Goal: Task Accomplishment & Management: Manage account settings

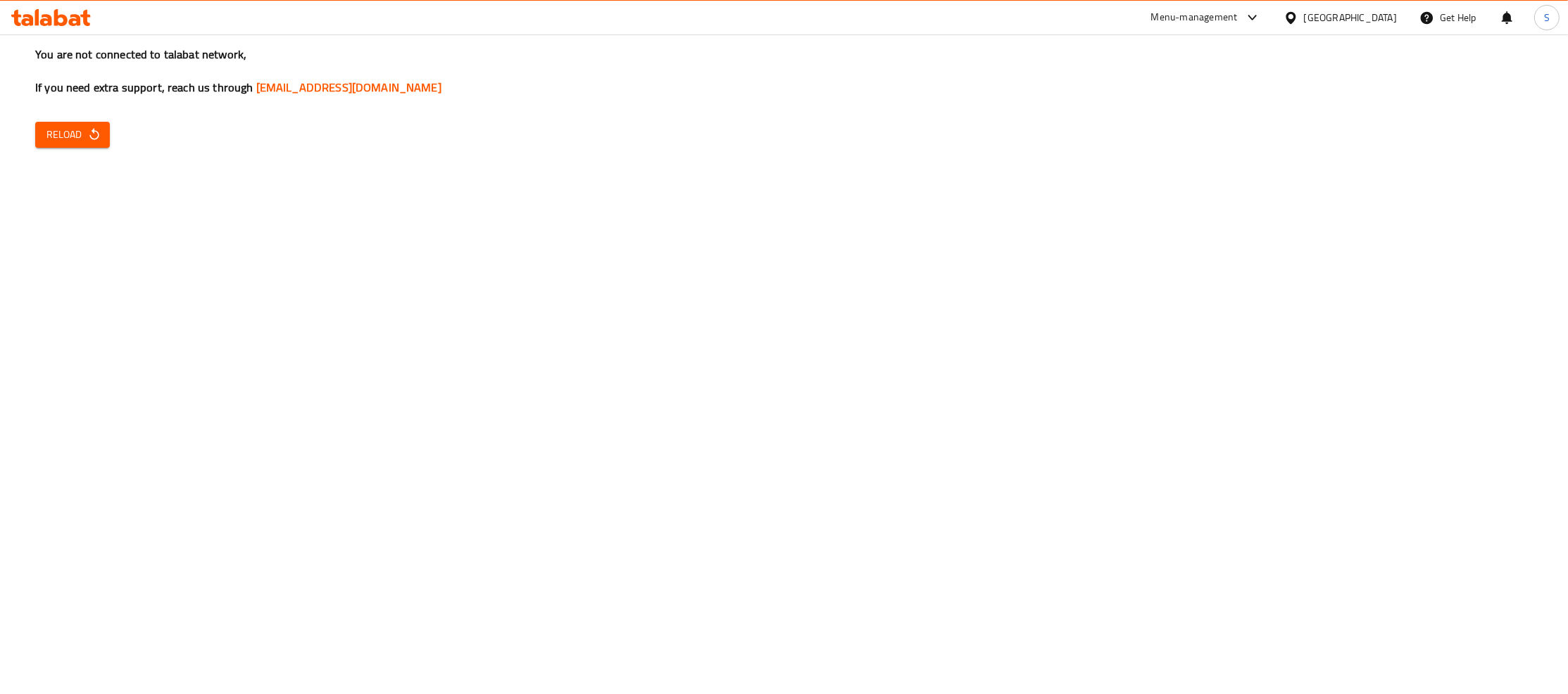
click at [1405, 244] on div "You are not connected to talabat network, If you need extra support, reach us t…" at bounding box center [784, 347] width 1568 height 694
click at [81, 128] on span "Reload" at bounding box center [72, 134] width 52 height 18
click at [83, 128] on span "Reload" at bounding box center [72, 134] width 52 height 18
click at [57, 137] on span "Reload" at bounding box center [72, 134] width 52 height 18
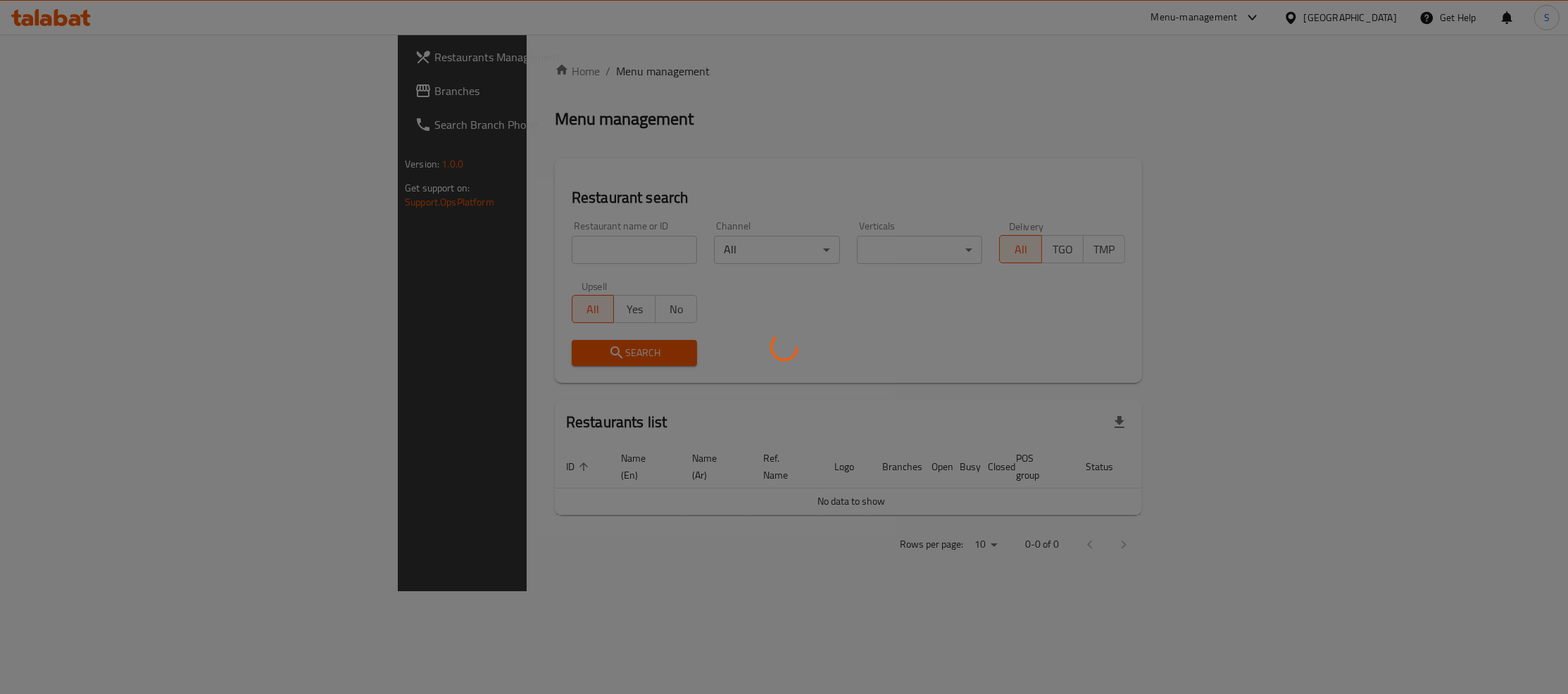
click at [495, 247] on div at bounding box center [784, 347] width 1568 height 694
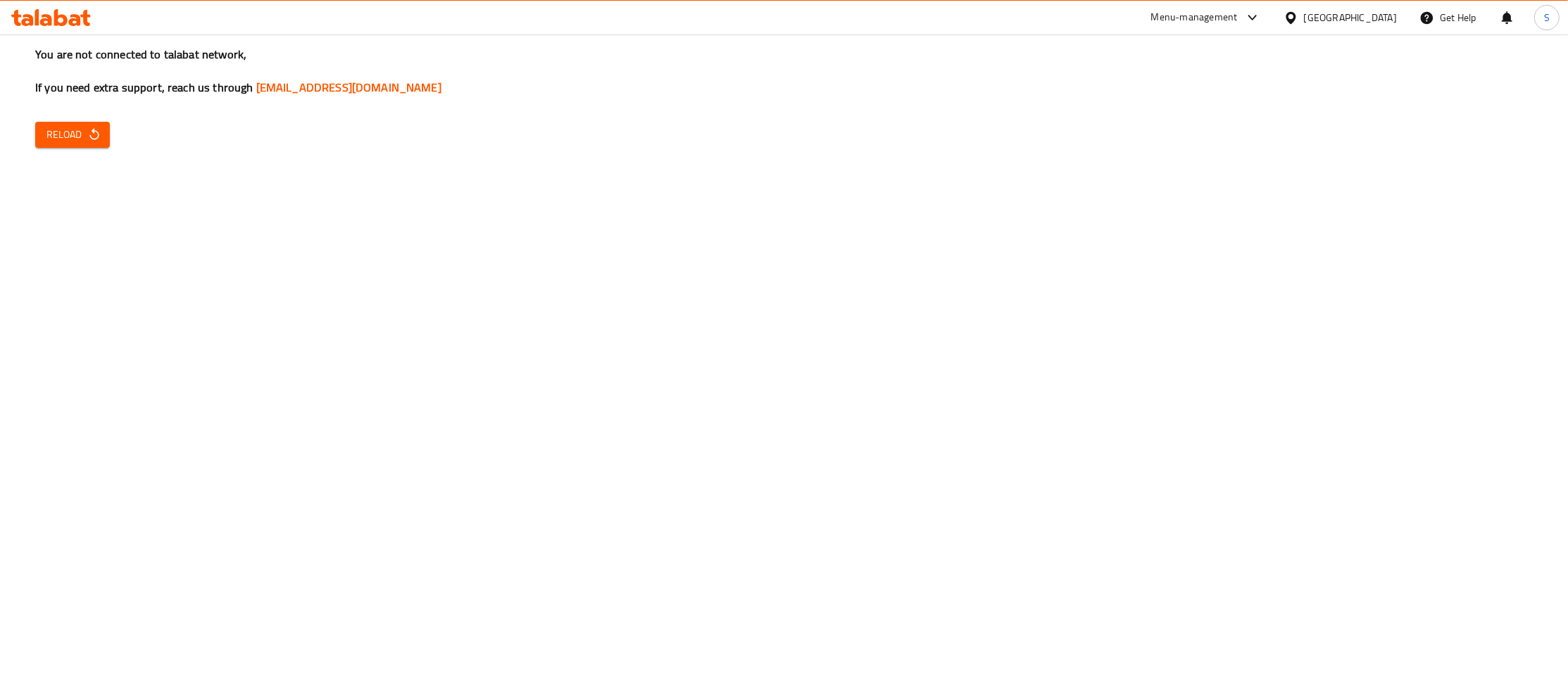
click at [109, 137] on button "Reload" at bounding box center [72, 135] width 75 height 26
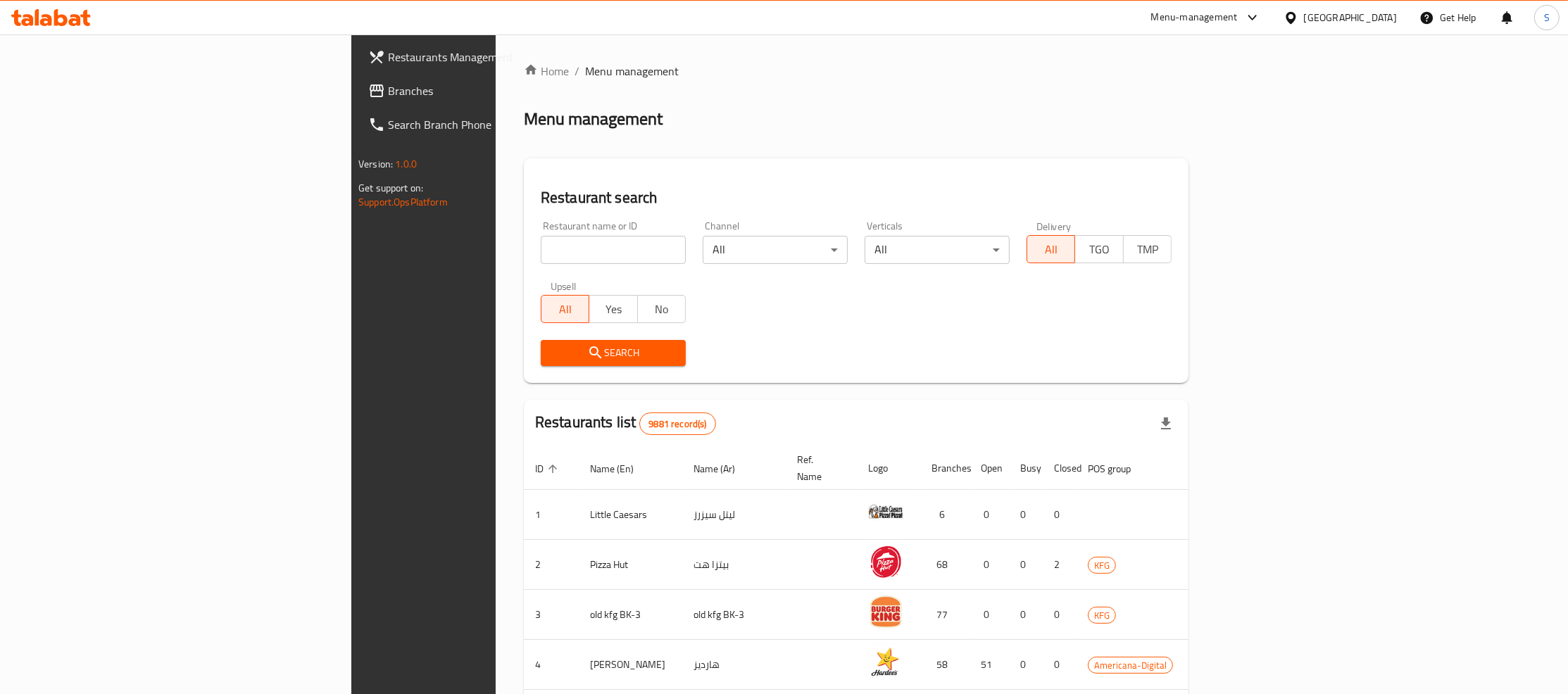
click at [1188, 137] on div "Home / Menu management Menu management Restaurant search Restaurant name or ID …" at bounding box center [856, 550] width 664 height 975
click at [541, 240] on input "search" at bounding box center [613, 250] width 145 height 28
click at [541, 250] on input "chap" at bounding box center [613, 250] width 145 height 28
paste input "Chappati Rashid"
click button "Search" at bounding box center [613, 353] width 145 height 26
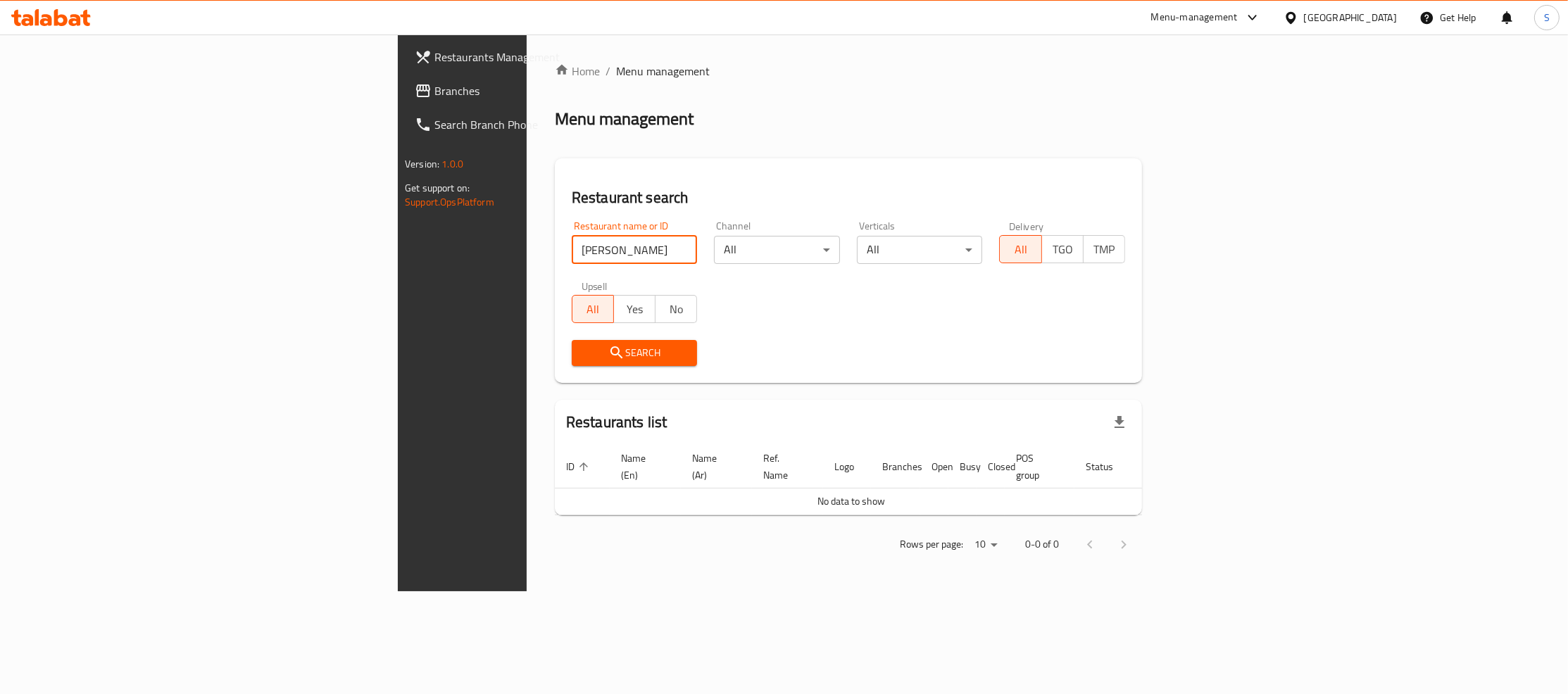
click at [572, 250] on input "Chappati Rashid" at bounding box center [635, 250] width 126 height 28
click button "Search" at bounding box center [635, 353] width 126 height 26
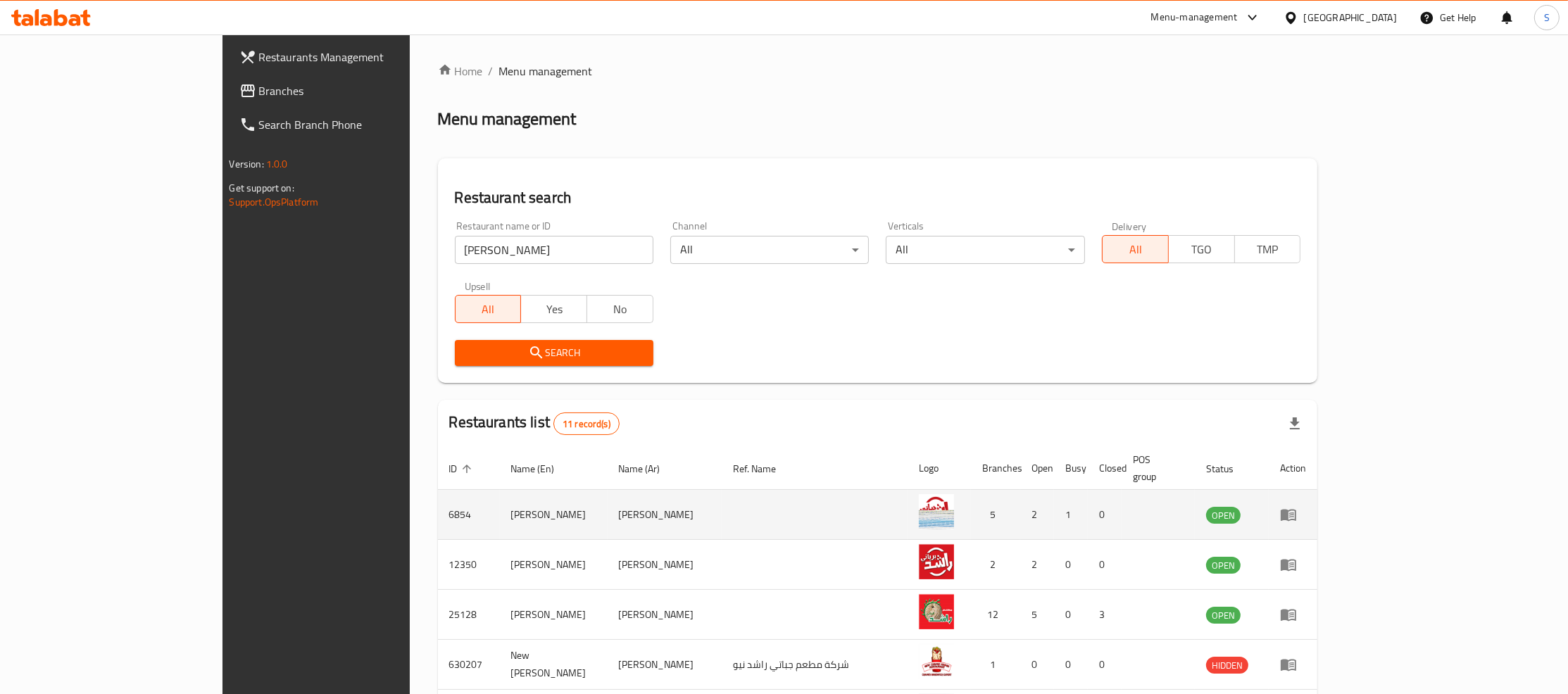
click at [500, 505] on td "Chapatti Rashid" at bounding box center [553, 515] width 108 height 50
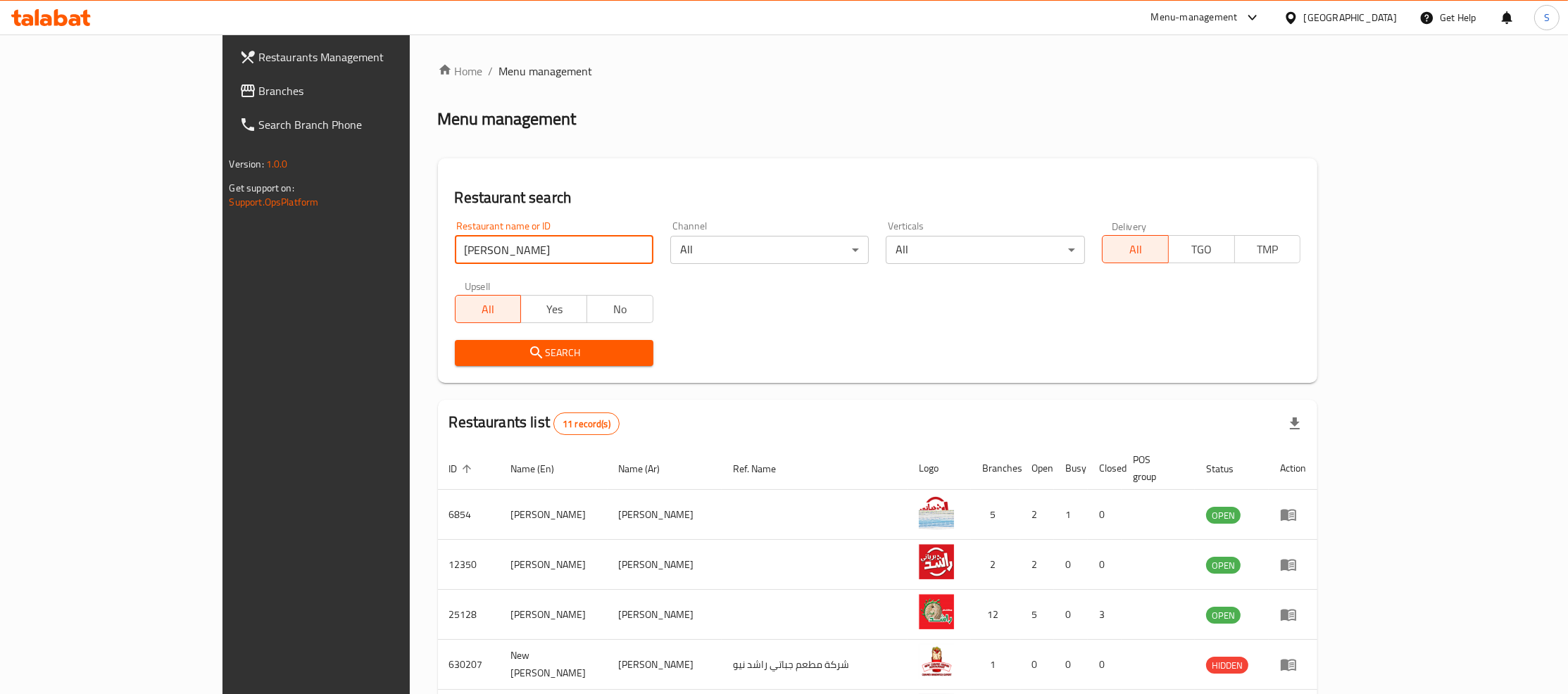
click at [455, 244] on input "Rashid" at bounding box center [553, 250] width 199 height 28
paste input "Chapatti"
click button "Search" at bounding box center [553, 353] width 199 height 26
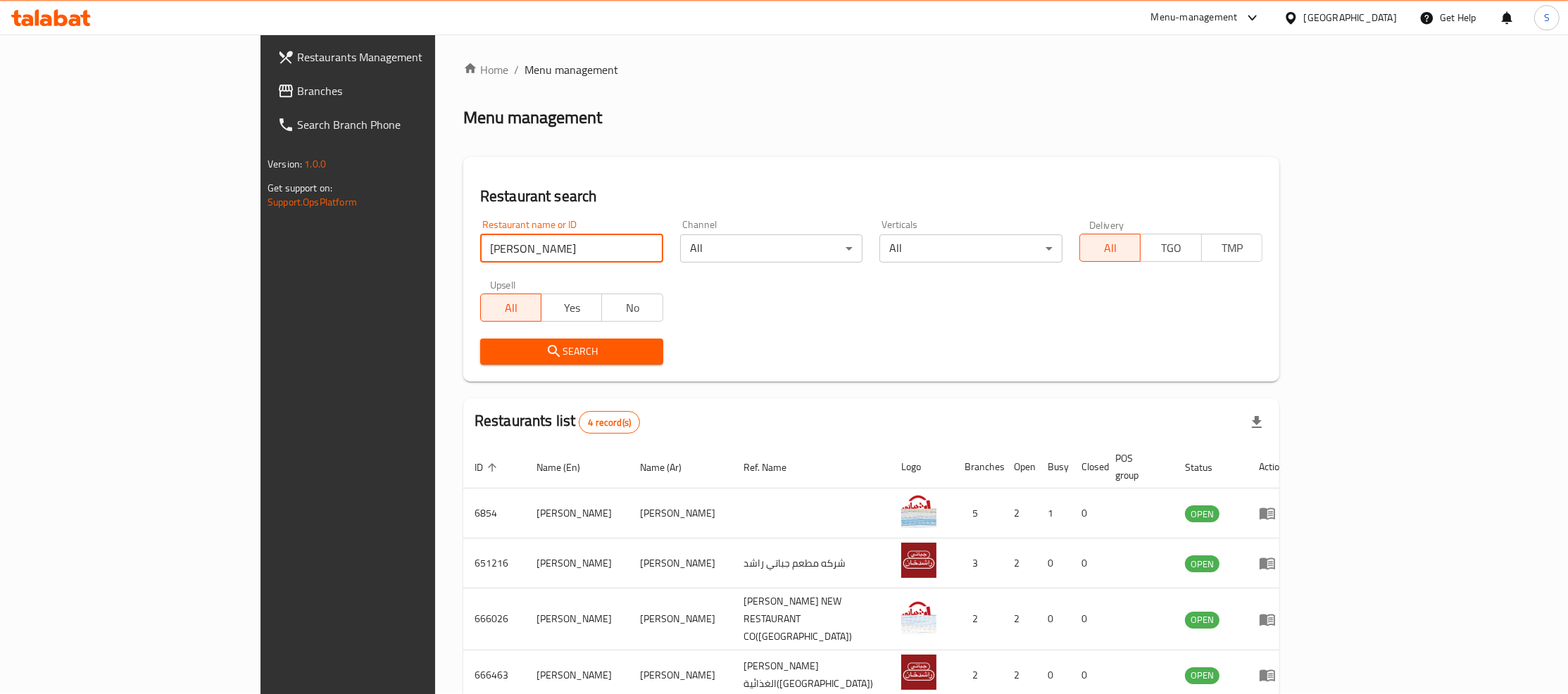
scroll to position [56, 0]
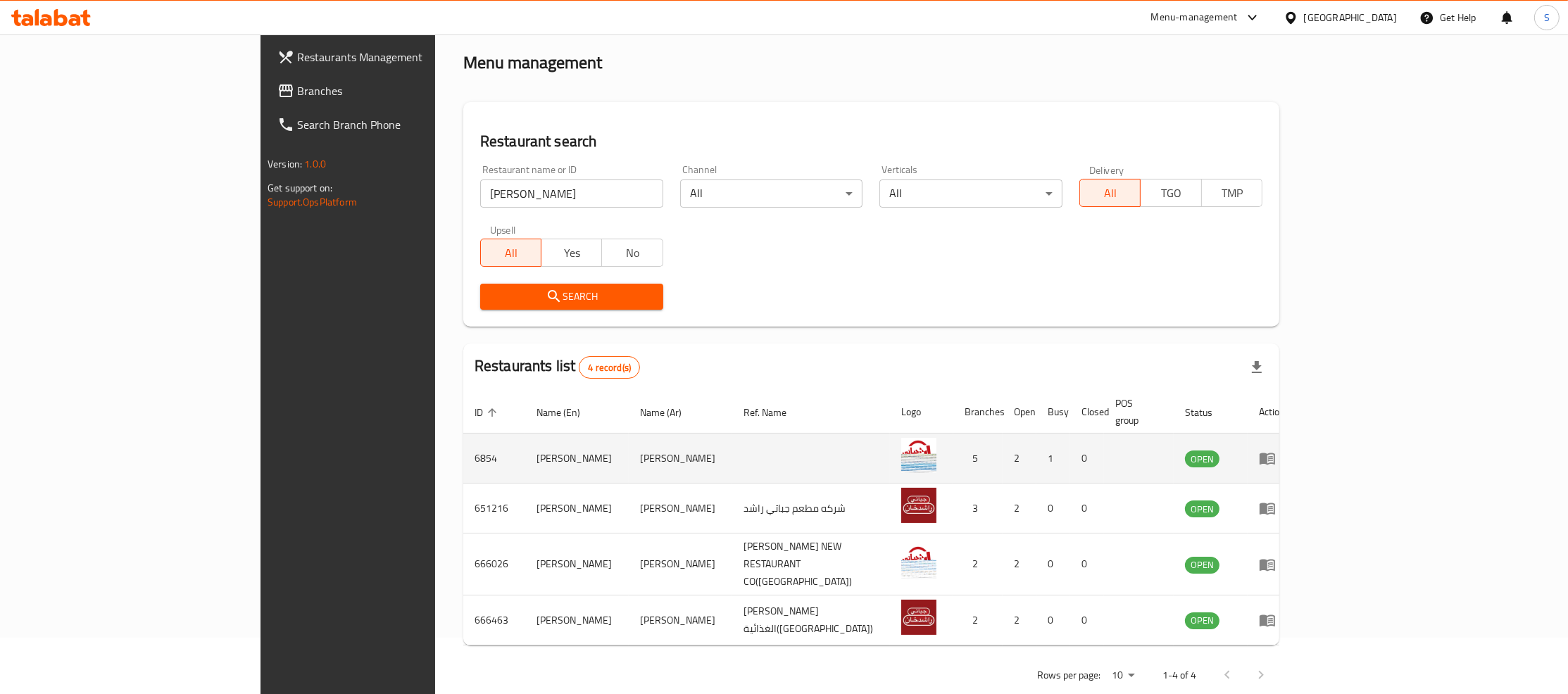
click at [525, 443] on td "Chapatti Rashid" at bounding box center [577, 458] width 103 height 50
click at [463, 451] on td "6854" at bounding box center [493, 458] width 62 height 50
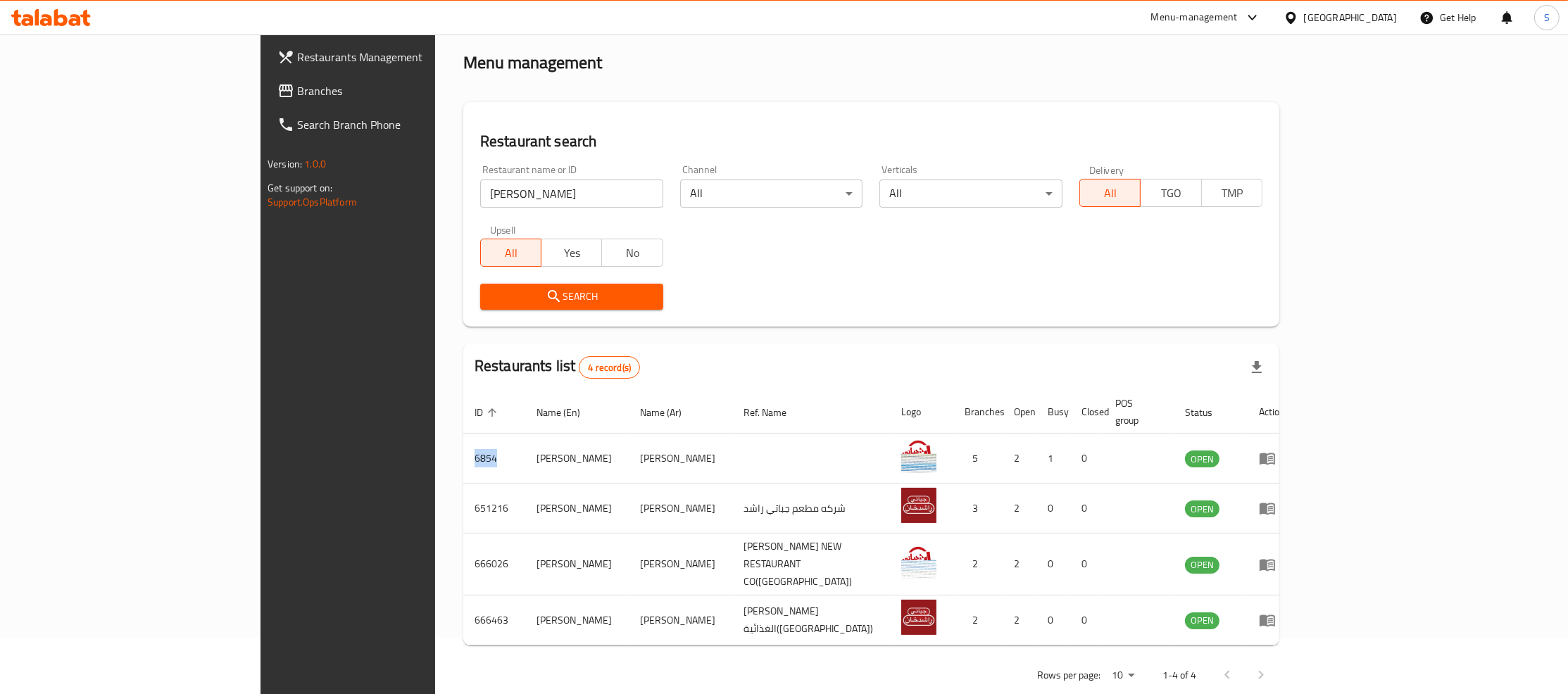
copy td "6854"
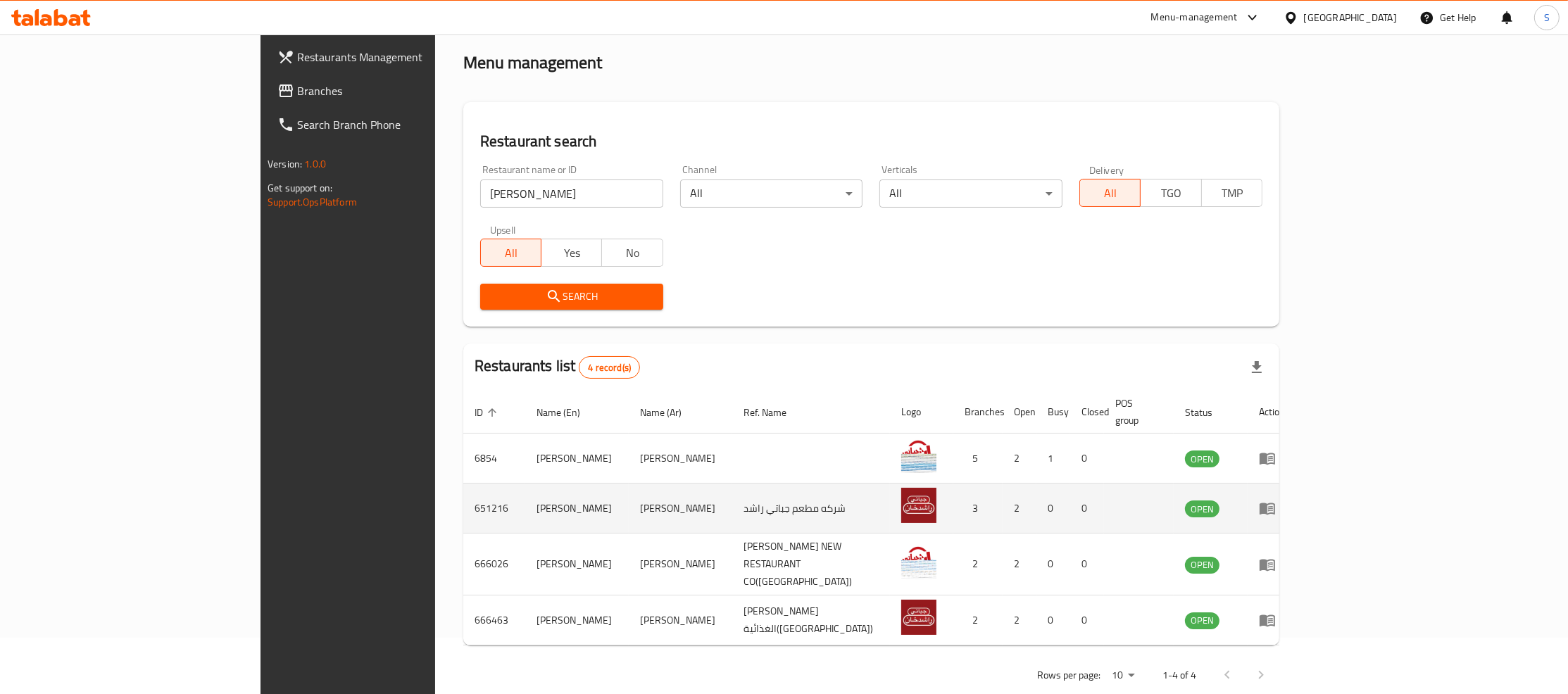
click at [463, 492] on td "651216" at bounding box center [493, 509] width 62 height 50
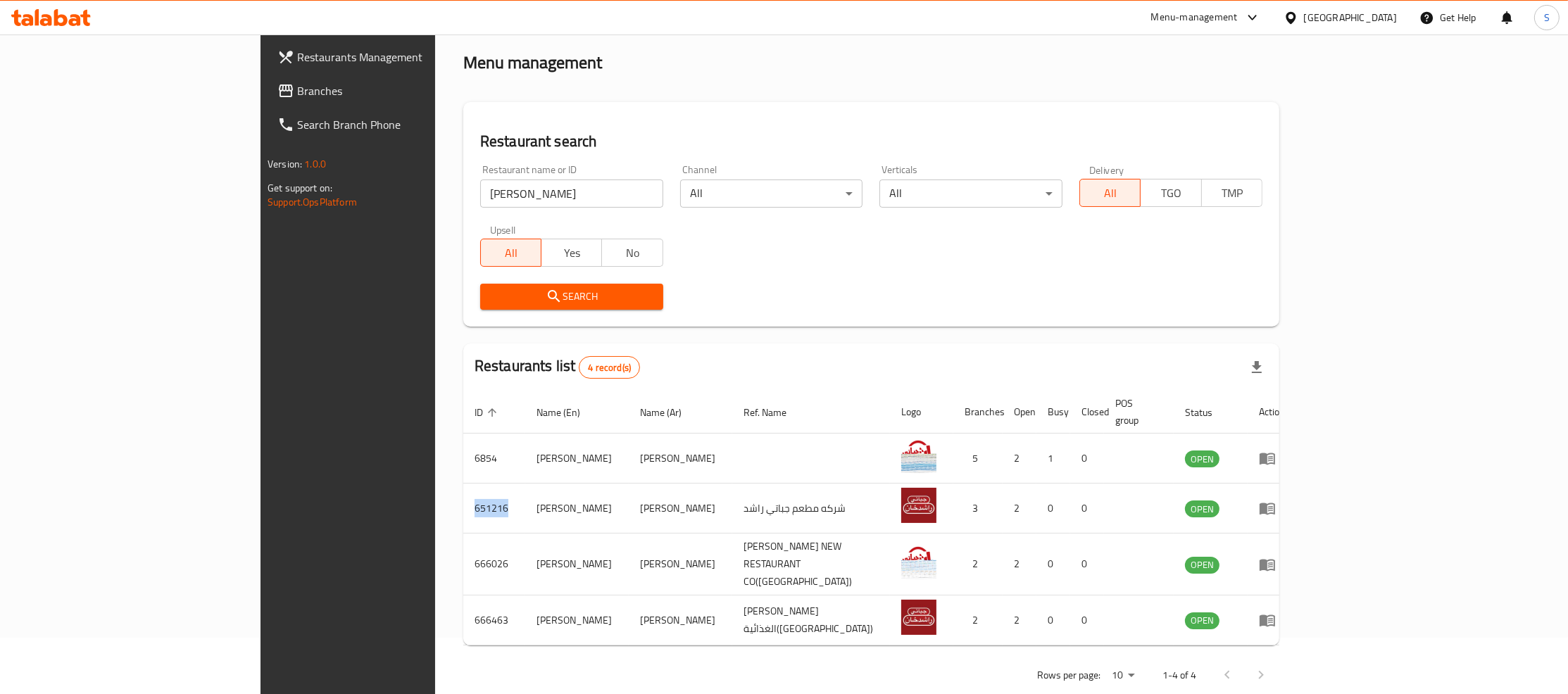
copy td "651216"
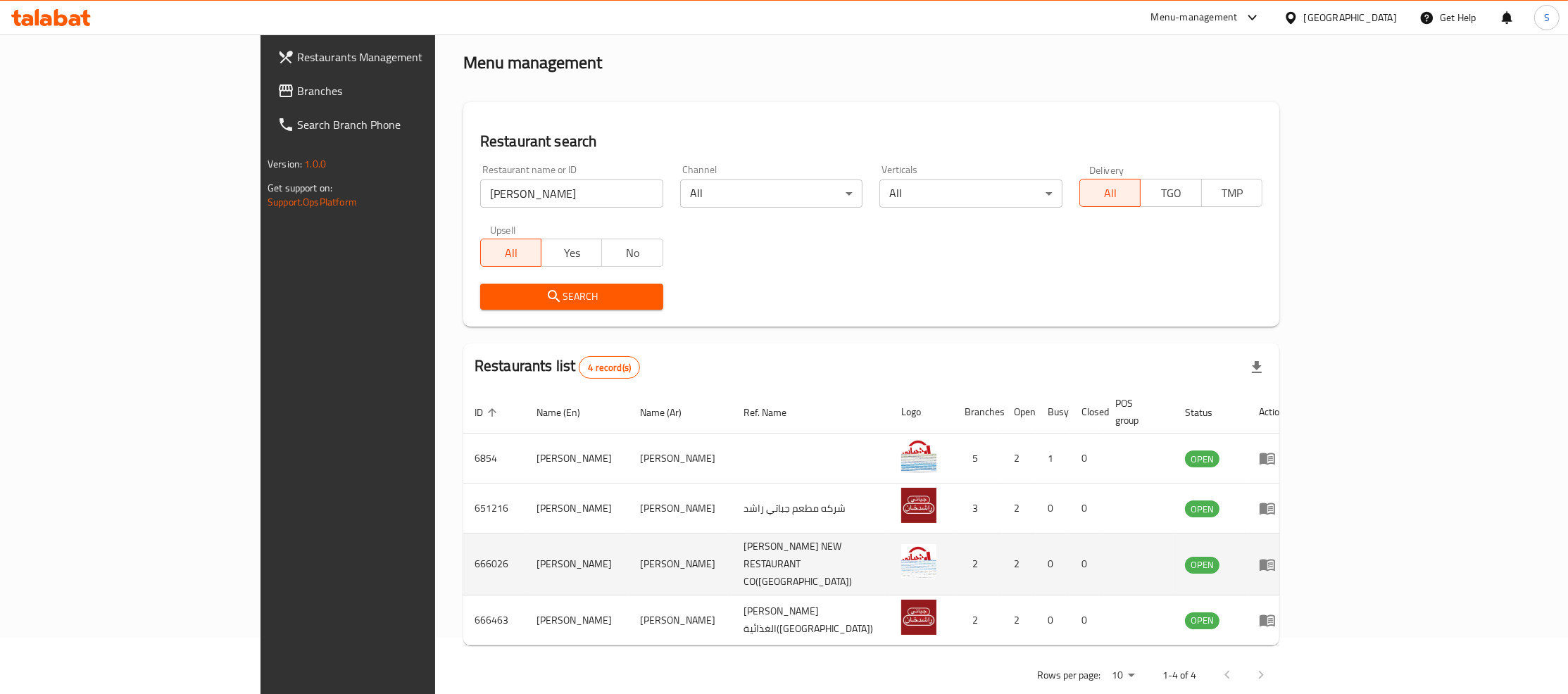
click at [463, 536] on td "666026" at bounding box center [493, 565] width 62 height 62
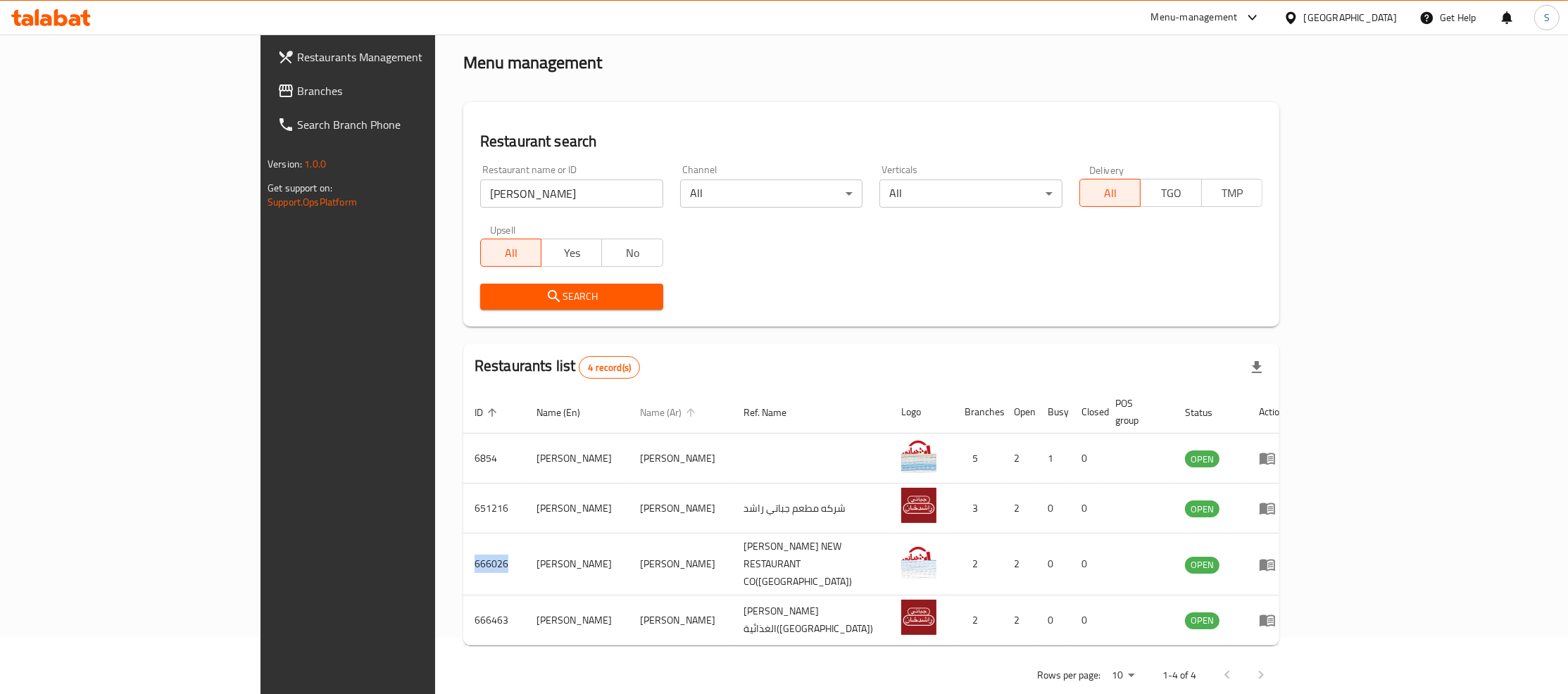
copy td "666026"
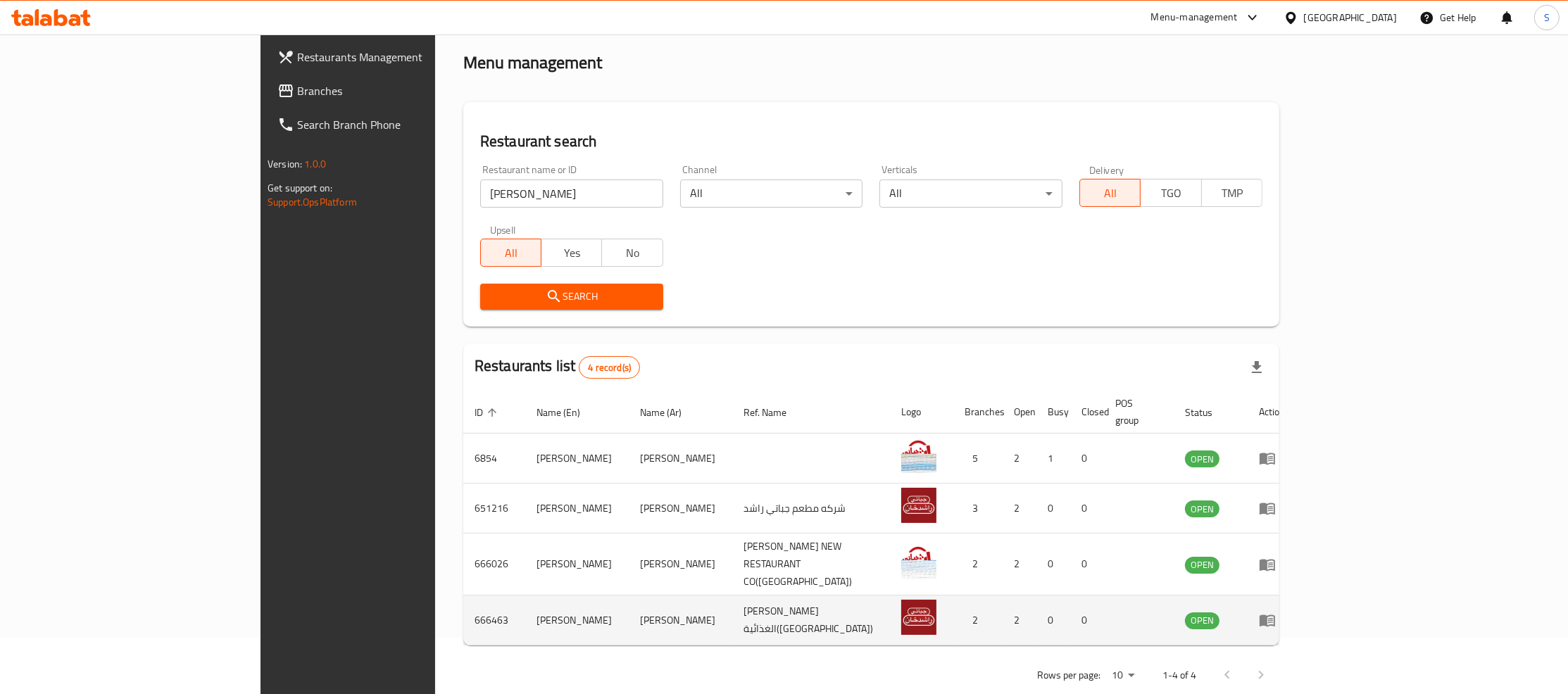
click at [463, 597] on td "666463" at bounding box center [493, 621] width 62 height 50
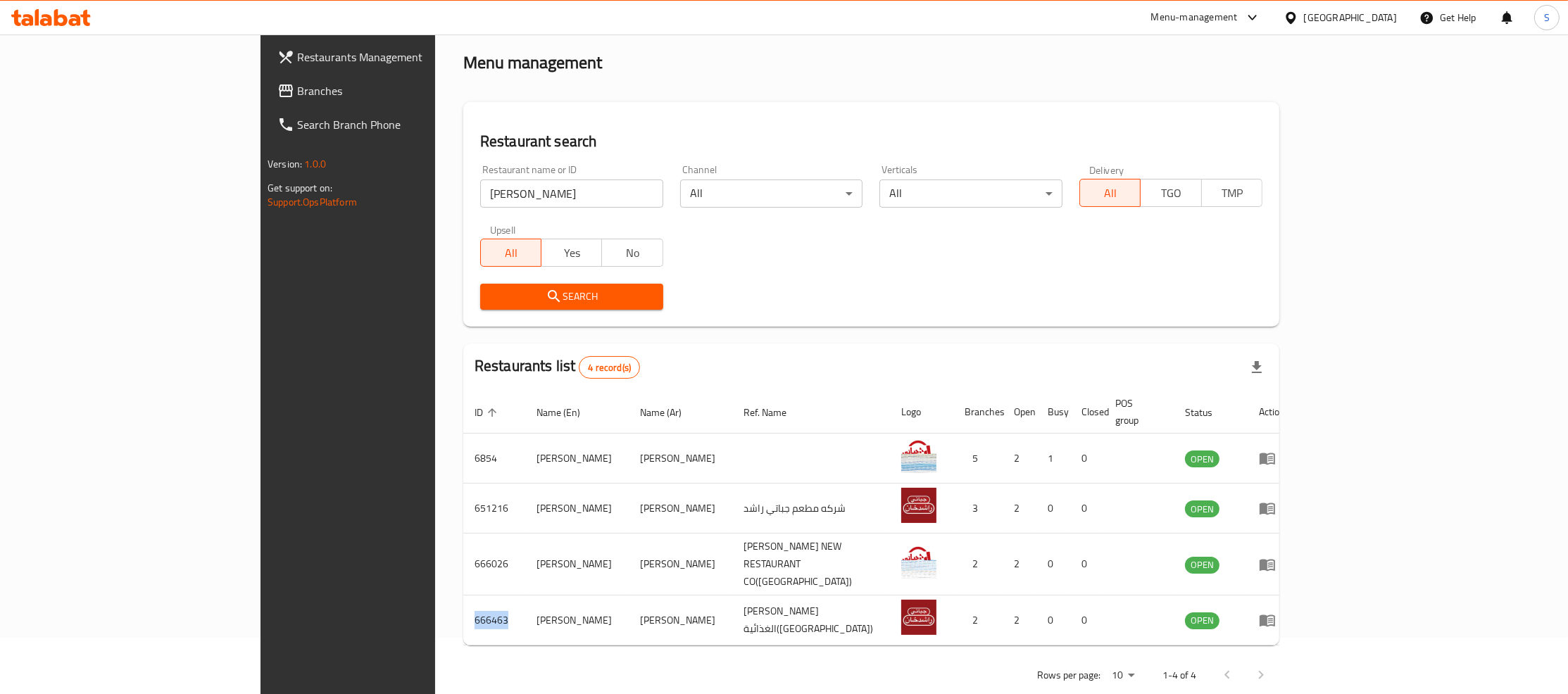
copy td "666463"
click at [480, 194] on input "Chapatti Rashid" at bounding box center [572, 193] width 183 height 28
paste input "Mama's bakery"
type input "Mama's bakery"
click button "Search" at bounding box center [572, 297] width 183 height 26
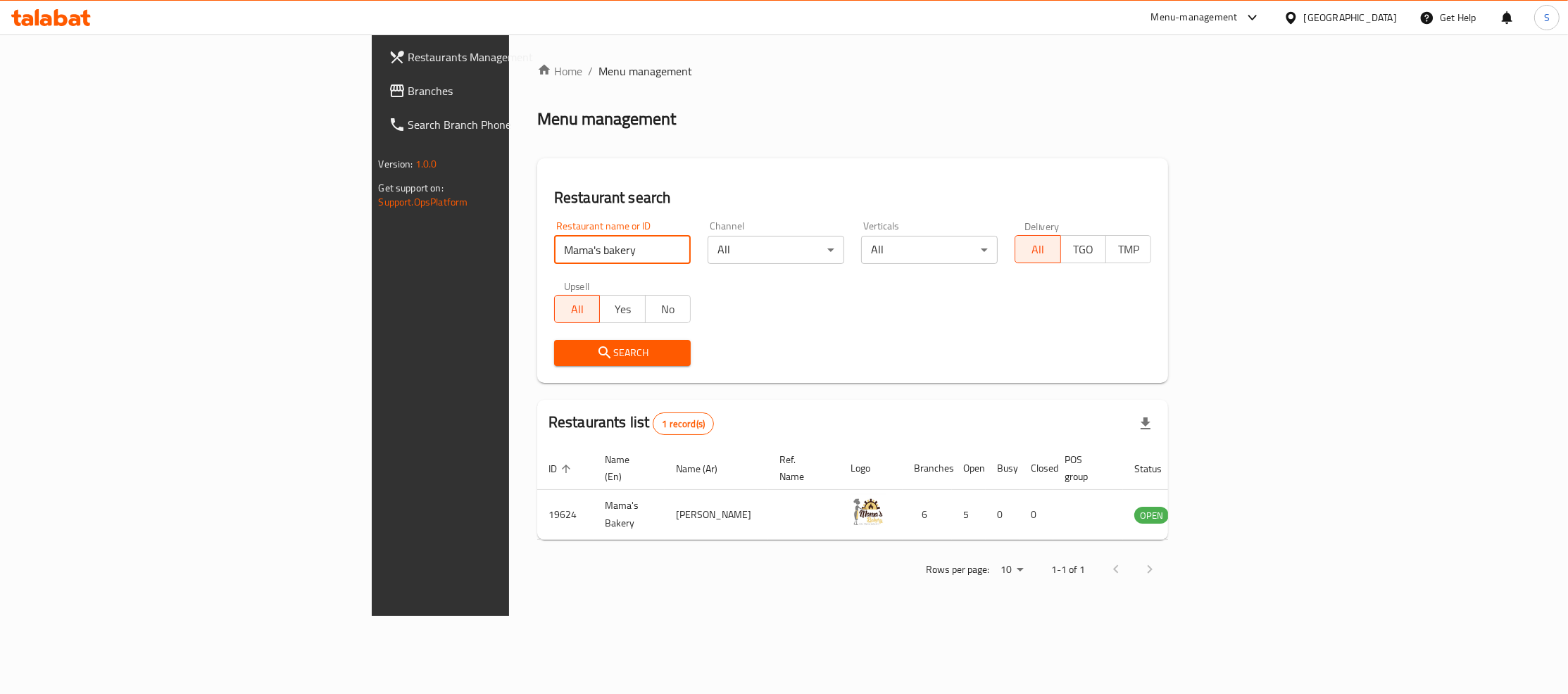
scroll to position [0, 0]
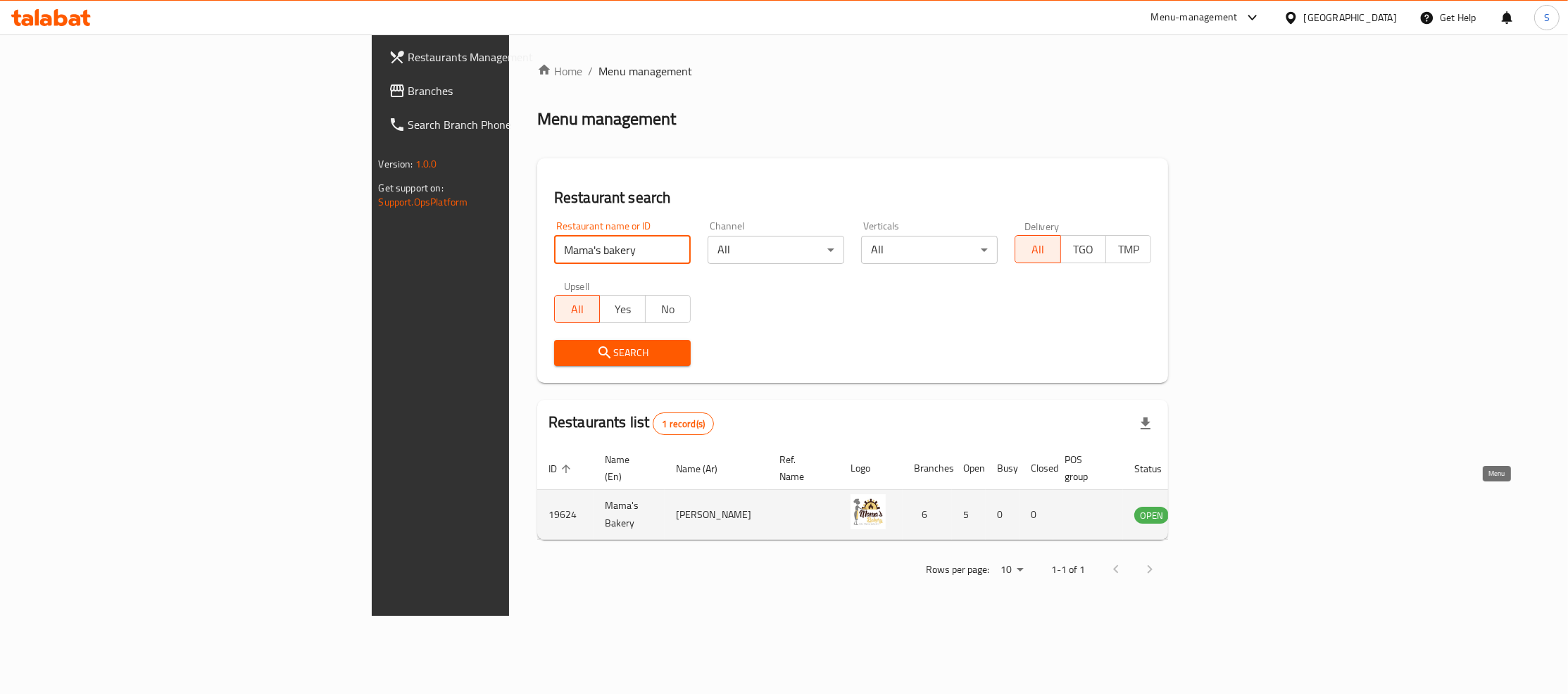
click at [1224, 510] on icon "enhanced table" at bounding box center [1216, 516] width 16 height 12
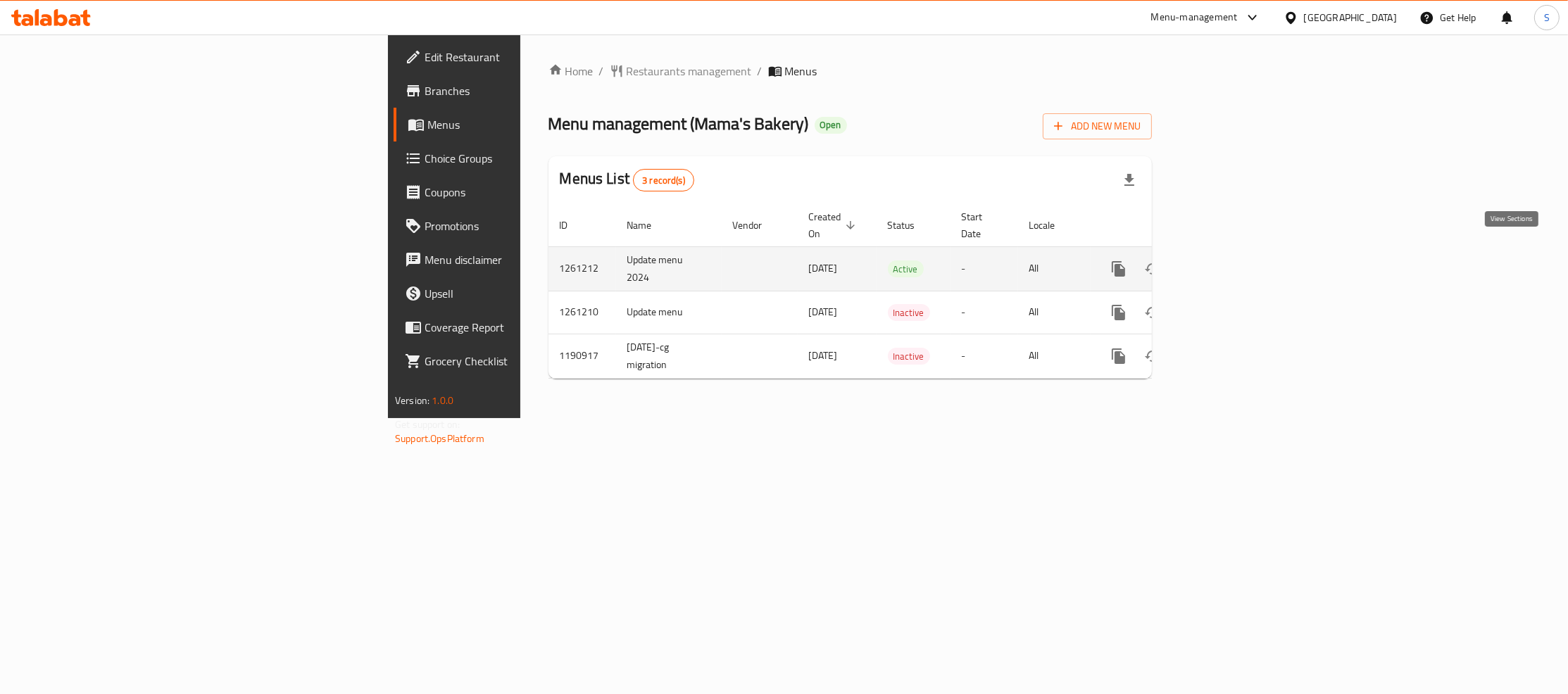
click at [1226, 262] on icon "enhanced table" at bounding box center [1221, 269] width 13 height 13
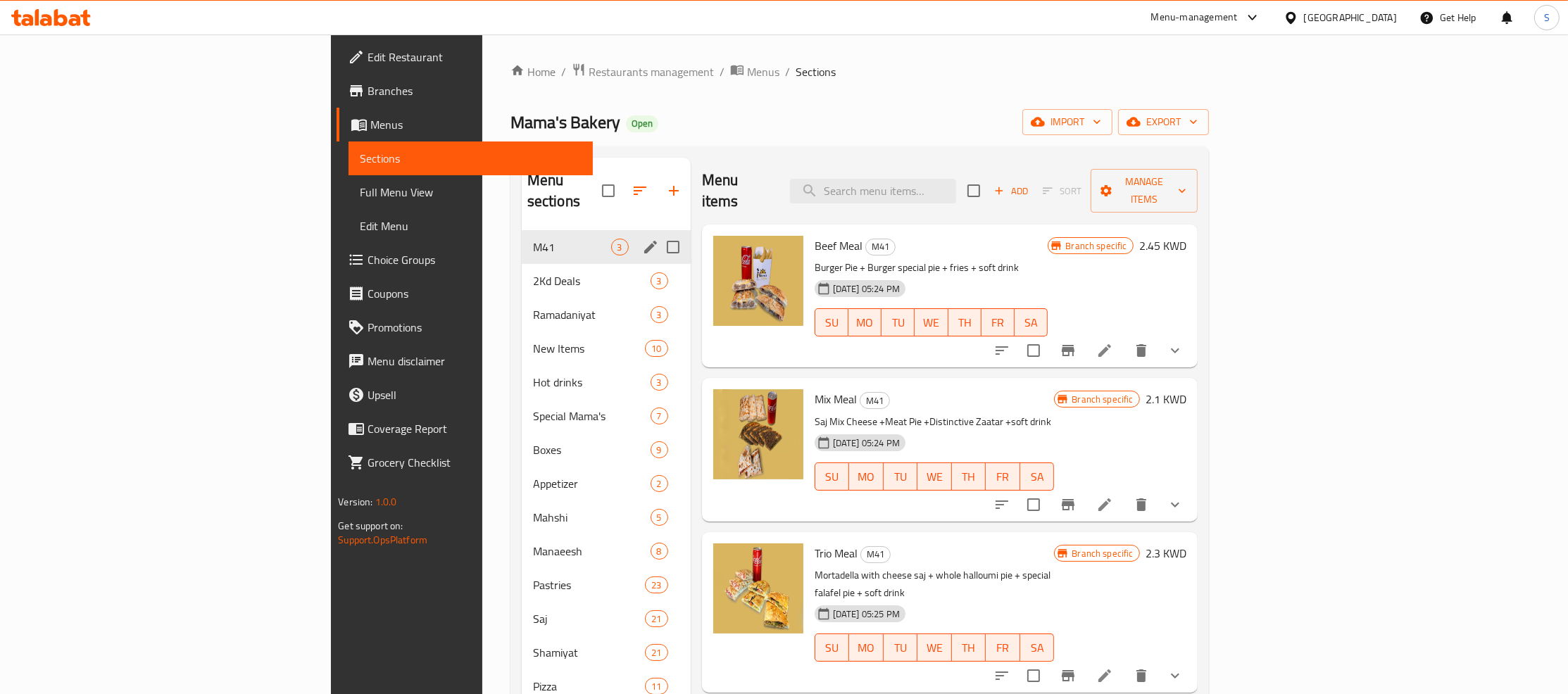
click at [658, 232] on input "Menu sections" at bounding box center [673, 247] width 30 height 30
checkbox input "true"
click at [612, 185] on icon "button" at bounding box center [618, 191] width 13 height 13
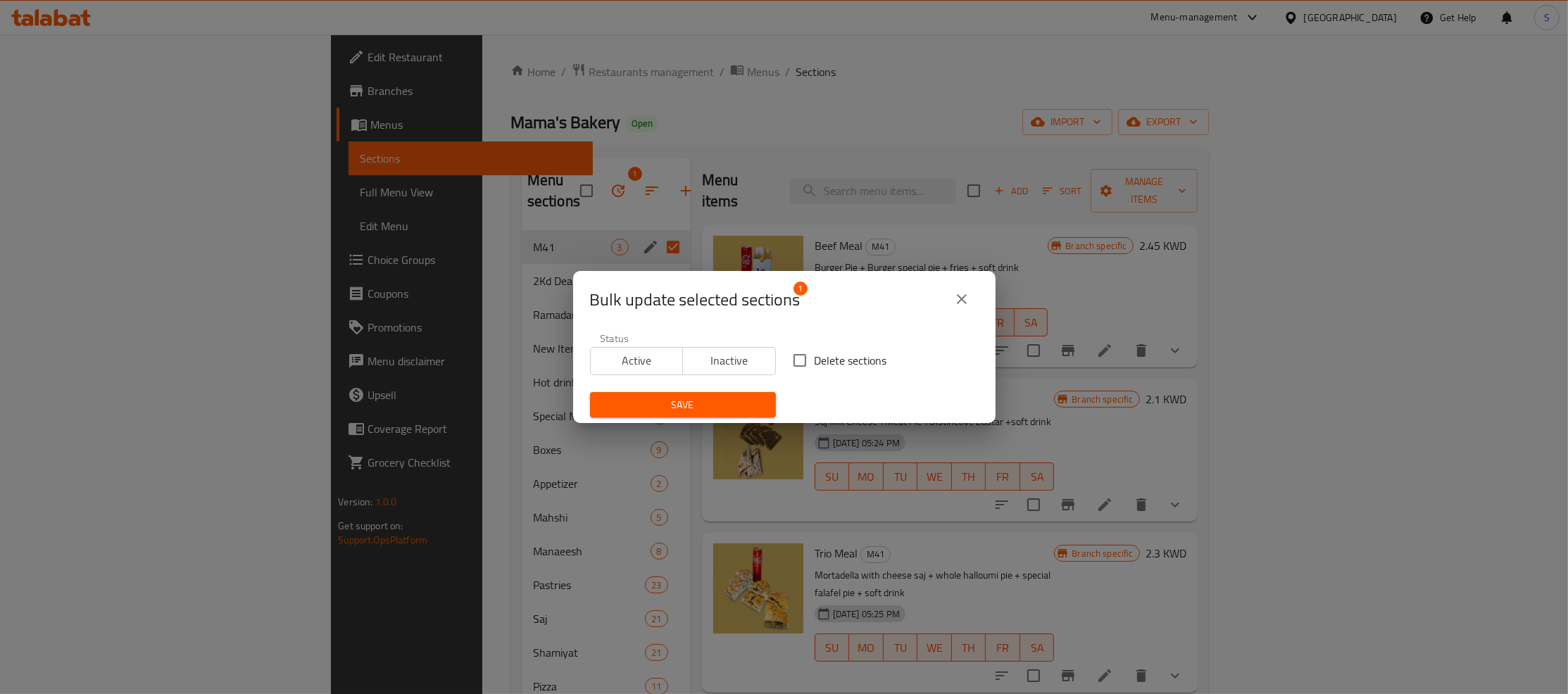
click at [748, 360] on span "Inactive" at bounding box center [729, 360] width 81 height 20
click at [823, 364] on span "Delete sections" at bounding box center [851, 360] width 72 height 17
click at [815, 364] on input "Delete sections" at bounding box center [800, 360] width 30 height 30
click at [806, 364] on input "Delete sections" at bounding box center [800, 360] width 30 height 30
checkbox input "false"
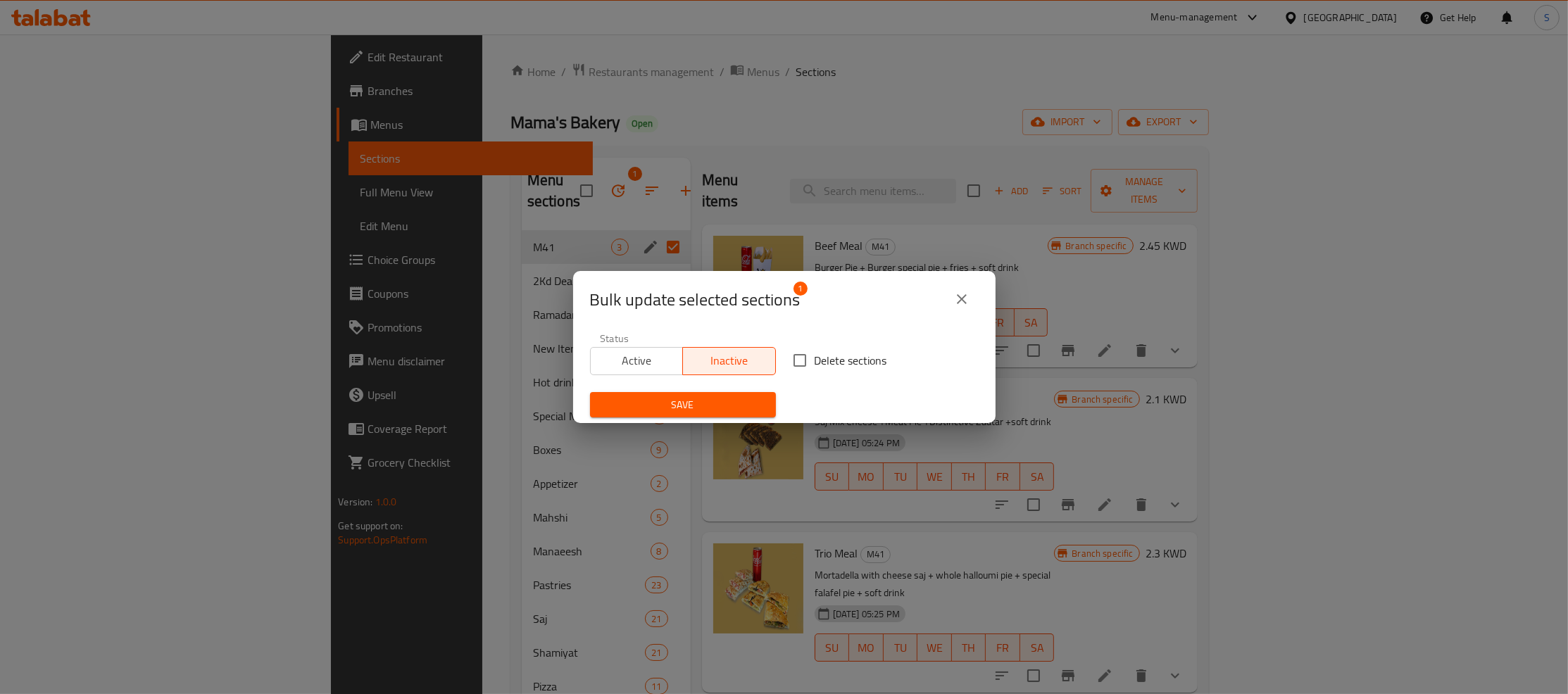
click at [714, 405] on span "Save" at bounding box center [683, 405] width 164 height 18
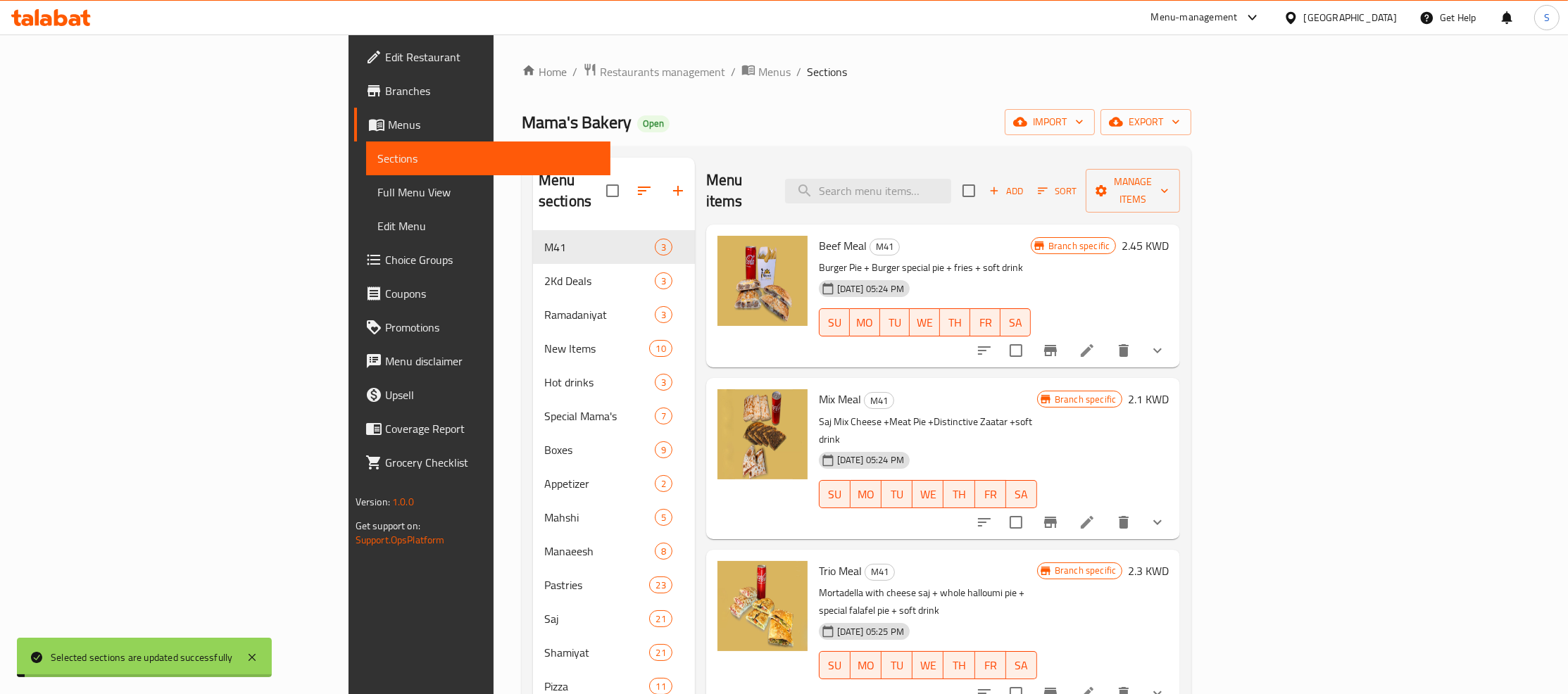
click at [1031, 259] on p "Burger Pie + Burger special pie + fries + soft drink" at bounding box center [924, 267] width 212 height 18
click at [984, 182] on input "checkbox" at bounding box center [969, 191] width 30 height 30
checkbox input "true"
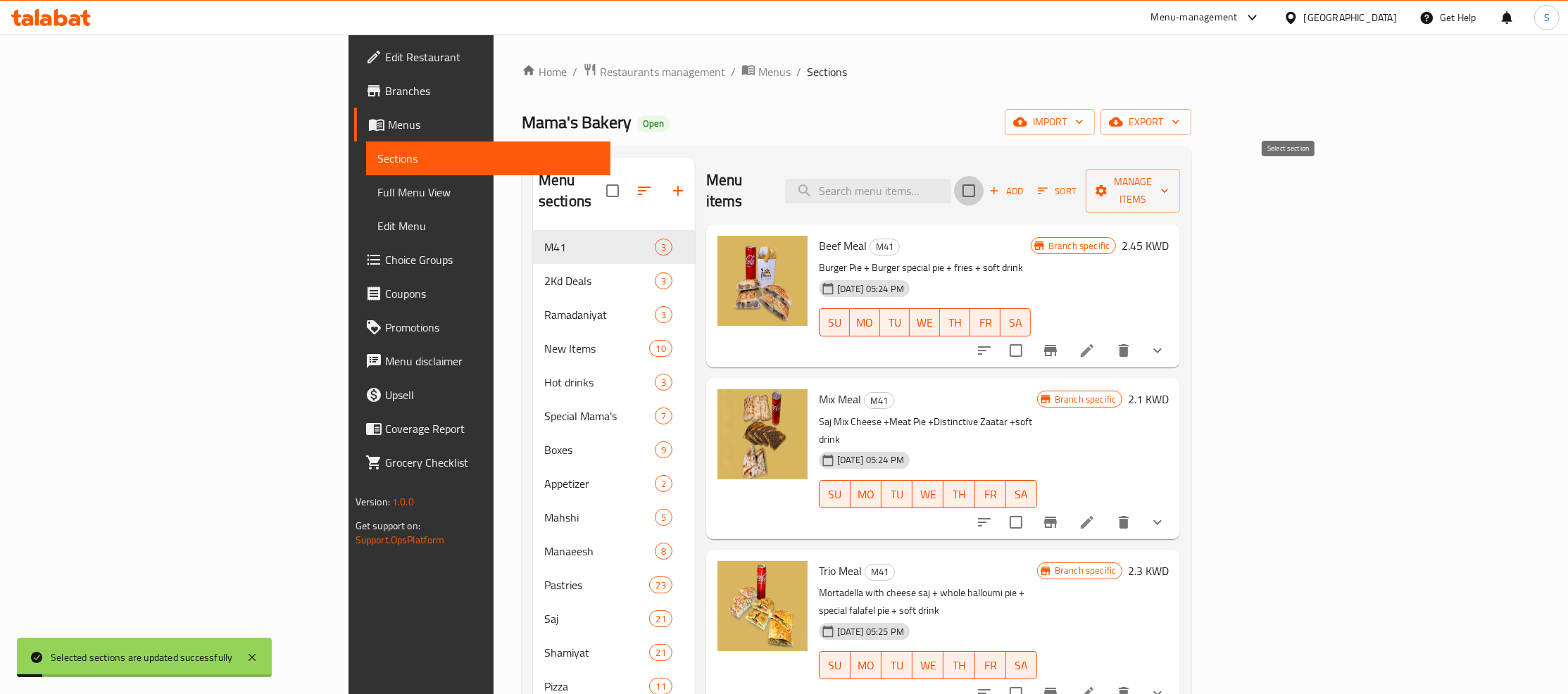
checkbox input "true"
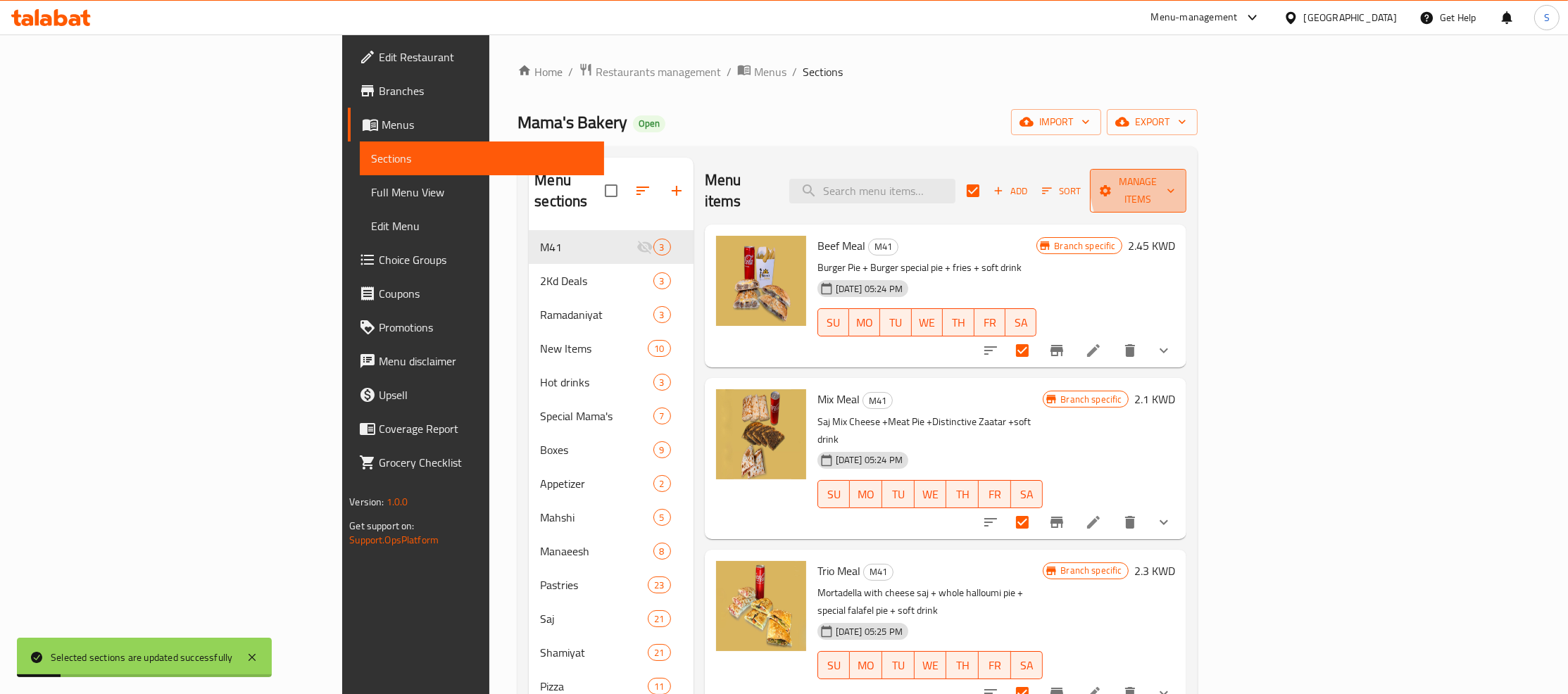
click at [1178, 184] on icon "button" at bounding box center [1171, 190] width 14 height 14
click at [1448, 314] on span "Bulk update" at bounding box center [1471, 310] width 57 height 17
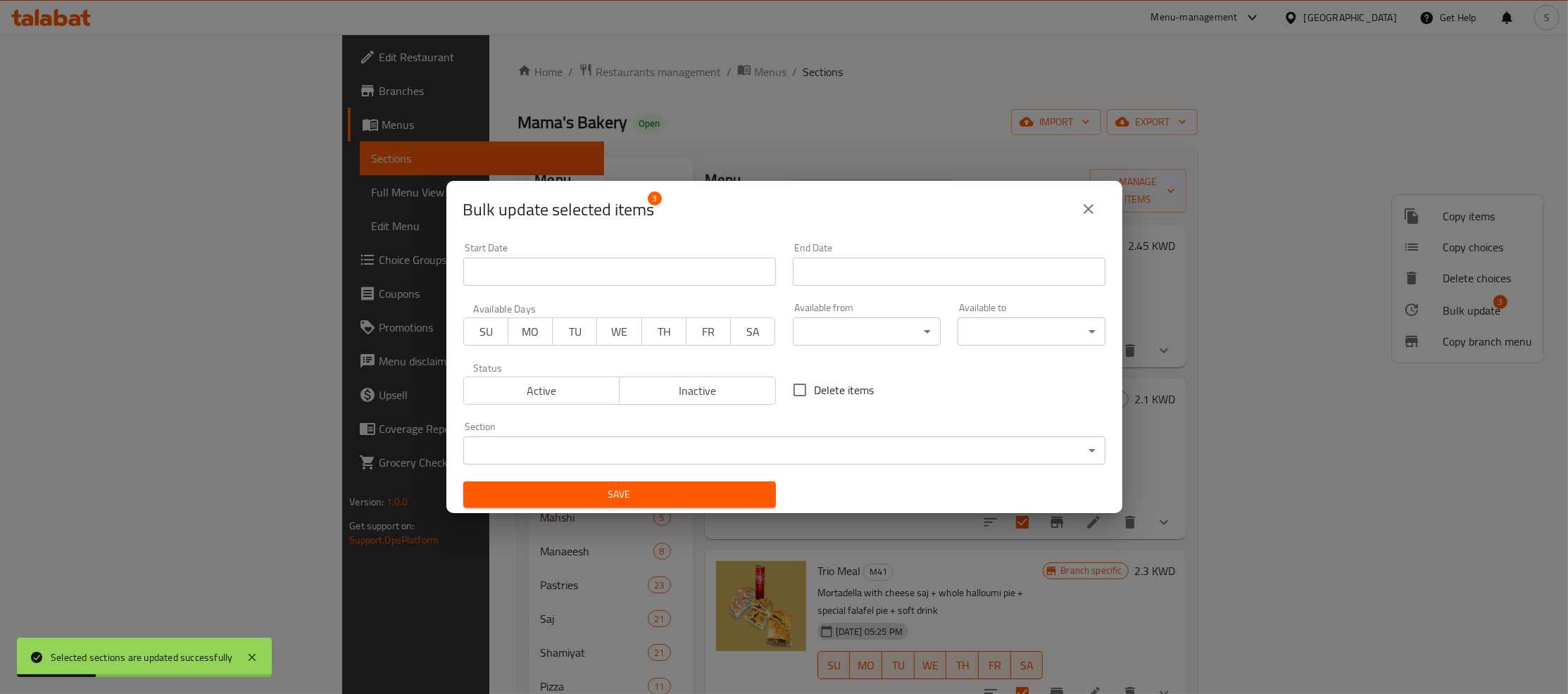
click at [687, 393] on span "Inactive" at bounding box center [698, 391] width 145 height 20
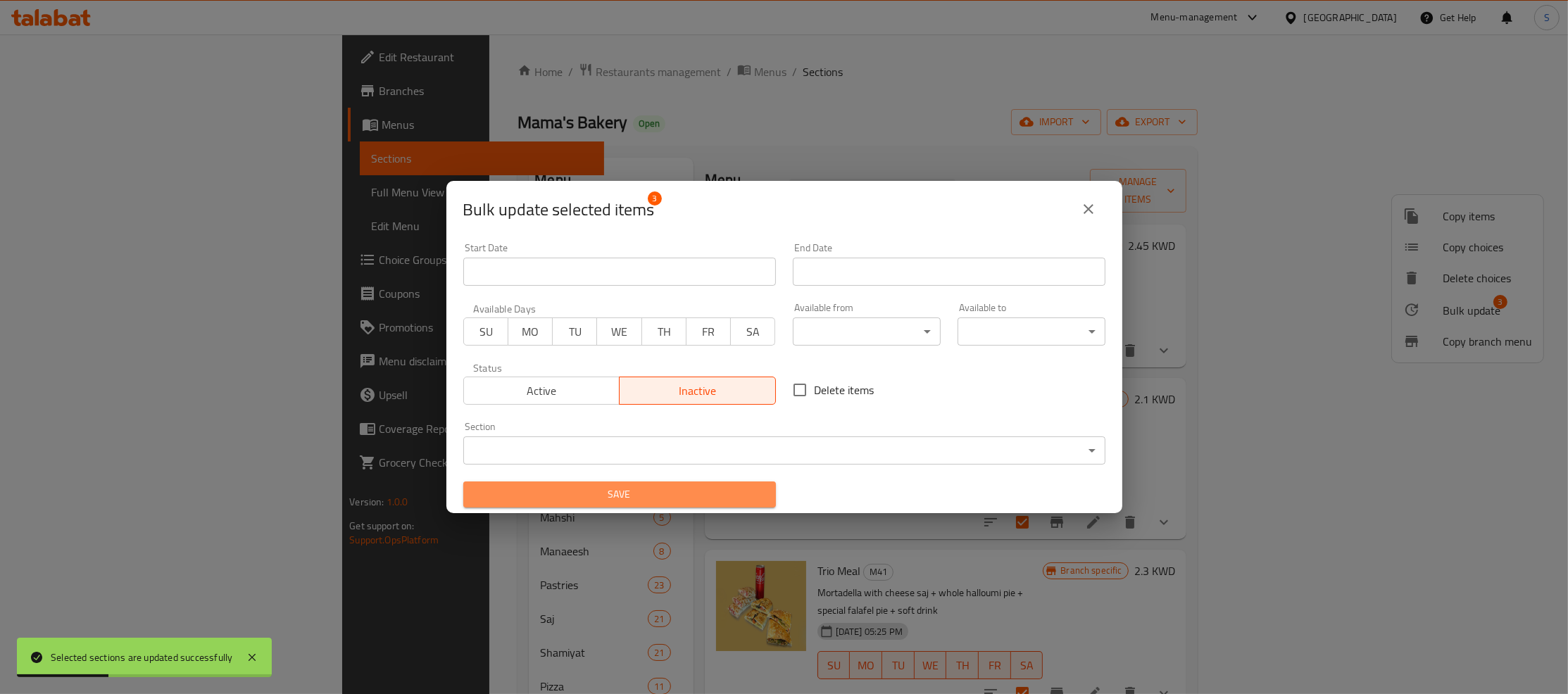
click at [685, 489] on span "Save" at bounding box center [620, 494] width 290 height 18
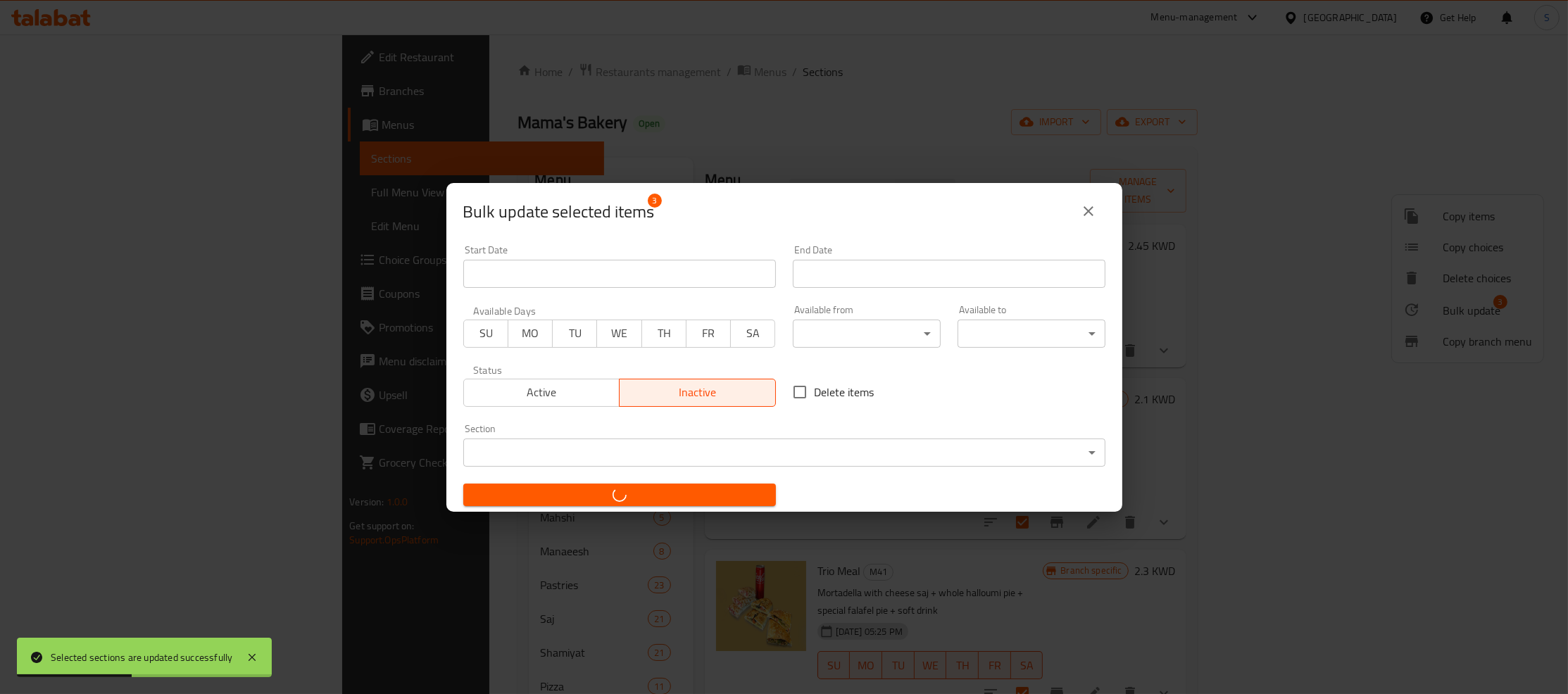
checkbox input "false"
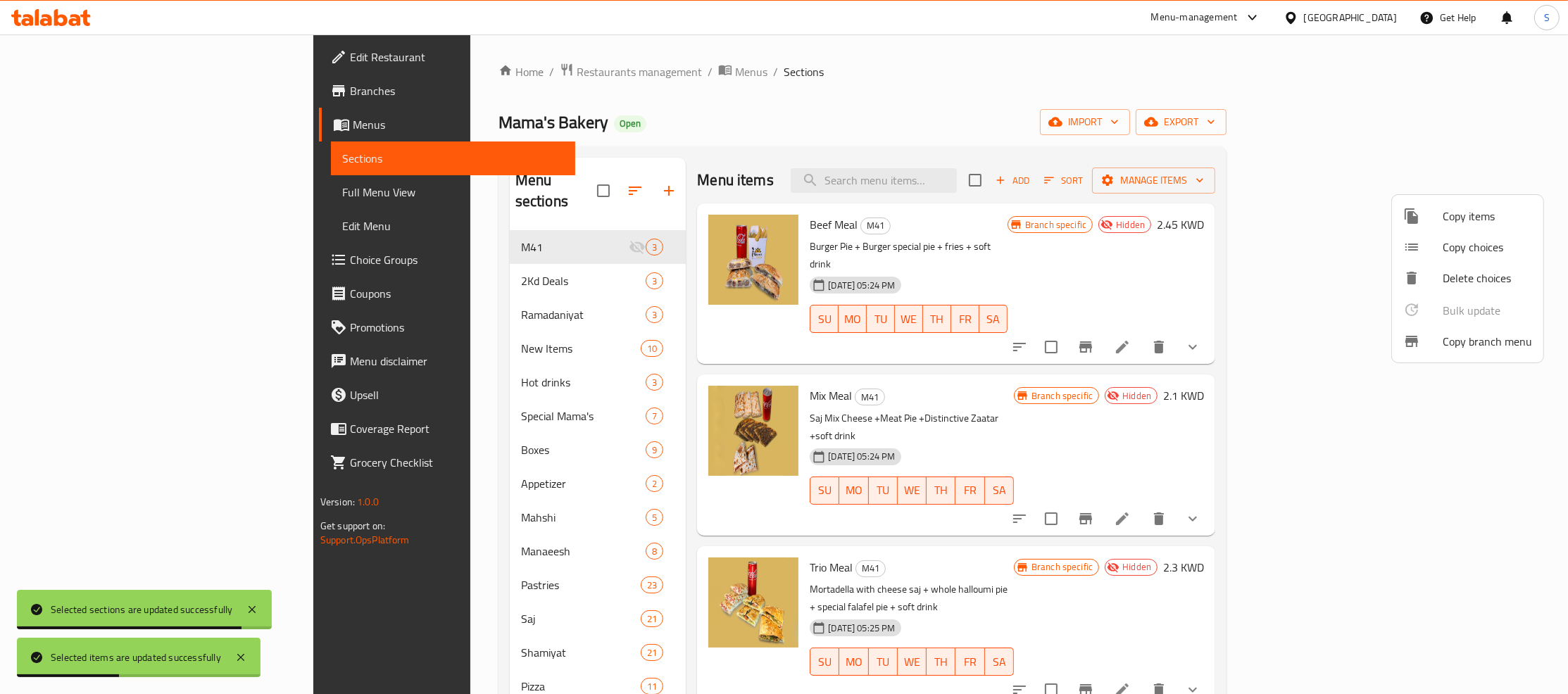
click at [466, 67] on div at bounding box center [784, 347] width 1568 height 694
click at [577, 67] on span "Restaurants management" at bounding box center [639, 72] width 126 height 17
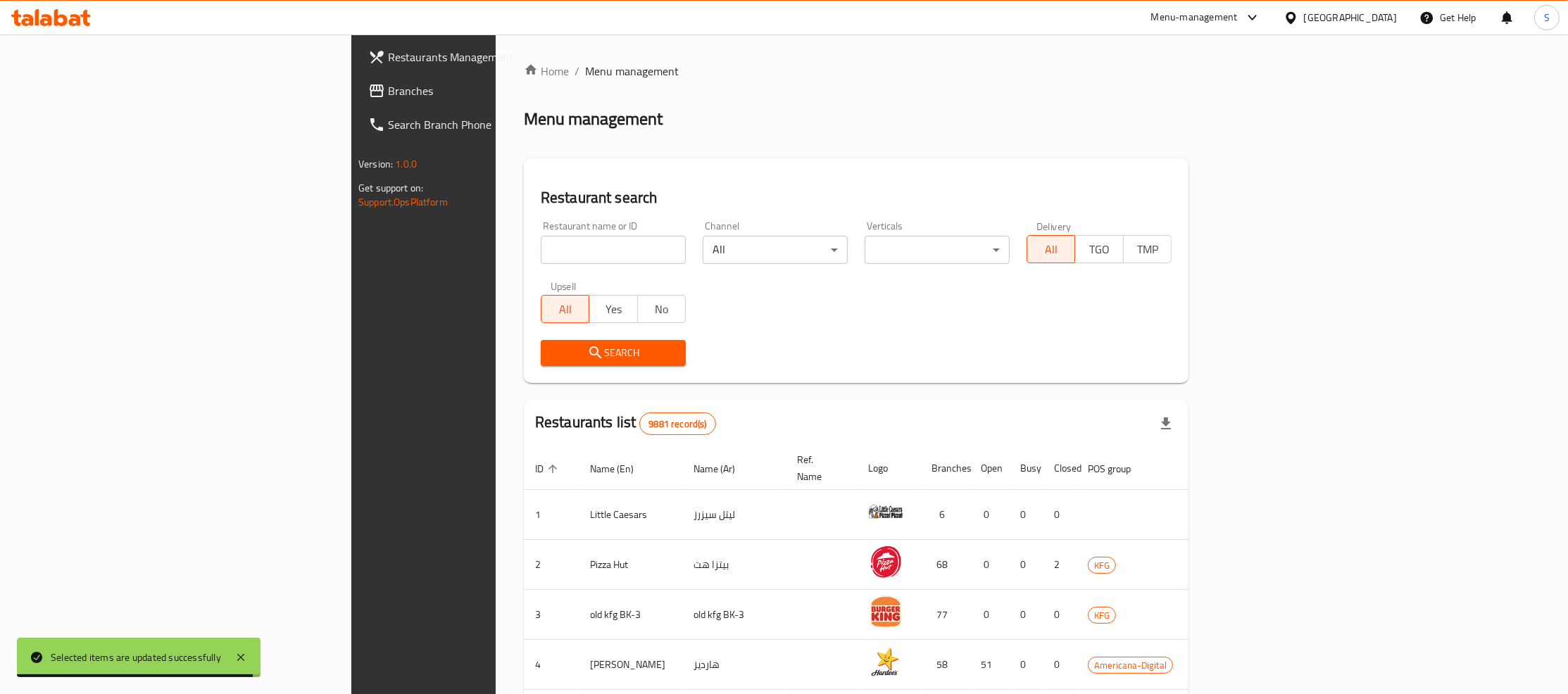
click at [541, 248] on input "search" at bounding box center [613, 250] width 145 height 28
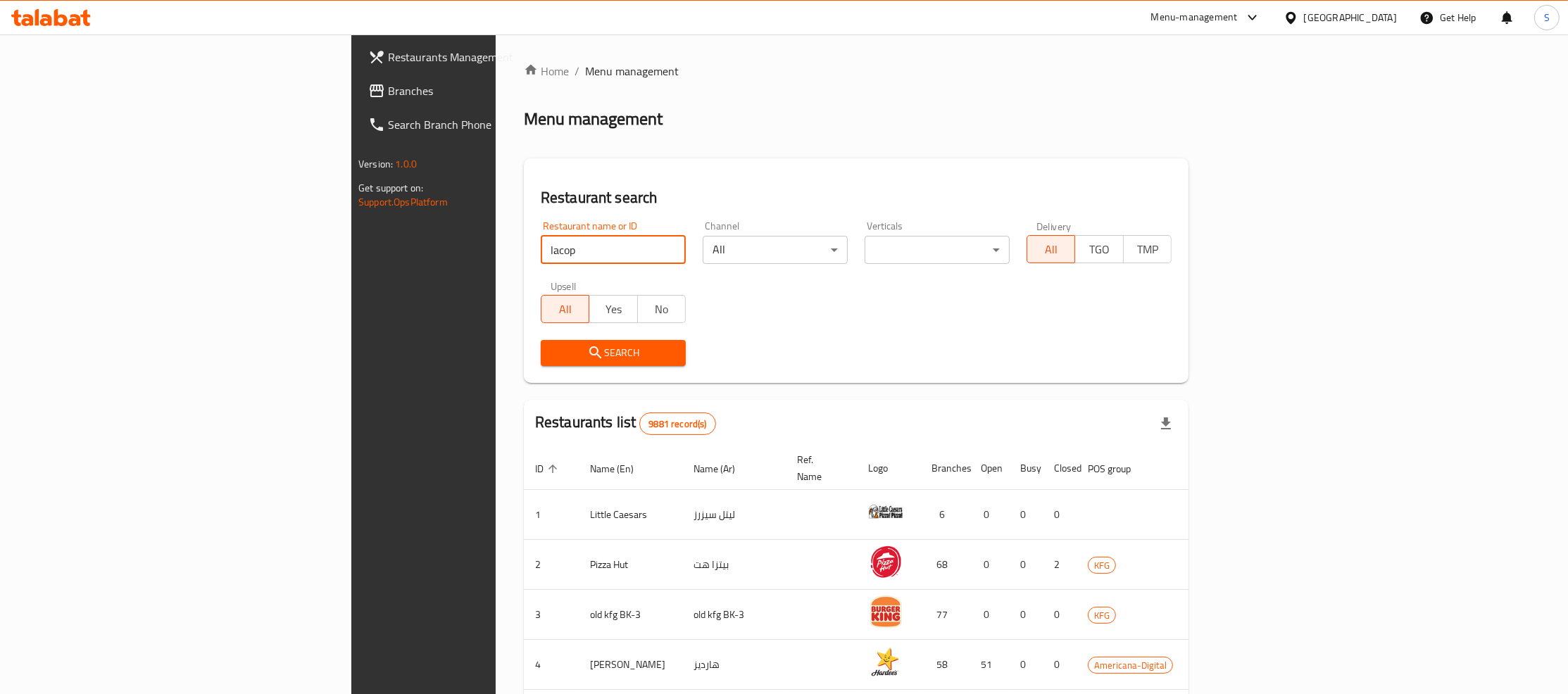
type input "lacop"
click button "Search" at bounding box center [613, 353] width 145 height 26
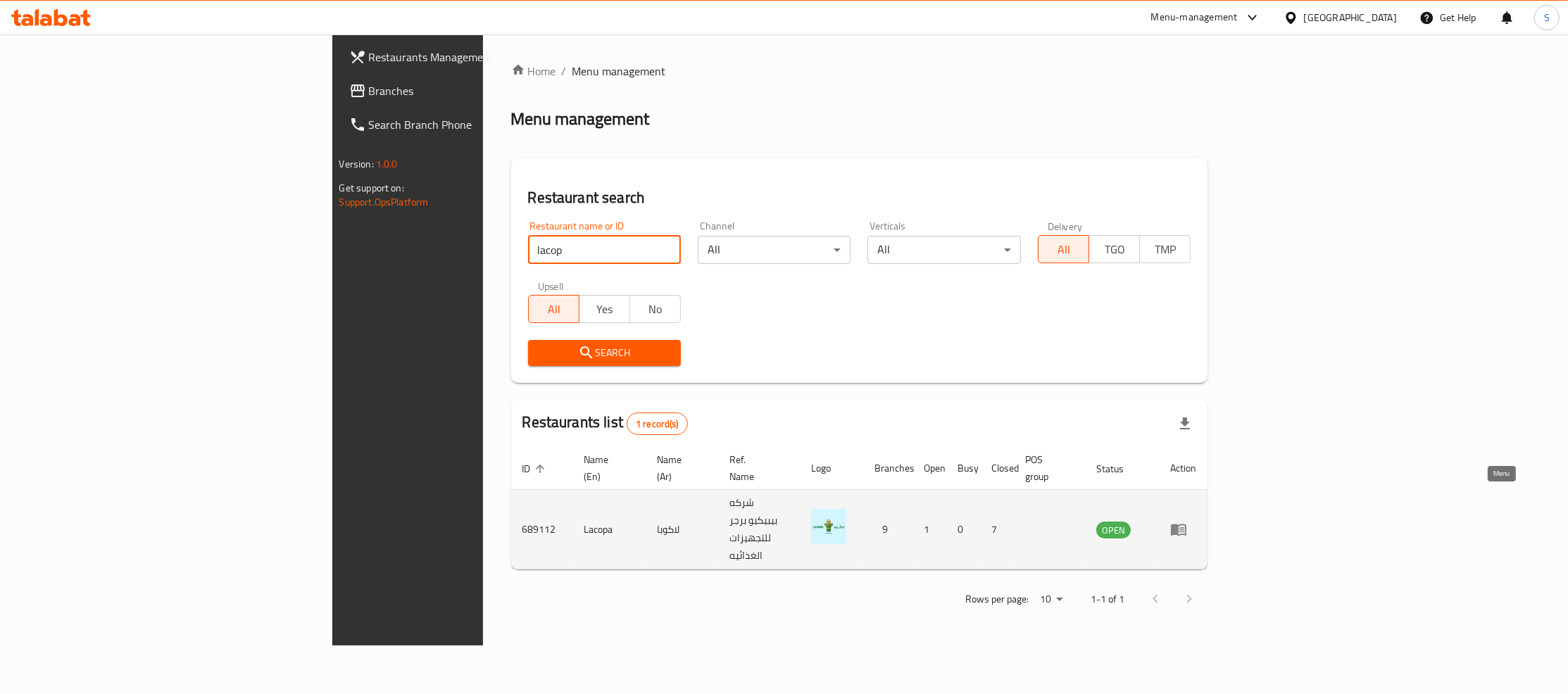
click at [1185, 528] on icon "enhanced table" at bounding box center [1181, 530] width 5 height 6
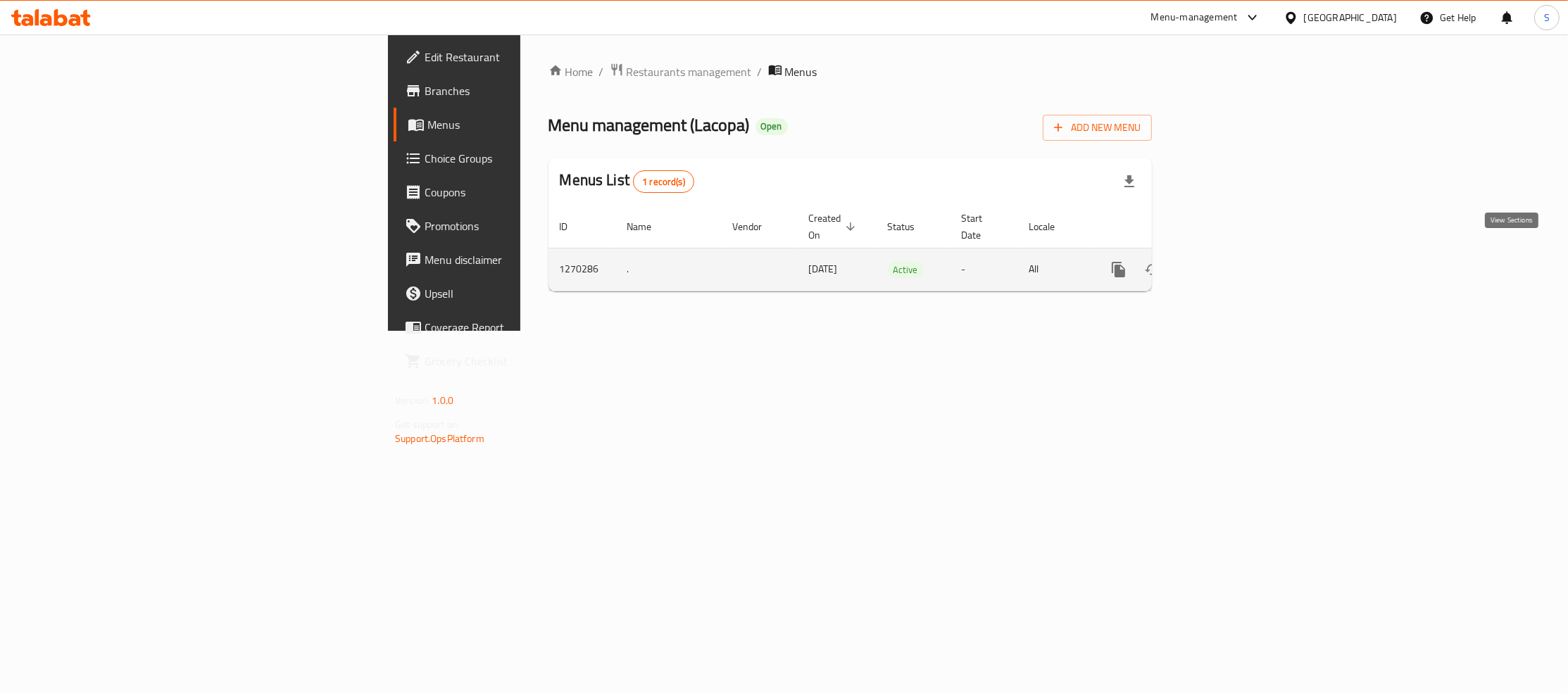
click at [1237, 253] on link "enhanced table" at bounding box center [1220, 270] width 34 height 34
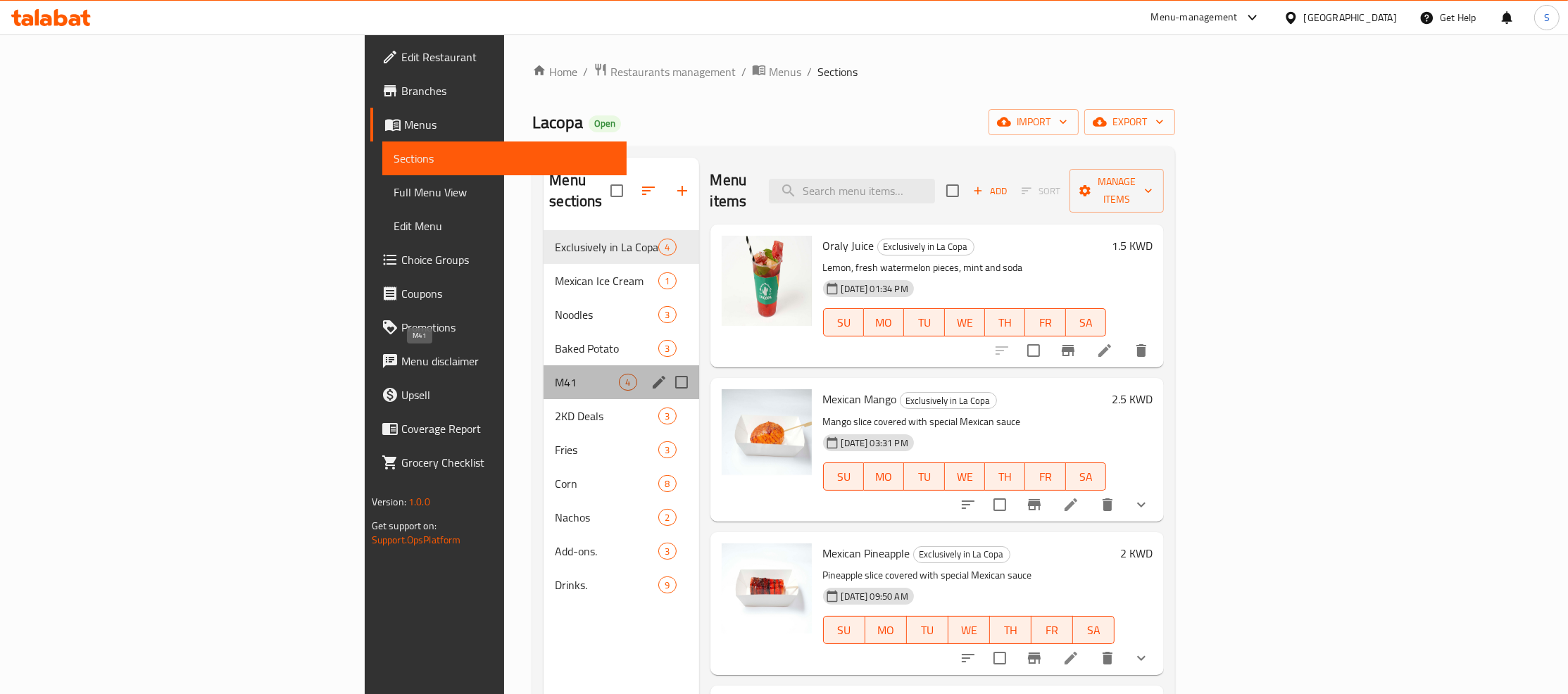
click at [554, 374] on span "M41" at bounding box center [586, 383] width 64 height 17
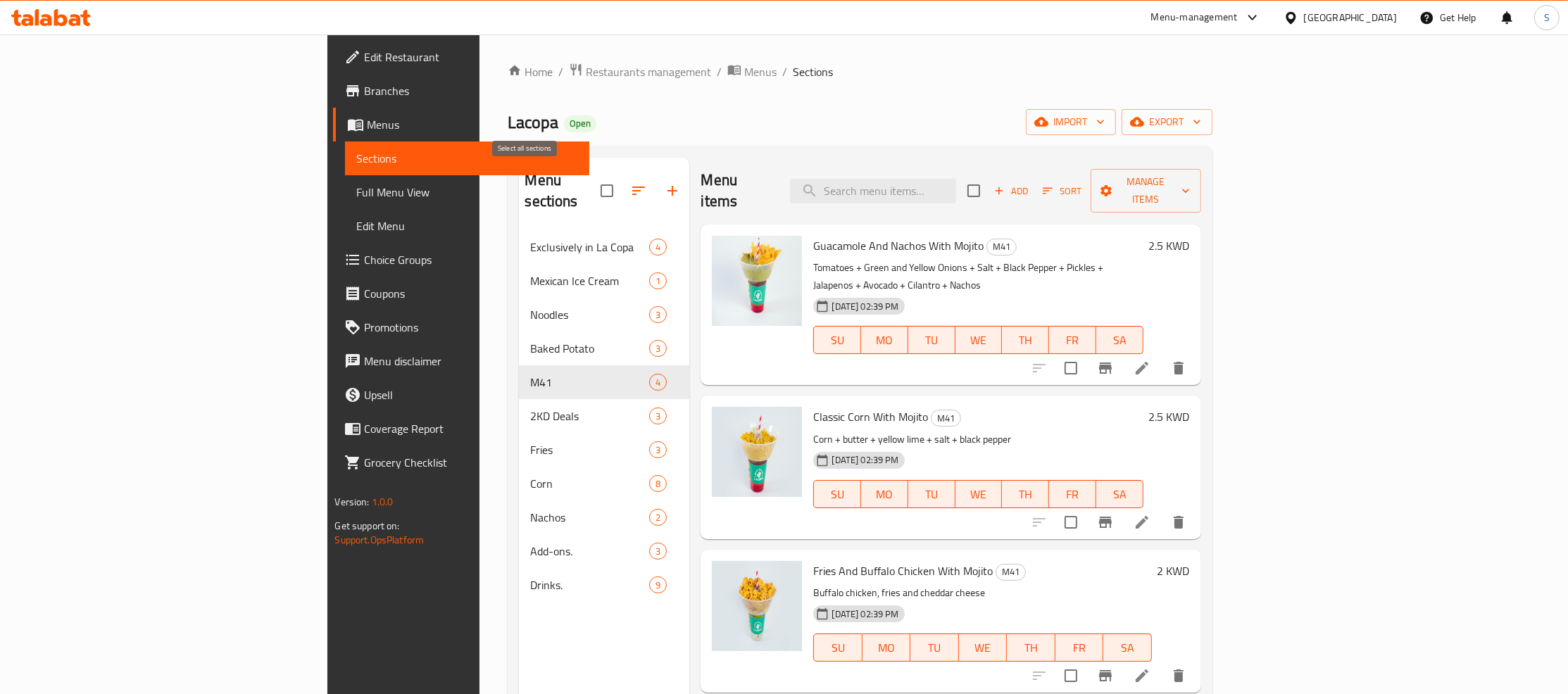
click at [592, 177] on input "checkbox" at bounding box center [607, 191] width 30 height 30
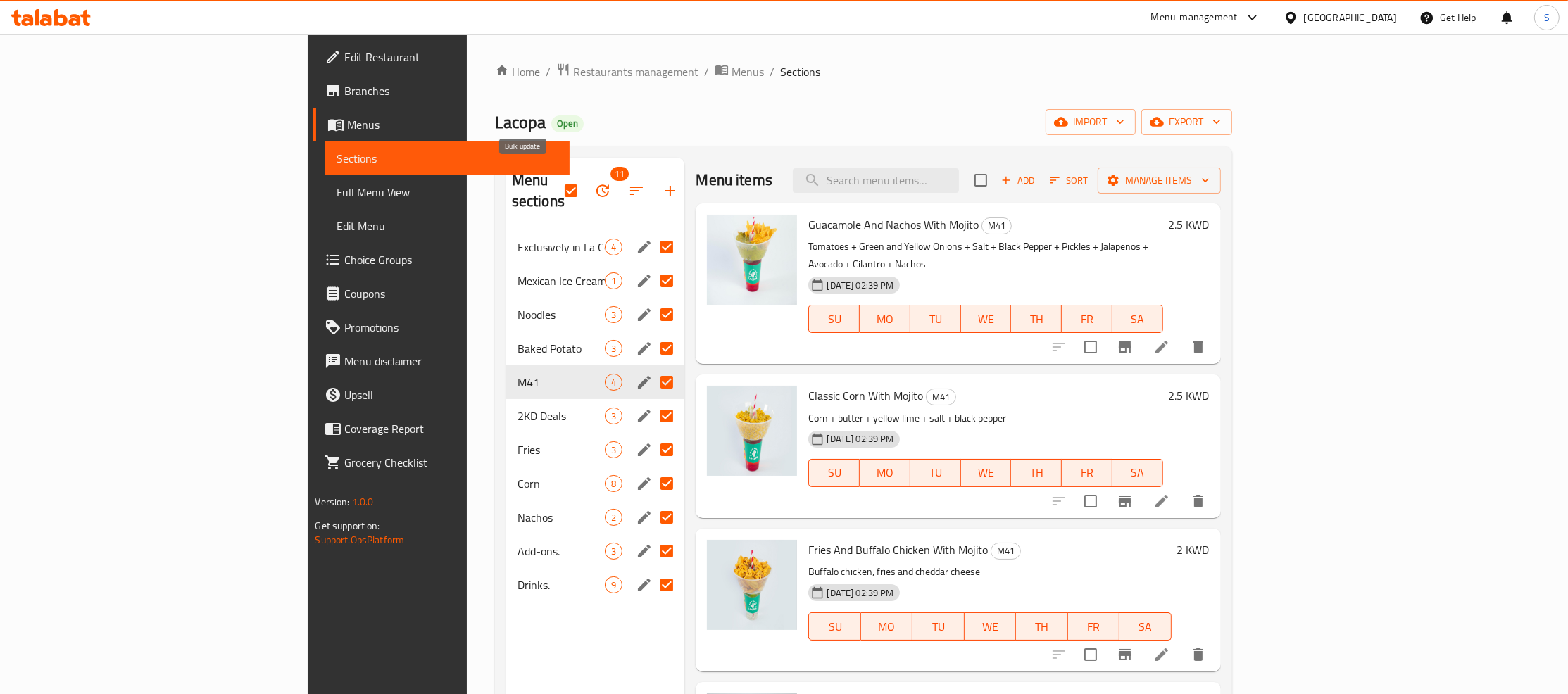
click at [596, 185] on icon "button" at bounding box center [602, 191] width 13 height 13
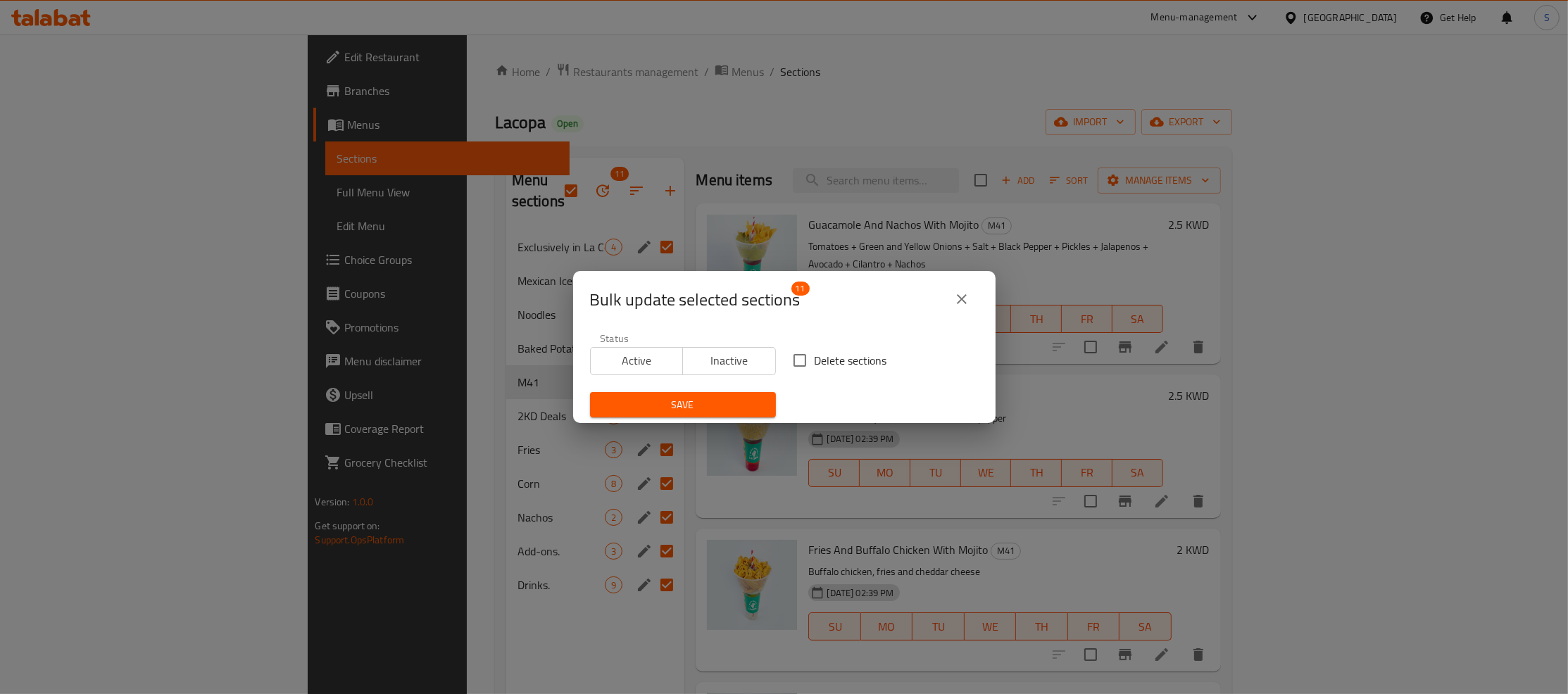
click at [963, 299] on icon "close" at bounding box center [962, 299] width 10 height 10
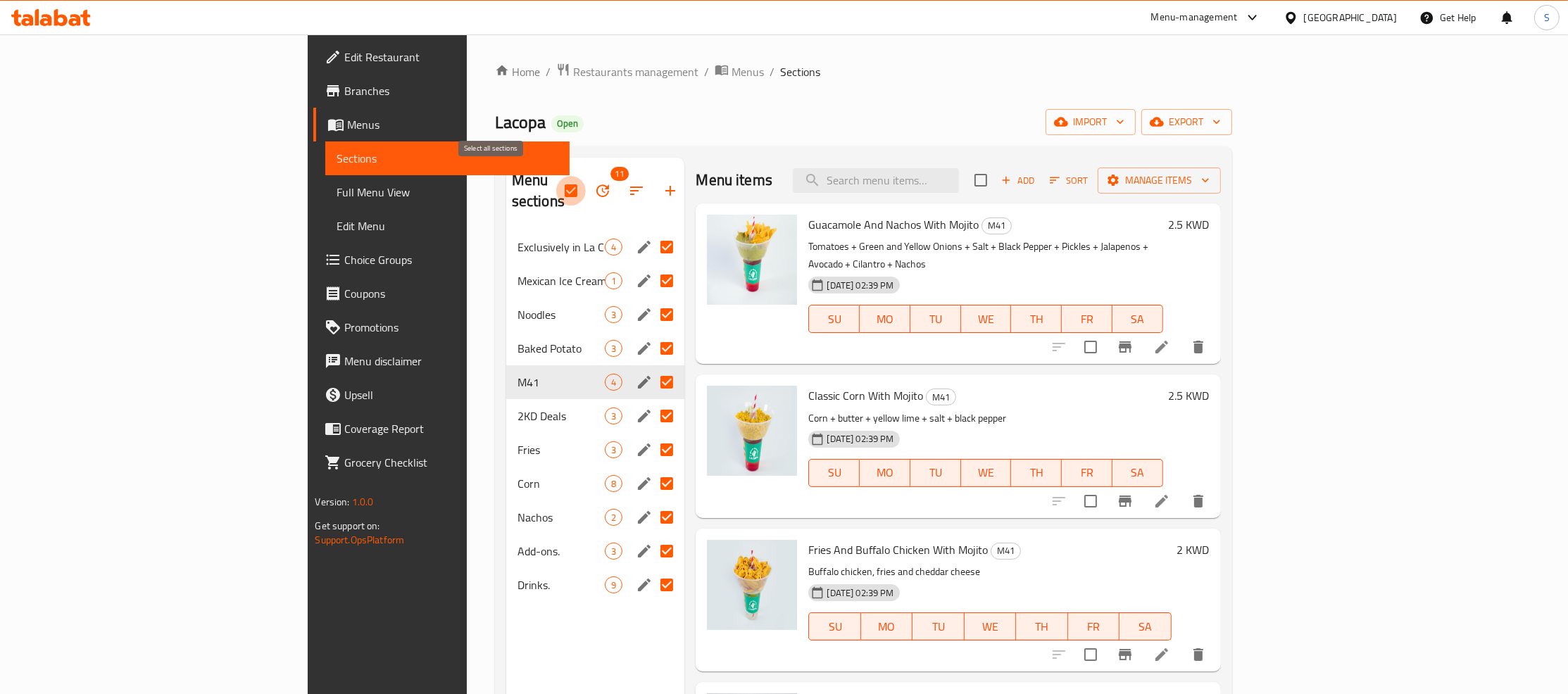
click at [556, 182] on input "checkbox" at bounding box center [571, 191] width 30 height 30
checkbox input "false"
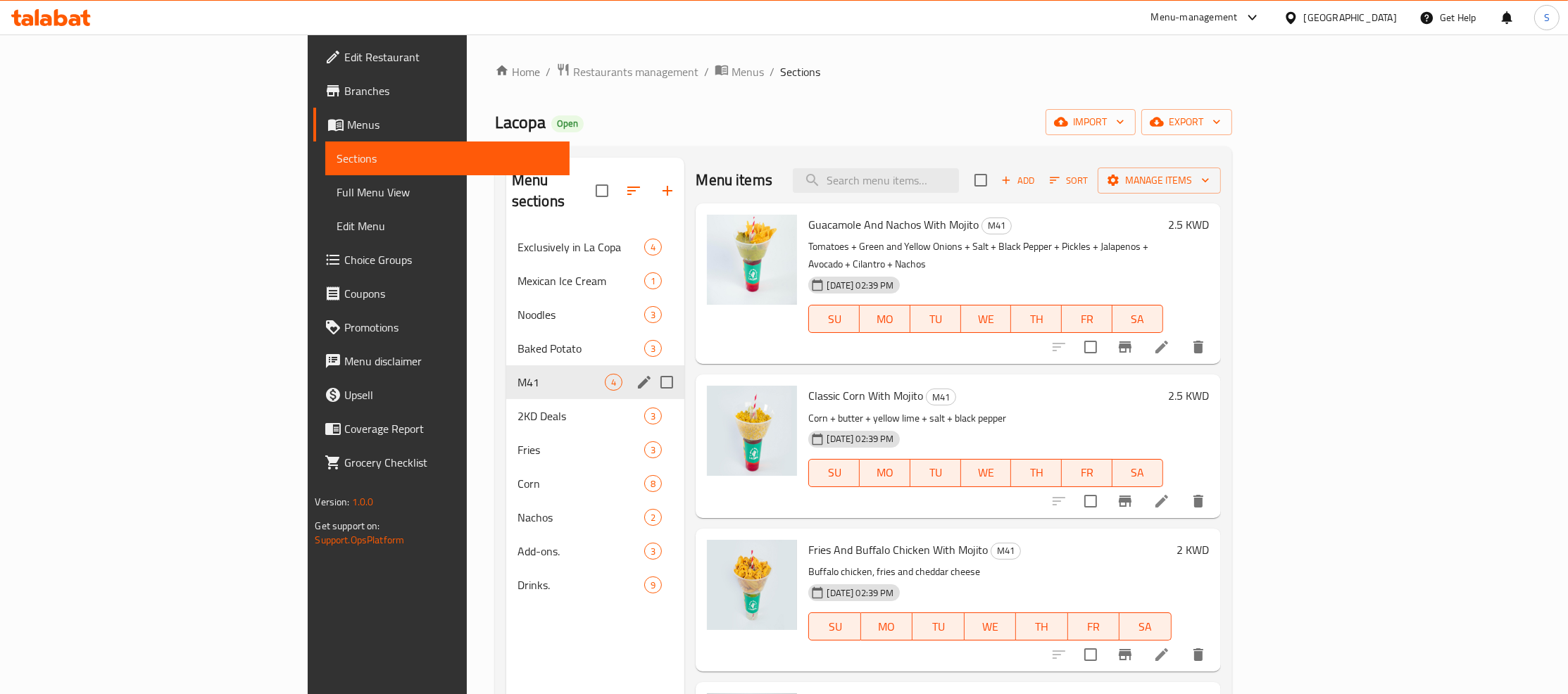
click at [652, 368] on input "Menu sections" at bounding box center [667, 383] width 30 height 30
checkbox input "true"
click at [596, 185] on icon "button" at bounding box center [602, 191] width 13 height 13
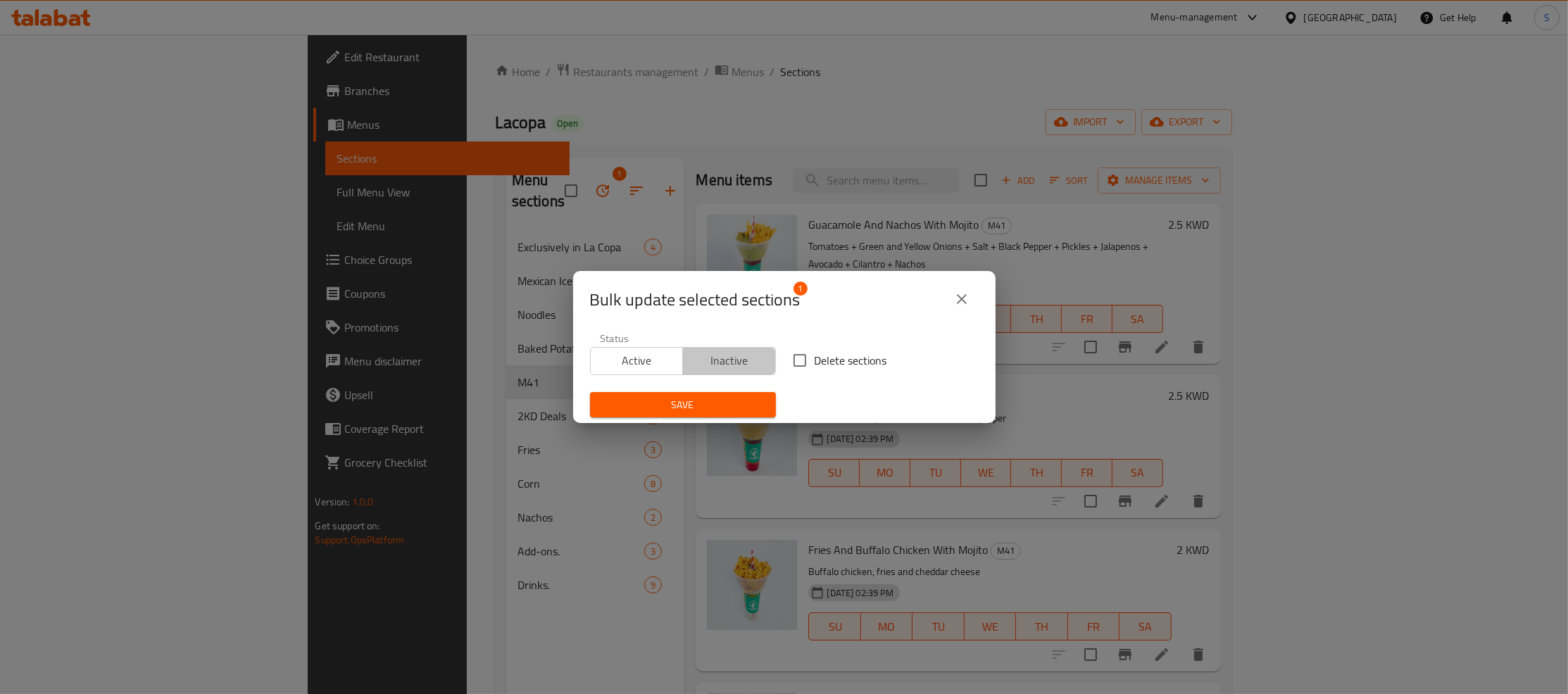
click at [739, 362] on span "Inactive" at bounding box center [729, 360] width 81 height 20
click at [726, 401] on span "Save" at bounding box center [683, 405] width 164 height 18
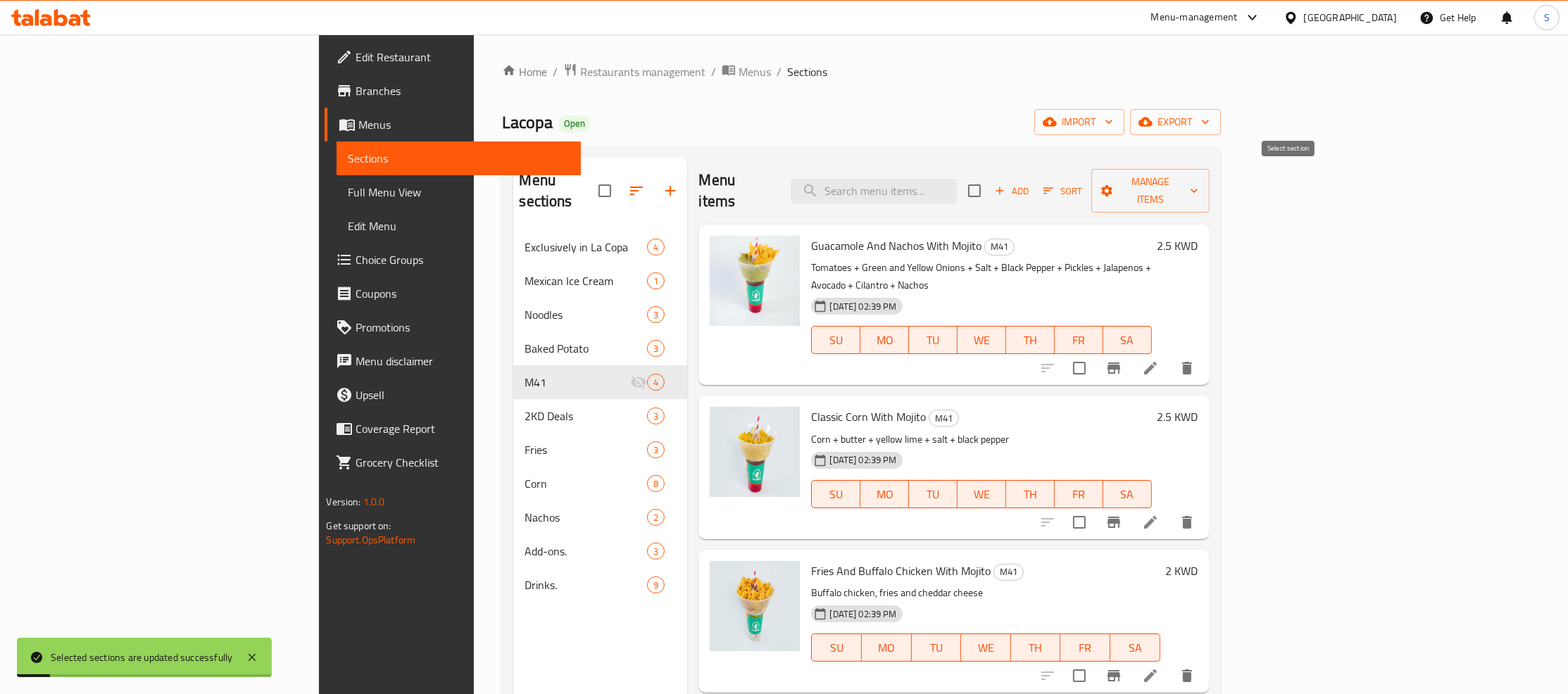
click at [990, 180] on input "checkbox" at bounding box center [975, 191] width 30 height 30
checkbox input "true"
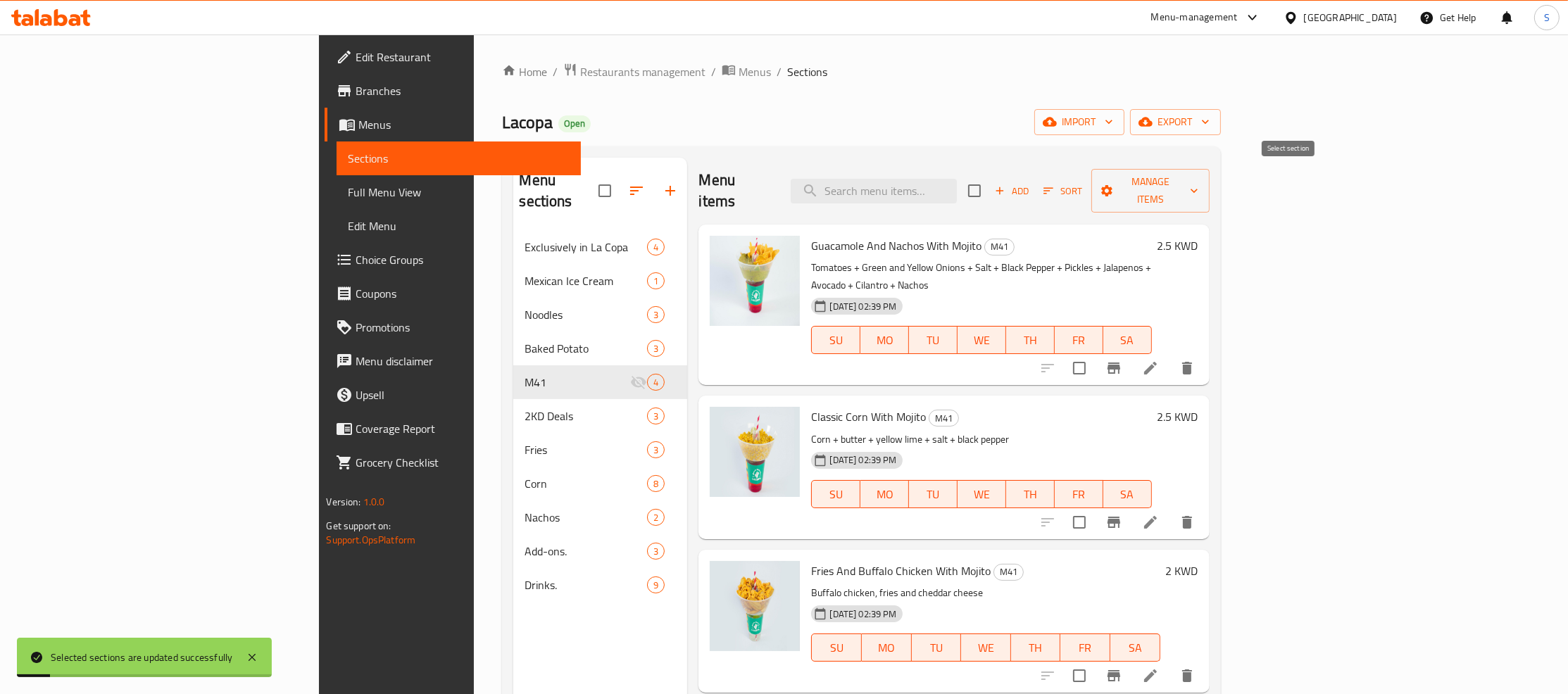
checkbox input "true"
click at [1198, 185] on span "Manage items" at bounding box center [1150, 190] width 96 height 35
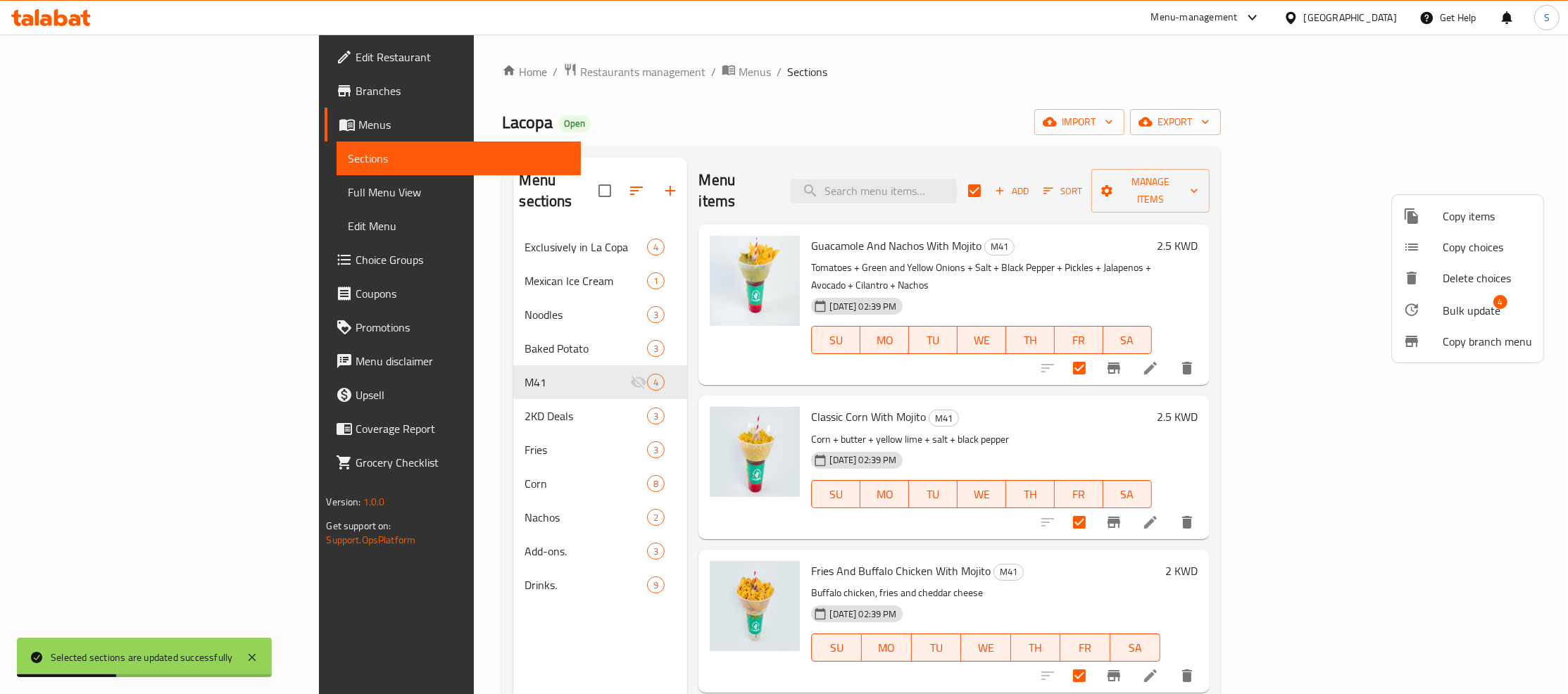
click at [1505, 311] on span "Bulk update 4" at bounding box center [1487, 310] width 90 height 18
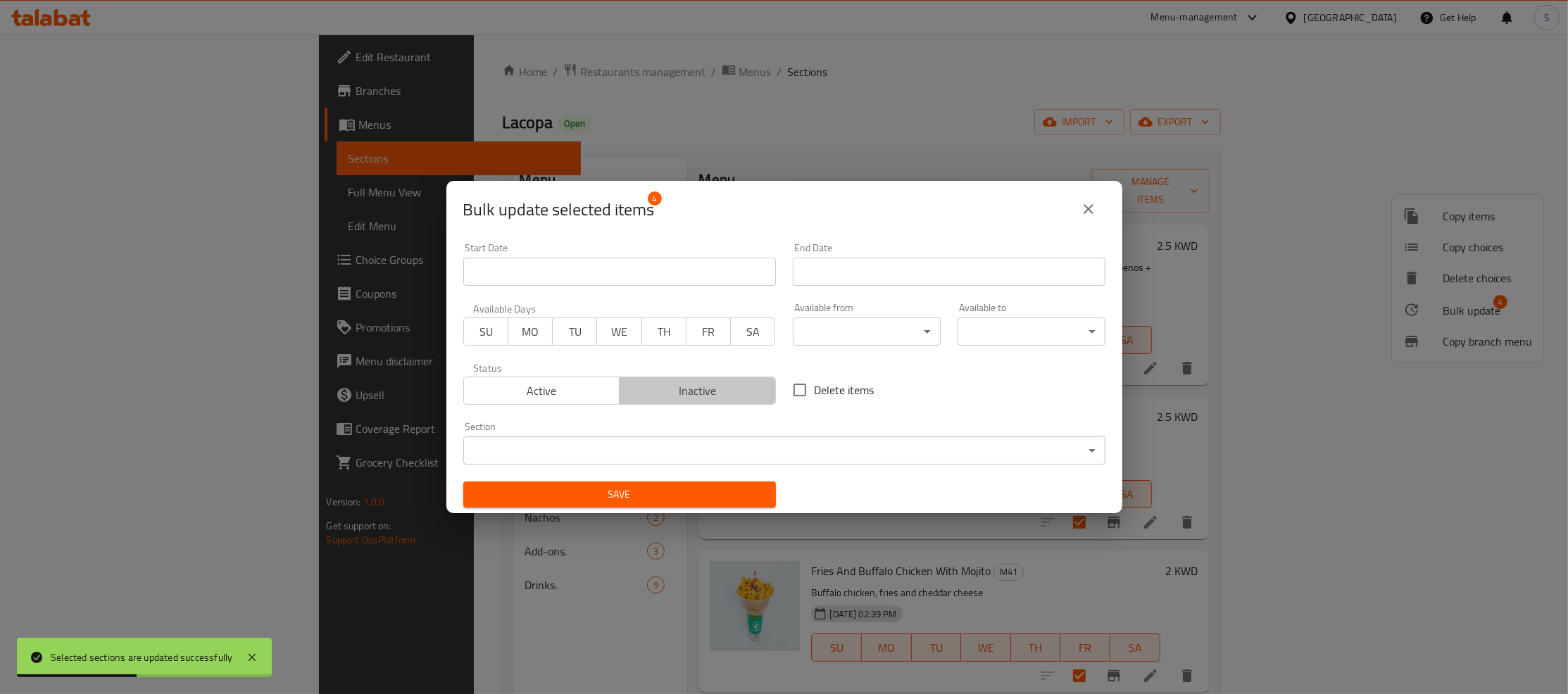
click at [721, 395] on span "Inactive" at bounding box center [698, 391] width 145 height 20
click at [686, 489] on span "Save" at bounding box center [620, 494] width 290 height 18
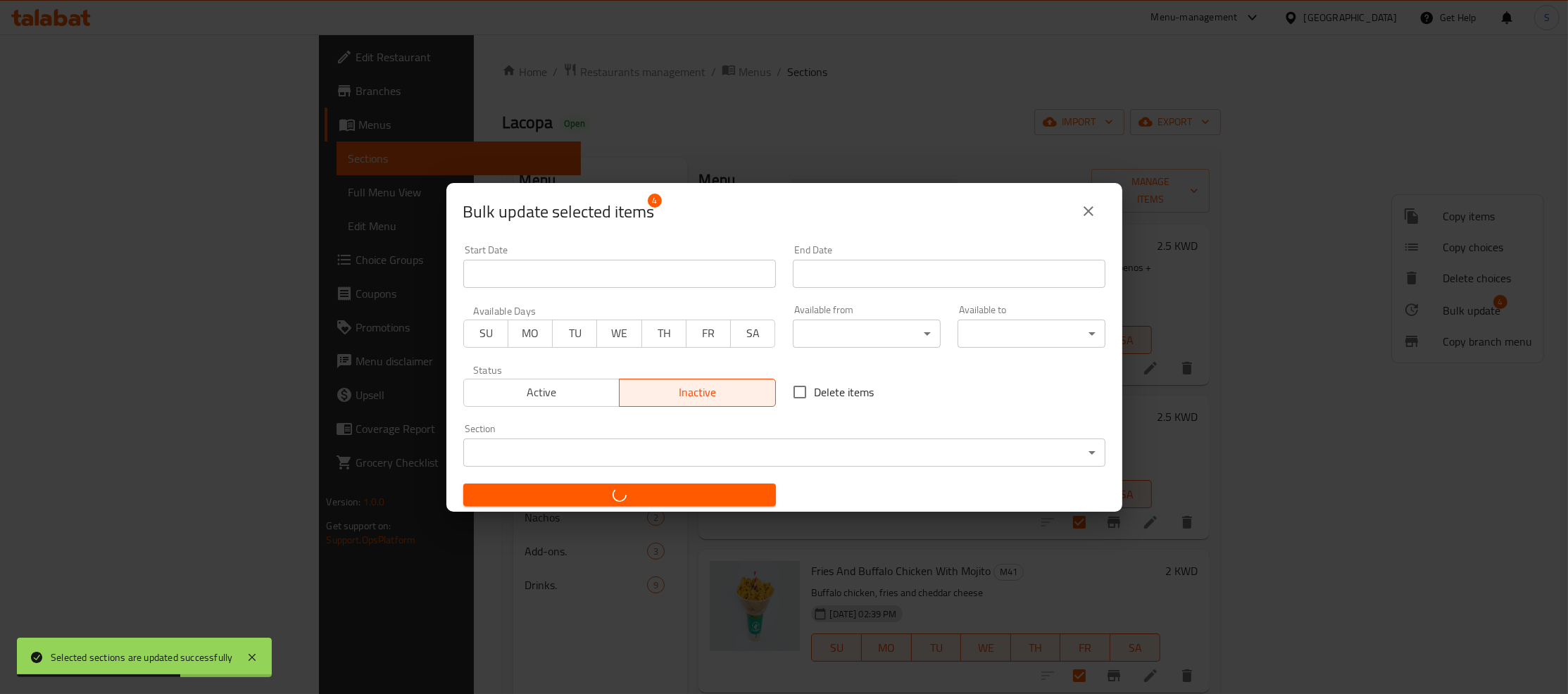
checkbox input "false"
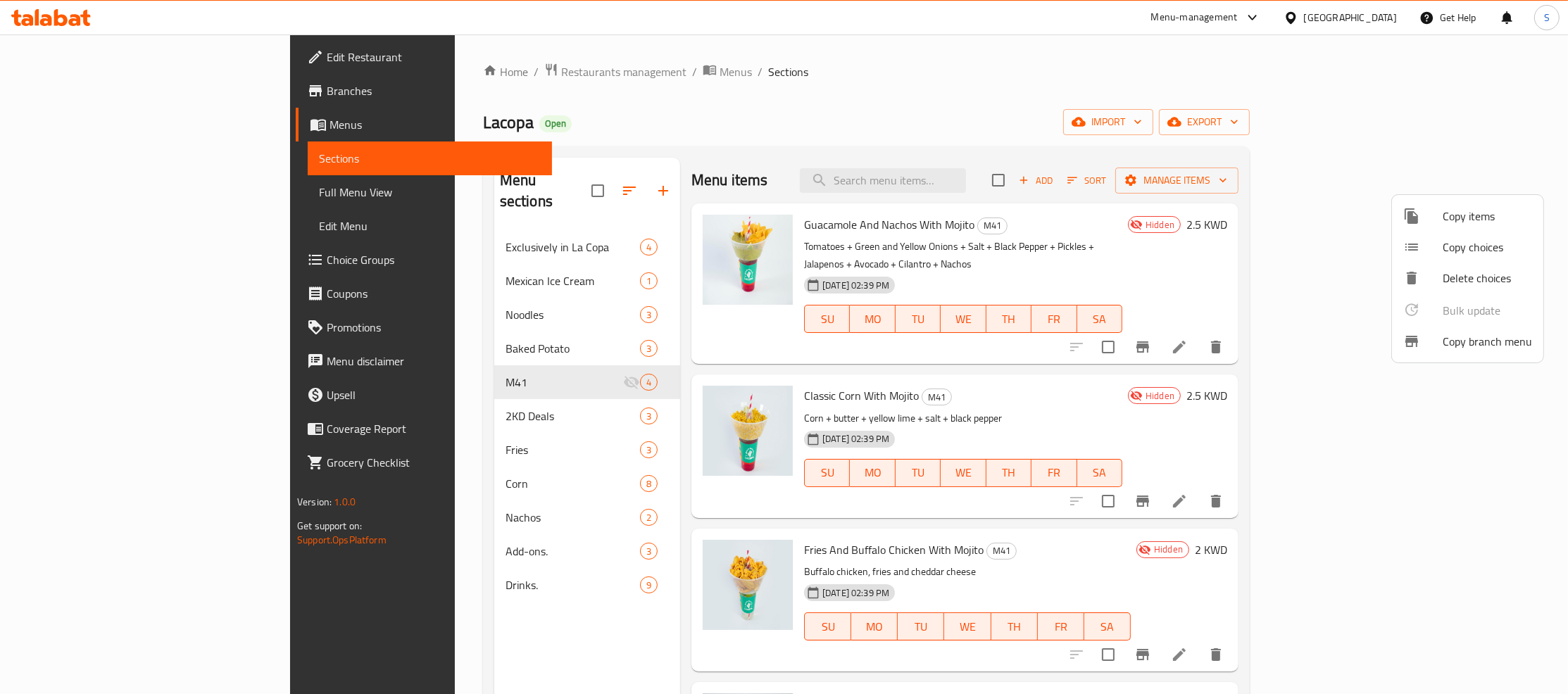
click at [443, 76] on div at bounding box center [784, 347] width 1568 height 694
click at [561, 68] on span "Restaurants management" at bounding box center [624, 72] width 126 height 17
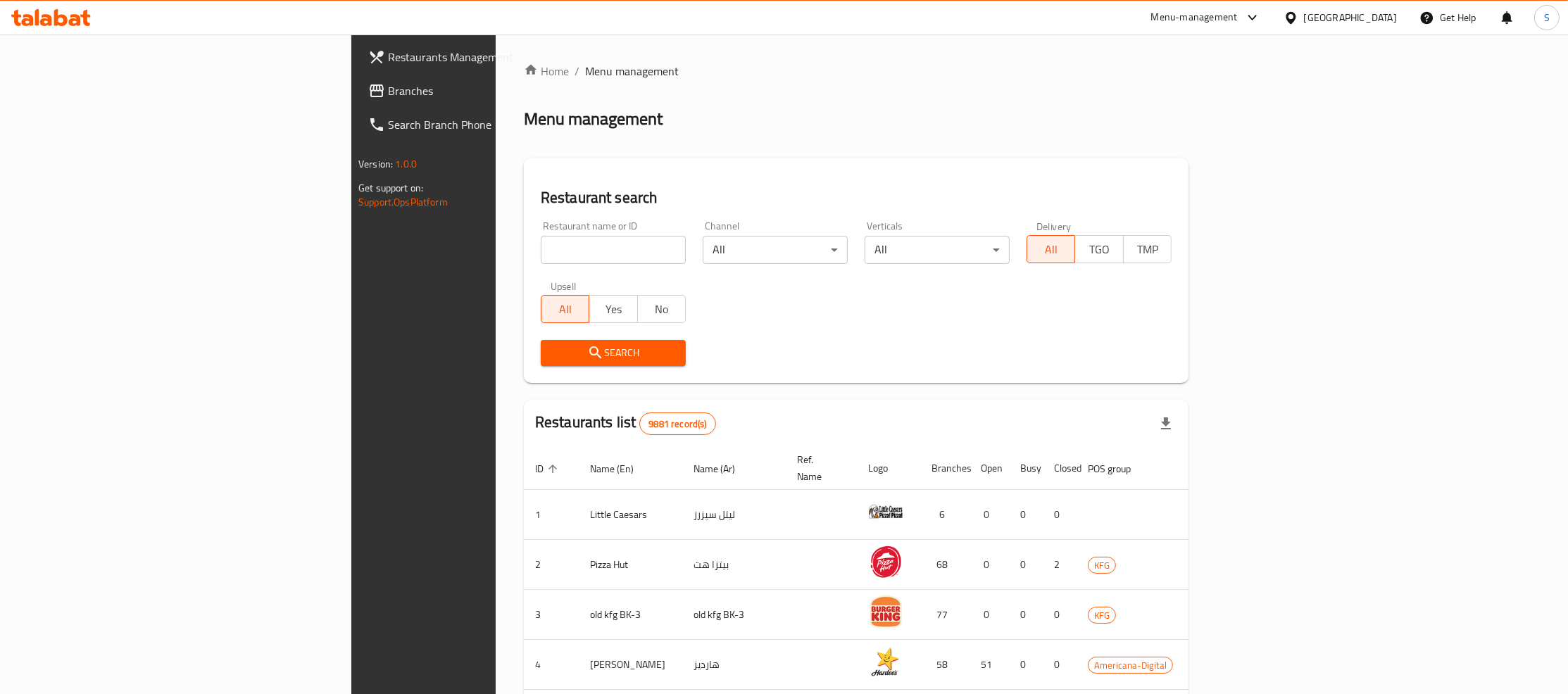
click at [541, 245] on input "search" at bounding box center [613, 250] width 145 height 28
type input "the sandwich"
click button "Search" at bounding box center [613, 353] width 145 height 26
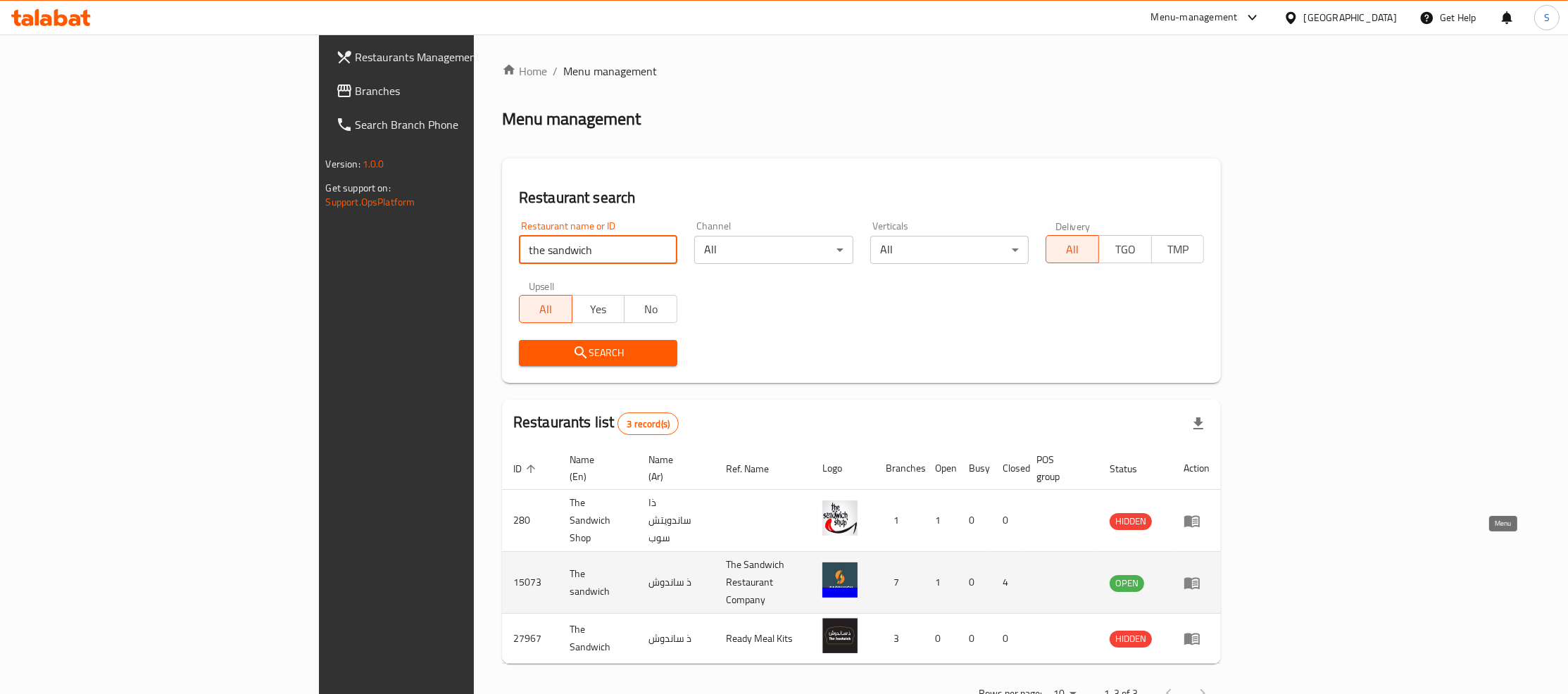
click at [1200, 575] on icon "enhanced table" at bounding box center [1192, 583] width 17 height 17
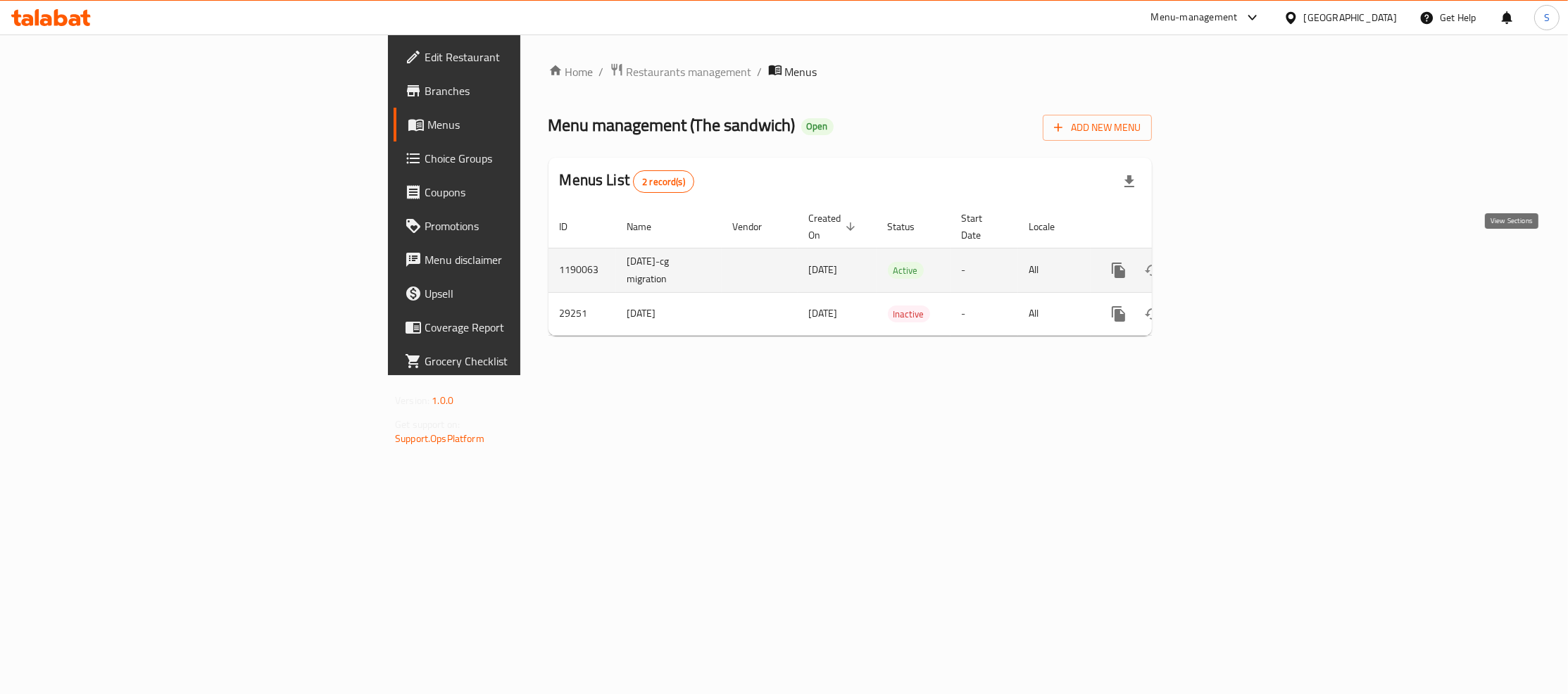
click at [1229, 262] on icon "enhanced table" at bounding box center [1220, 270] width 17 height 17
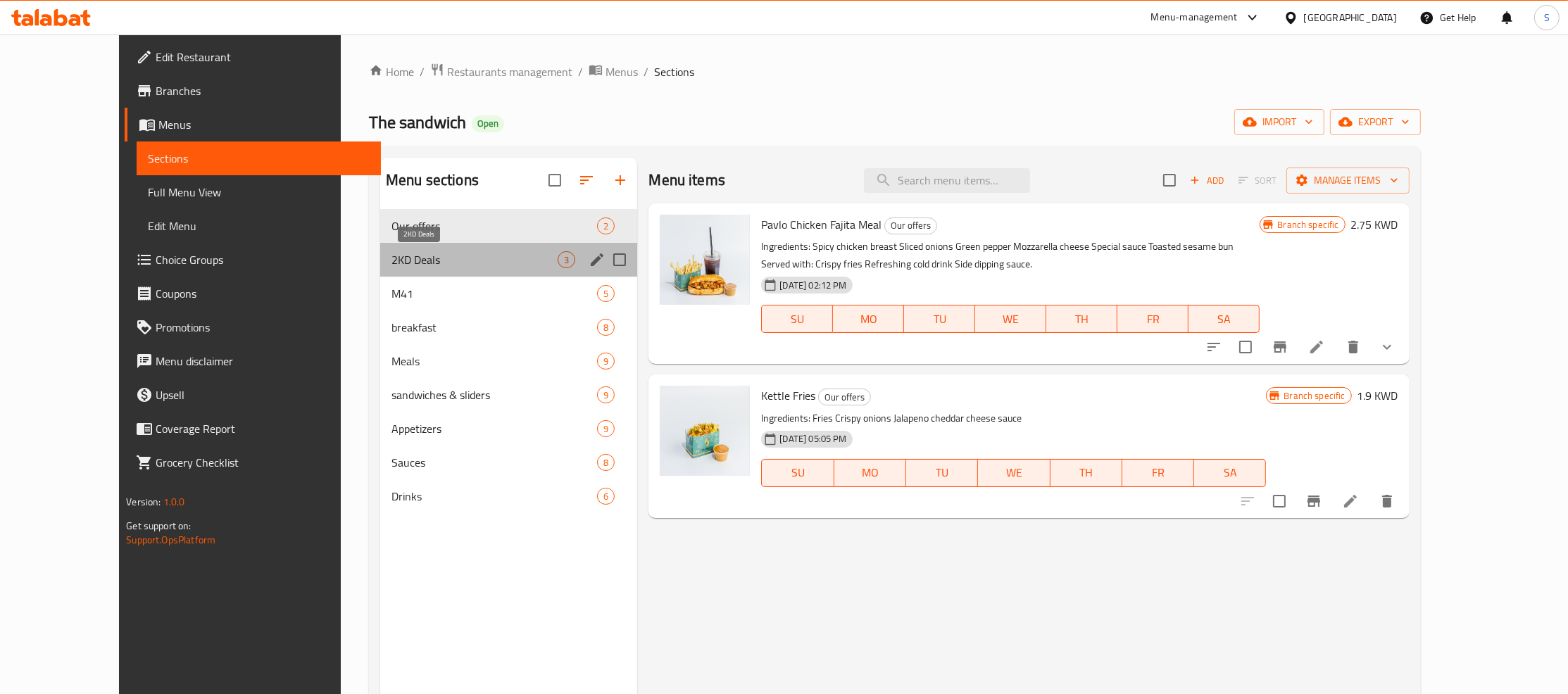
click at [459, 256] on span "2KD Deals" at bounding box center [475, 260] width 166 height 17
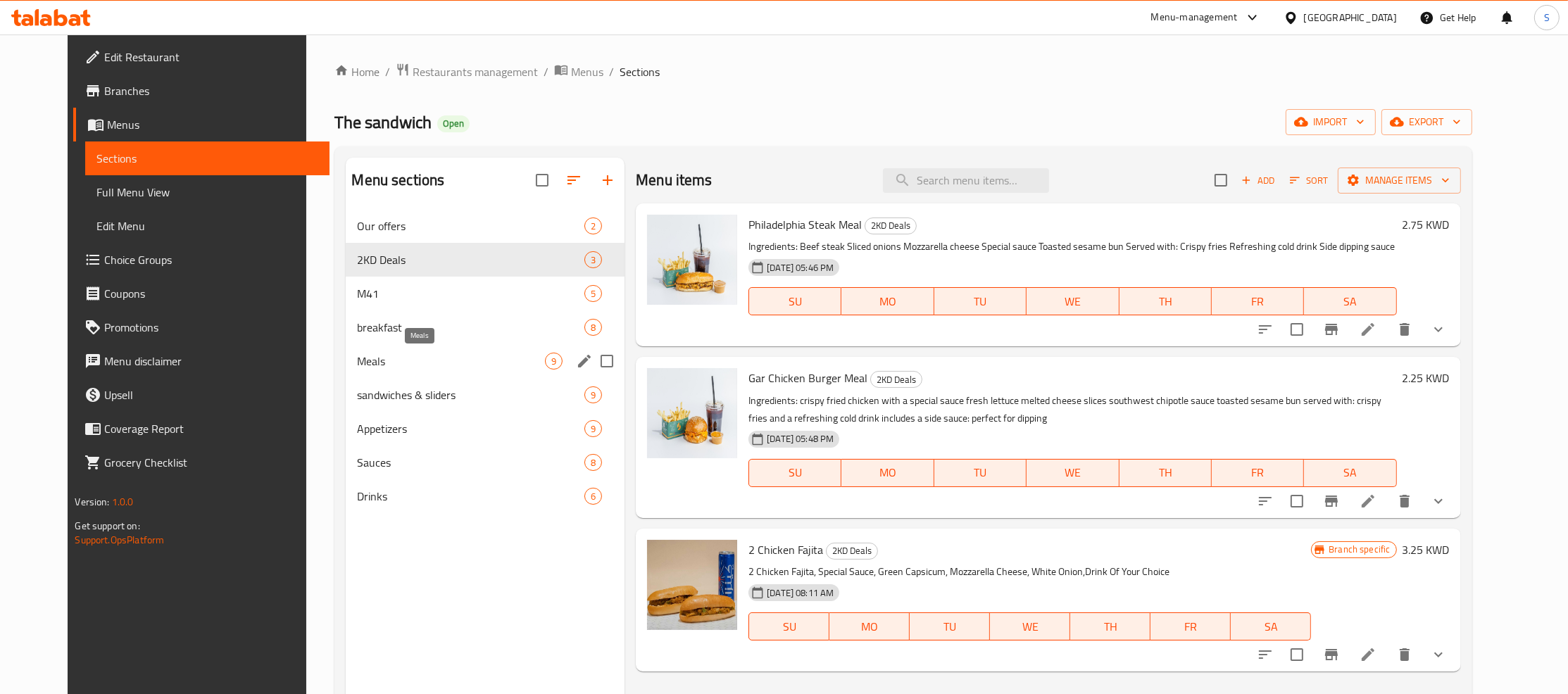
click at [401, 362] on span "Meals" at bounding box center [450, 361] width 188 height 17
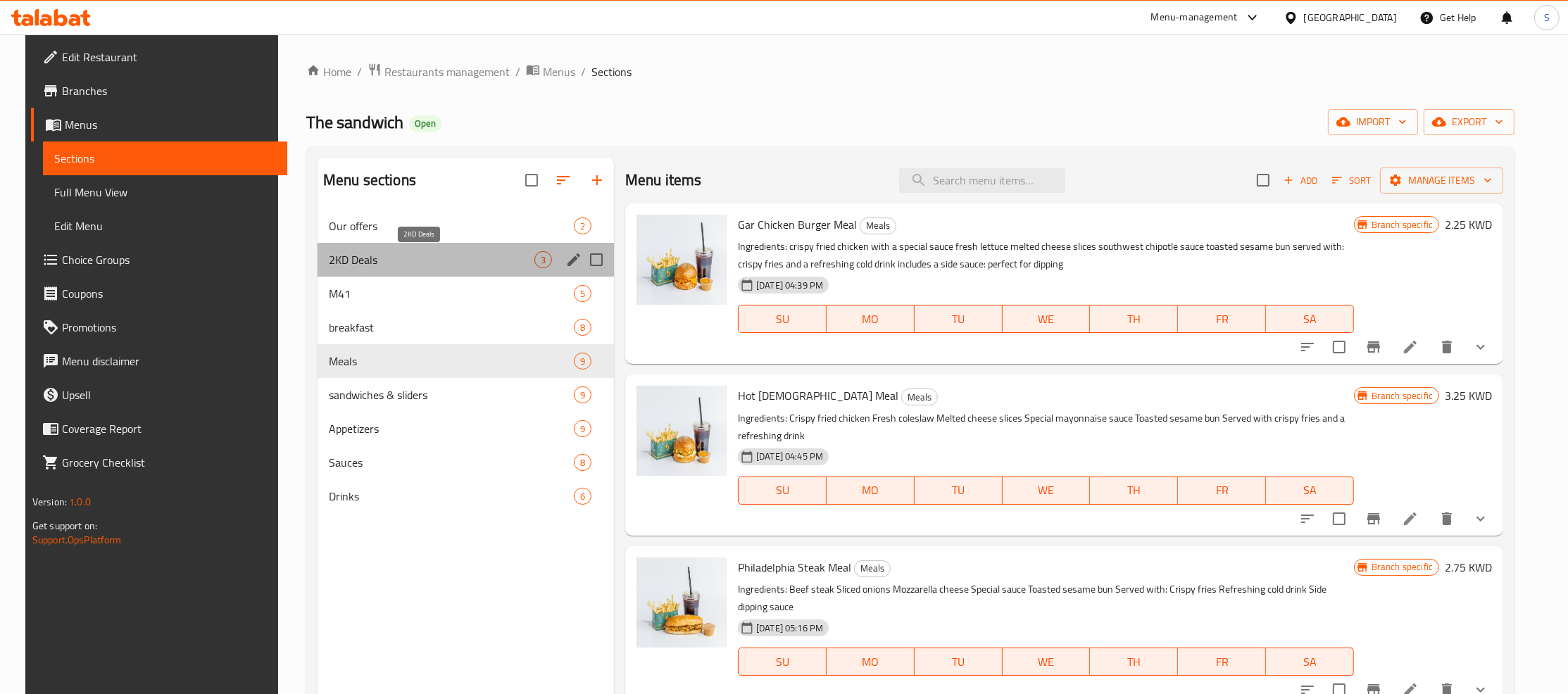
click at [424, 254] on span "2KD Deals" at bounding box center [432, 260] width 206 height 17
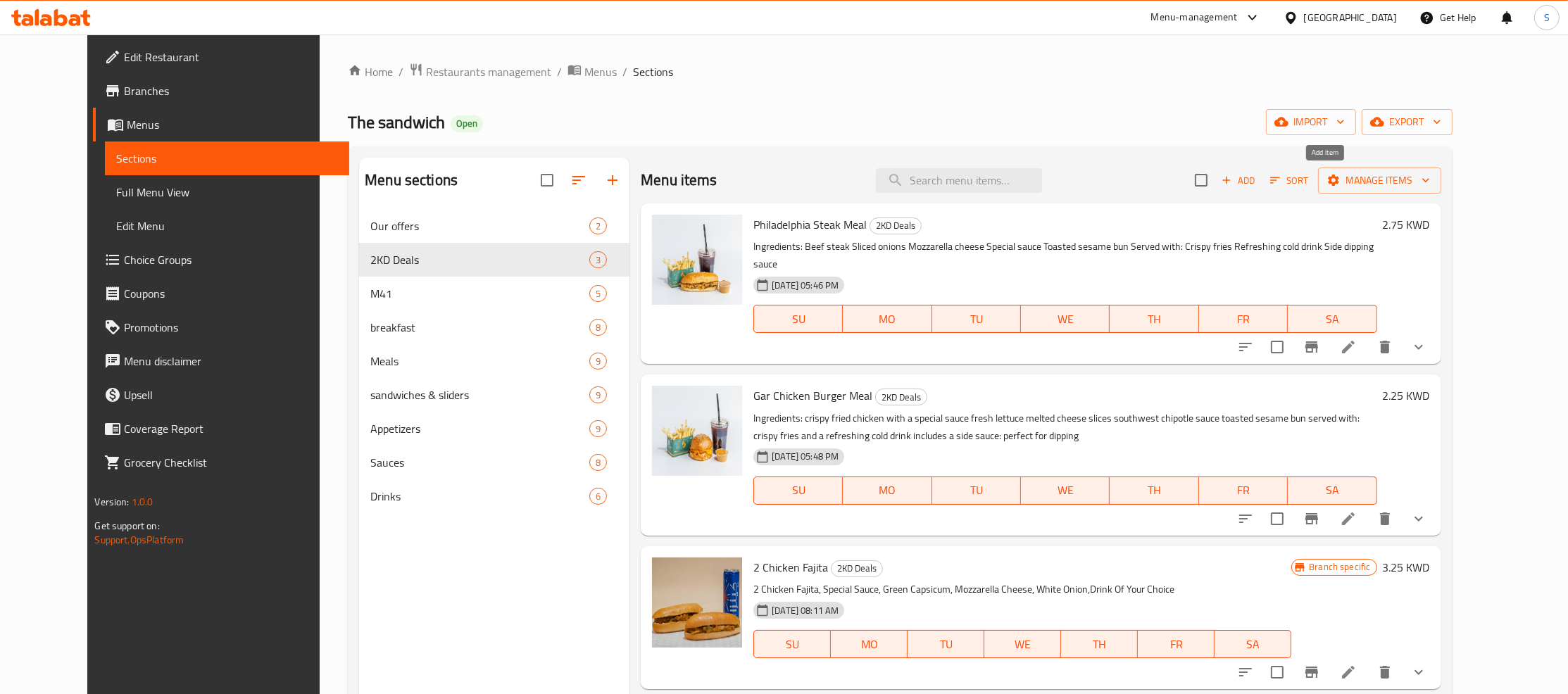
click at [1258, 177] on span "Add" at bounding box center [1238, 181] width 38 height 17
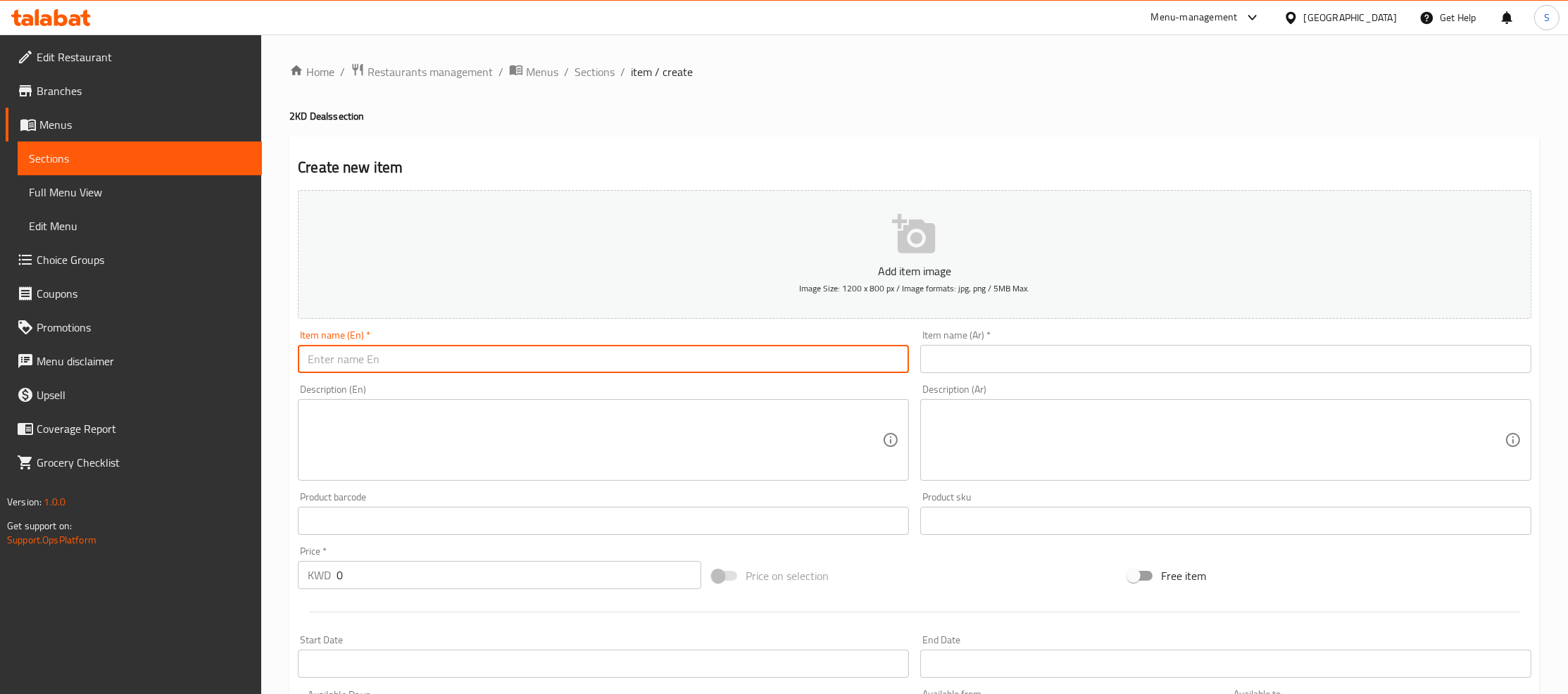
click at [410, 359] on input "text" at bounding box center [602, 359] width 611 height 28
paste input "MEAL 1 (2 Chicken Fajita)"
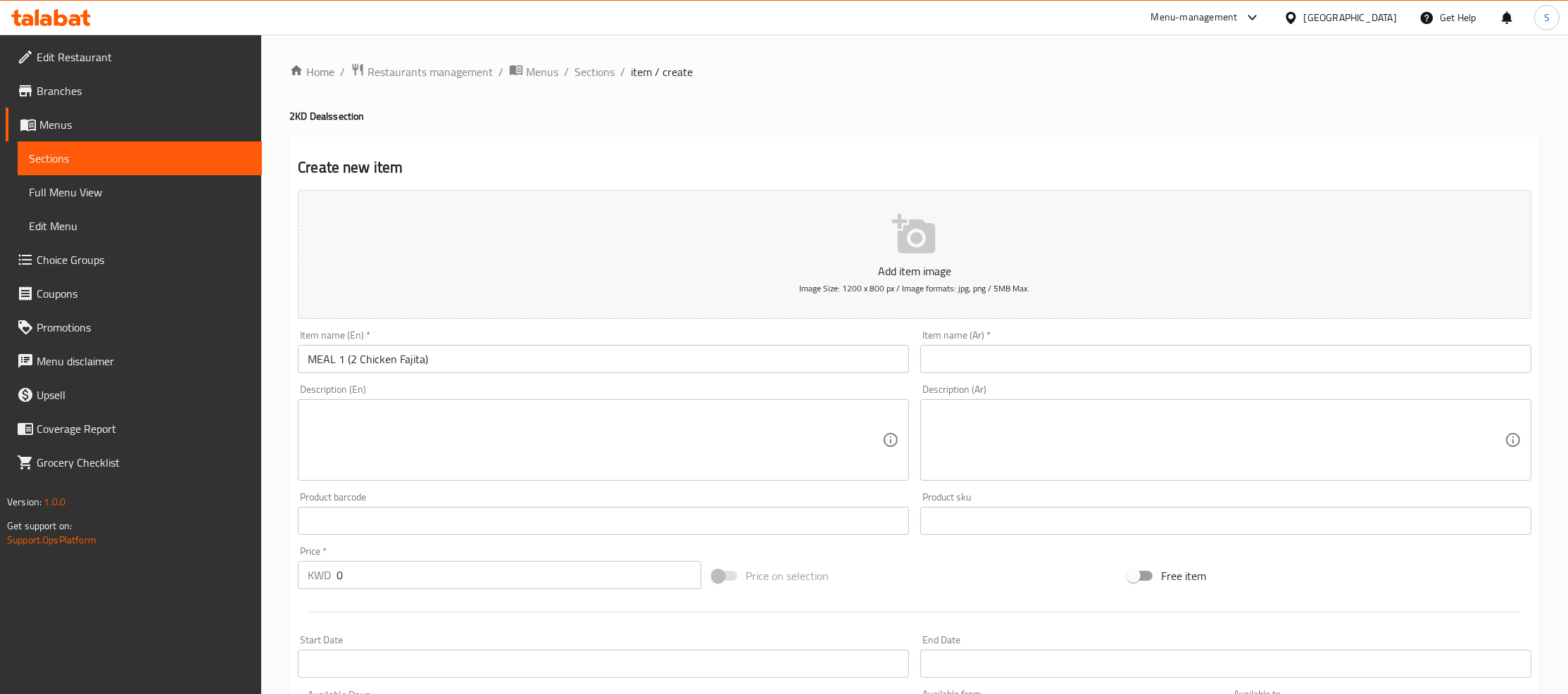
click at [369, 359] on input "MEAL 1 (2 Chicken Fajita)" at bounding box center [602, 359] width 611 height 28
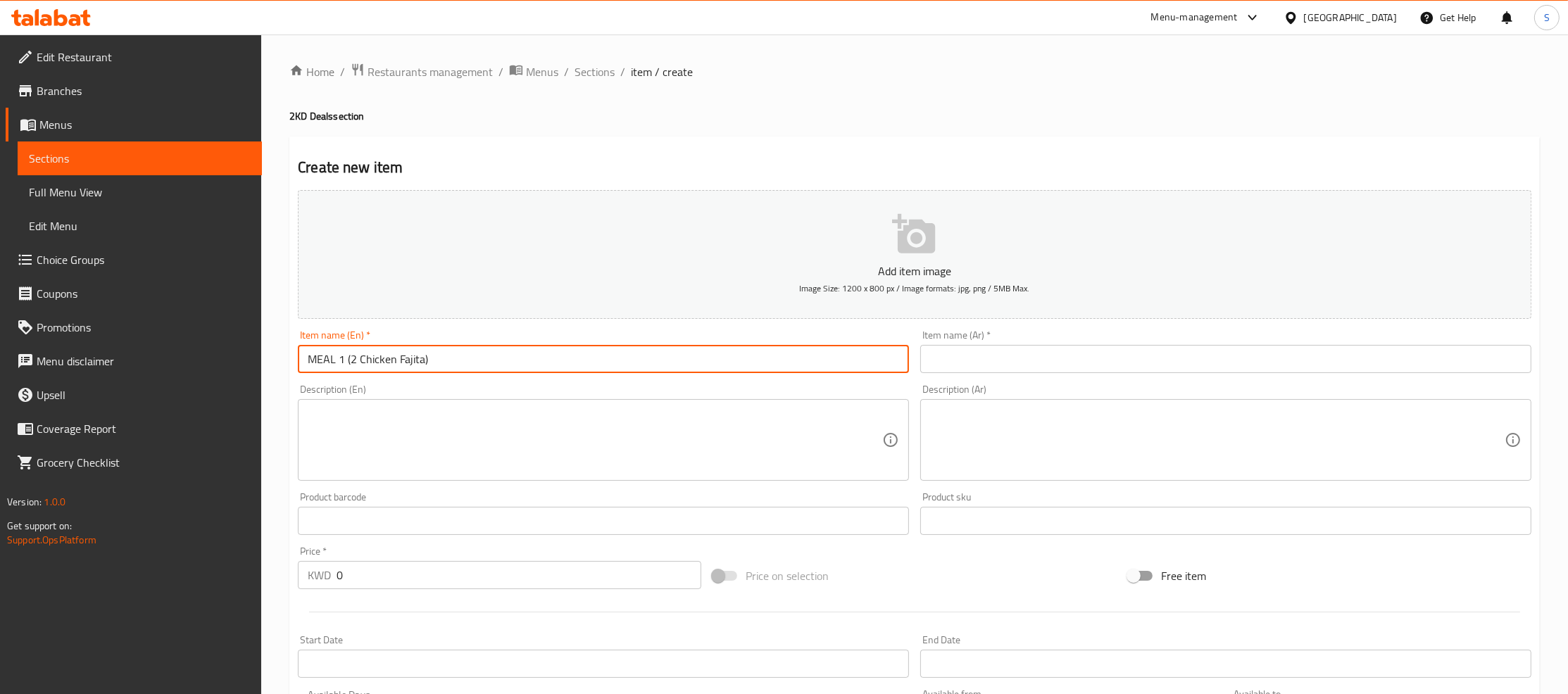
drag, startPoint x: 369, startPoint y: 359, endPoint x: 407, endPoint y: 357, distance: 38.1
click at [407, 357] on input "MEAL 1 (2 Chicken Fajita)" at bounding box center [602, 359] width 611 height 28
click at [617, 368] on input "MEAL 1 (2 Chicken Fajita)" at bounding box center [602, 359] width 611 height 28
paste input "2 ( Meal Beef Slider + Chicken Tender"
type input "MEAL 2 ( Meal Beef Slider + Chicken Tender)"
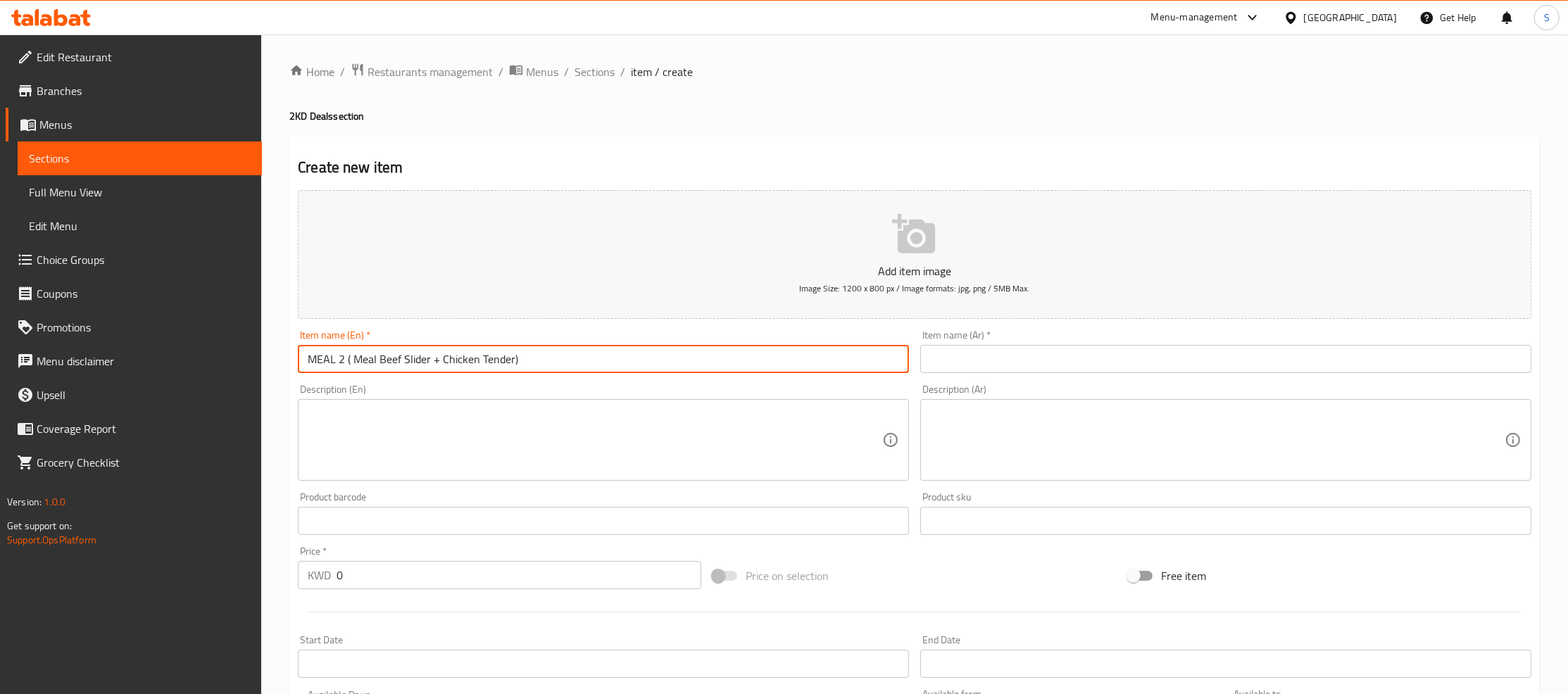
click at [578, 363] on input "MEAL 2 ( Meal Beef Slider + Chicken Tender)" at bounding box center [602, 359] width 611 height 28
click at [1031, 356] on input "text" at bounding box center [1225, 359] width 611 height 28
paste input "وجبة 2 (وجبه لحم سلايدر+ جكن تندر )"
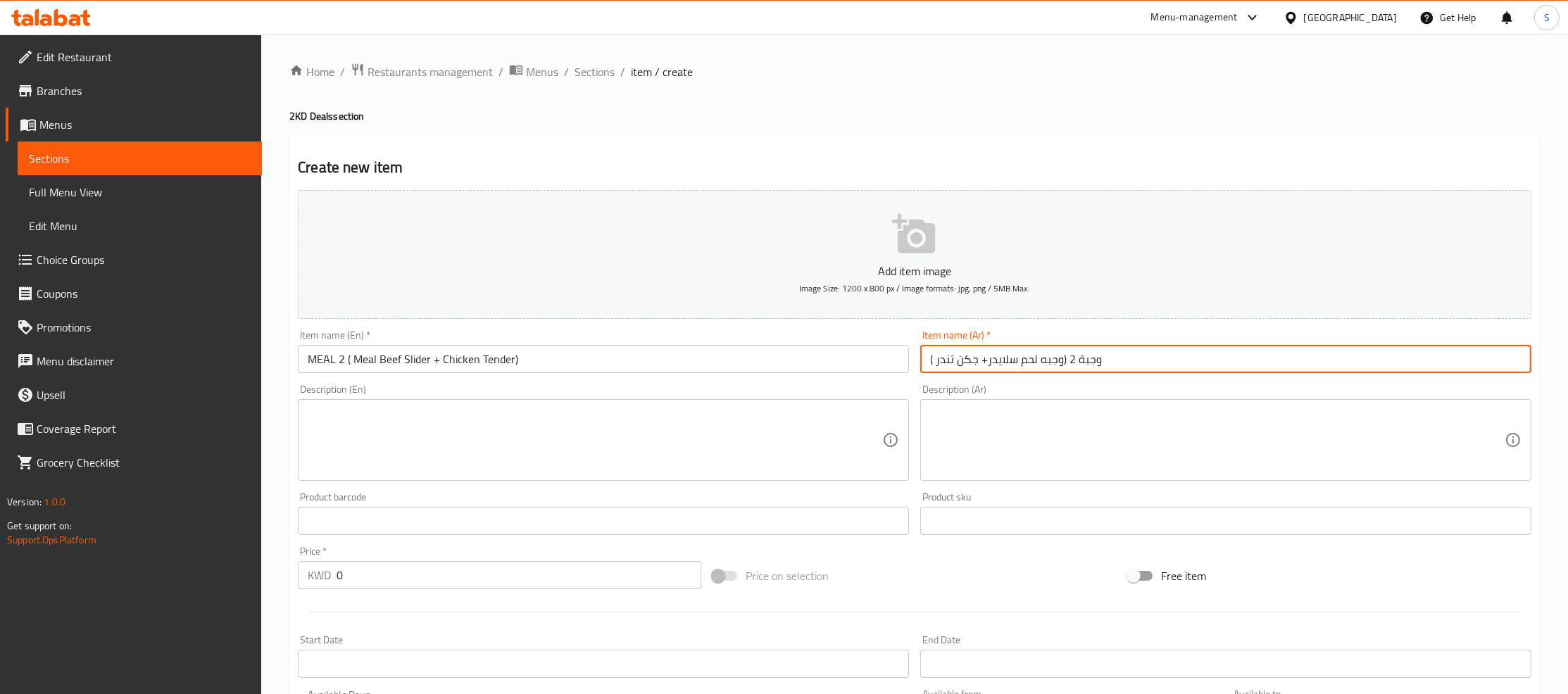
drag, startPoint x: 1100, startPoint y: 354, endPoint x: 1268, endPoint y: 359, distance: 168.1
click at [1268, 359] on input "وجبة 2 (وجبه لحم سلايدر+ جكن تندر )" at bounding box center [1225, 359] width 611 height 28
click at [1161, 359] on input "وجبة 2 (وجبه لحم سلايدر+ جكن تندر )" at bounding box center [1225, 359] width 611 height 28
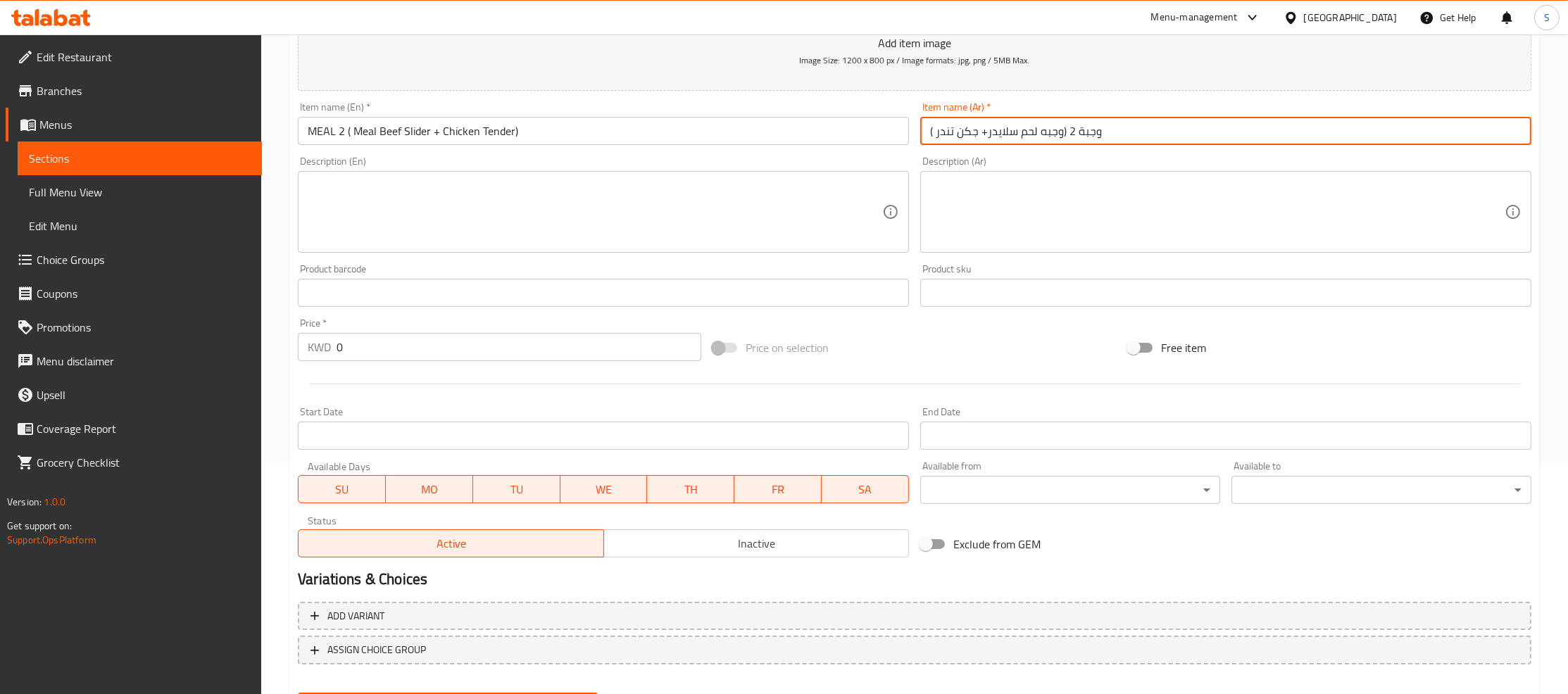
type input "وجبة 2 (وجبه لحم سلايدر+ جكن تندر )"
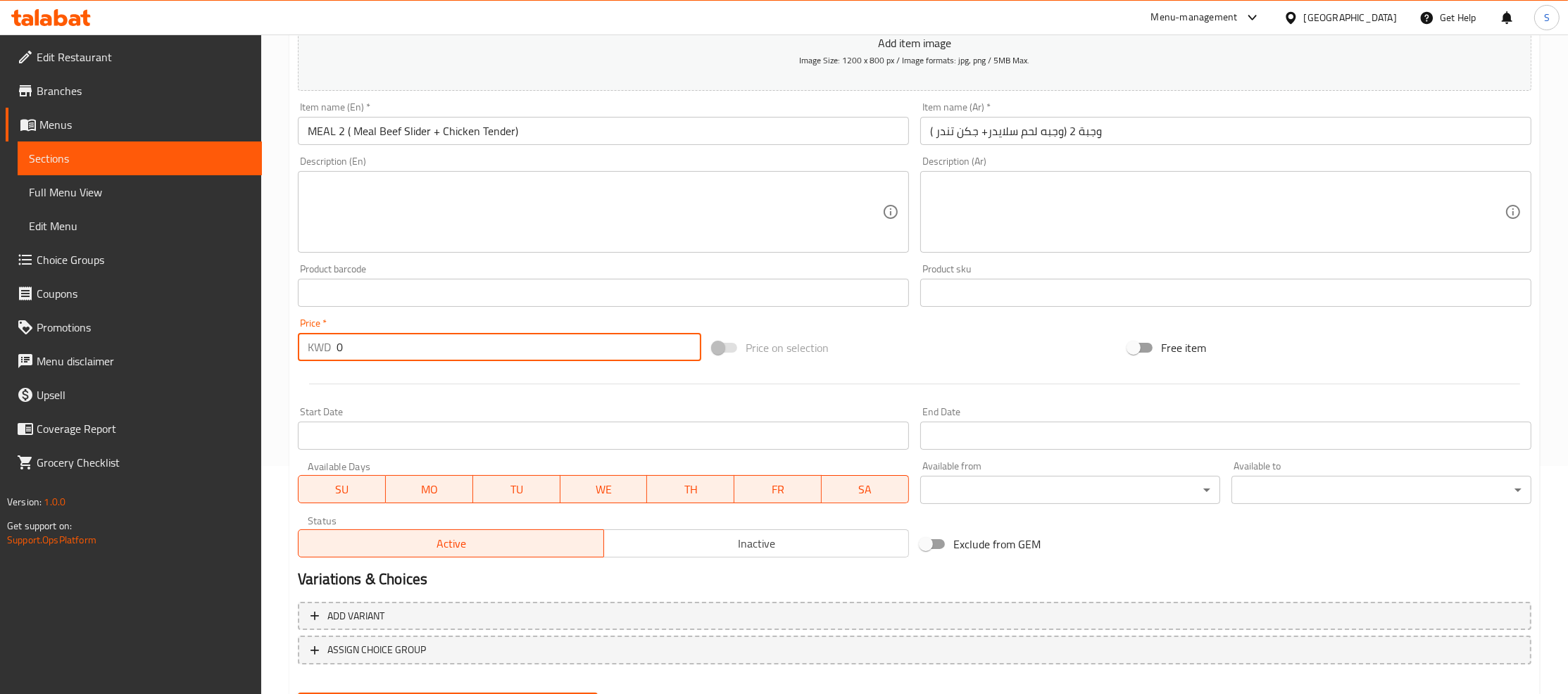
drag, startPoint x: 377, startPoint y: 350, endPoint x: 131, endPoint y: 362, distance: 246.3
click at [336, 361] on input "0" at bounding box center [518, 347] width 365 height 28
type input "2"
click at [997, 351] on div "Price on selection" at bounding box center [914, 347] width 415 height 38
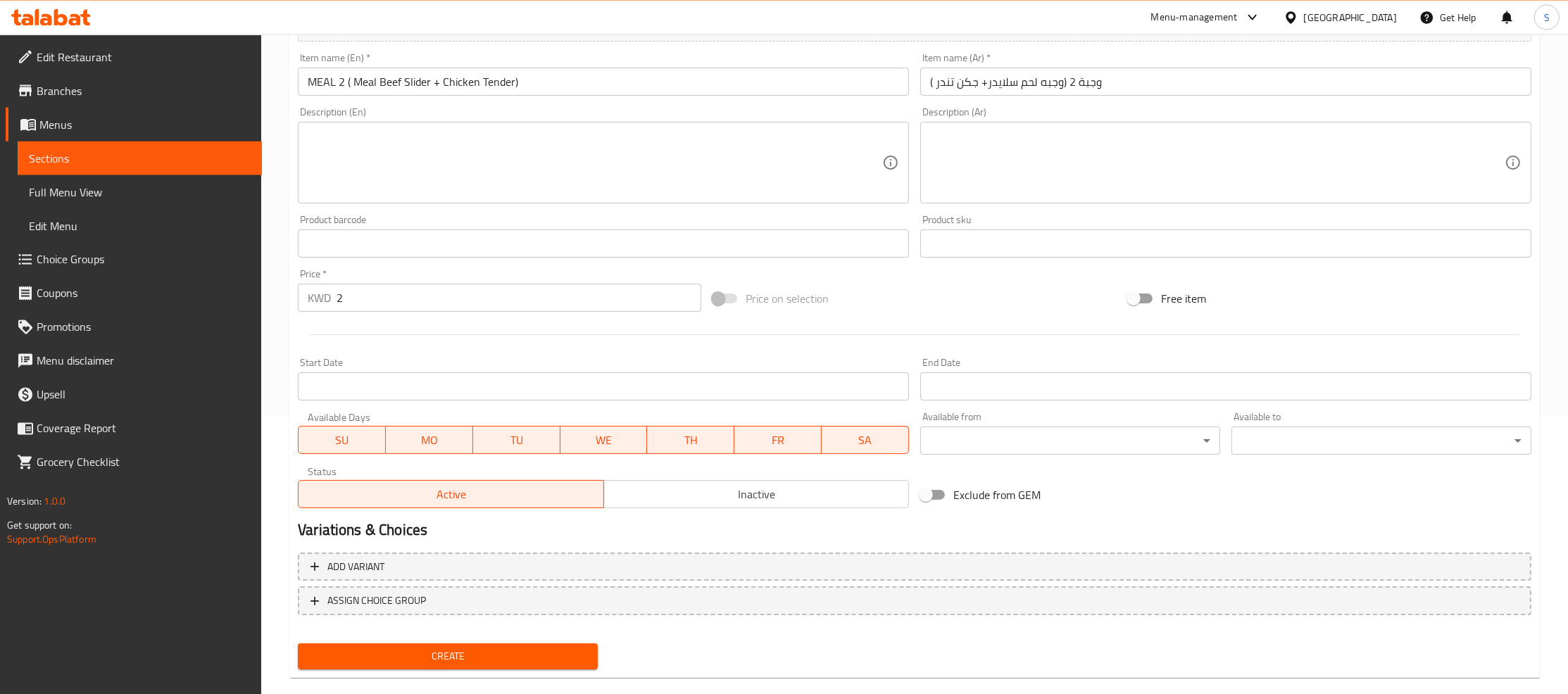
scroll to position [298, 0]
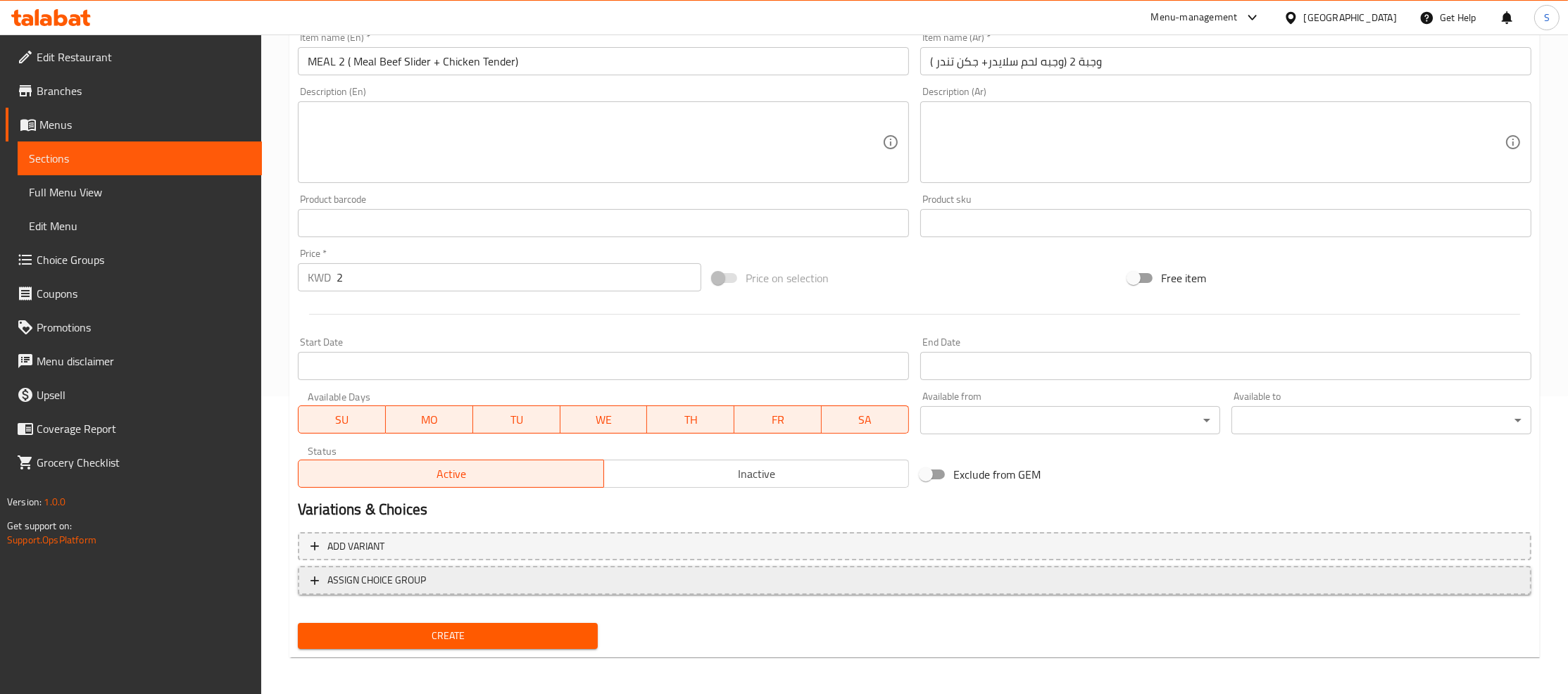
click at [417, 580] on span "ASSIGN CHOICE GROUP" at bounding box center [376, 580] width 99 height 18
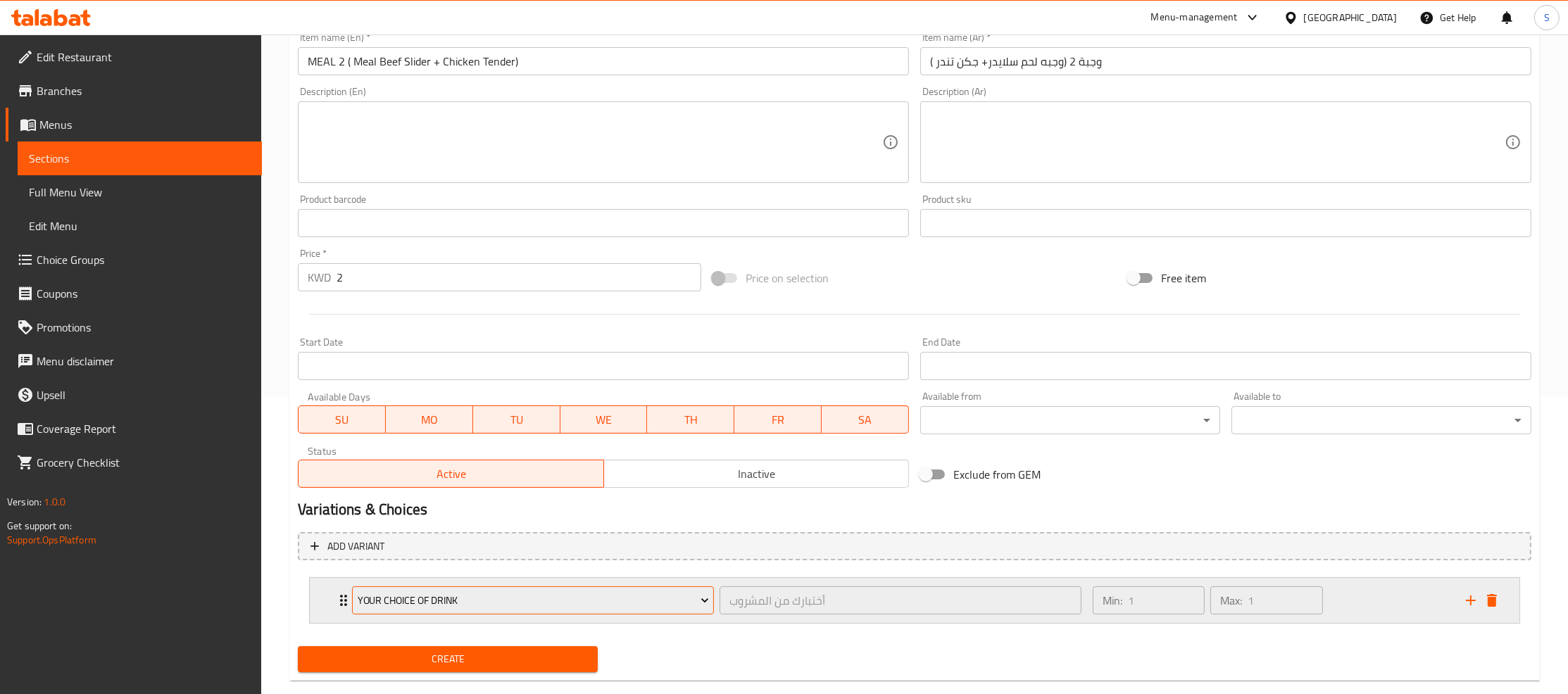
click at [457, 600] on span "Your Choice Of Drink" at bounding box center [533, 601] width 351 height 18
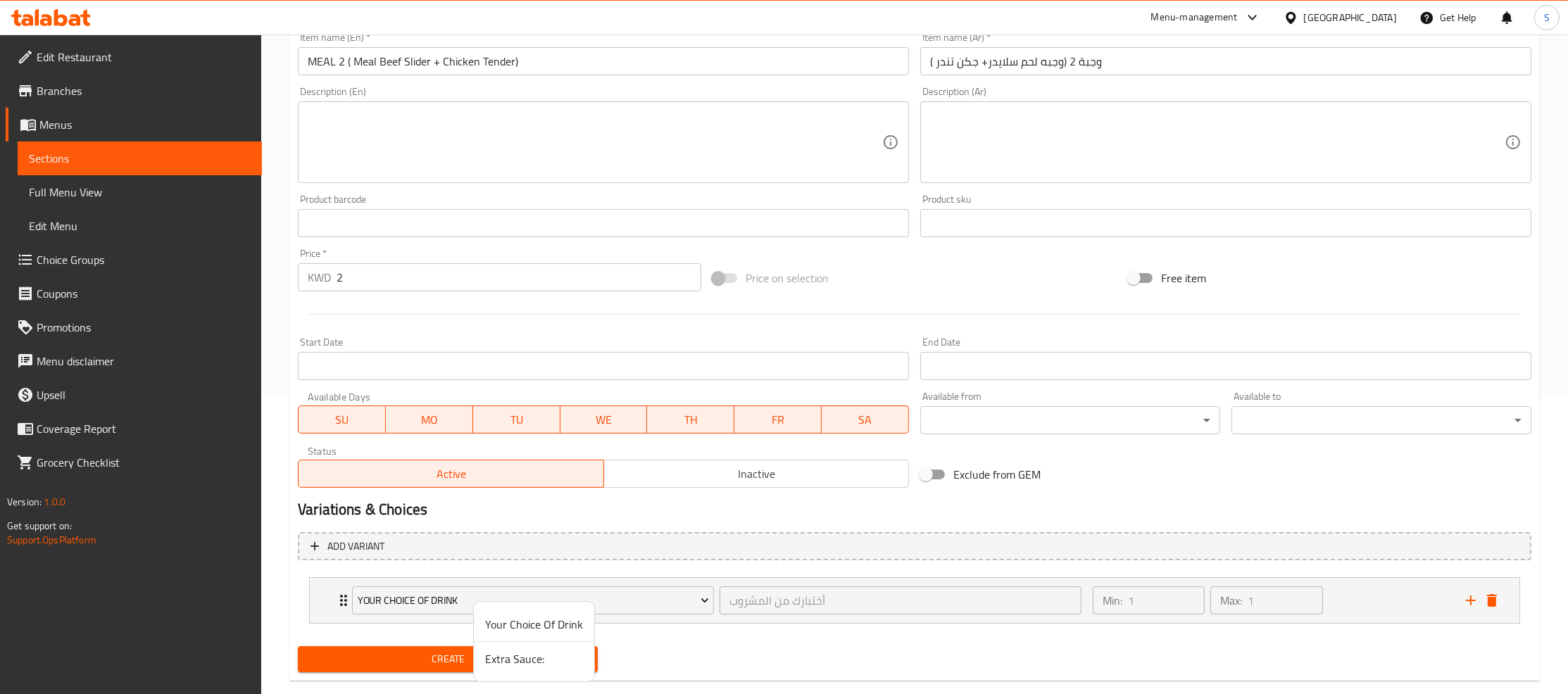
click at [359, 602] on div at bounding box center [784, 347] width 1568 height 694
click at [330, 599] on div "Your Choice Of Drink أختبارك من المشروب ​ Min: 1 ​ Max: 1 ​" at bounding box center [914, 601] width 1209 height 45
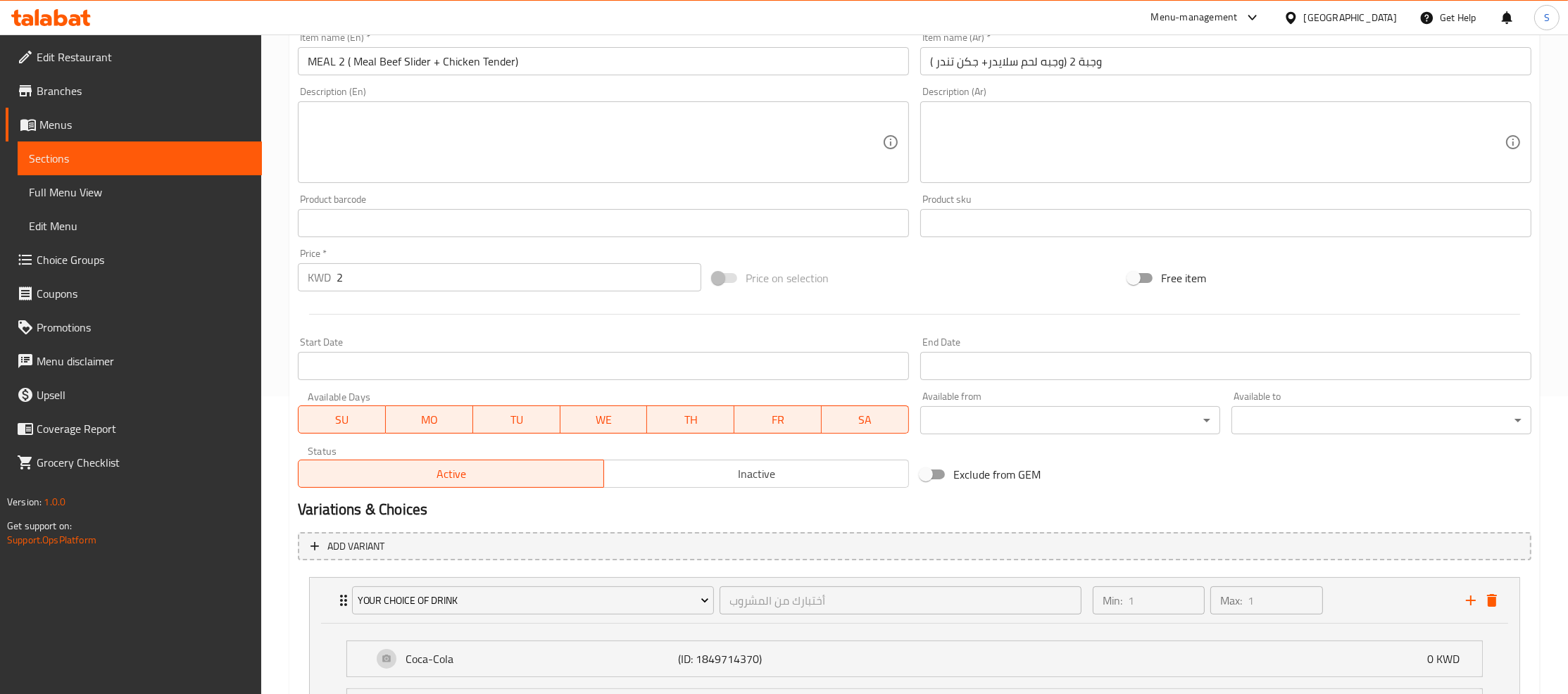
scroll to position [592, 0]
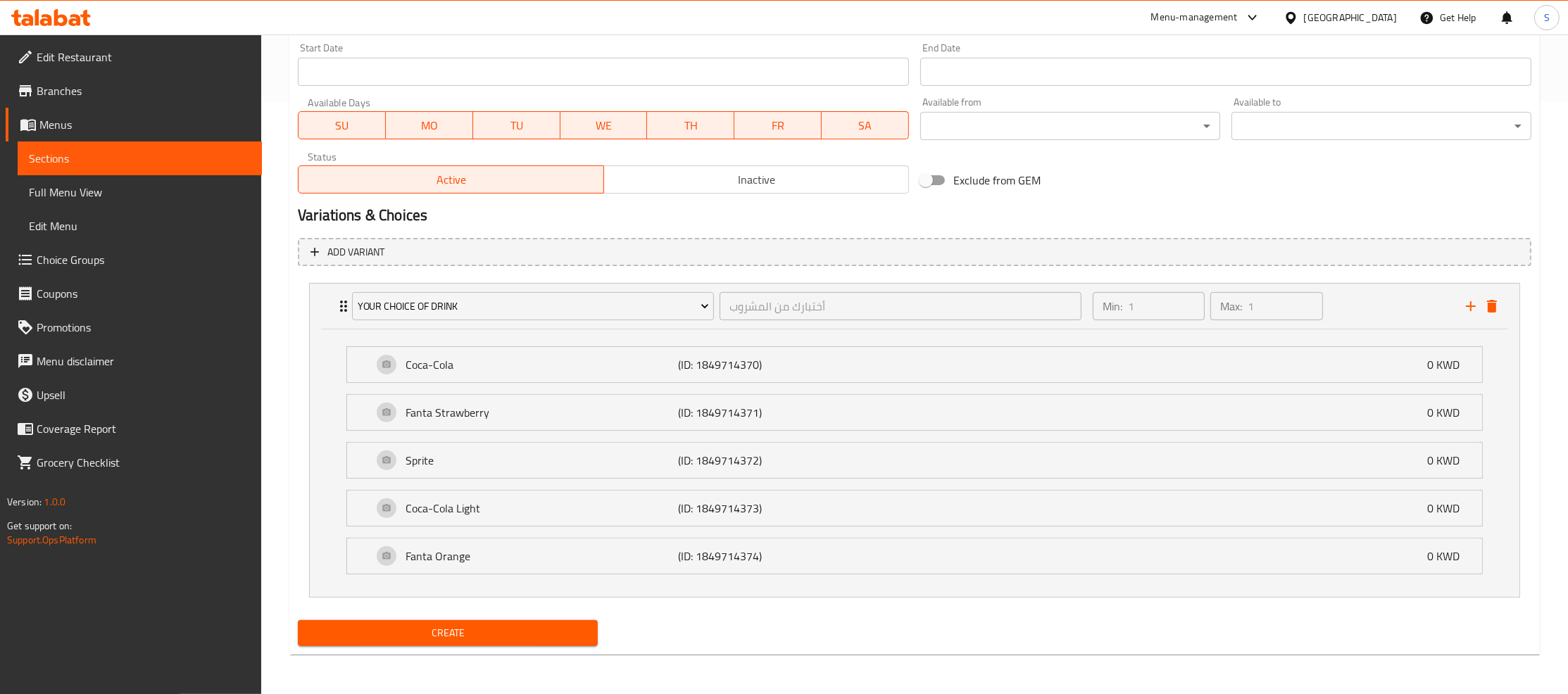
click at [468, 627] on span "Create" at bounding box center [448, 633] width 277 height 18
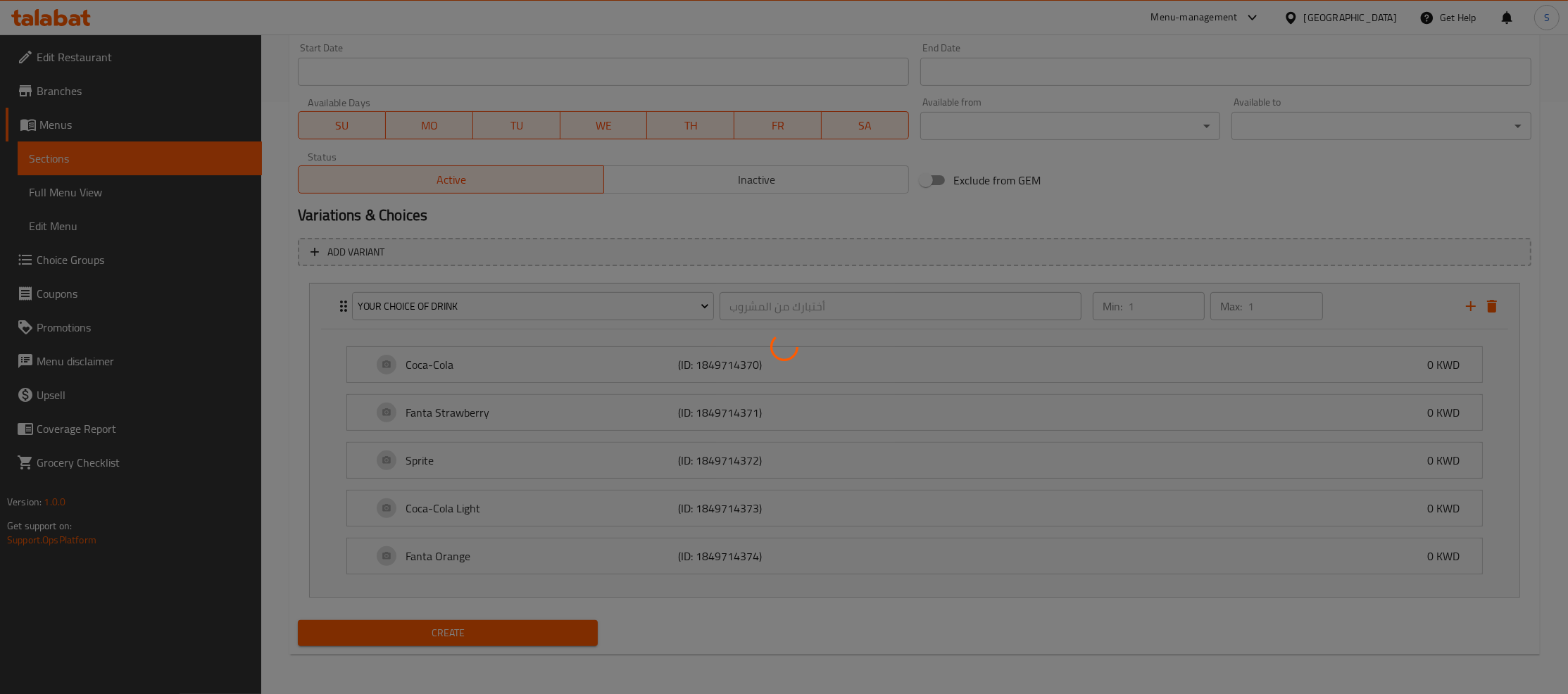
type input "0"
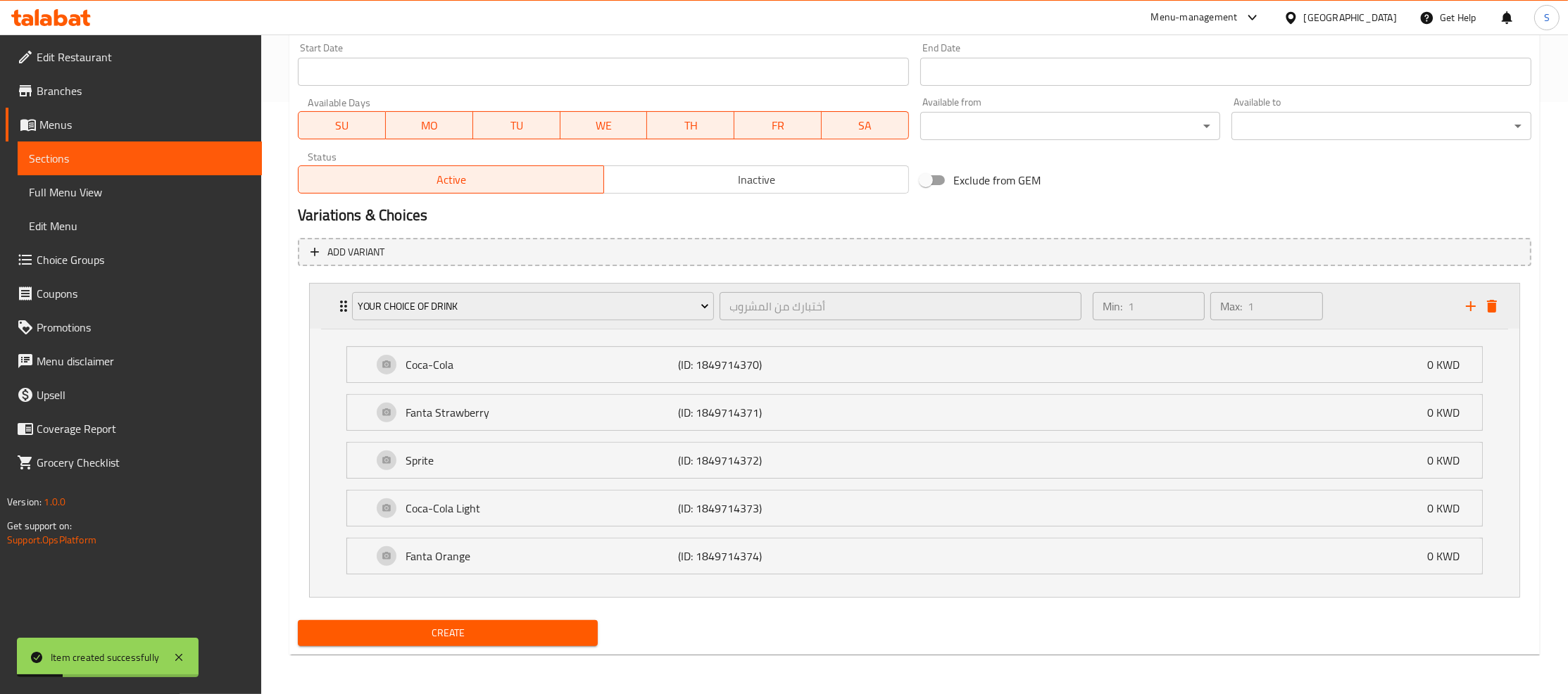
scroll to position [212, 0]
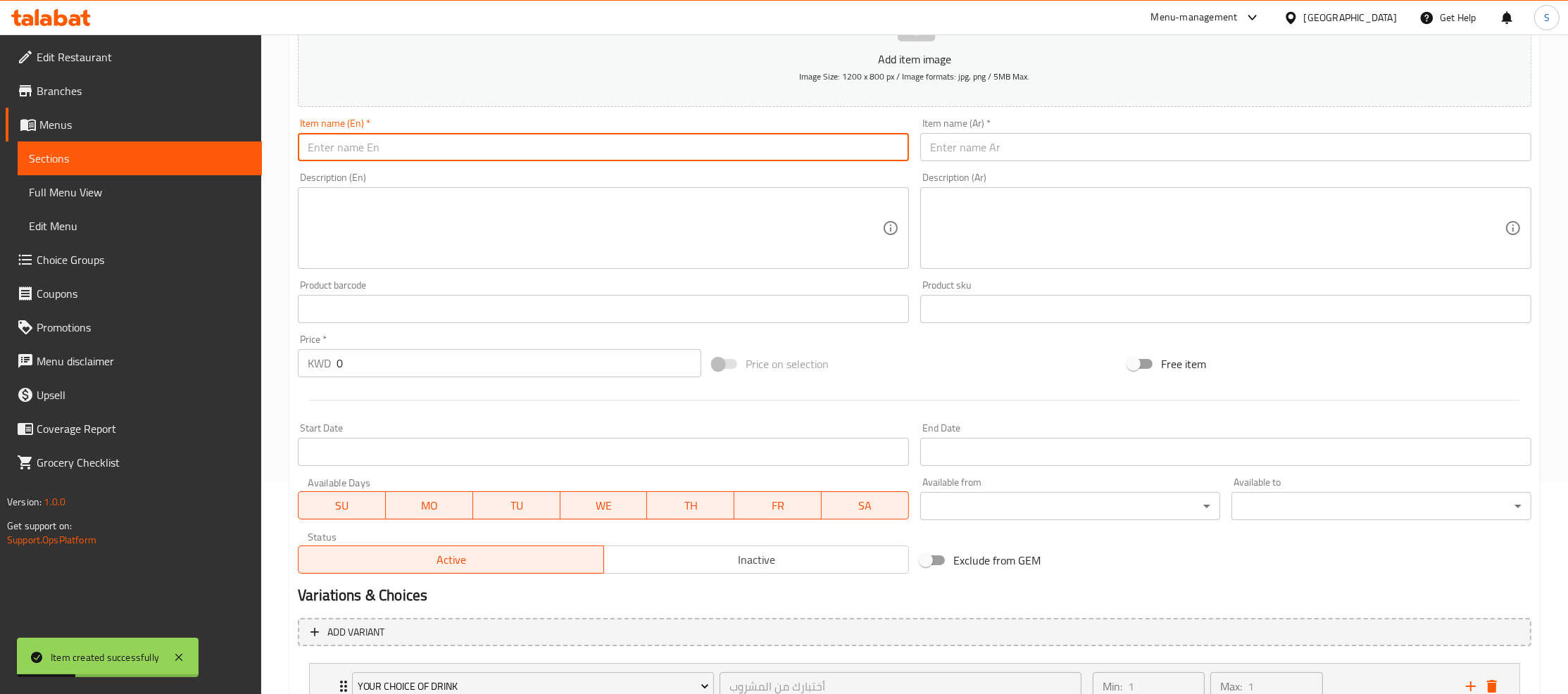
click at [468, 140] on input "text" at bounding box center [602, 147] width 611 height 28
paste input "MEAL 3 ( Meal Crispy Chicken Slider + Onion Rings)"
type input "MEAL 3 ( Meal Crispy Chicken Slider + Onion Rings)"
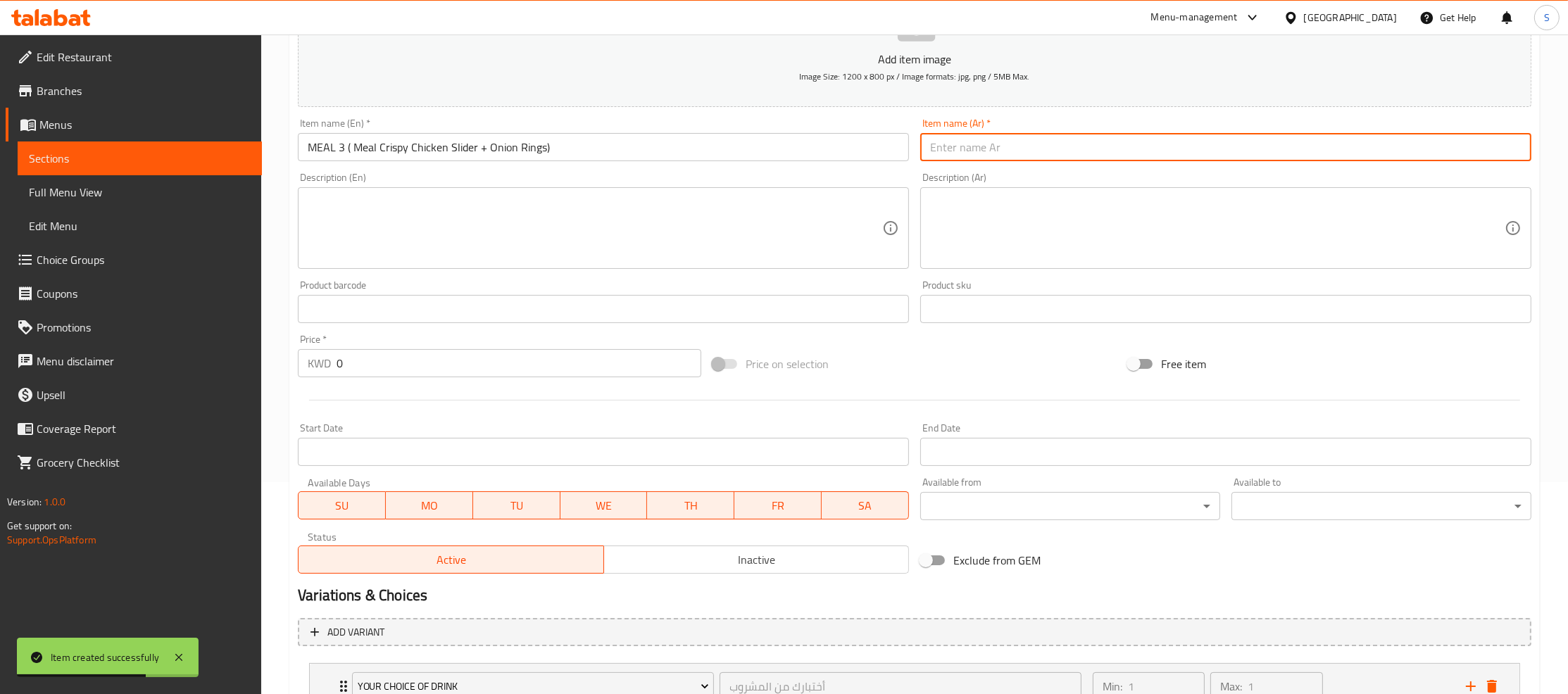
drag, startPoint x: 998, startPoint y: 145, endPoint x: 588, endPoint y: 347, distance: 457.1
click at [997, 145] on input "text" at bounding box center [1225, 147] width 611 height 28
paste input "وجبة 3 (وجبه تشكن سلايدر + حلقات بصل)"
type input "وجبة 3 (وجبه تشكن سلايدر + حلقات بصل)"
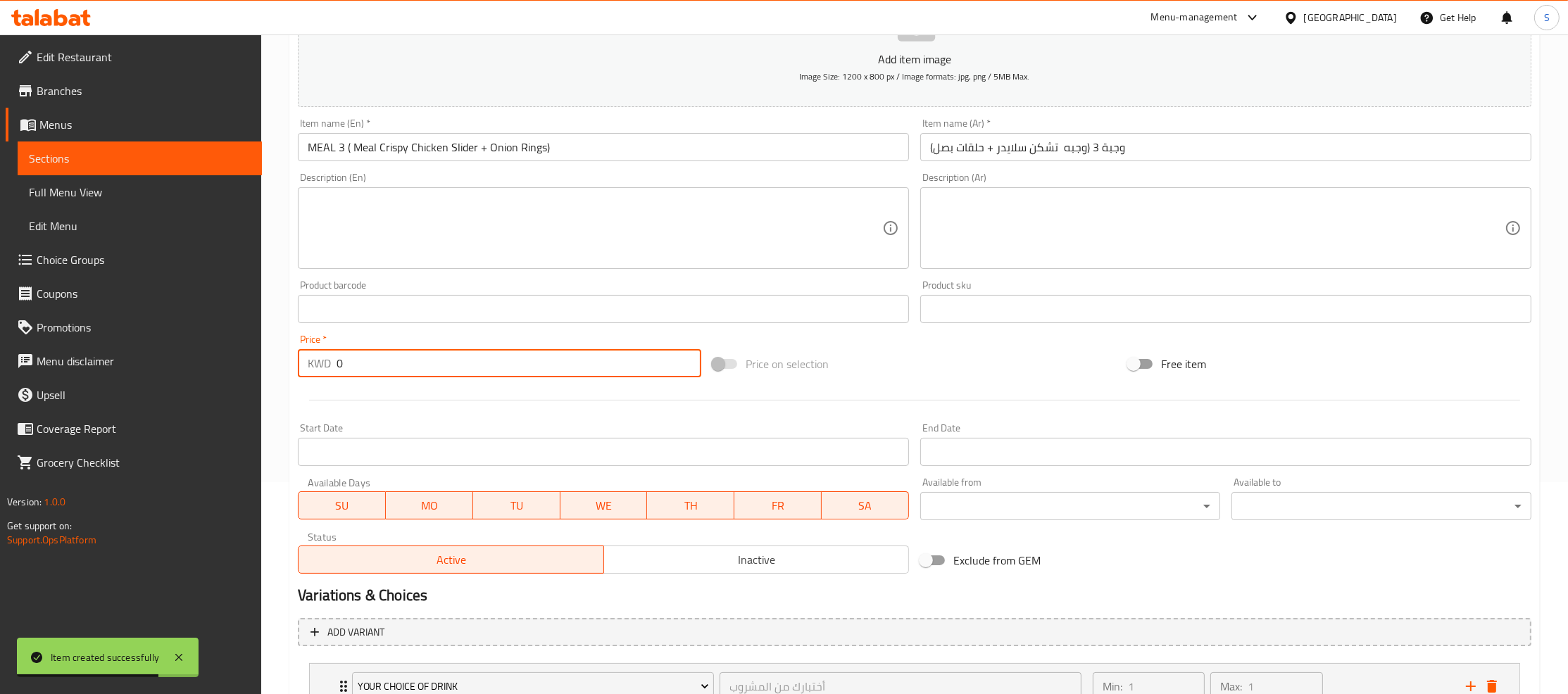
drag, startPoint x: 401, startPoint y: 369, endPoint x: 137, endPoint y: 405, distance: 266.4
click at [336, 377] on input "0" at bounding box center [518, 363] width 365 height 28
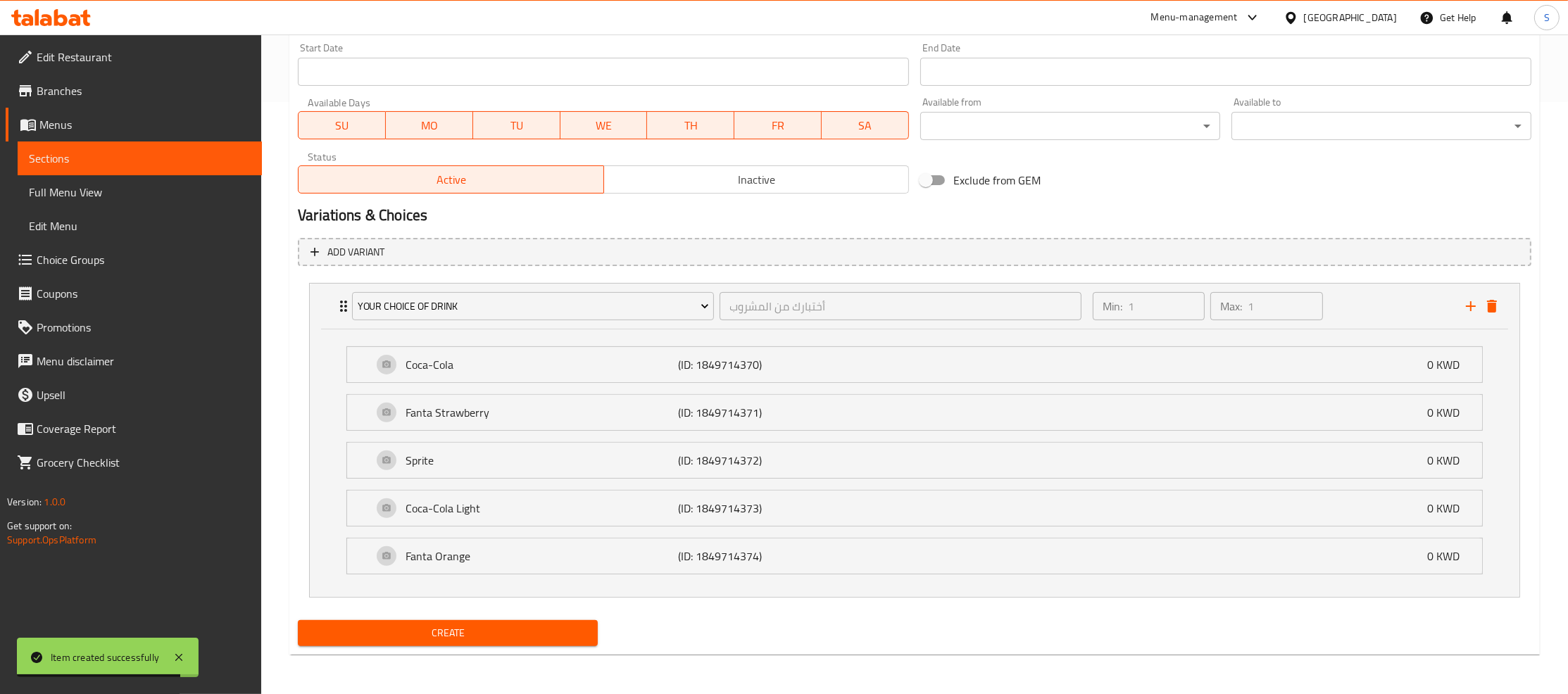
type input "2"
click at [422, 648] on div "Create" at bounding box center [447, 633] width 311 height 37
click at [424, 642] on span "Create" at bounding box center [448, 633] width 277 height 18
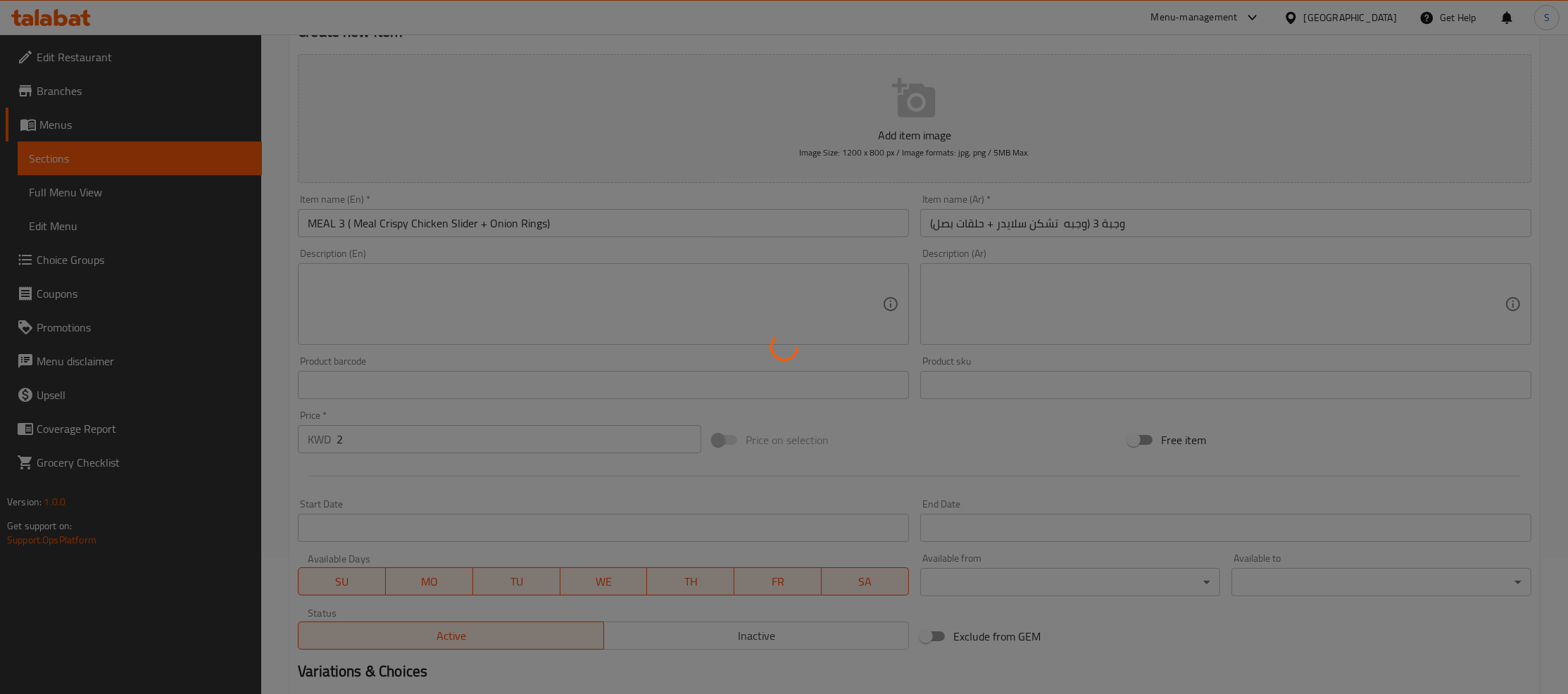
scroll to position [0, 0]
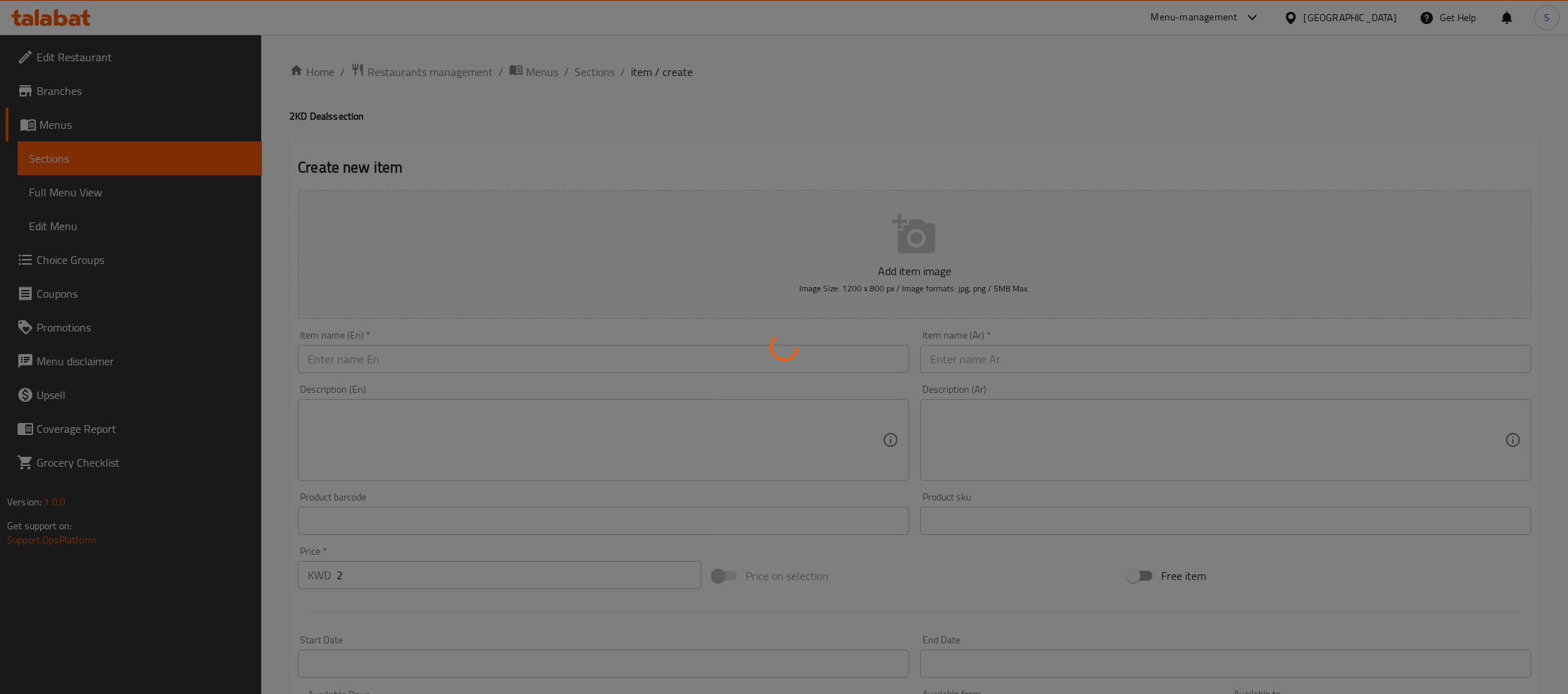
type input "0"
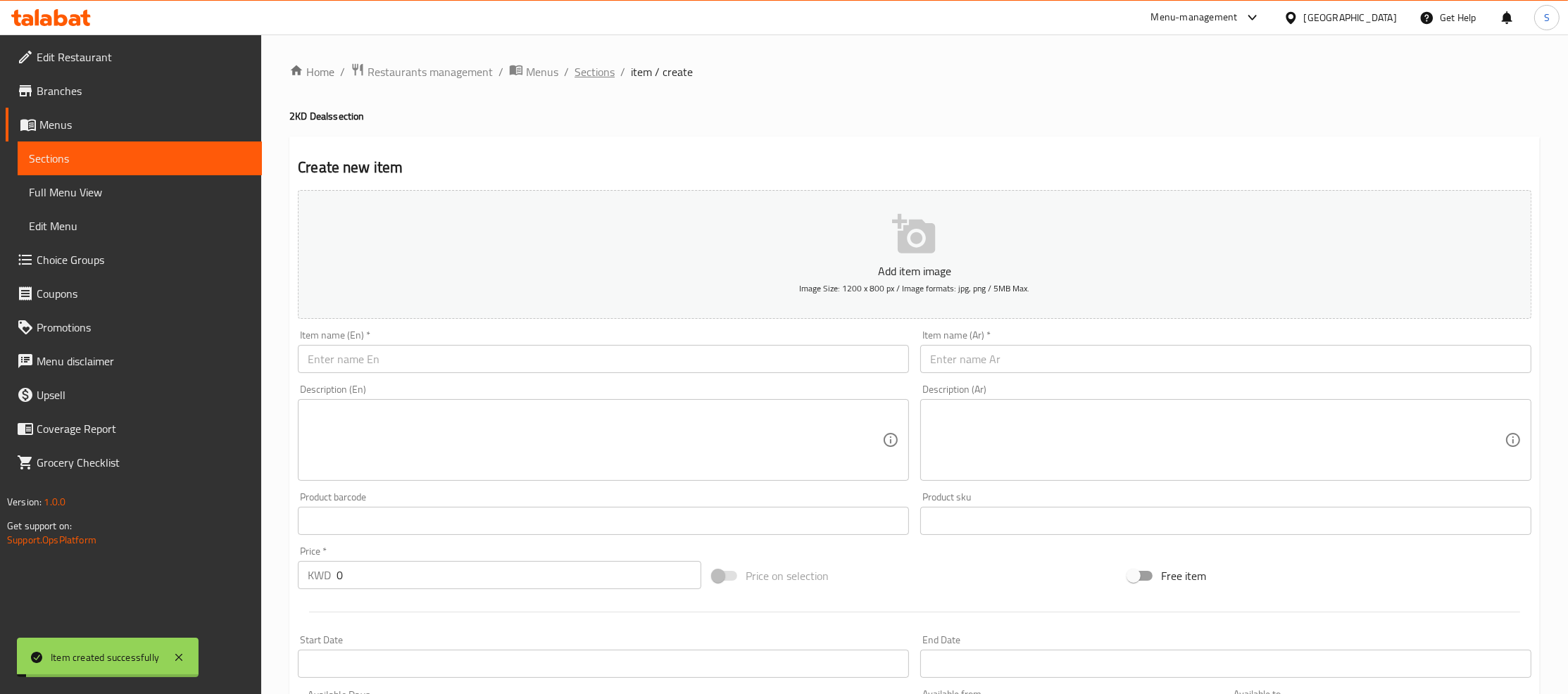
click at [592, 73] on span "Sections" at bounding box center [594, 72] width 40 height 17
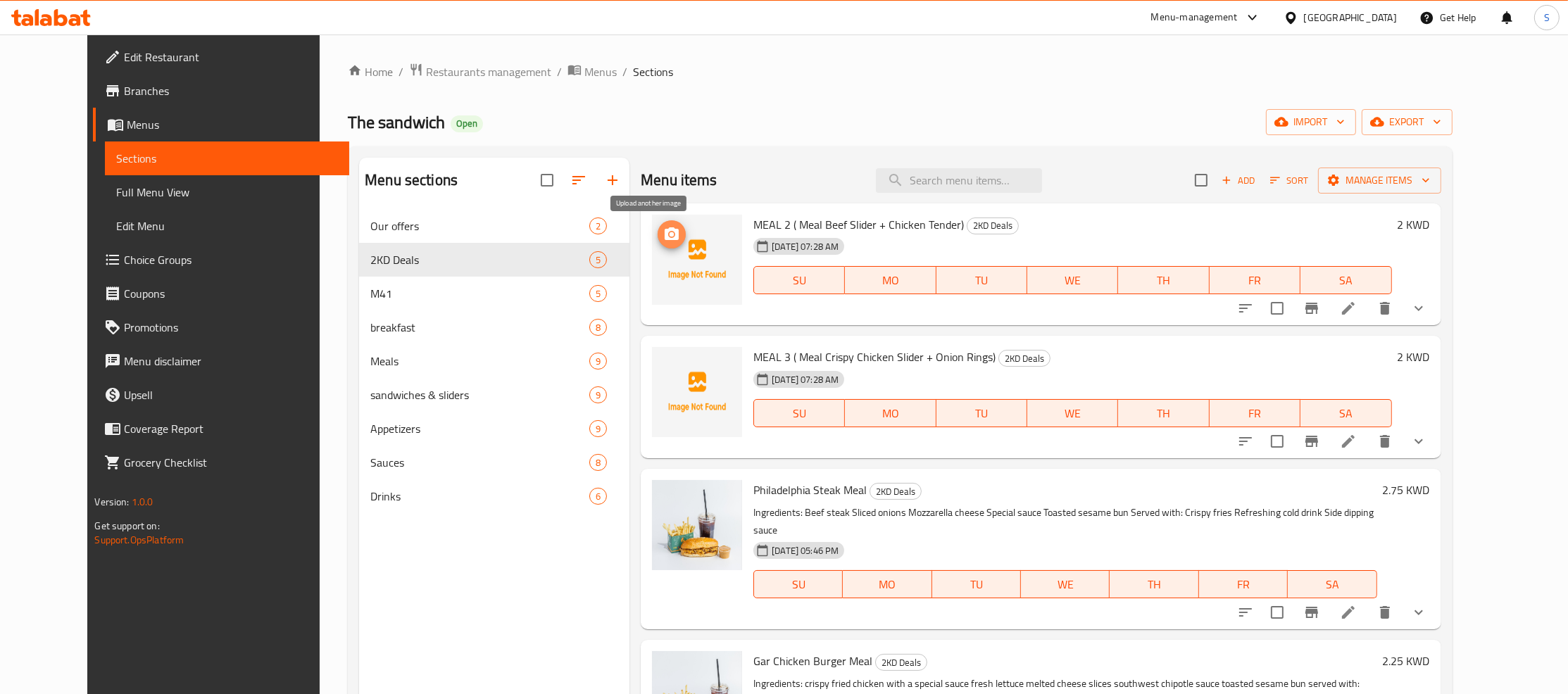
click at [663, 232] on icon "upload picture" at bounding box center [672, 235] width 17 height 17
click at [664, 232] on img at bounding box center [698, 260] width 91 height 91
click at [664, 232] on icon "upload picture" at bounding box center [671, 234] width 14 height 13
click at [664, 369] on icon "upload picture" at bounding box center [671, 366] width 14 height 13
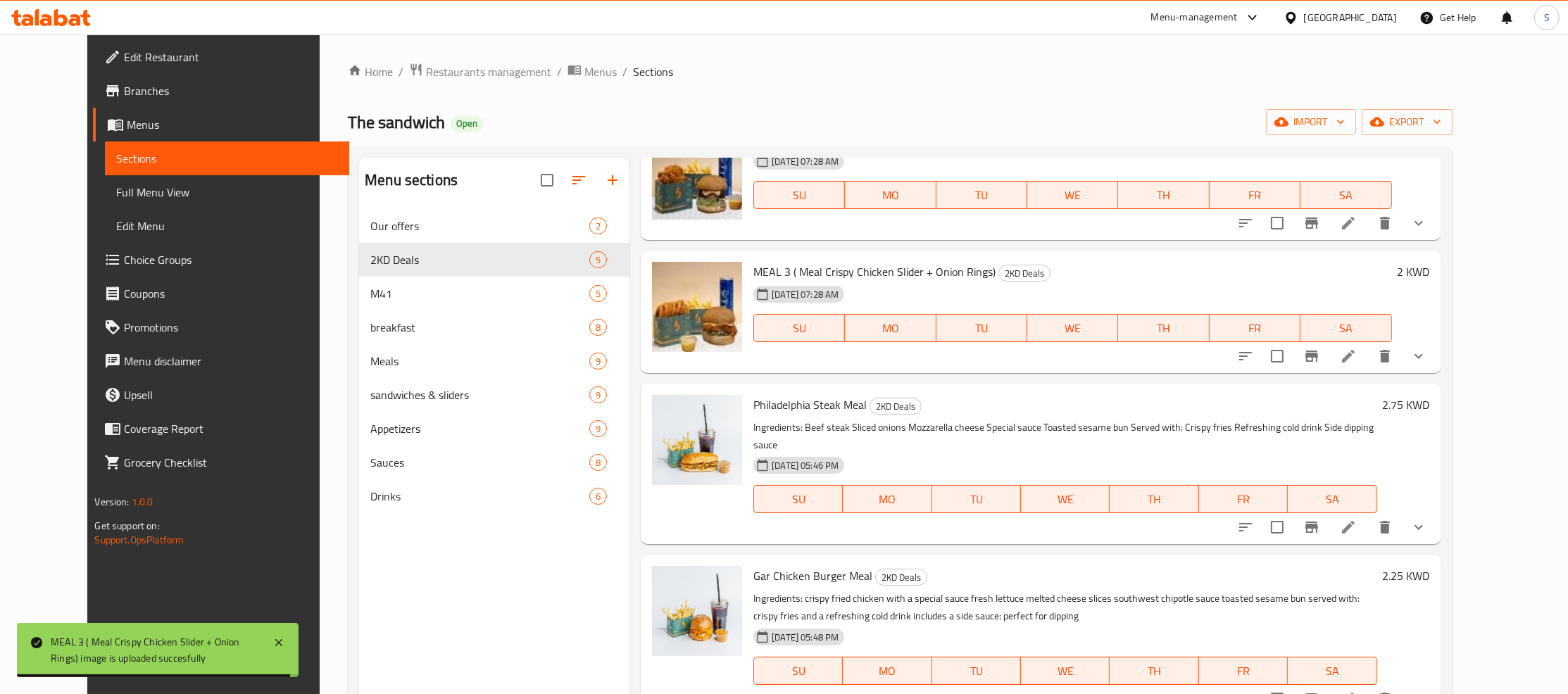
scroll to position [197, 0]
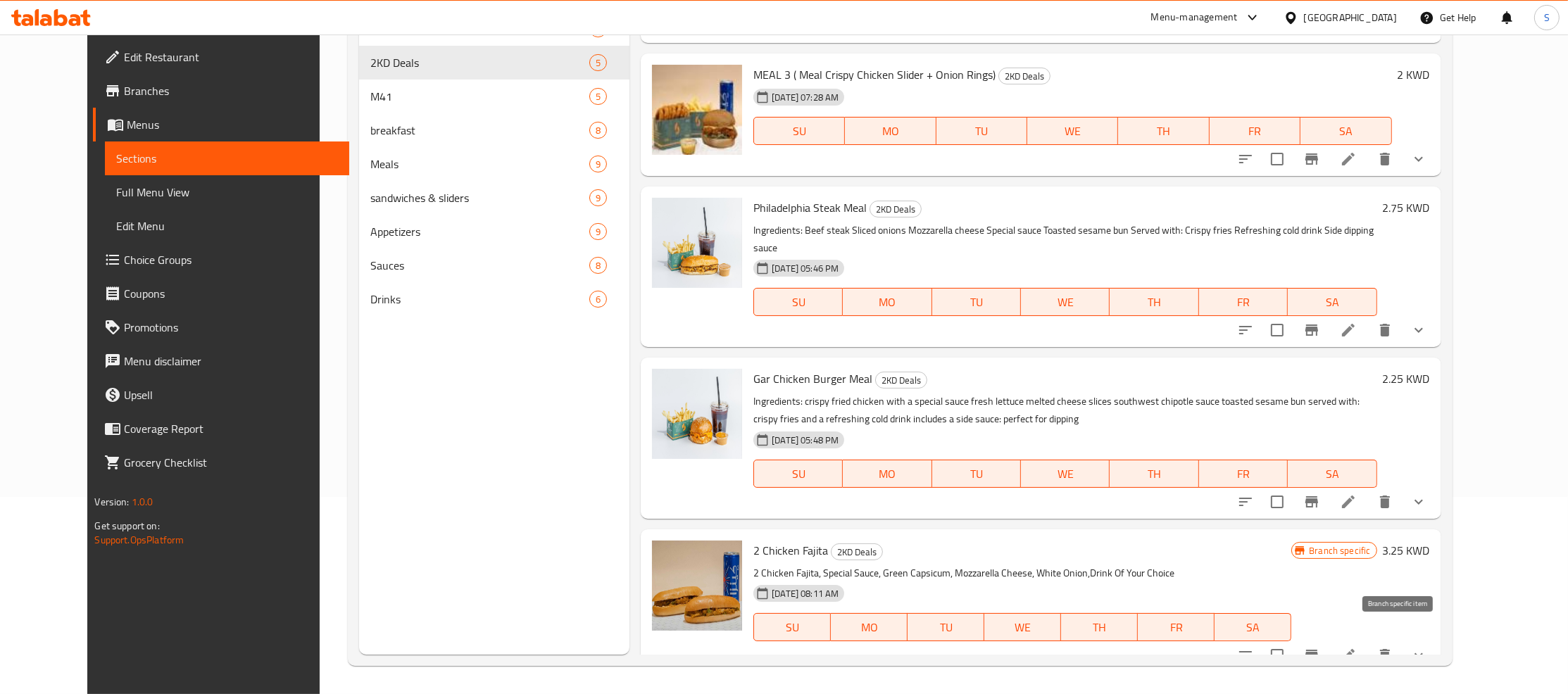
click at [1318, 650] on icon "Branch-specific-item" at bounding box center [1312, 655] width 13 height 11
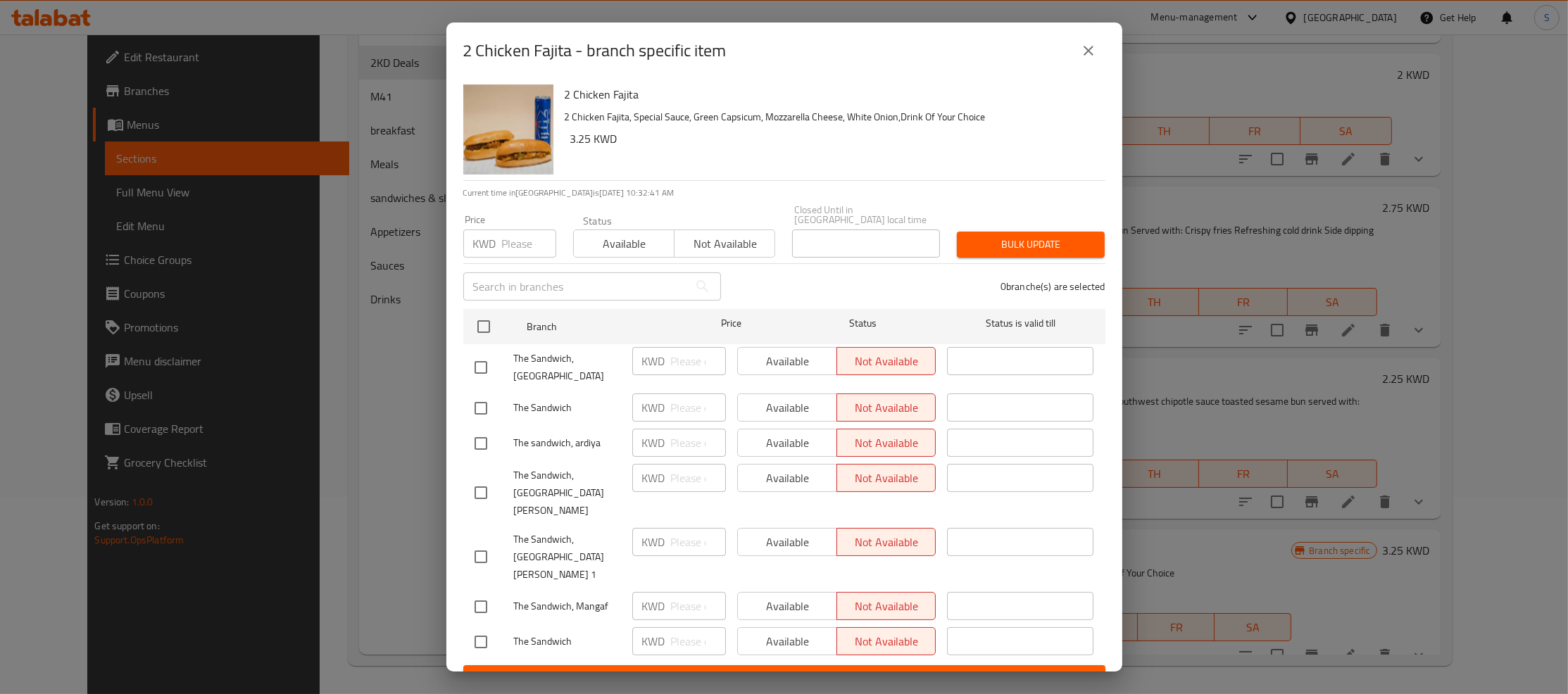
click at [486, 333] on input "checkbox" at bounding box center [483, 327] width 30 height 30
checkbox input "true"
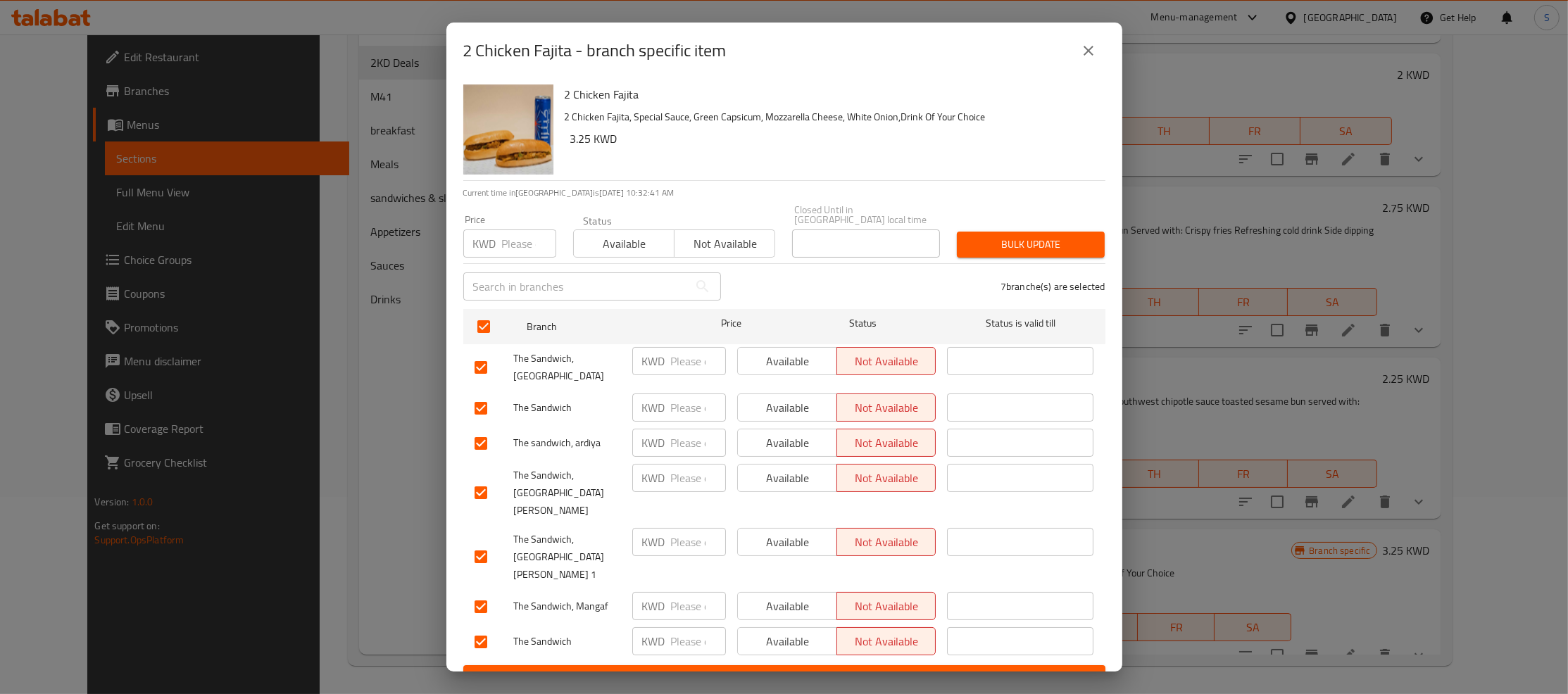
checkbox input "true"
click at [597, 253] on span "Available" at bounding box center [624, 244] width 90 height 20
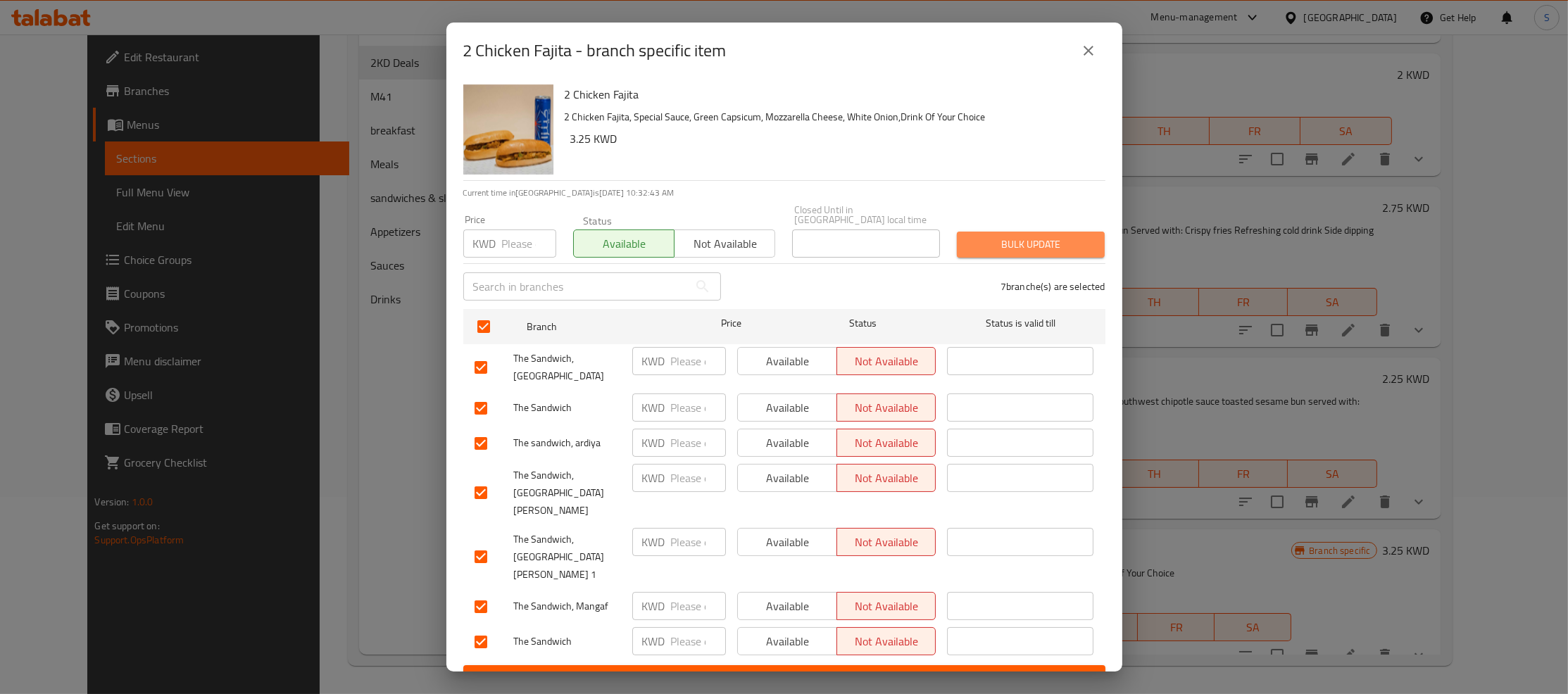
click at [1055, 253] on span "Bulk update" at bounding box center [1031, 244] width 126 height 18
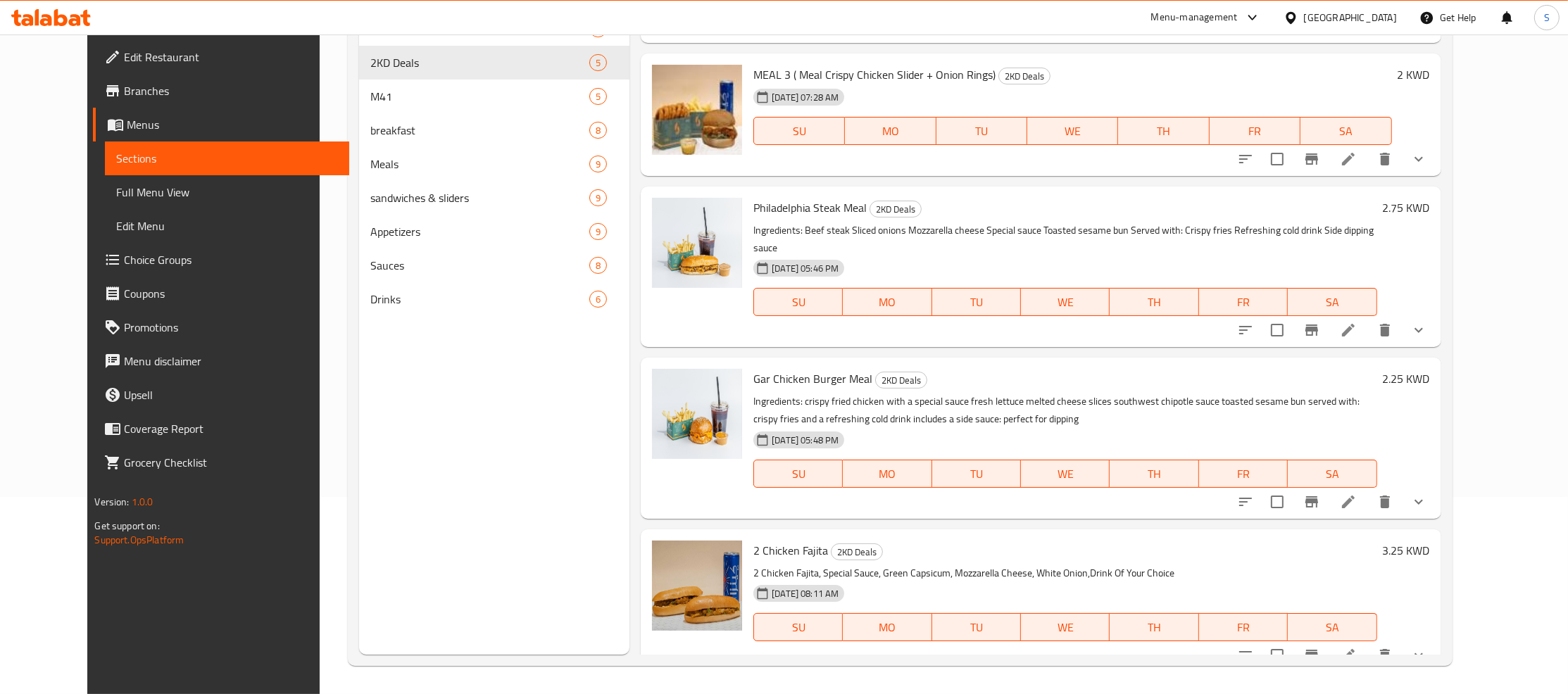
click at [1320, 647] on icon "Branch-specific-item" at bounding box center [1311, 655] width 17 height 17
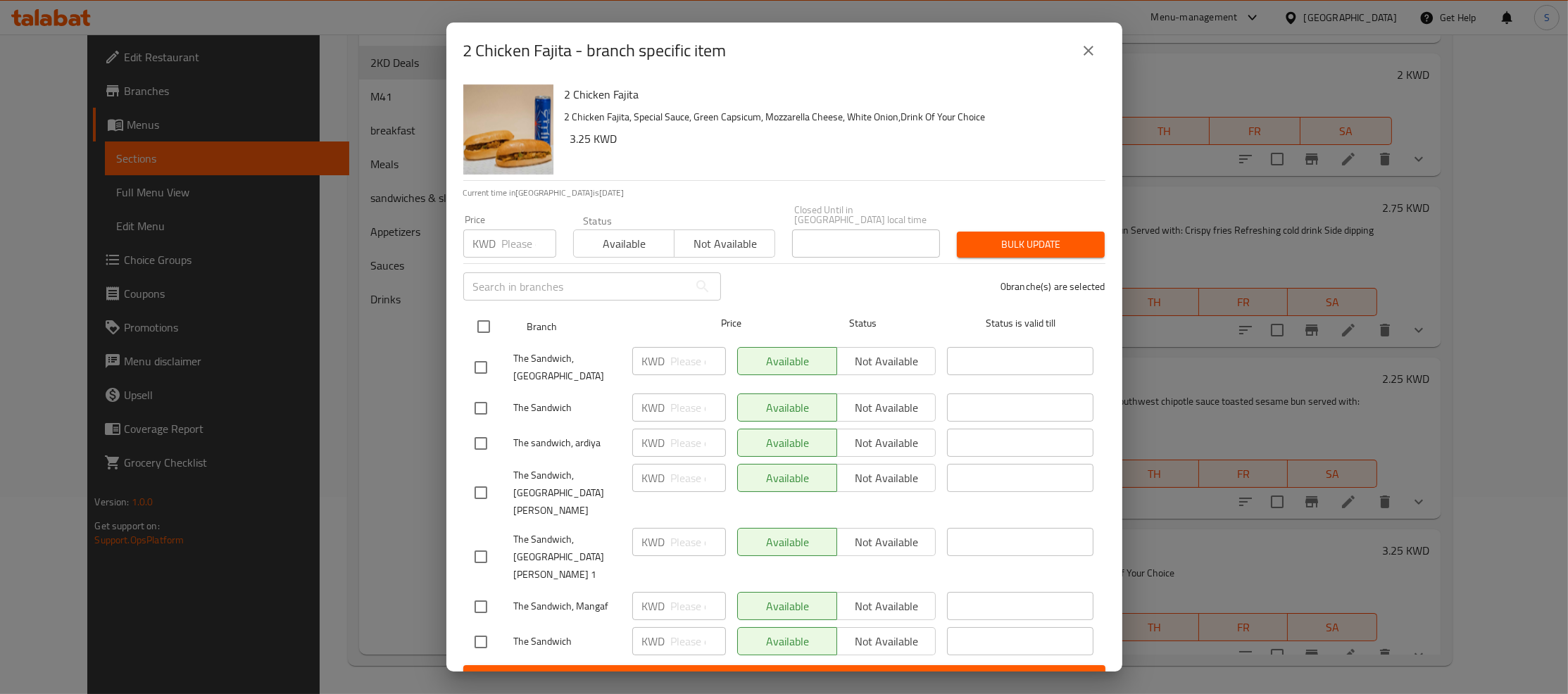
click at [493, 339] on input "checkbox" at bounding box center [483, 327] width 30 height 30
checkbox input "true"
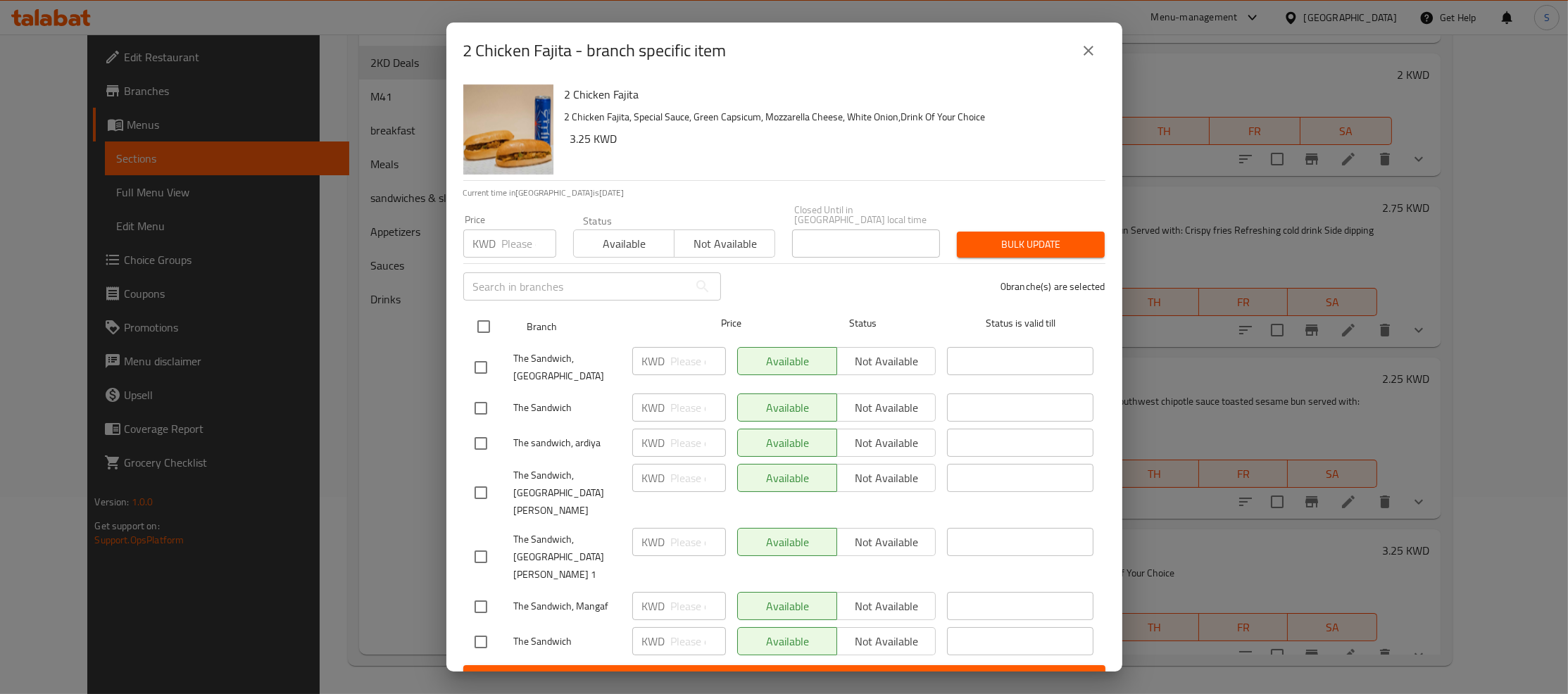
checkbox input "true"
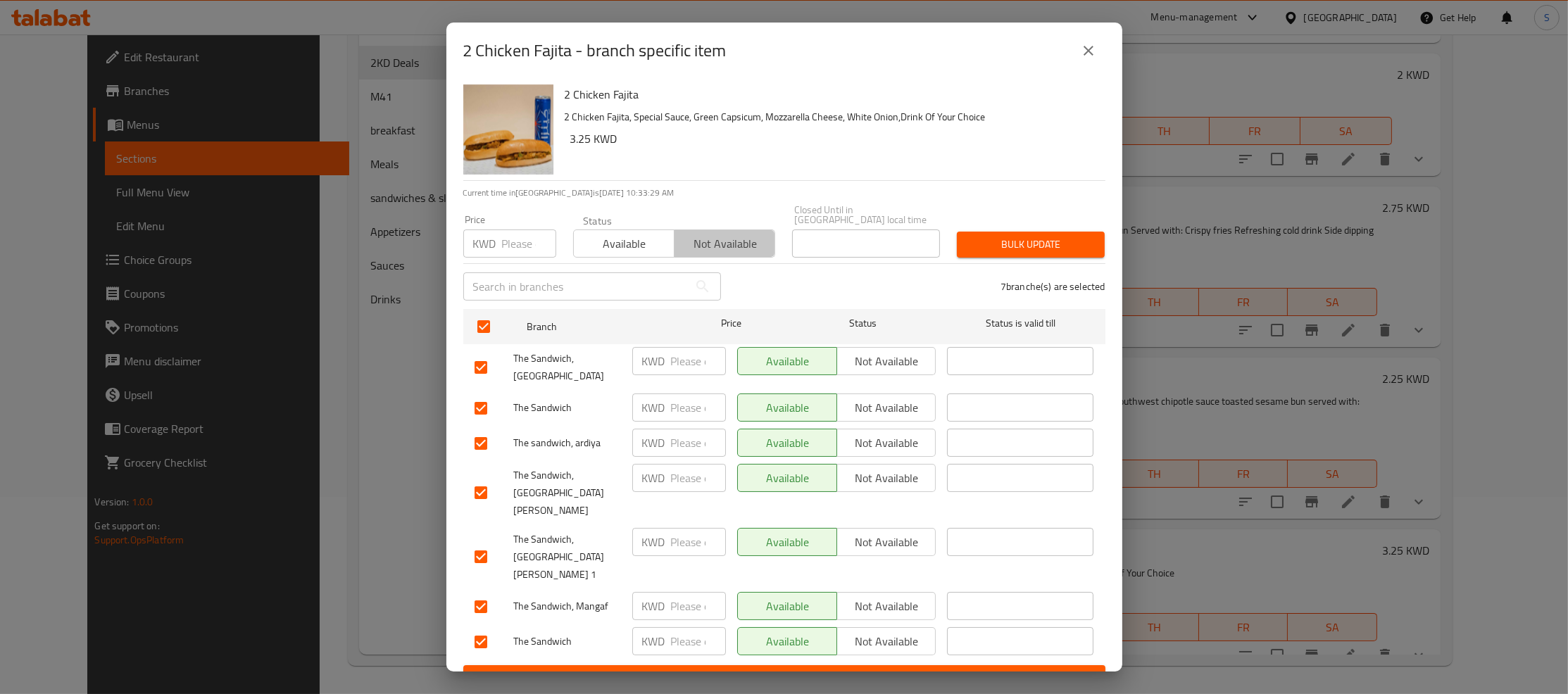
click at [713, 247] on span "Not available" at bounding box center [724, 244] width 90 height 20
click at [1027, 250] on span "Bulk update" at bounding box center [1031, 244] width 126 height 18
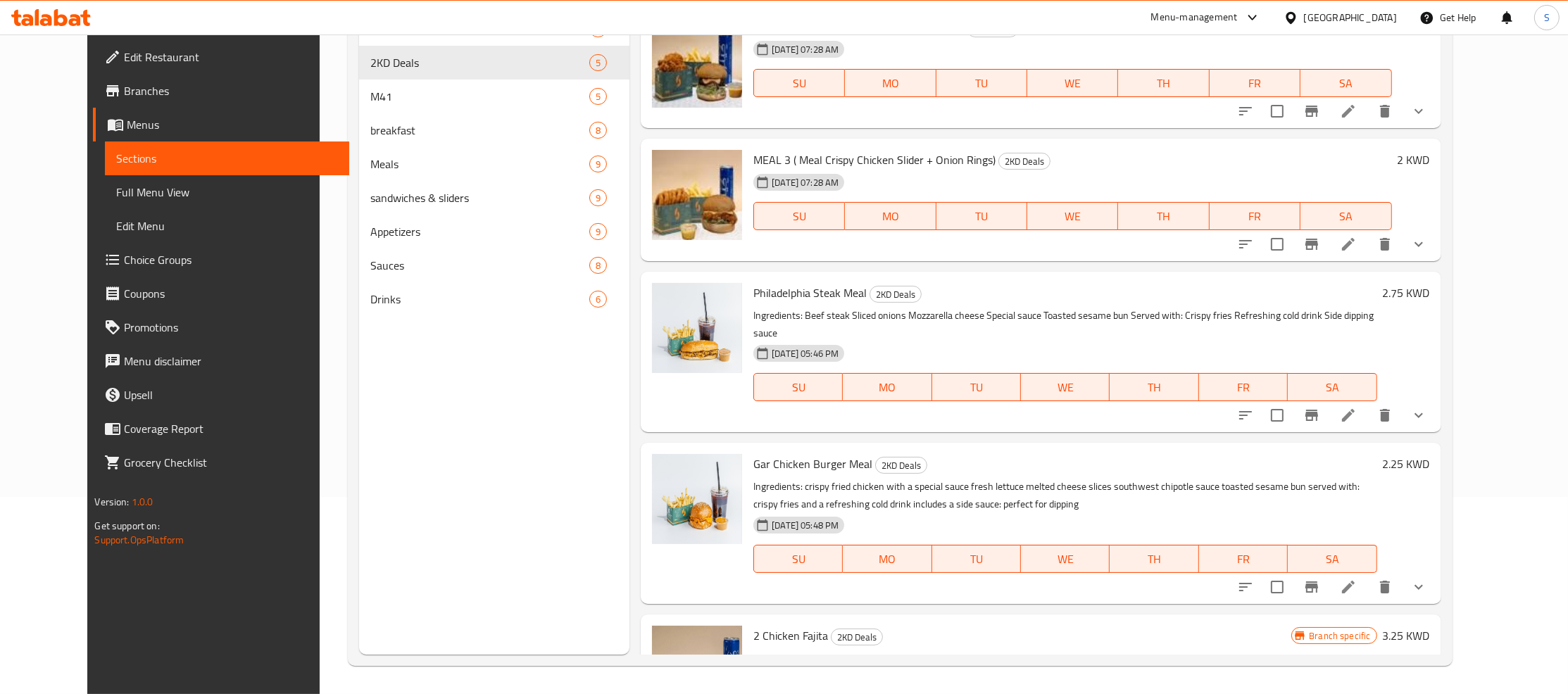
scroll to position [0, 0]
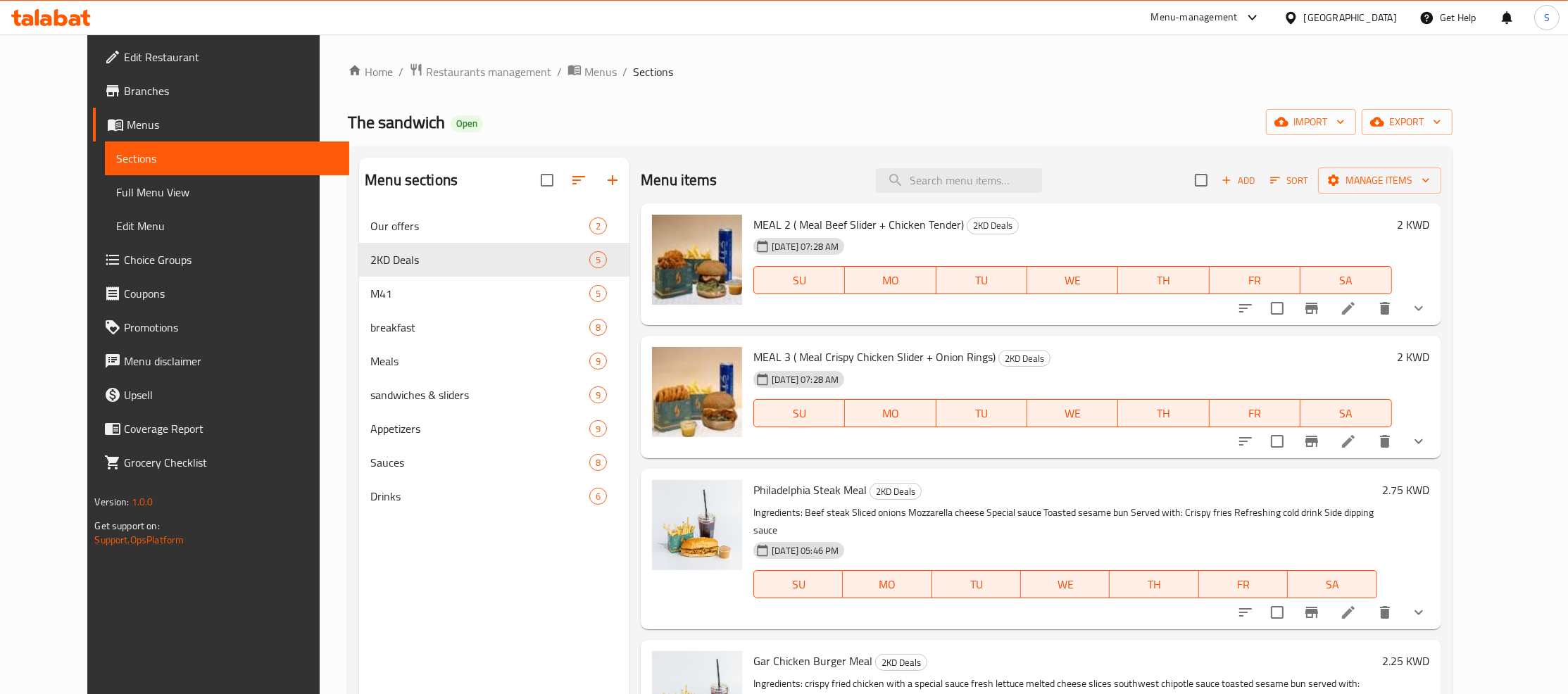
click at [1309, 180] on span "Sort" at bounding box center [1290, 181] width 39 height 17
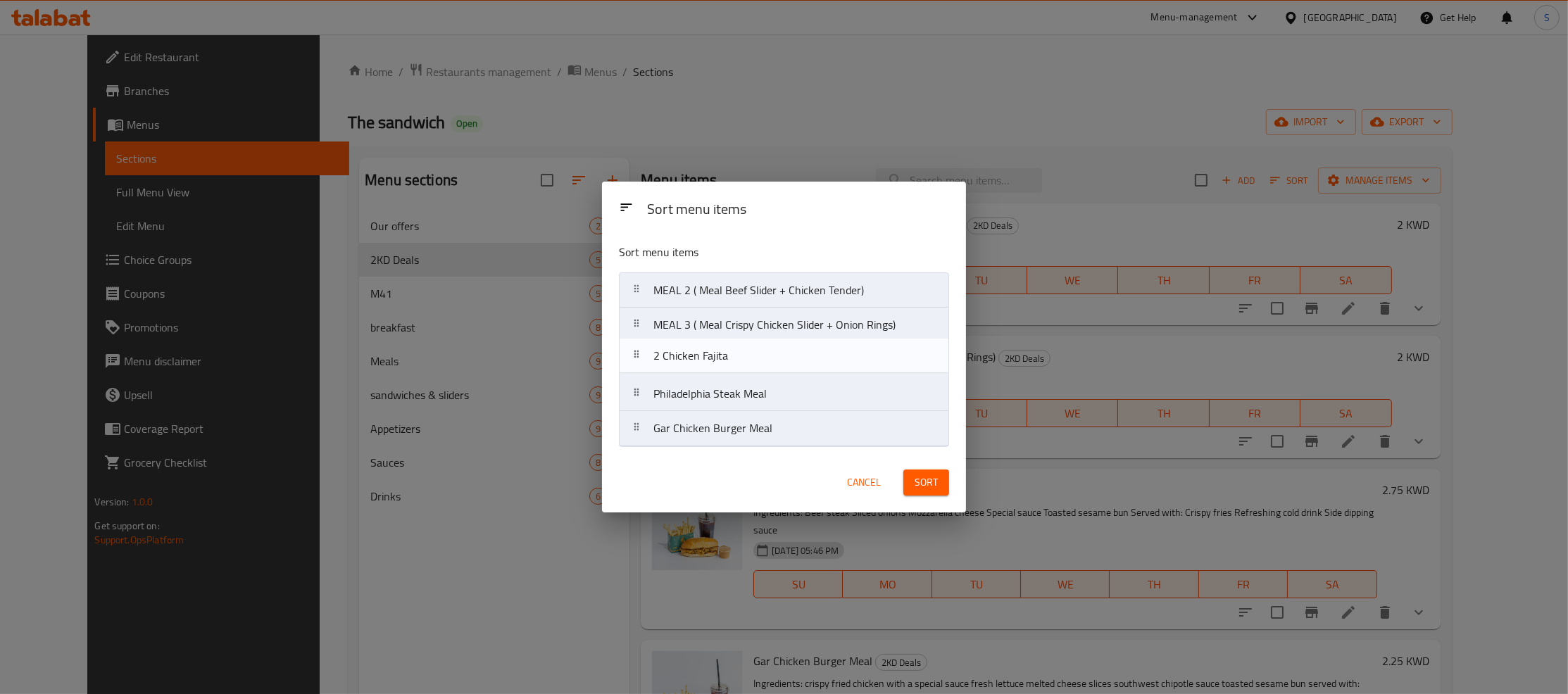
drag, startPoint x: 735, startPoint y: 432, endPoint x: 732, endPoint y: 347, distance: 85.1
click at [732, 347] on nav "MEAL 2 ( Meal Beef Slider + Chicken Tender) MEAL 3 ( Meal Crispy Chicken Slider…" at bounding box center [784, 359] width 330 height 174
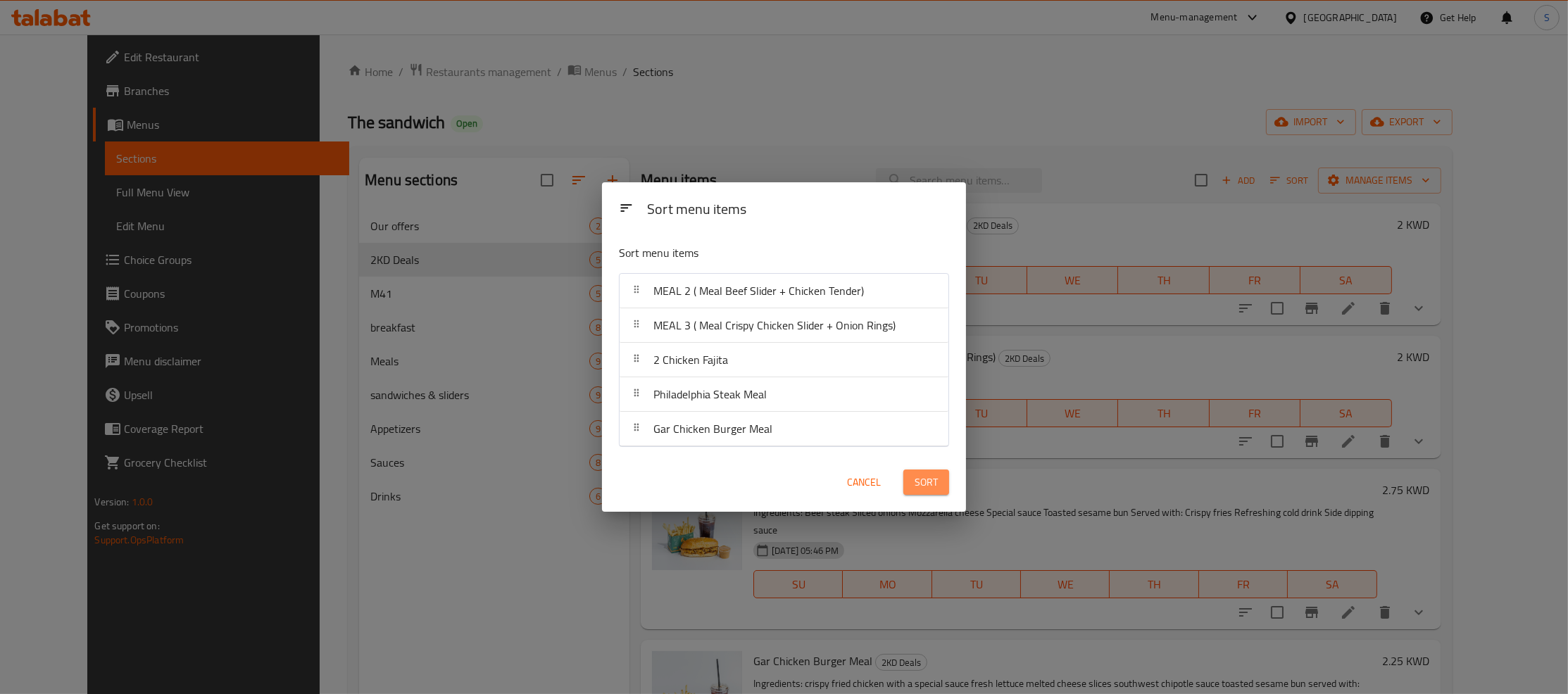
click at [930, 484] on span "Sort" at bounding box center [926, 482] width 23 height 18
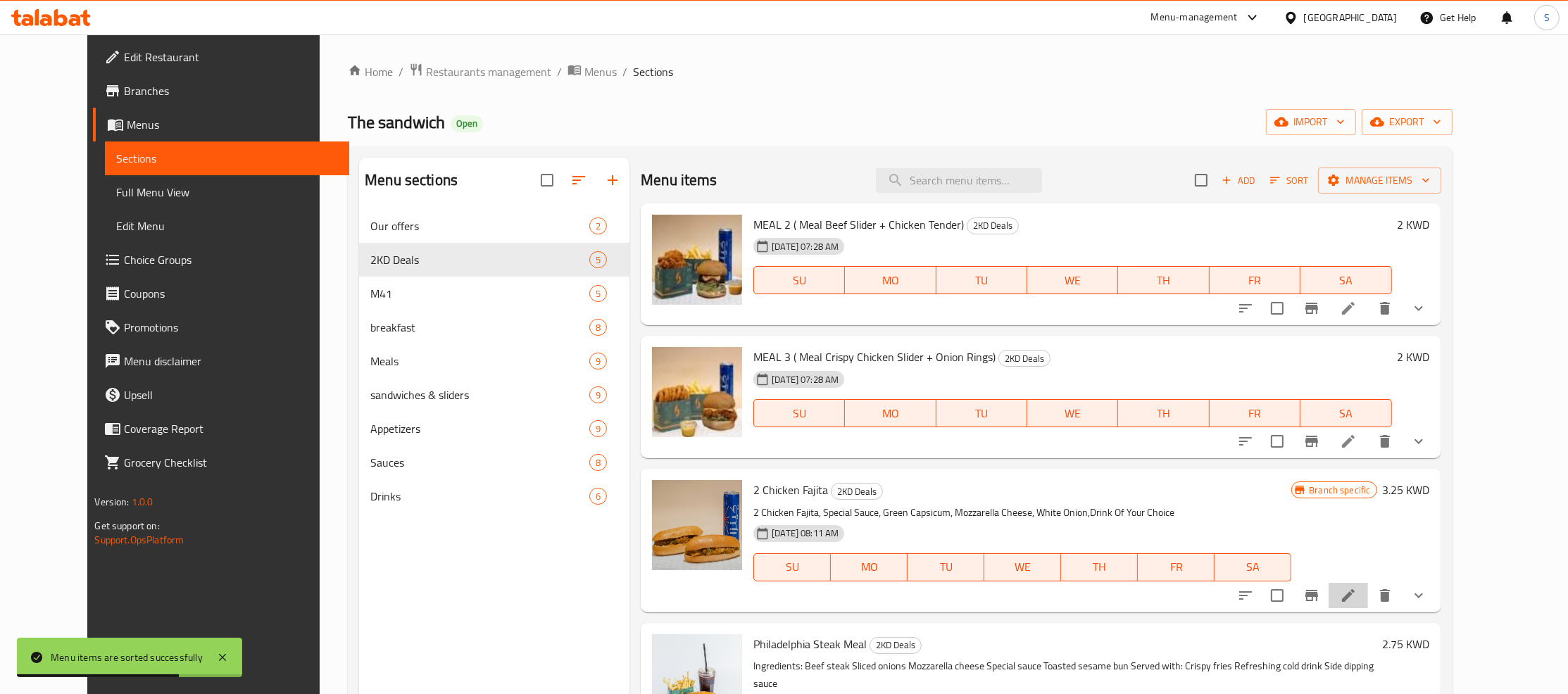
click at [1368, 595] on li at bounding box center [1348, 595] width 40 height 25
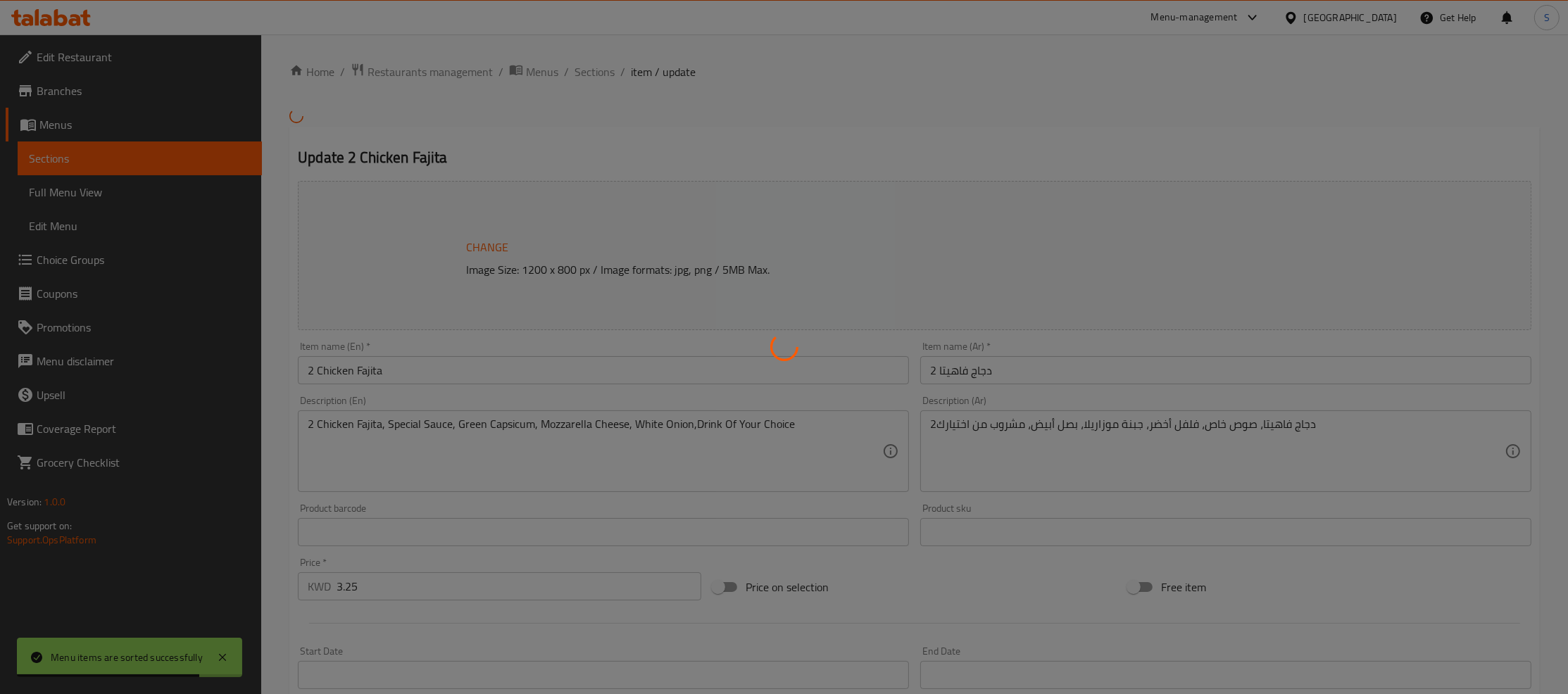
click at [448, 210] on div at bounding box center [784, 347] width 1568 height 694
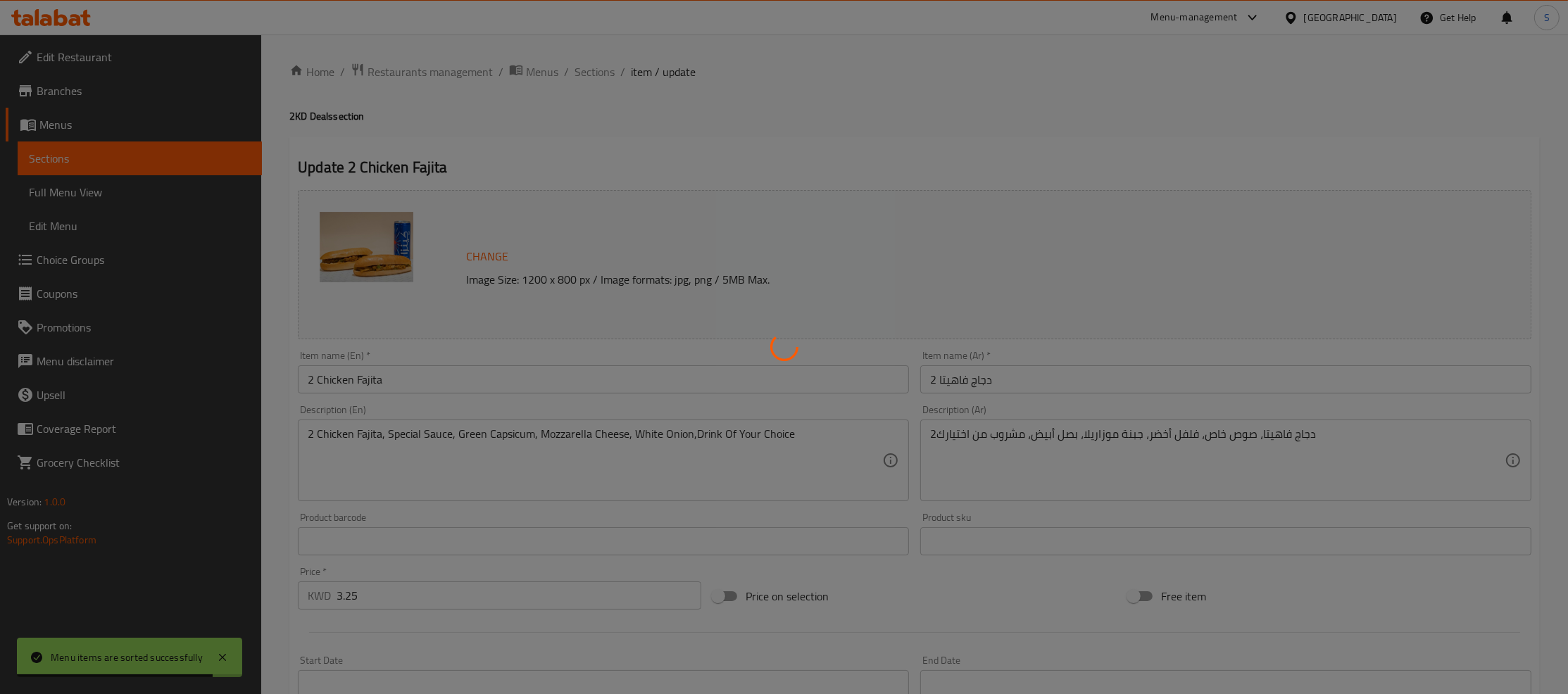
click at [596, 72] on div at bounding box center [784, 347] width 1568 height 694
click at [590, 69] on div at bounding box center [784, 347] width 1568 height 694
type input "أختبارك من المشروب"
type input "1"
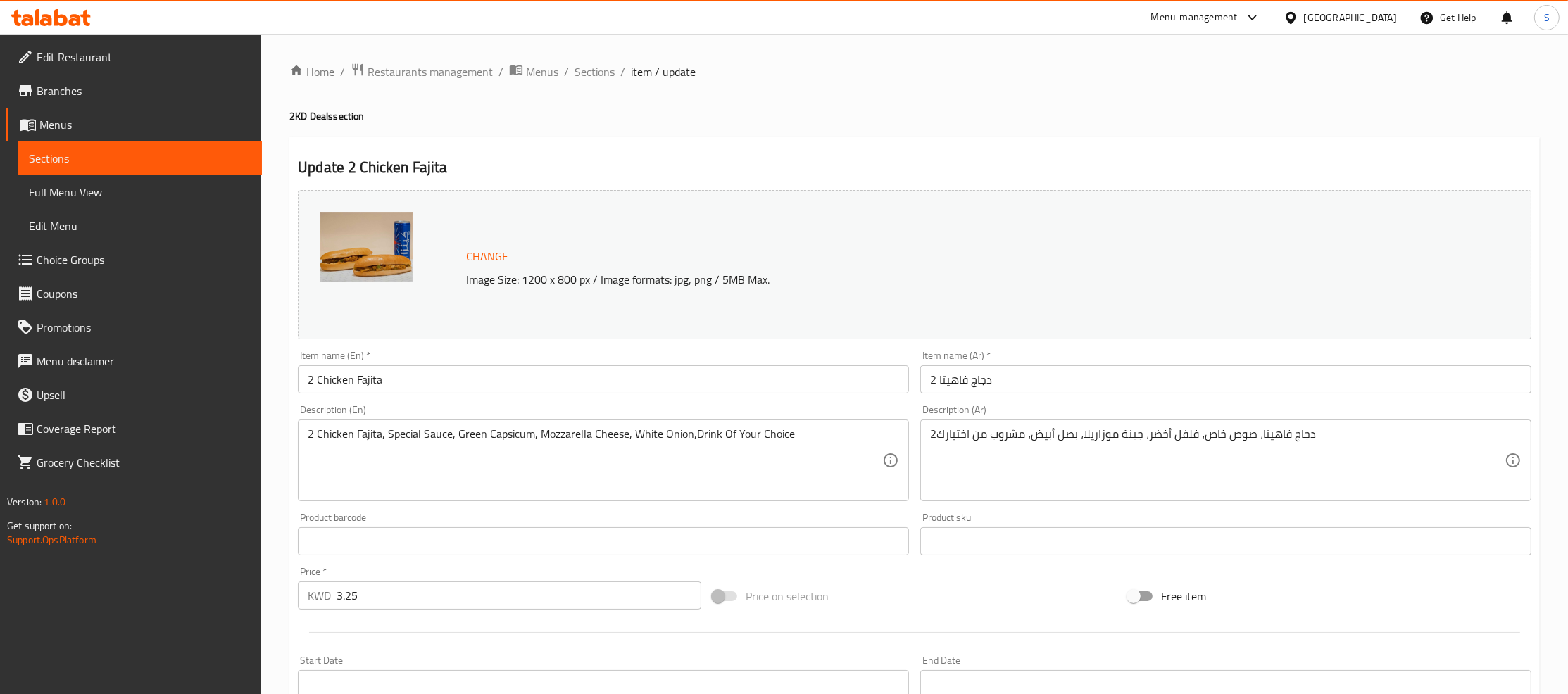
click at [589, 72] on span "Sections" at bounding box center [594, 72] width 40 height 17
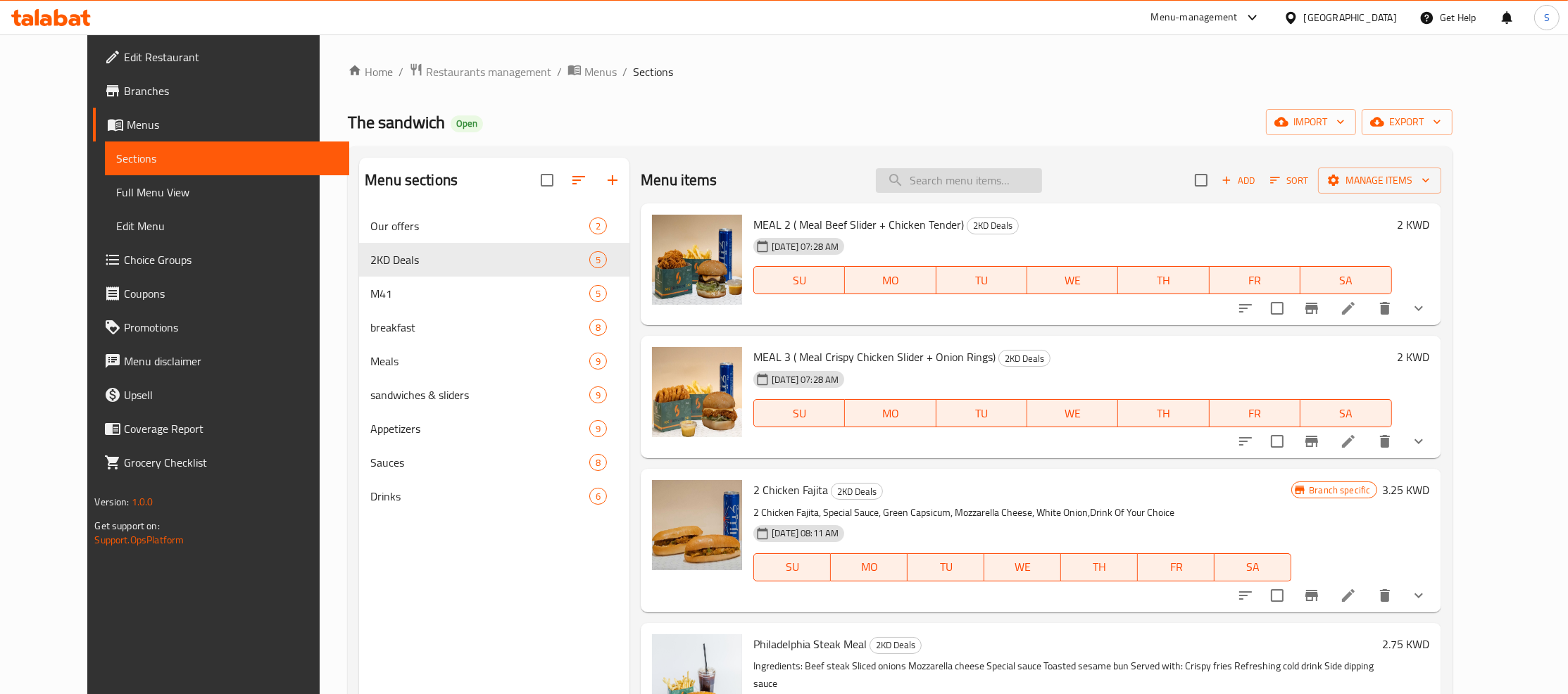
click at [963, 170] on input "search" at bounding box center [959, 180] width 166 height 25
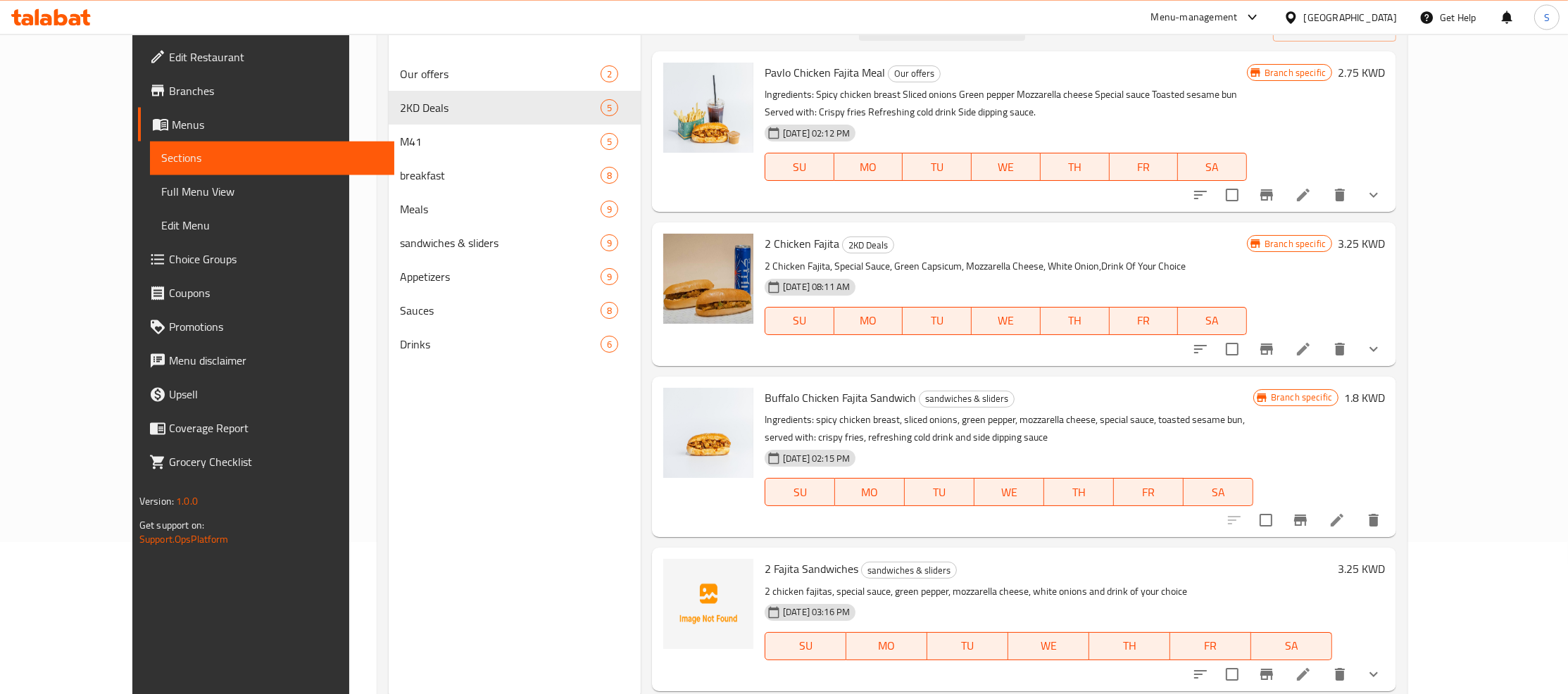
scroll to position [197, 0]
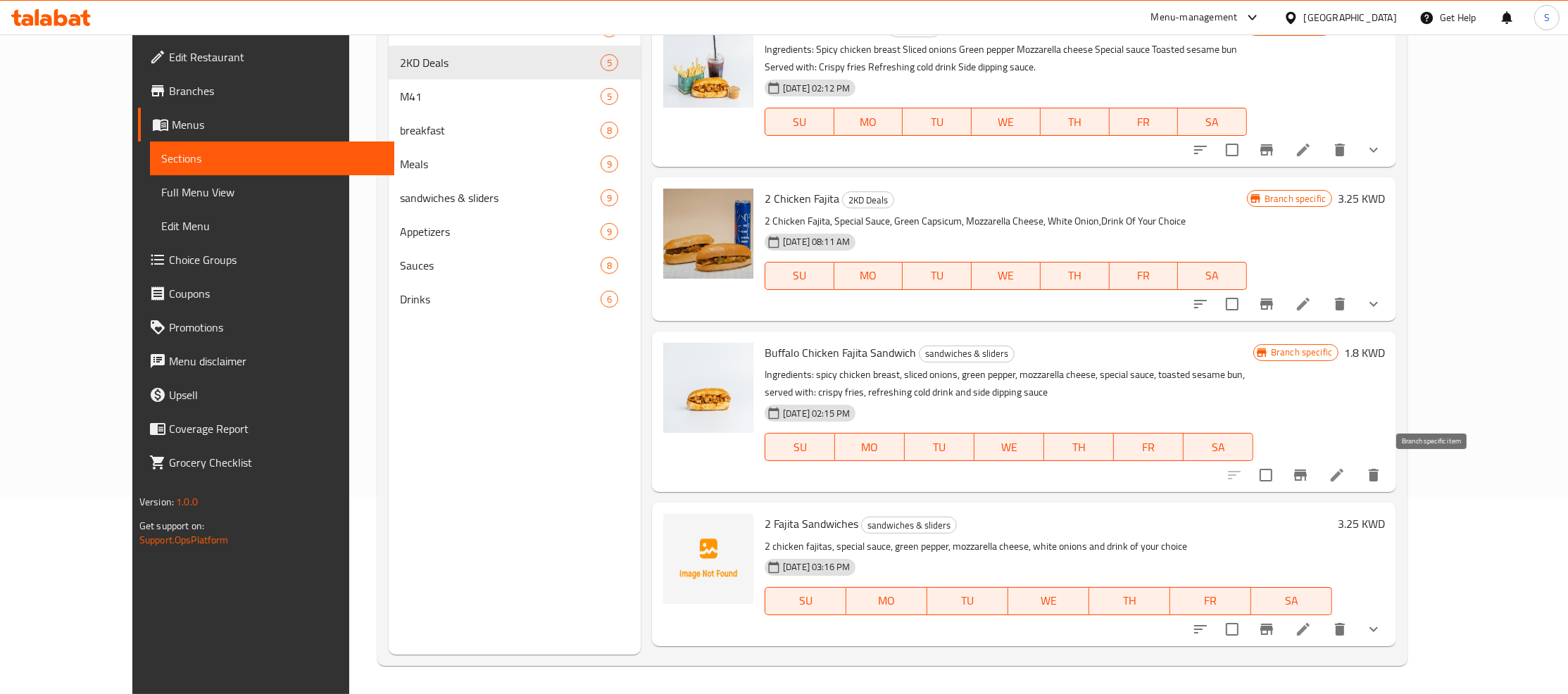
type input "fajita"
click at [1309, 481] on icon "Branch-specific-item" at bounding box center [1300, 475] width 17 height 17
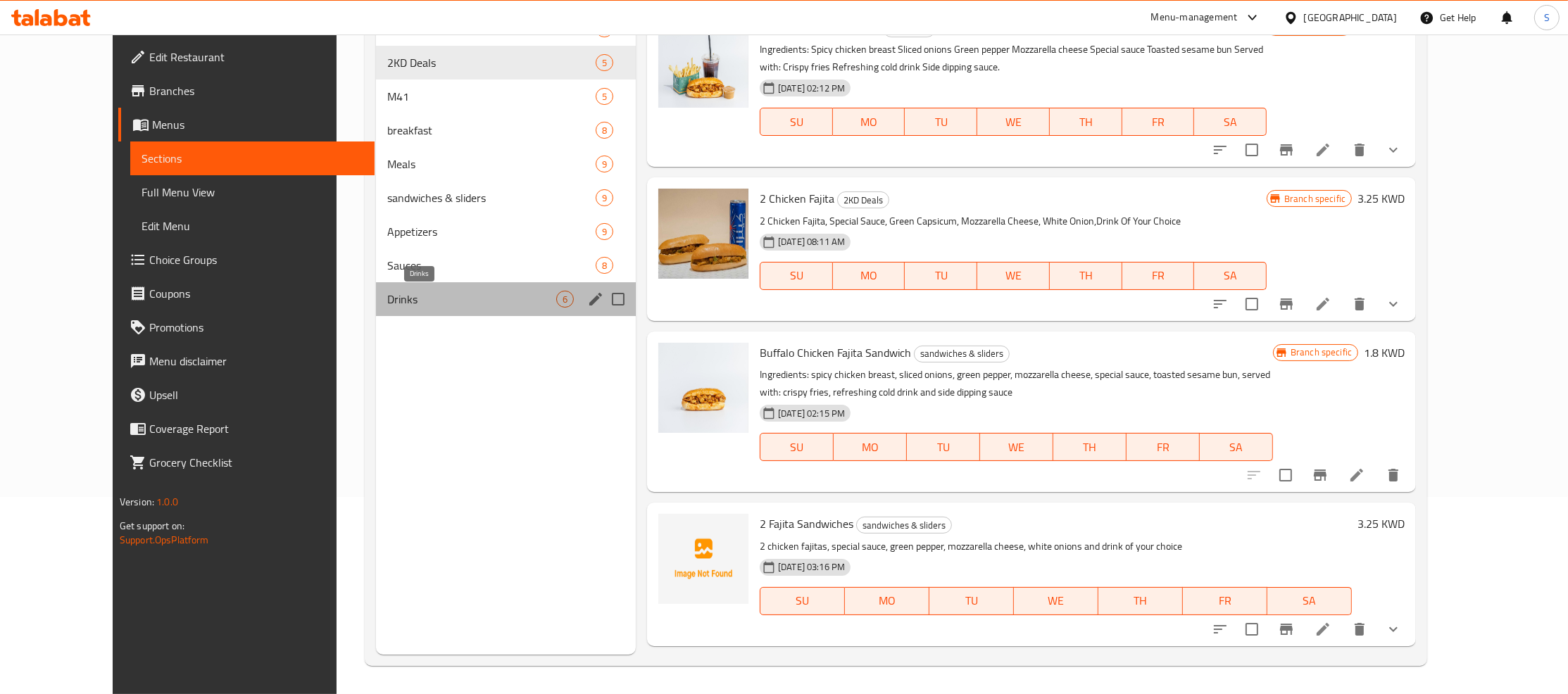
click at [401, 298] on span "Drinks" at bounding box center [471, 299] width 169 height 17
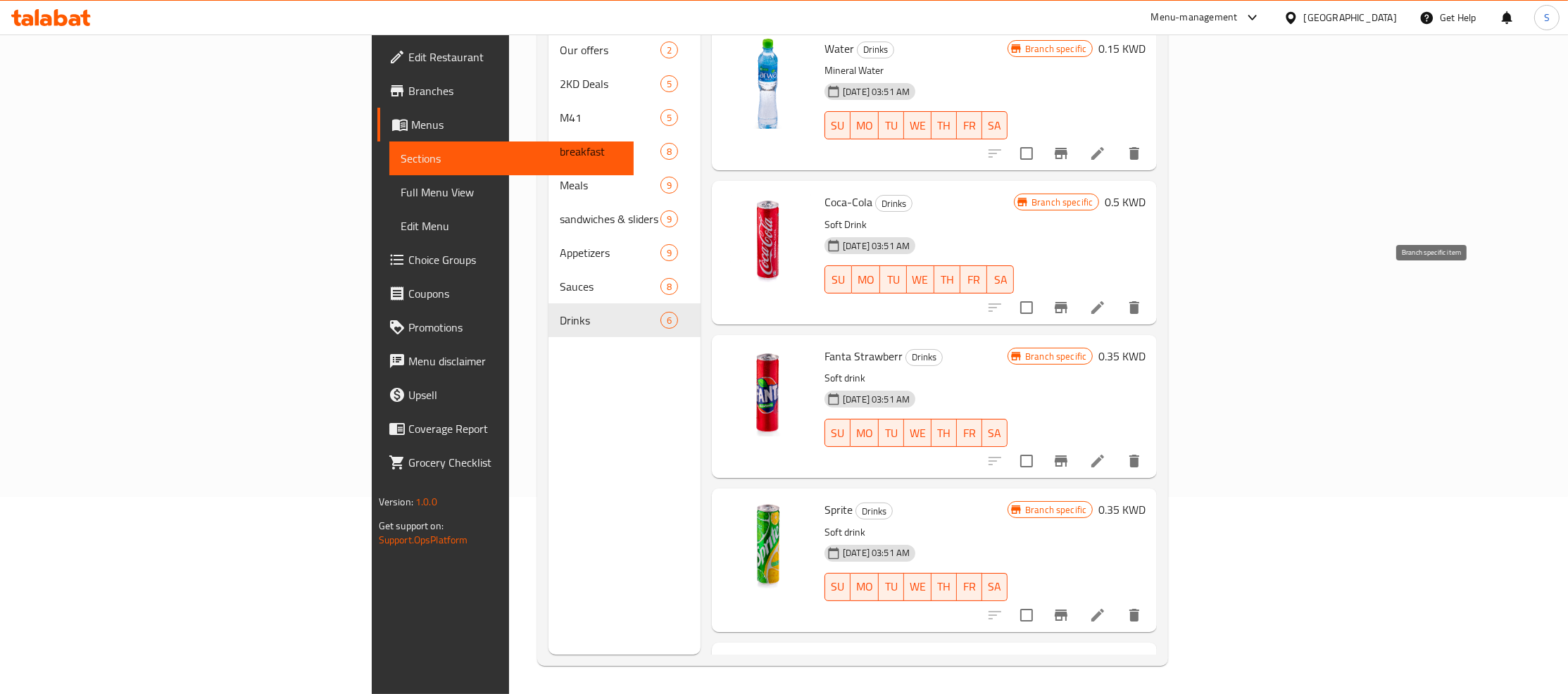
click at [1067, 302] on icon "Branch-specific-item" at bounding box center [1061, 308] width 13 height 11
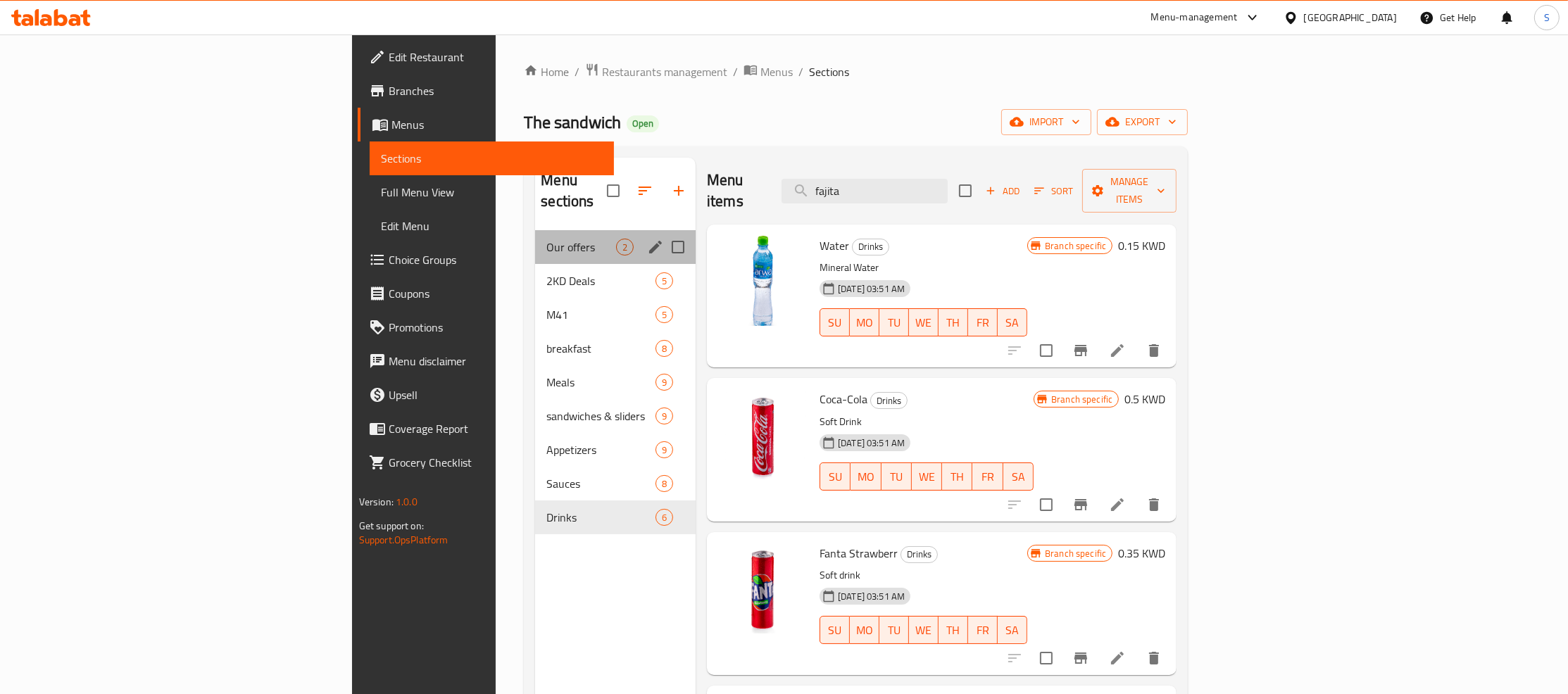
click at [535, 230] on div "Our offers 2" at bounding box center [615, 247] width 161 height 34
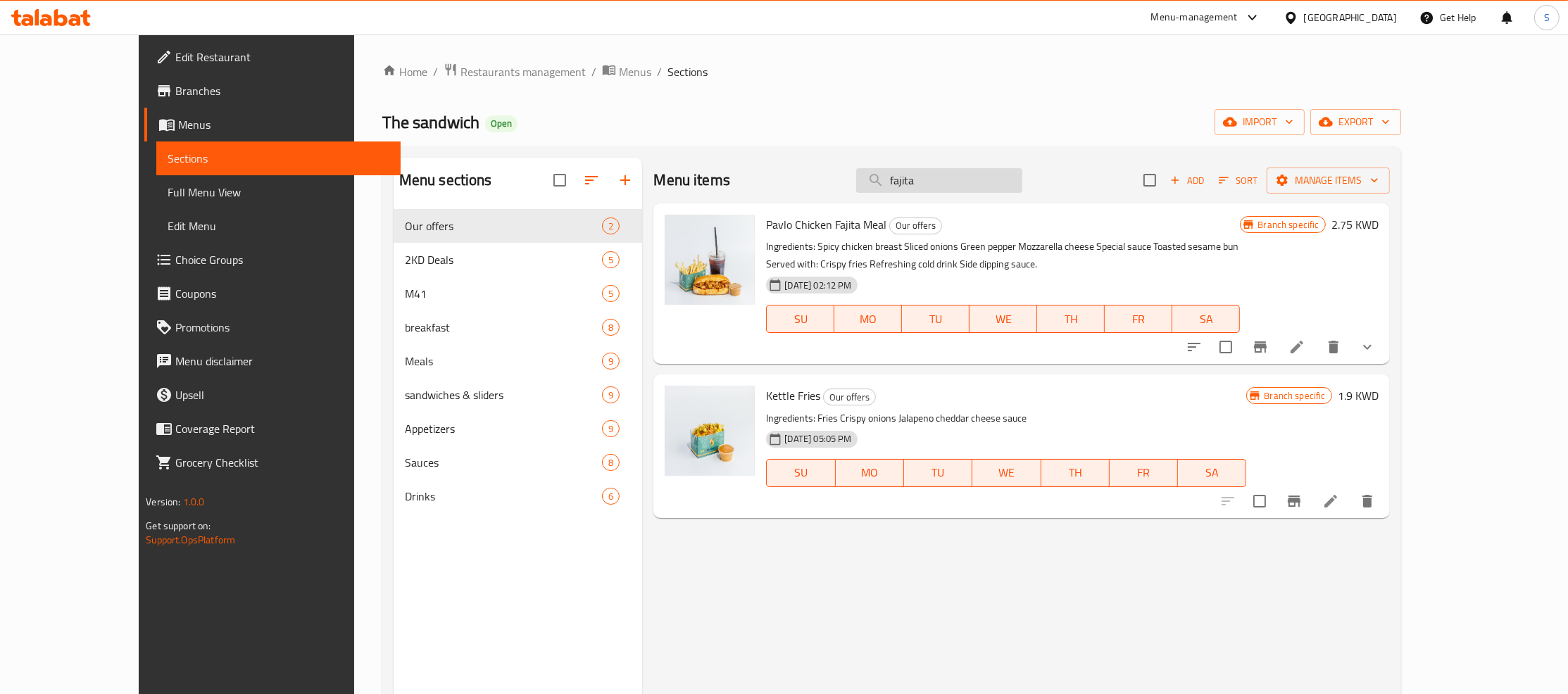
drag, startPoint x: 994, startPoint y: 191, endPoint x: 838, endPoint y: 190, distance: 156.0
click at [857, 190] on input "fajita" at bounding box center [940, 180] width 166 height 25
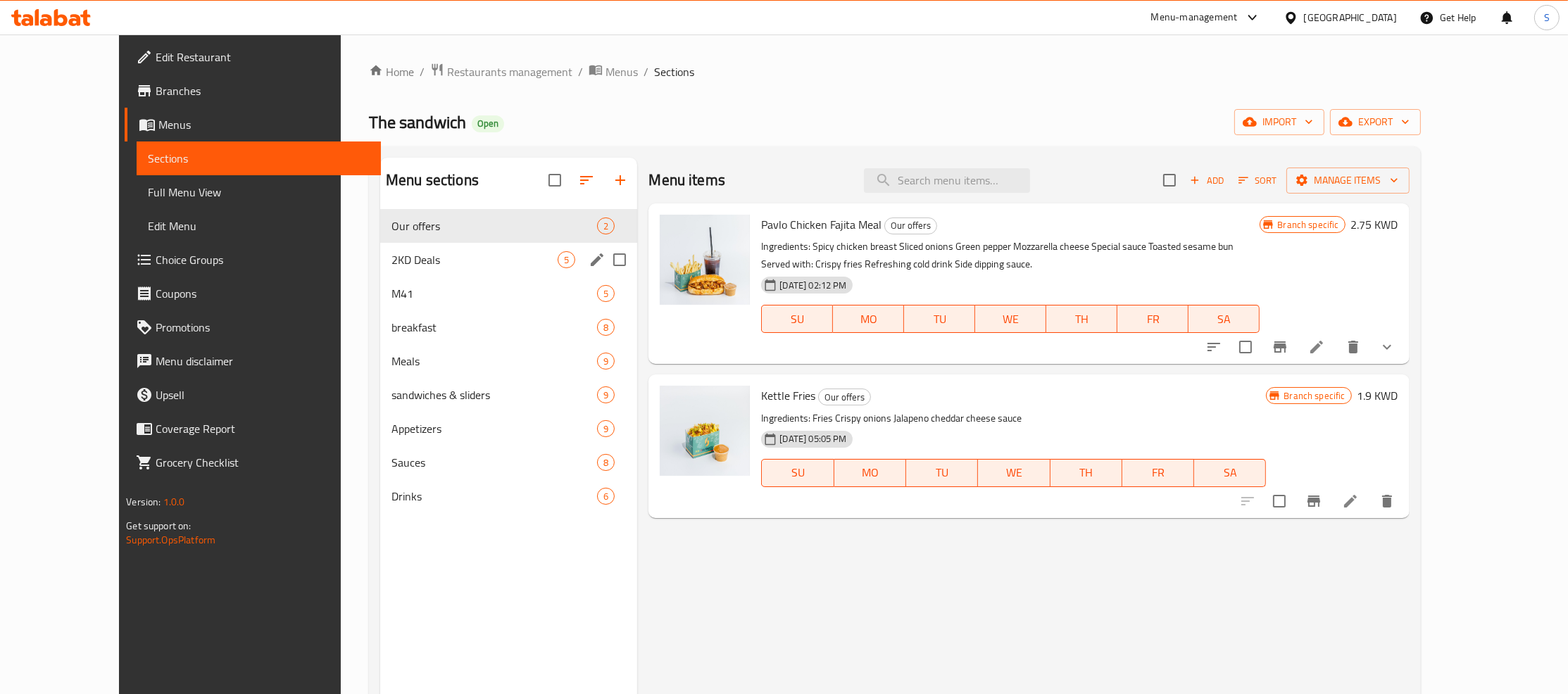
click at [413, 265] on span "2KD Deals" at bounding box center [475, 260] width 166 height 17
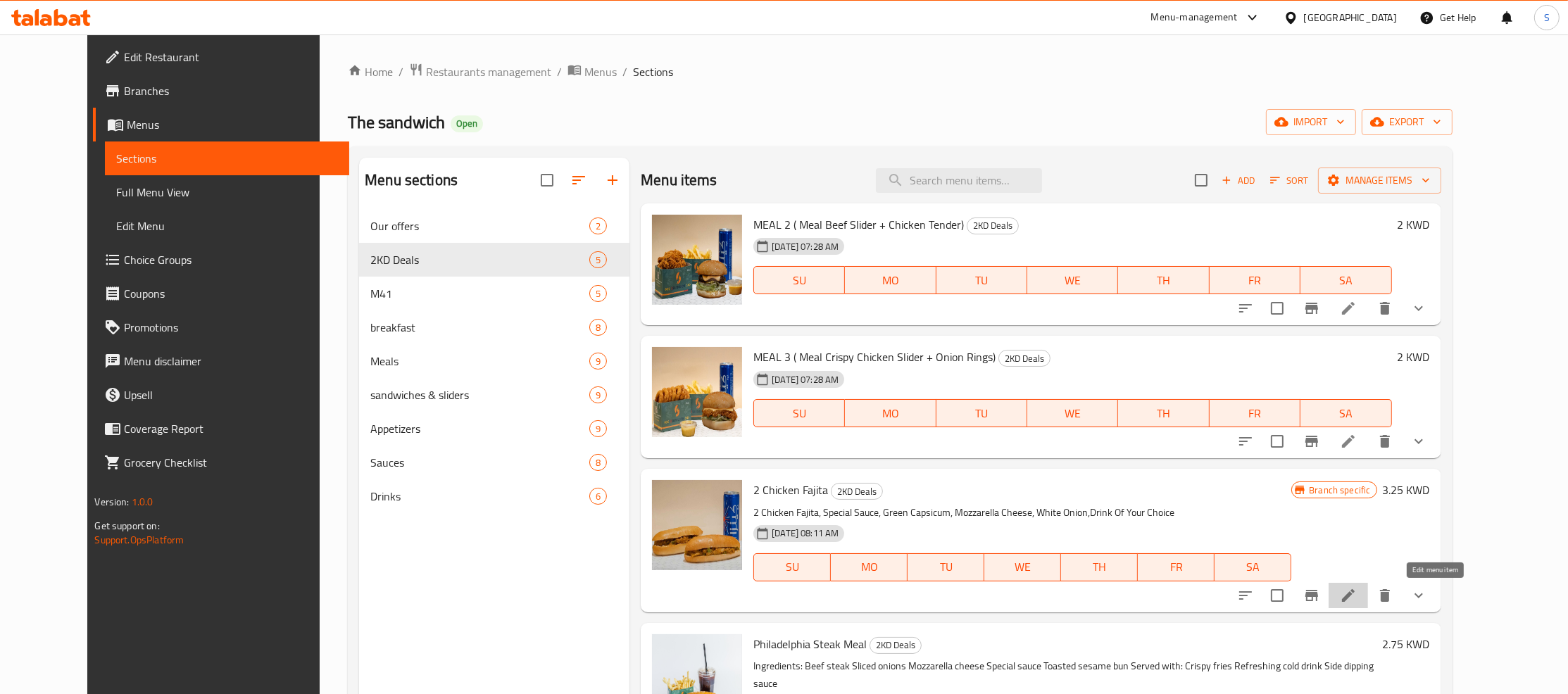
click at [1356, 591] on icon at bounding box center [1348, 596] width 17 height 17
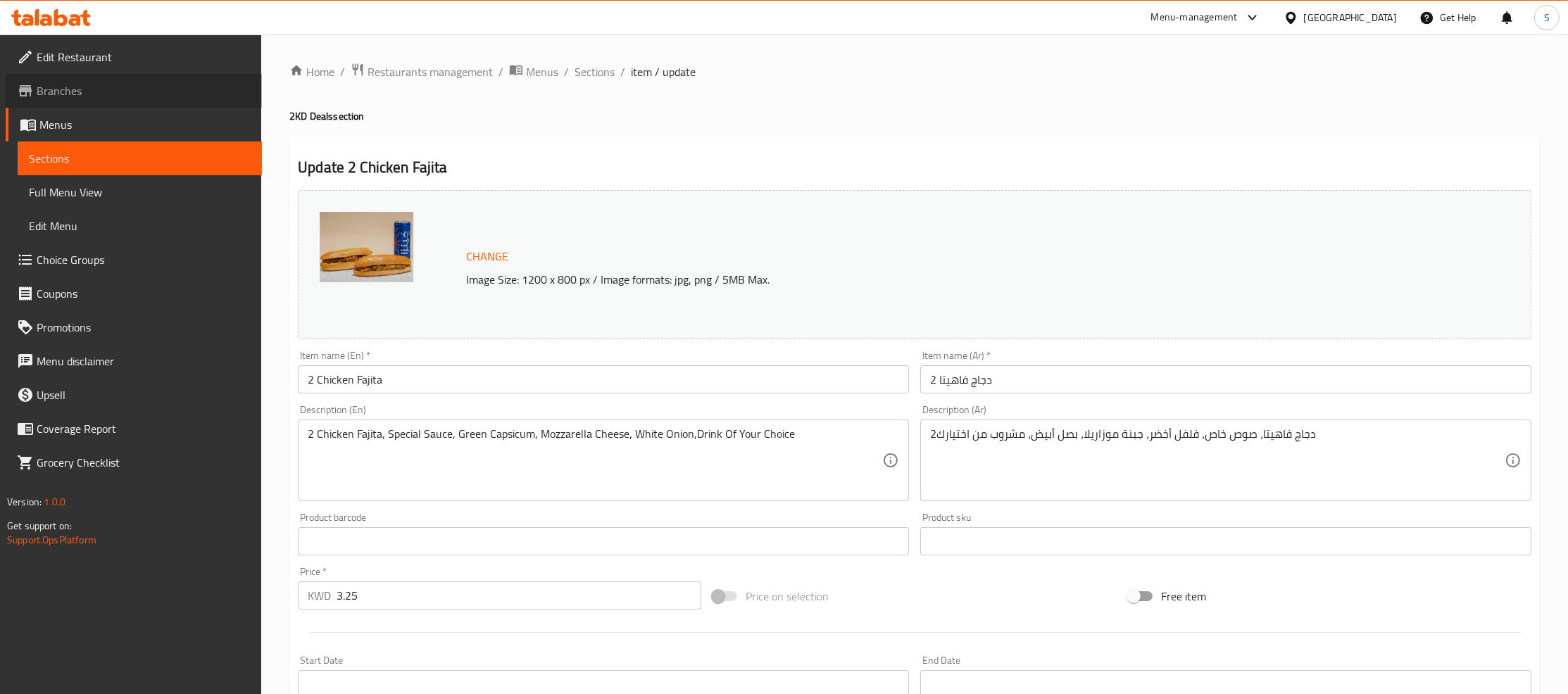
click at [78, 93] on span "Branches" at bounding box center [144, 91] width 214 height 17
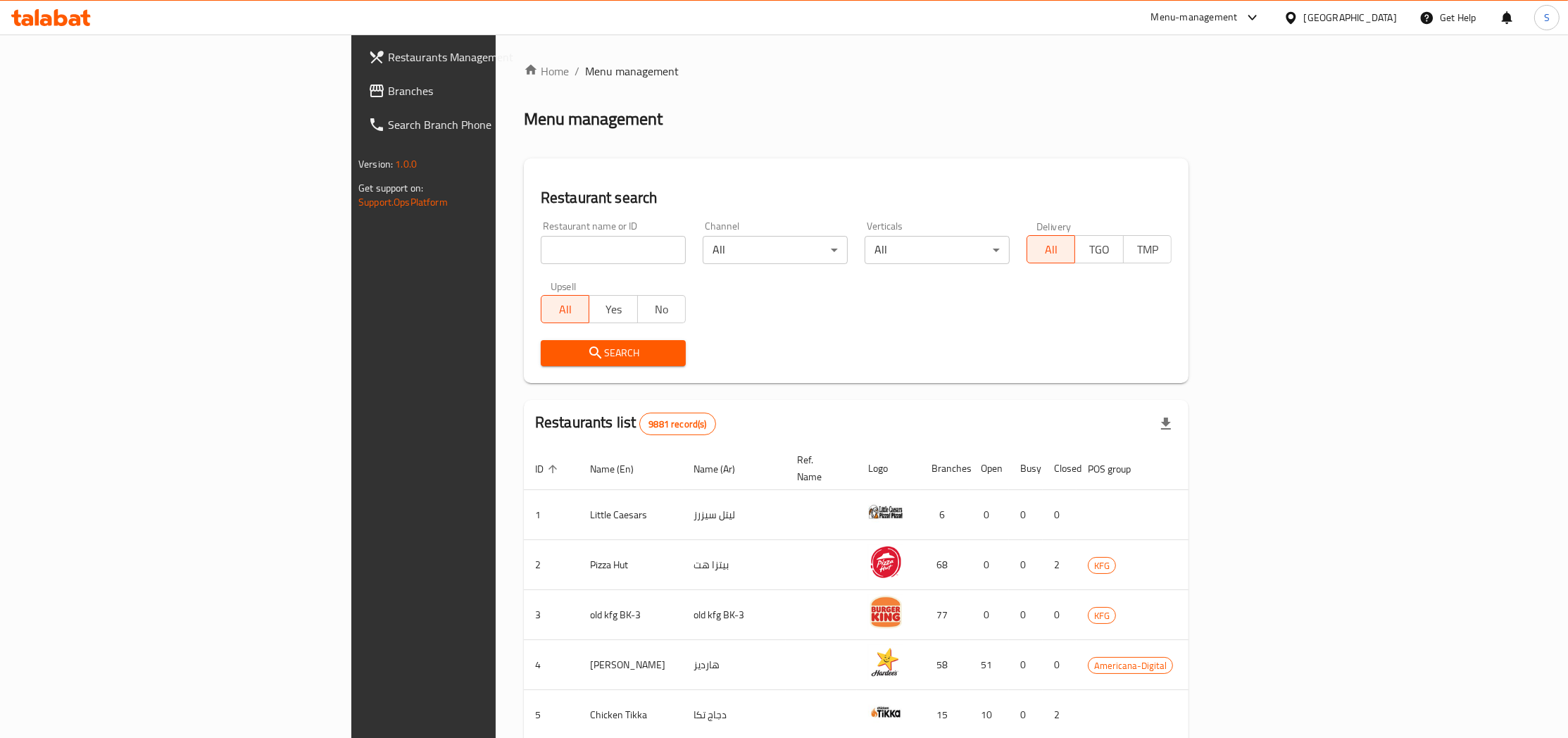
click at [541, 245] on input "search" at bounding box center [613, 249] width 145 height 28
paste input "6854"
type input "6854"
click button "Search" at bounding box center [613, 353] width 145 height 26
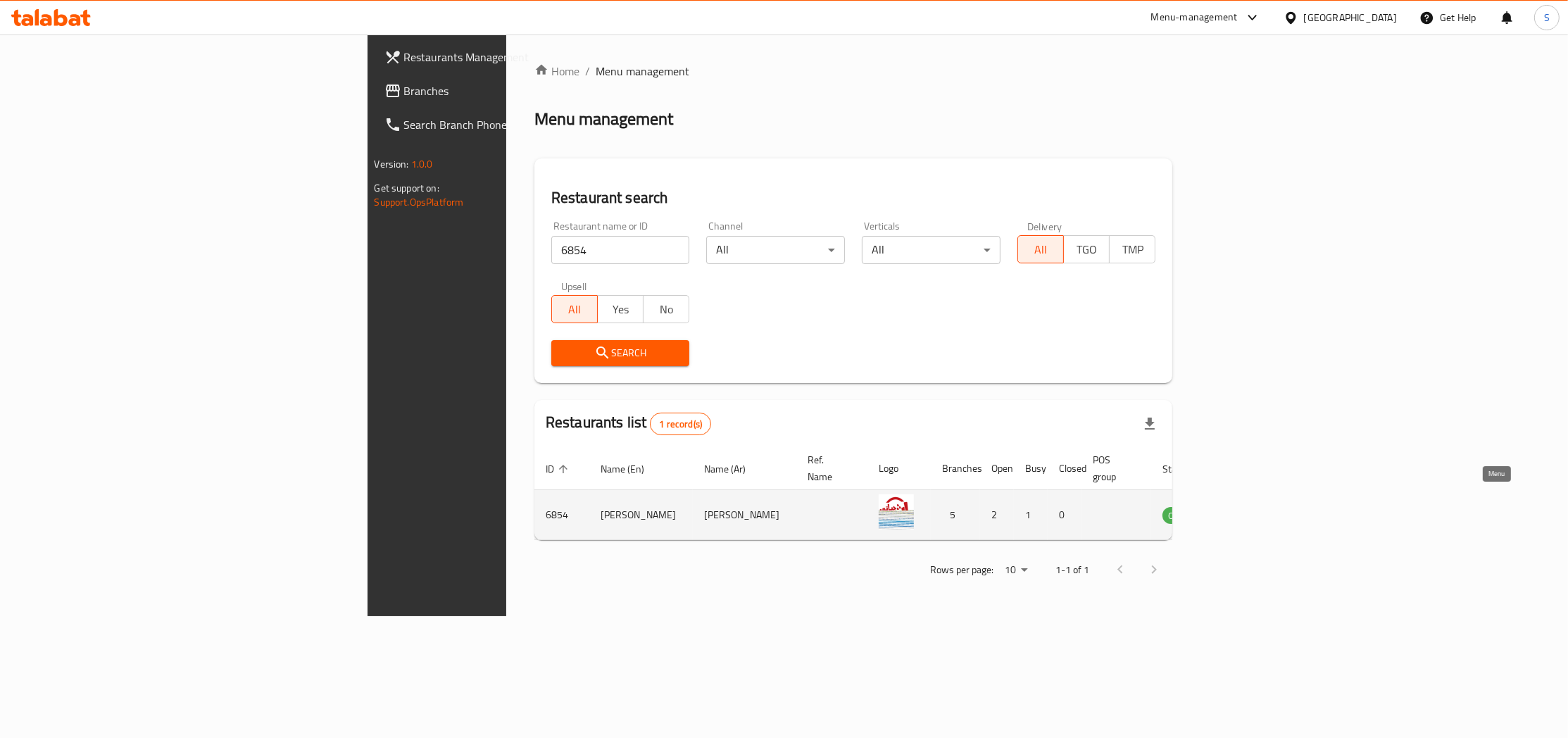
click at [1253, 506] on icon "enhanced table" at bounding box center [1245, 514] width 17 height 17
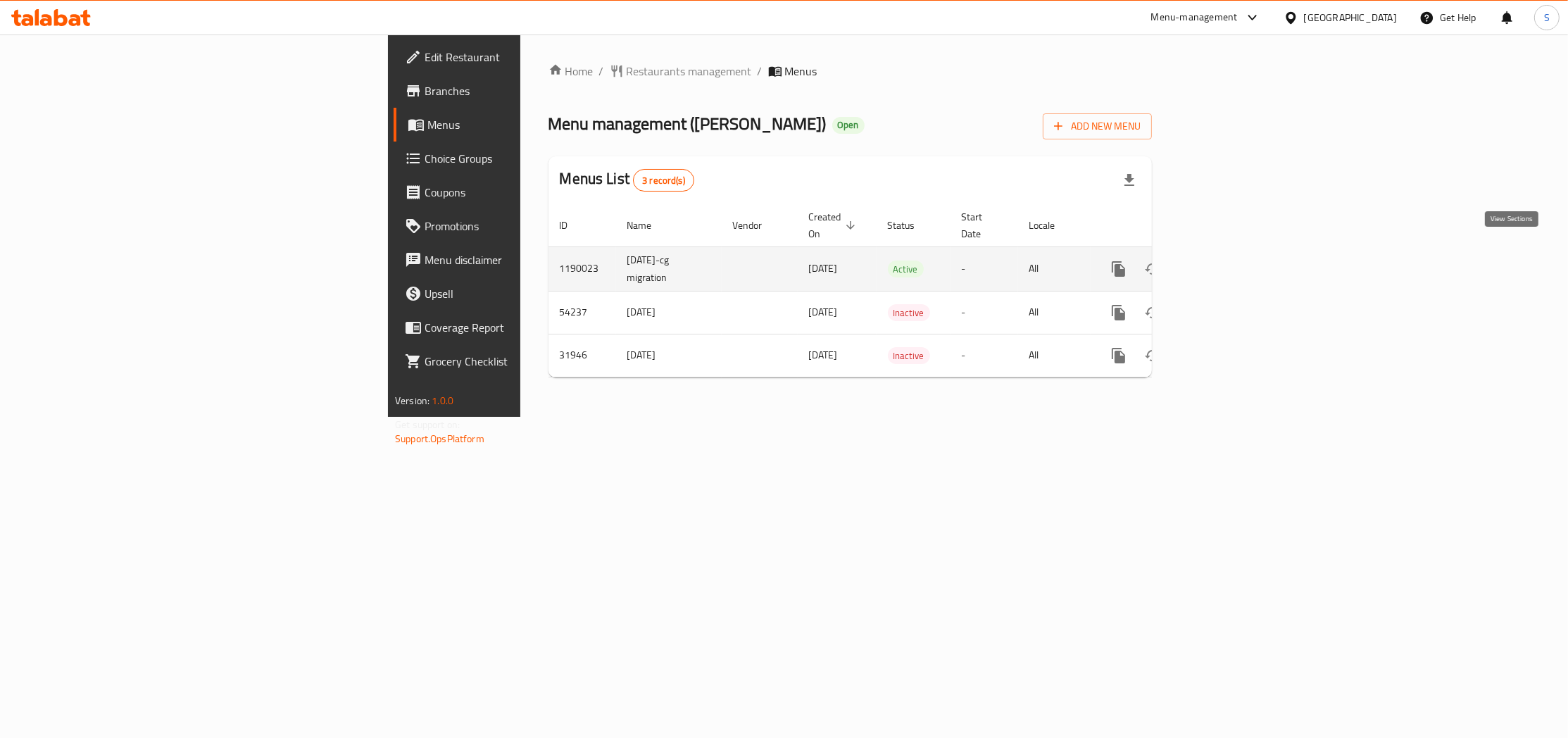
click at [1229, 260] on icon "enhanced table" at bounding box center [1220, 269] width 17 height 17
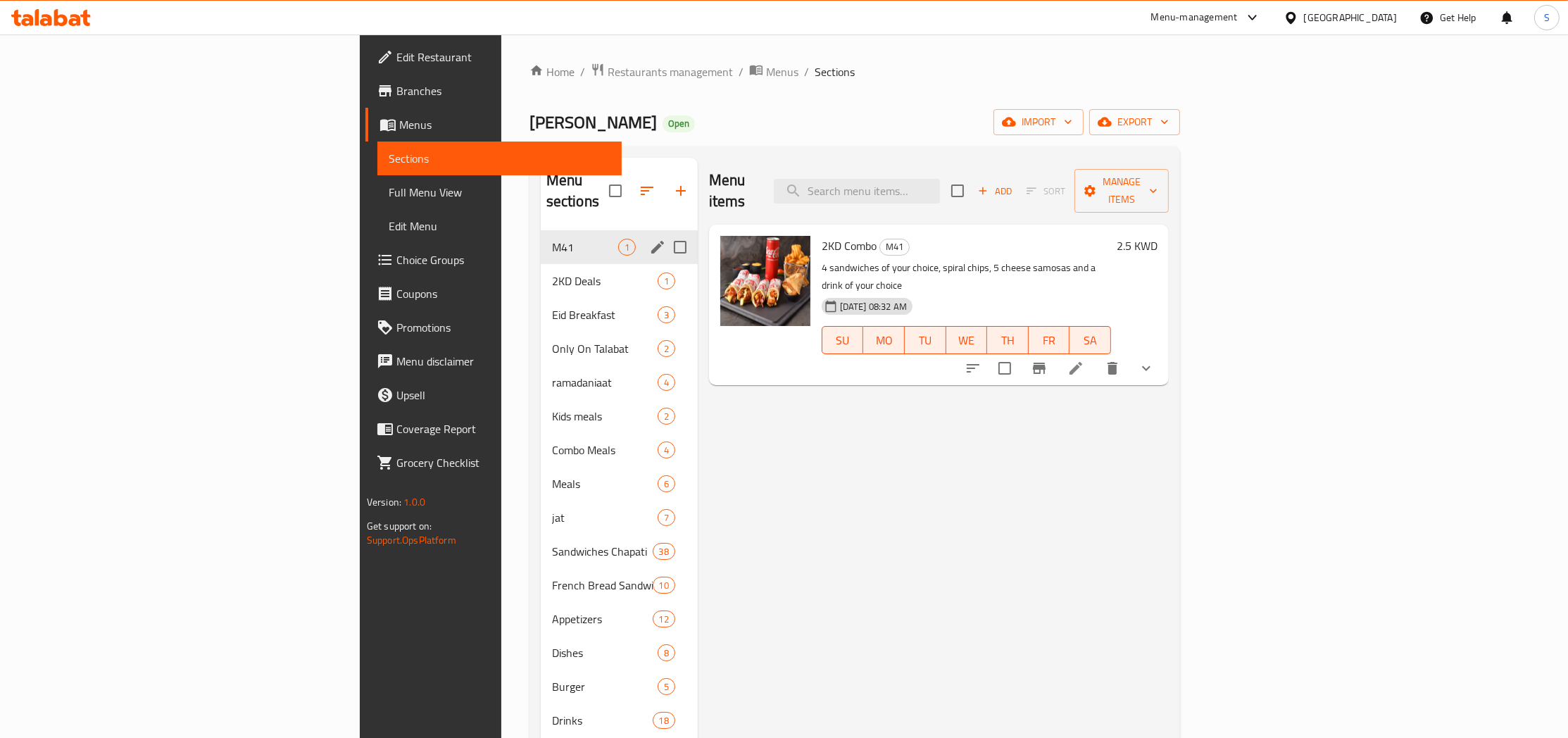
click at [665, 232] on input "Menu sections" at bounding box center [680, 247] width 30 height 30
checkbox input "true"
click at [631, 185] on icon "button" at bounding box center [638, 191] width 13 height 13
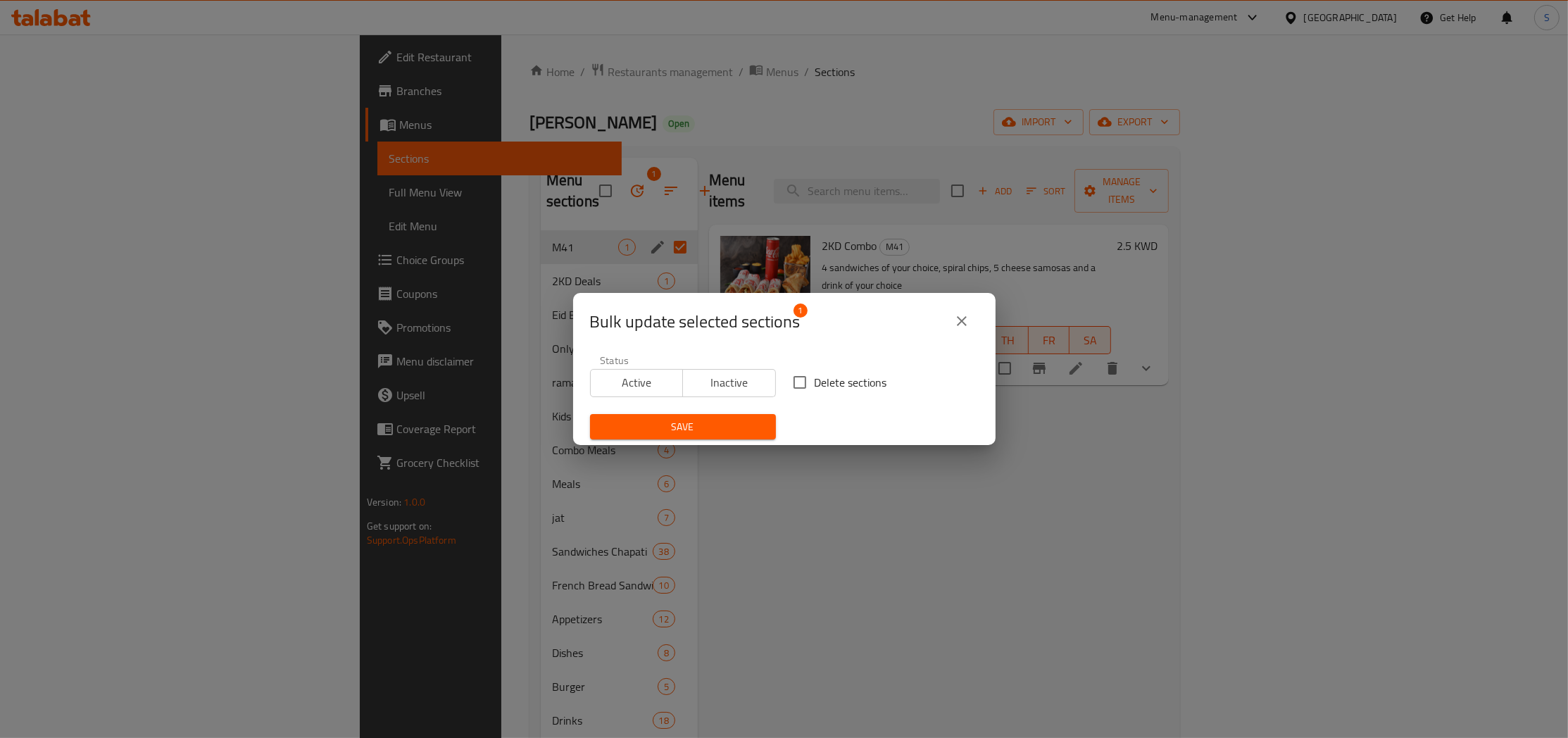
click at [729, 387] on span "Inactive" at bounding box center [729, 382] width 81 height 20
click at [723, 428] on span "Save" at bounding box center [683, 427] width 164 height 18
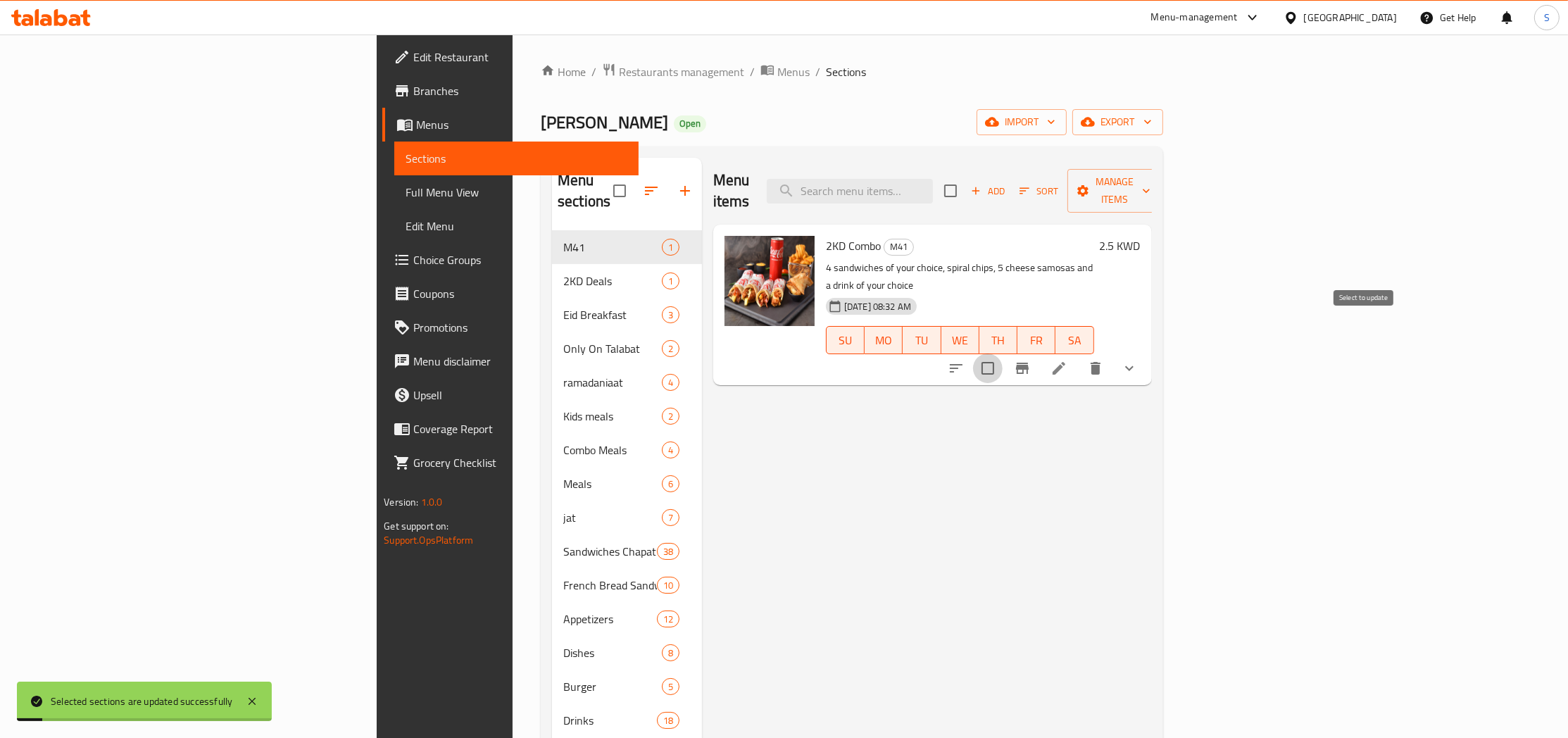
click at [1003, 354] on input "checkbox" at bounding box center [988, 369] width 30 height 30
checkbox input "true"
click at [1150, 188] on span "Manage items" at bounding box center [1114, 190] width 72 height 35
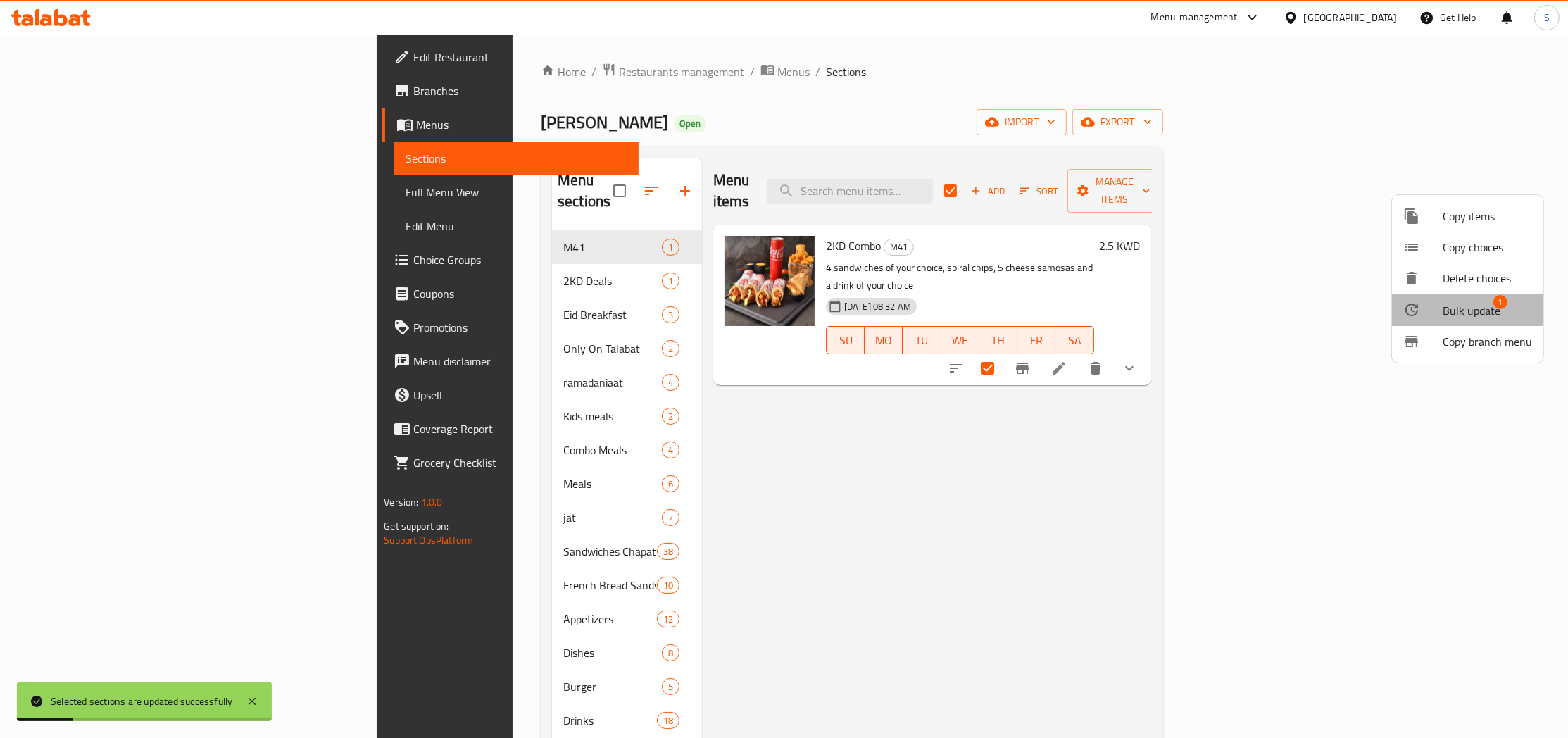
click at [1461, 306] on span "Bulk update" at bounding box center [1471, 310] width 57 height 17
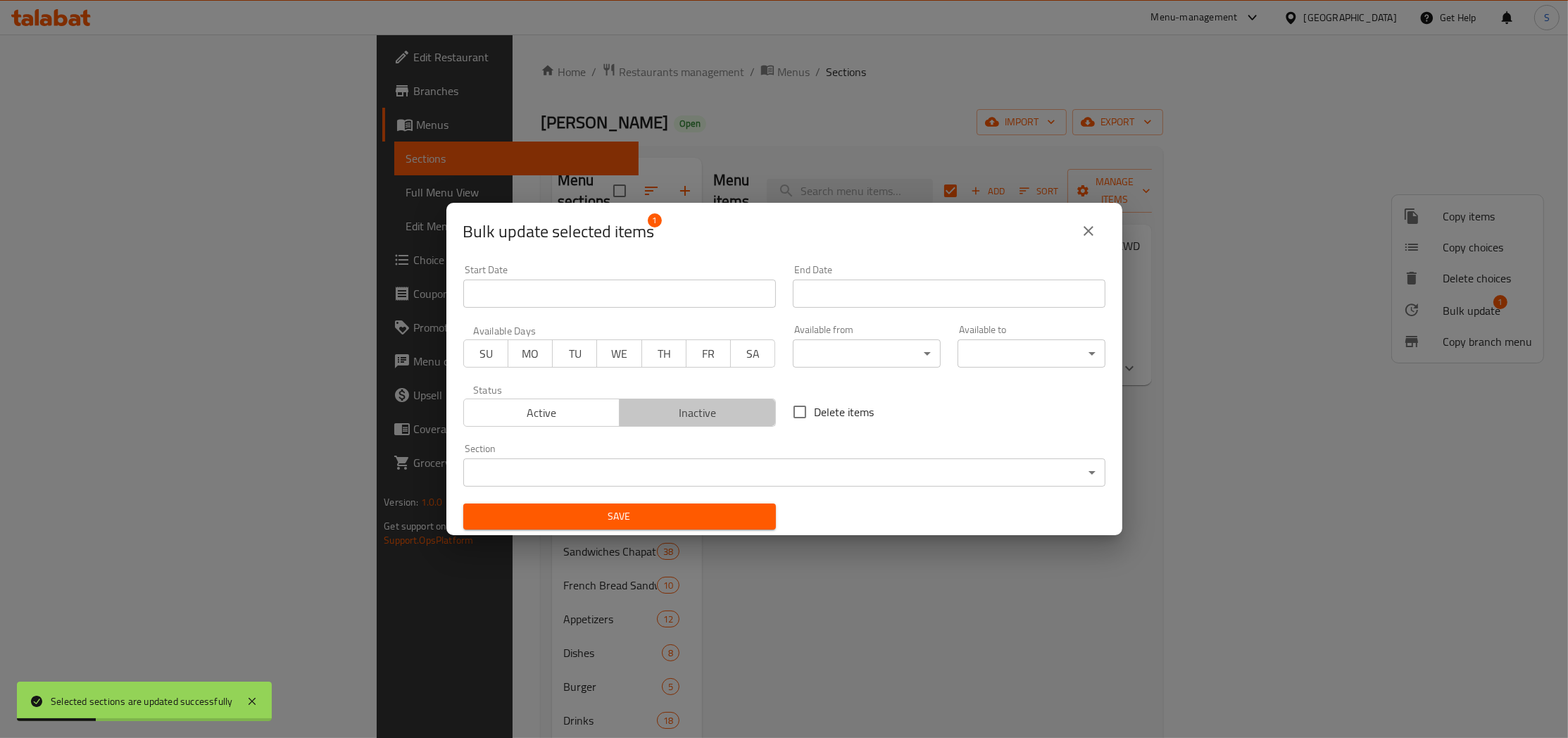
click at [711, 408] on span "Inactive" at bounding box center [698, 413] width 145 height 20
click at [617, 508] on span "Save" at bounding box center [620, 515] width 290 height 18
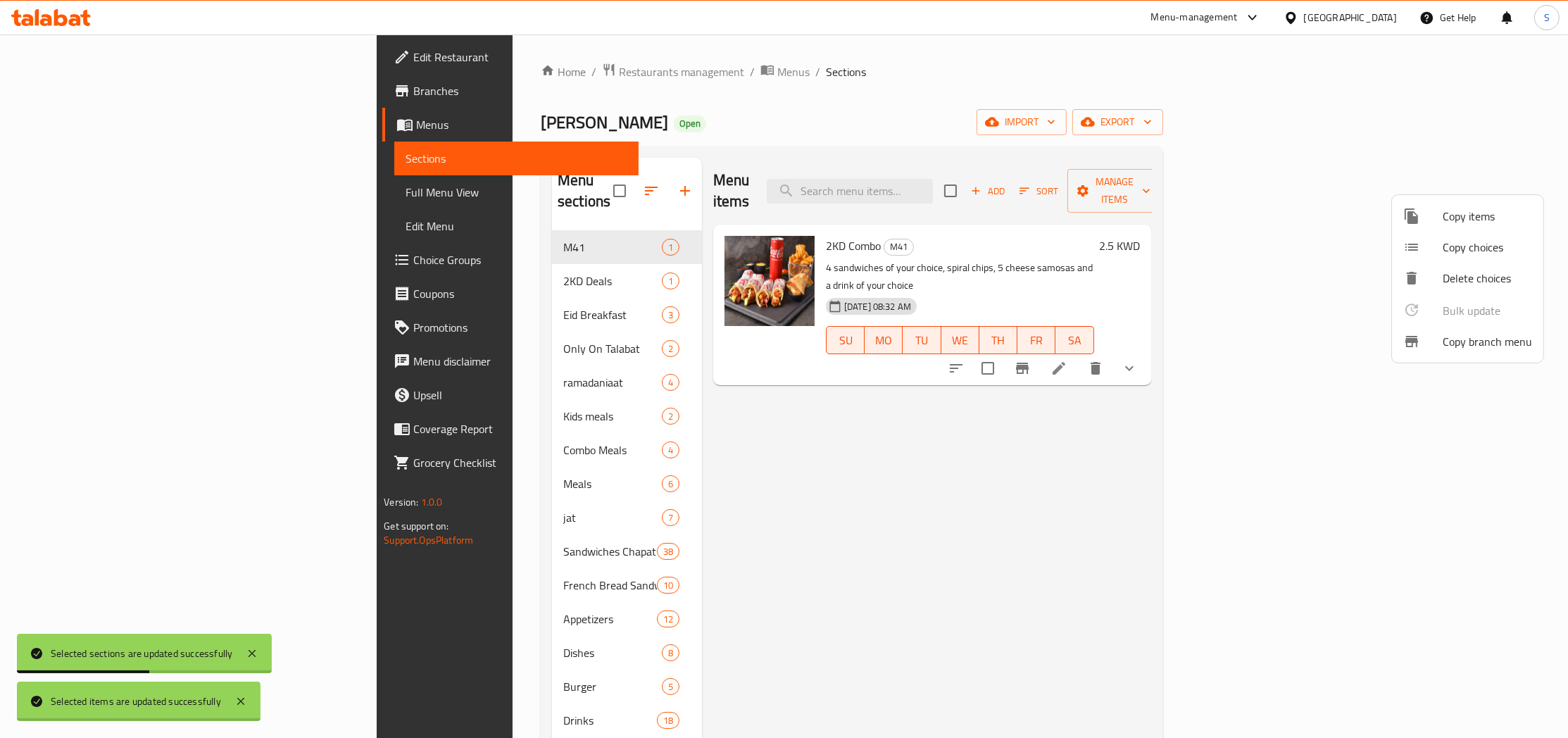
checkbox input "false"
click at [434, 73] on div at bounding box center [784, 369] width 1568 height 738
click at [513, 59] on div "Home / Restaurants management / Menus / Sections Chapatti Rashid Open import ex…" at bounding box center [852, 484] width 679 height 901
click at [619, 72] on span "Restaurants management" at bounding box center [682, 72] width 126 height 17
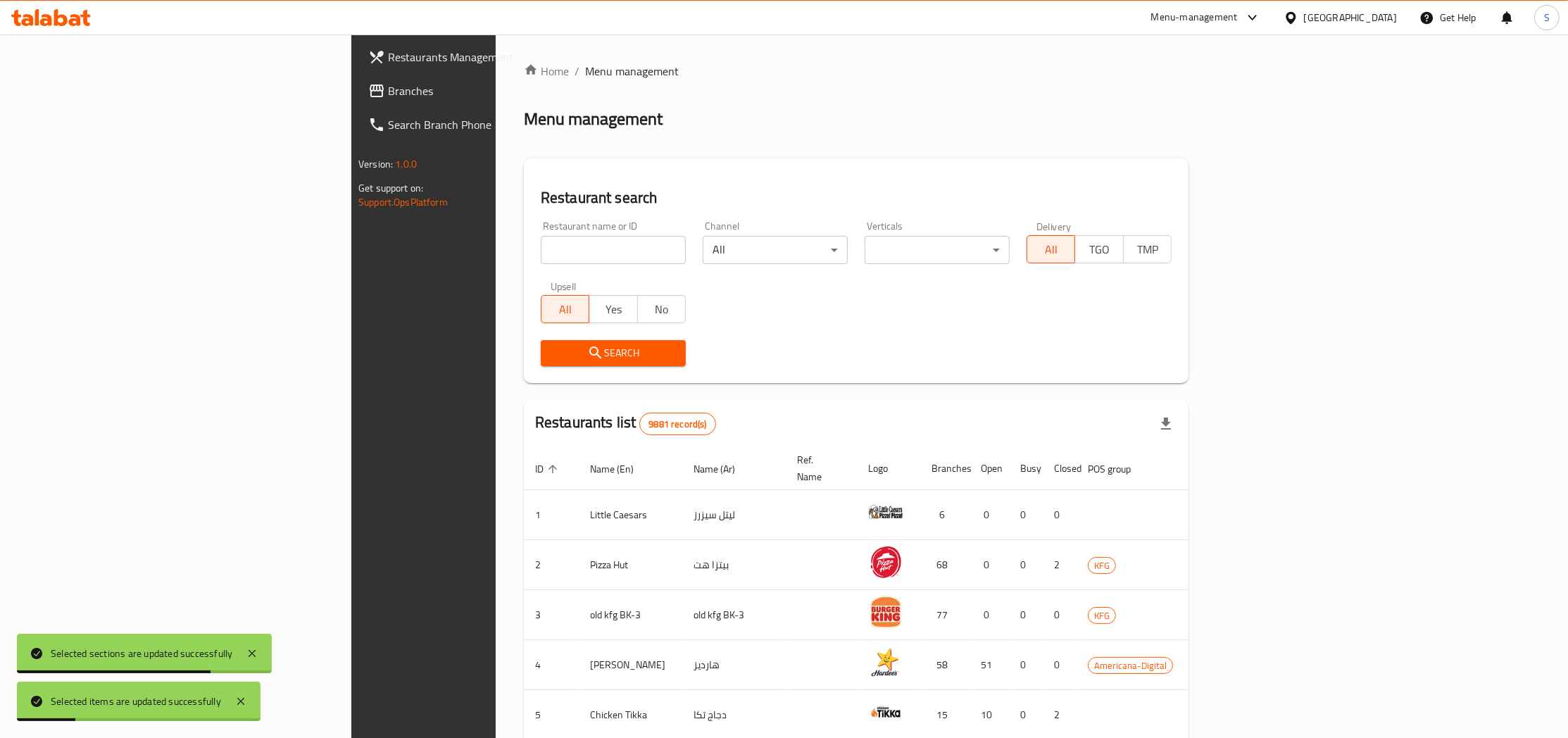
click at [541, 250] on input "search" at bounding box center [613, 249] width 145 height 28
paste input "651216"
type input "651216"
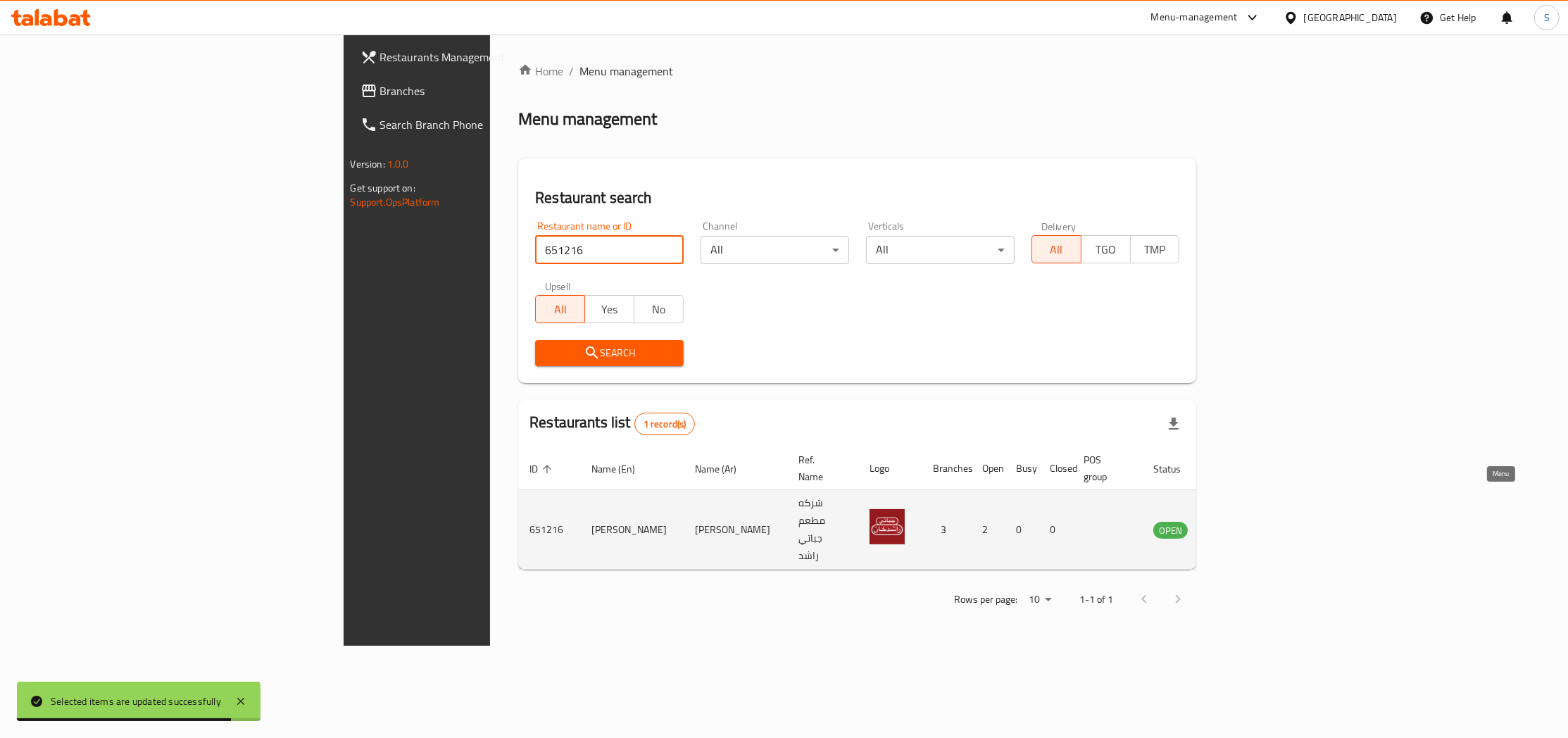
click at [1241, 527] on icon "enhanced table" at bounding box center [1238, 530] width 5 height 6
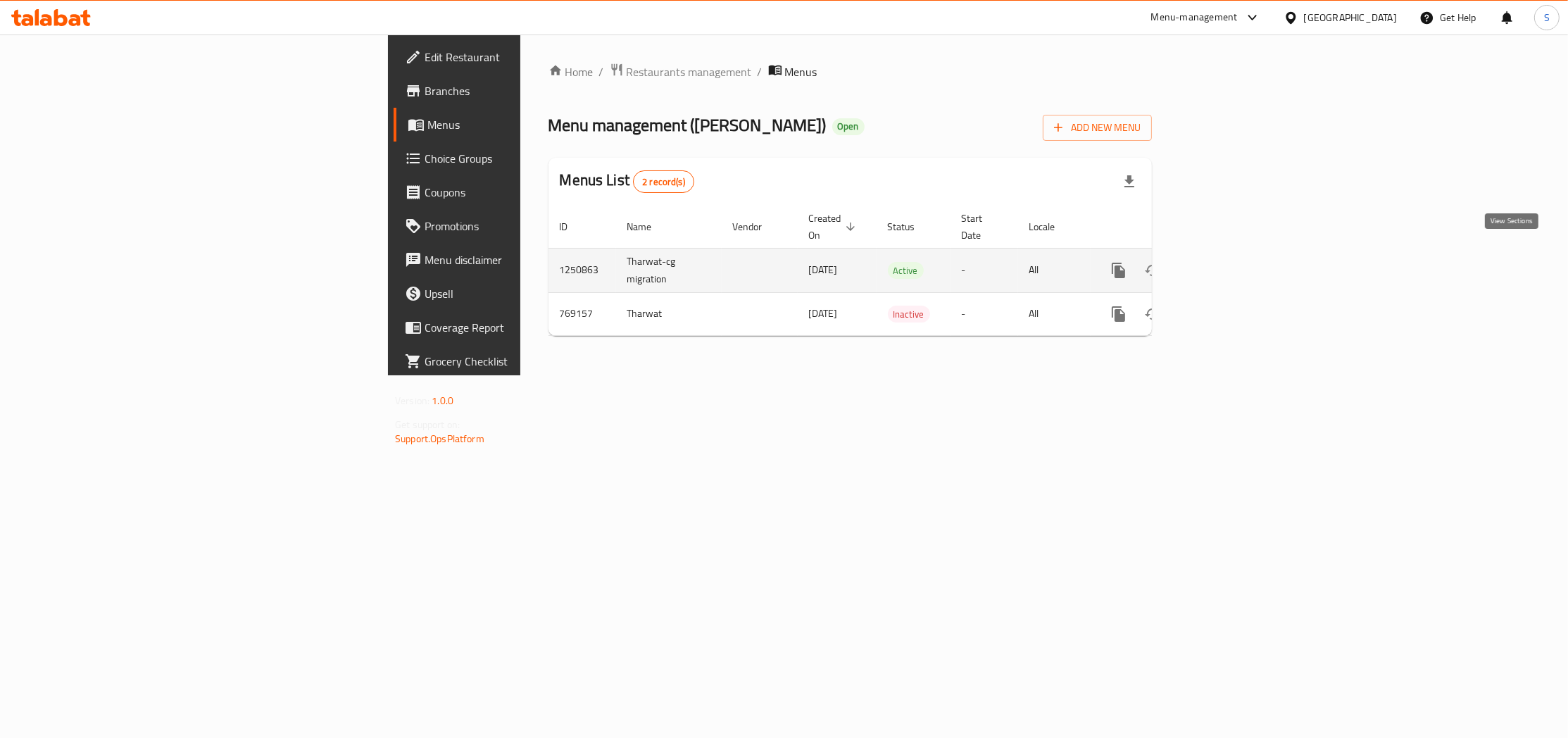
click at [1229, 261] on icon "enhanced table" at bounding box center [1220, 270] width 17 height 17
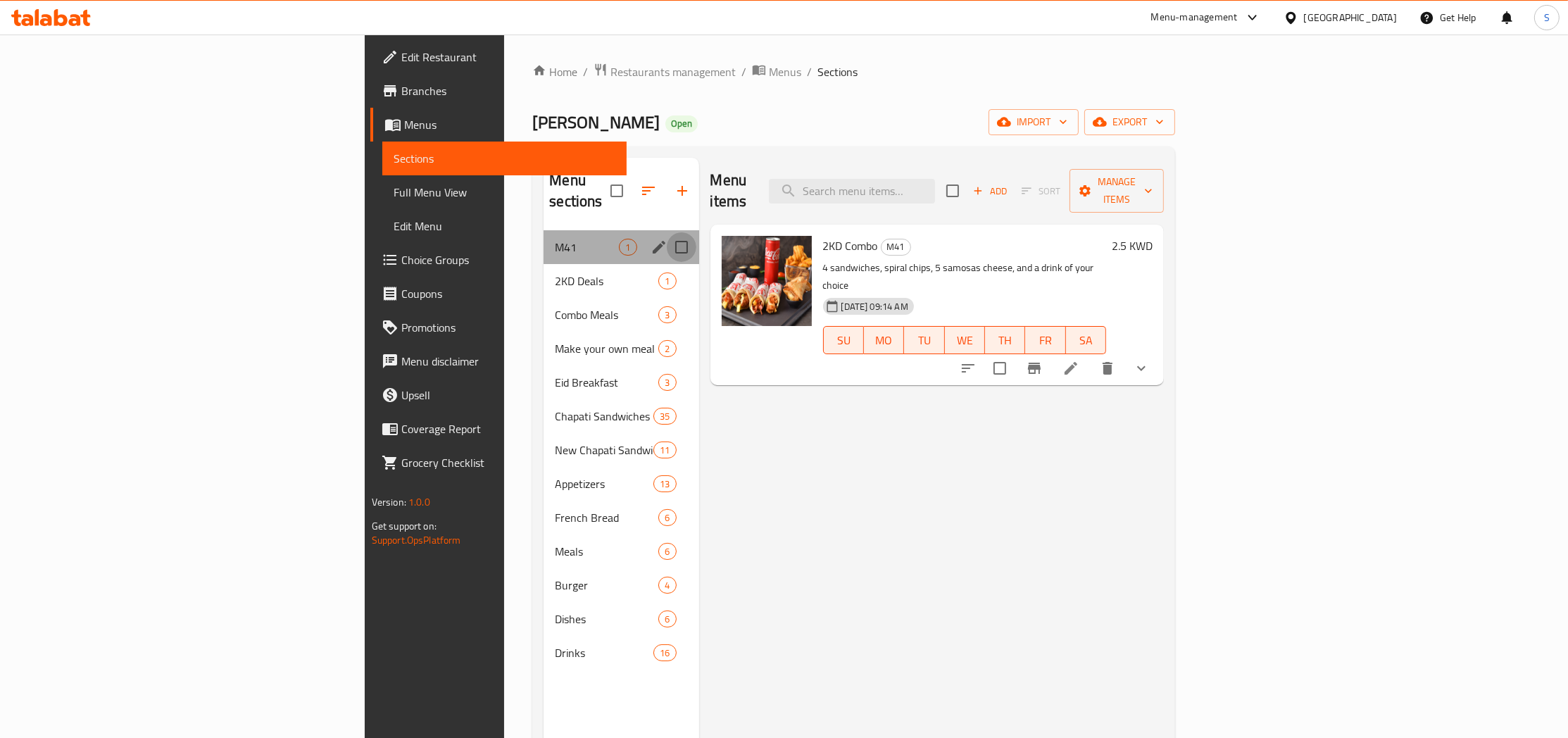
click at [667, 232] on input "Menu sections" at bounding box center [682, 247] width 30 height 30
checkbox input "true"
click at [632, 182] on icon "button" at bounding box center [640, 190] width 17 height 17
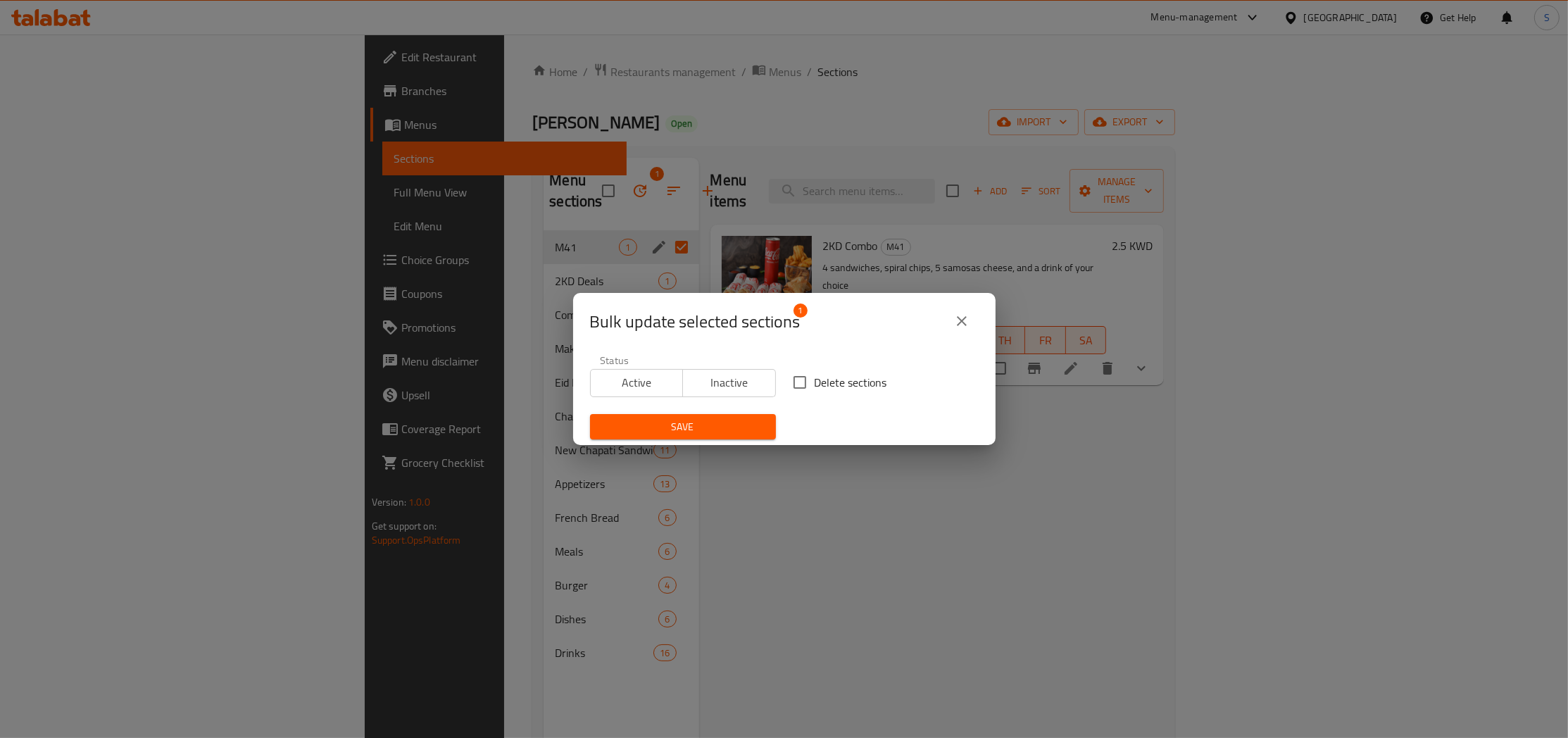
click at [739, 372] on span "Inactive" at bounding box center [729, 382] width 81 height 20
click at [696, 423] on span "Save" at bounding box center [683, 427] width 164 height 18
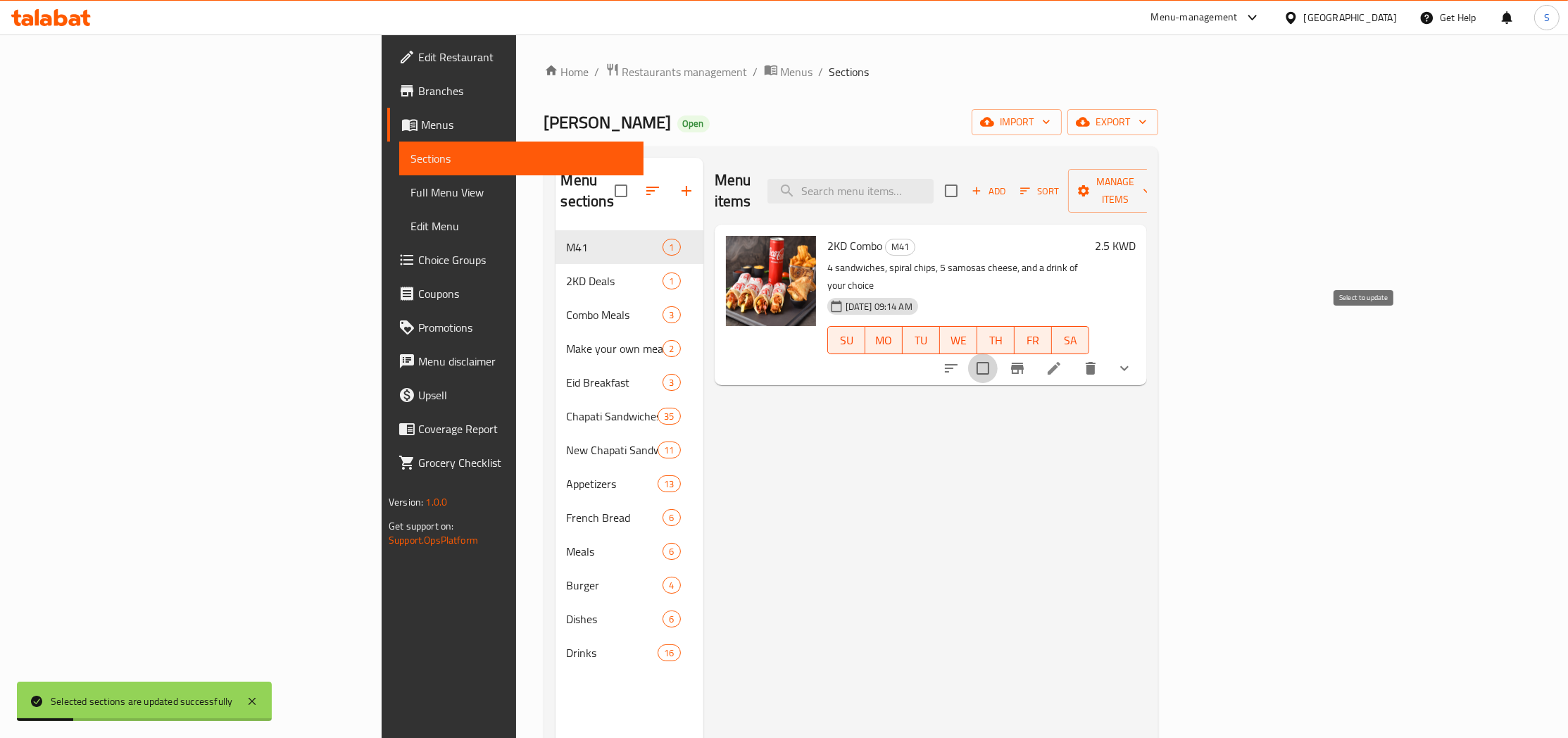
click at [998, 354] on input "checkbox" at bounding box center [983, 369] width 30 height 30
checkbox input "true"
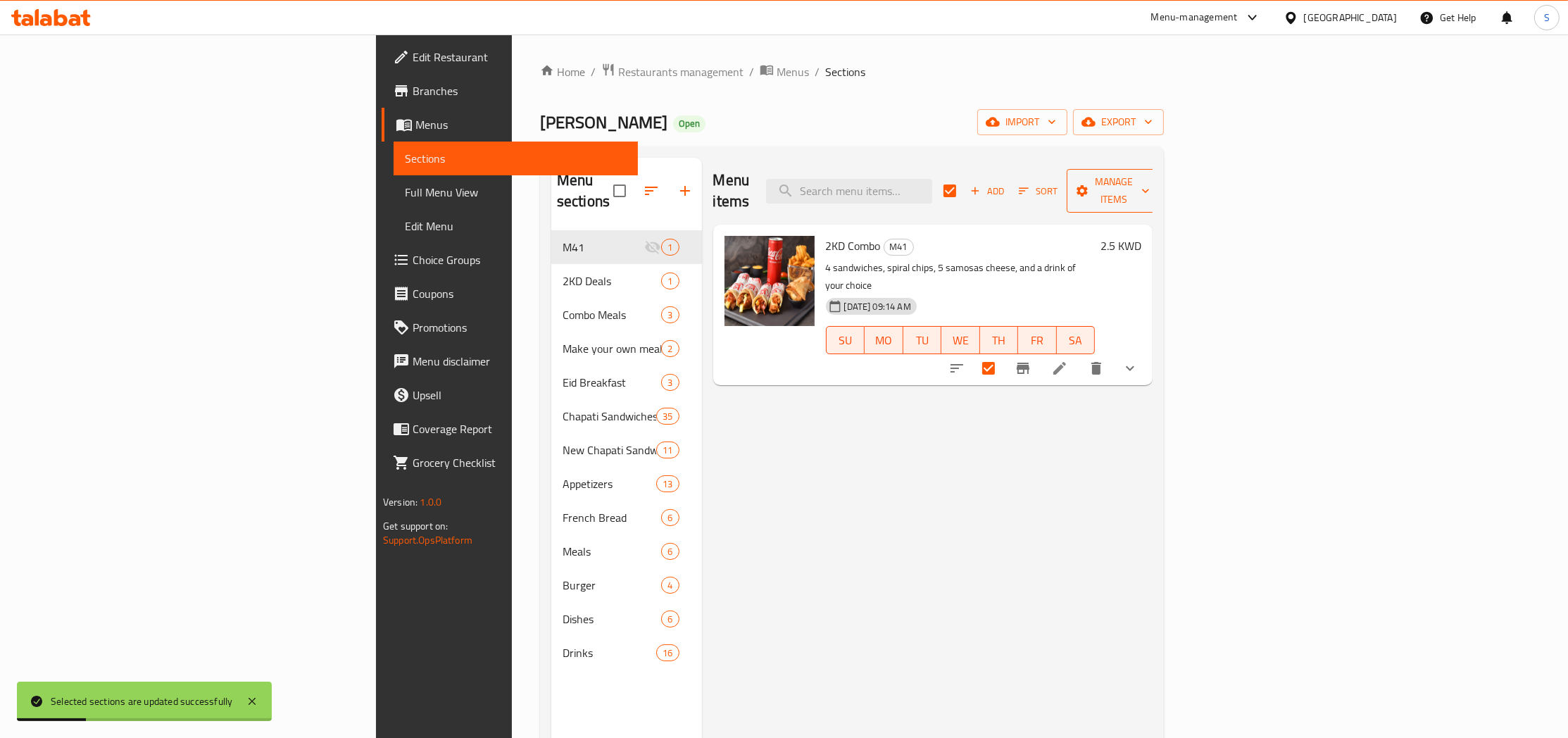
click at [1149, 183] on span "Manage items" at bounding box center [1114, 190] width 72 height 35
click at [1478, 311] on span "Bulk update" at bounding box center [1471, 310] width 57 height 17
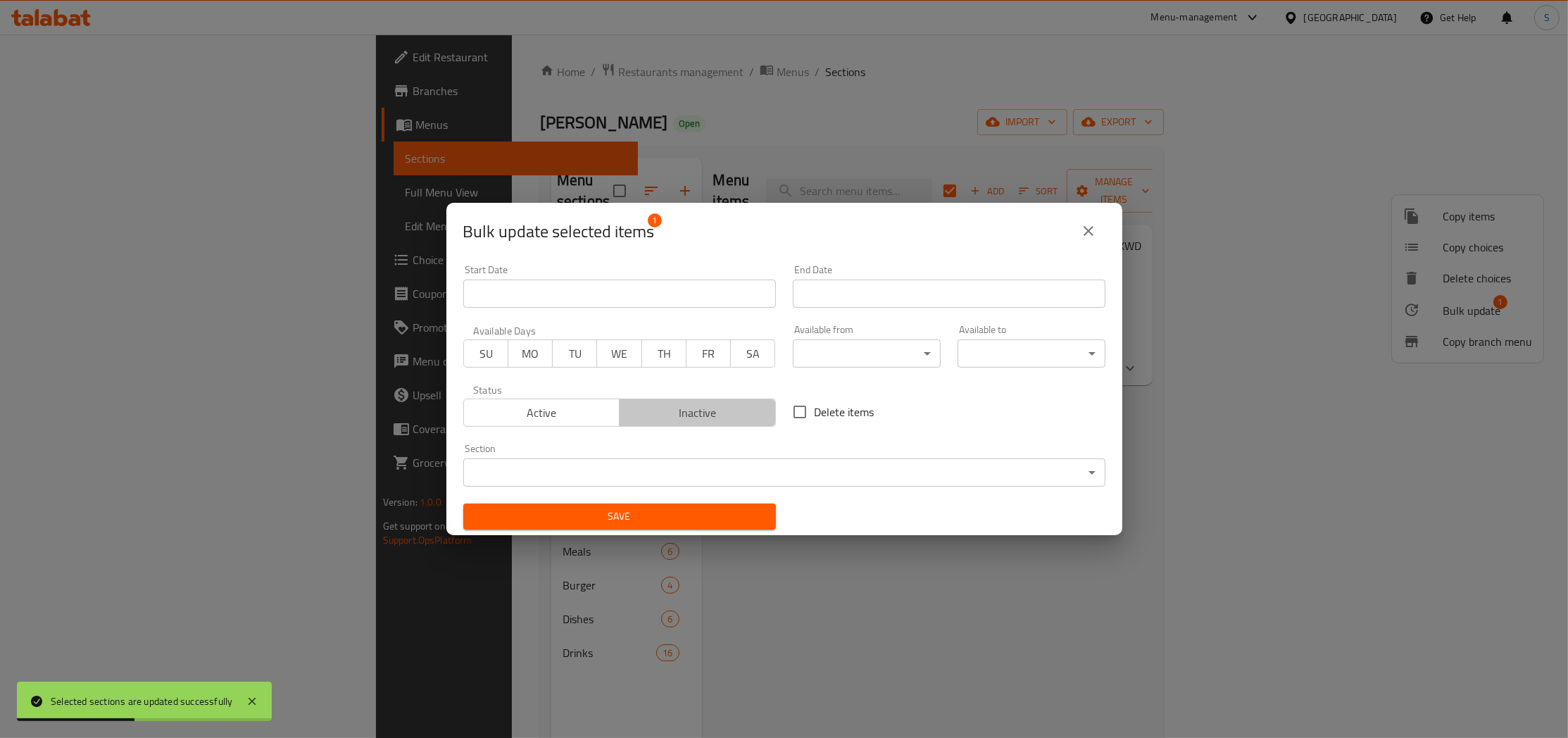
click at [662, 406] on span "Inactive" at bounding box center [698, 413] width 145 height 20
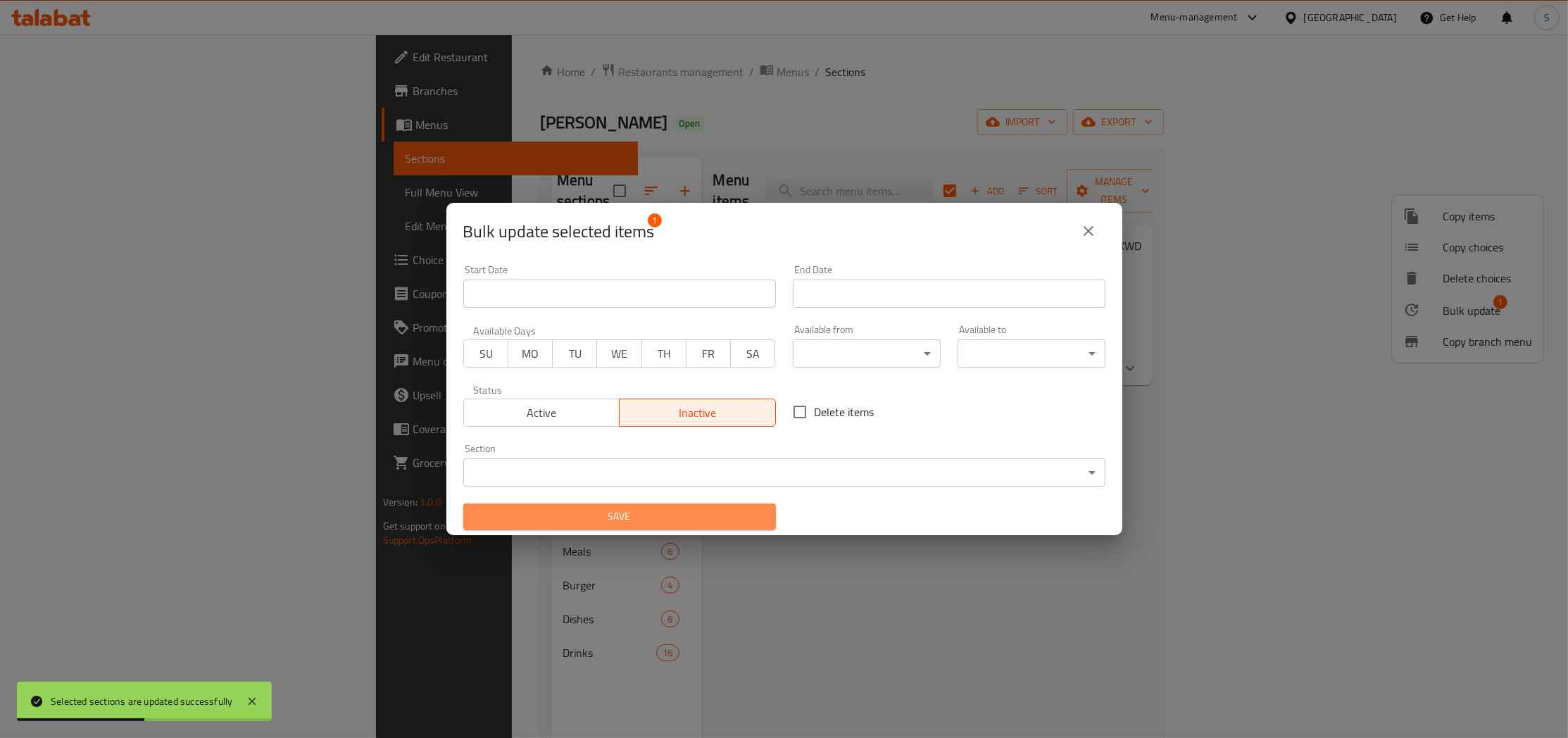
click at [699, 526] on button "Save" at bounding box center [619, 516] width 312 height 26
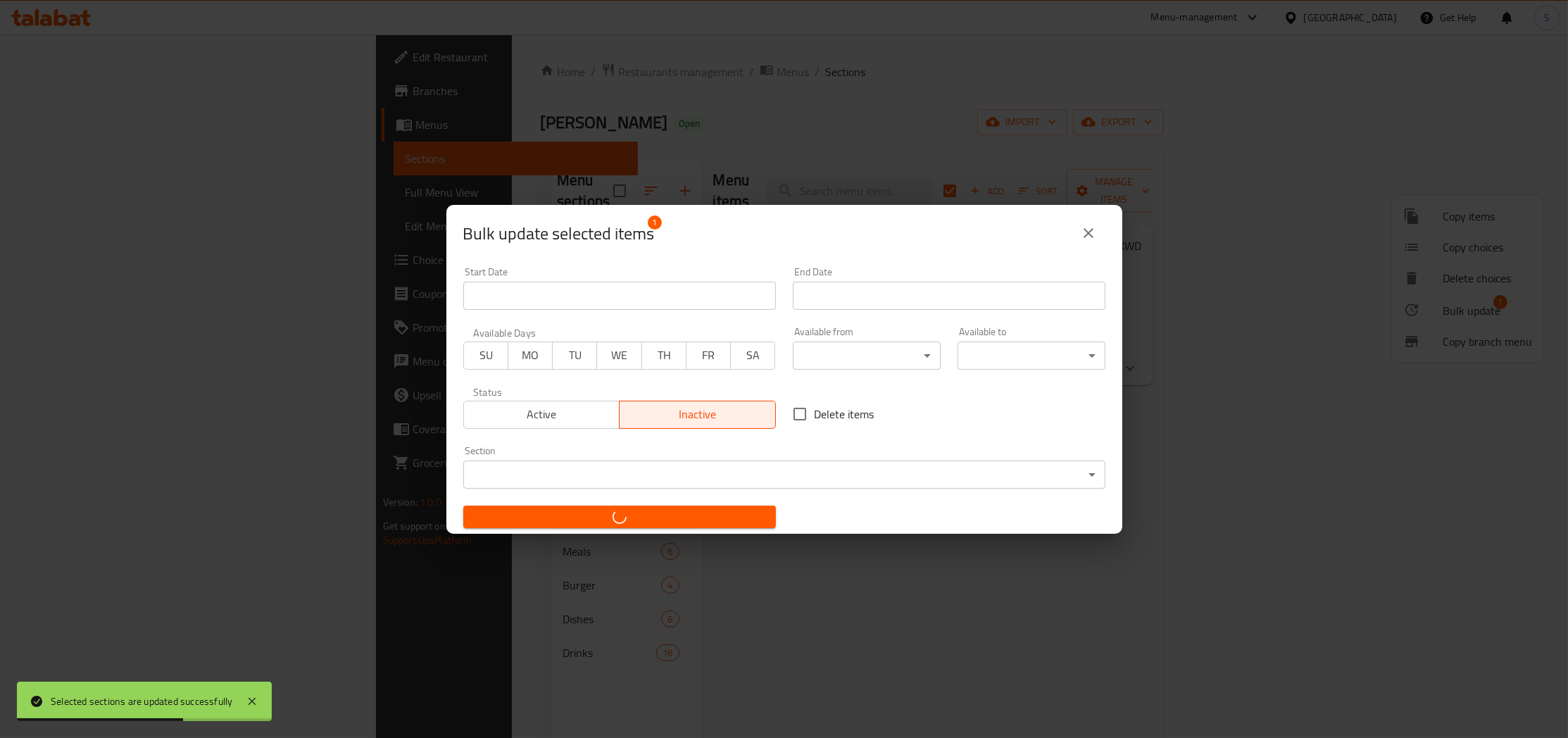
checkbox input "false"
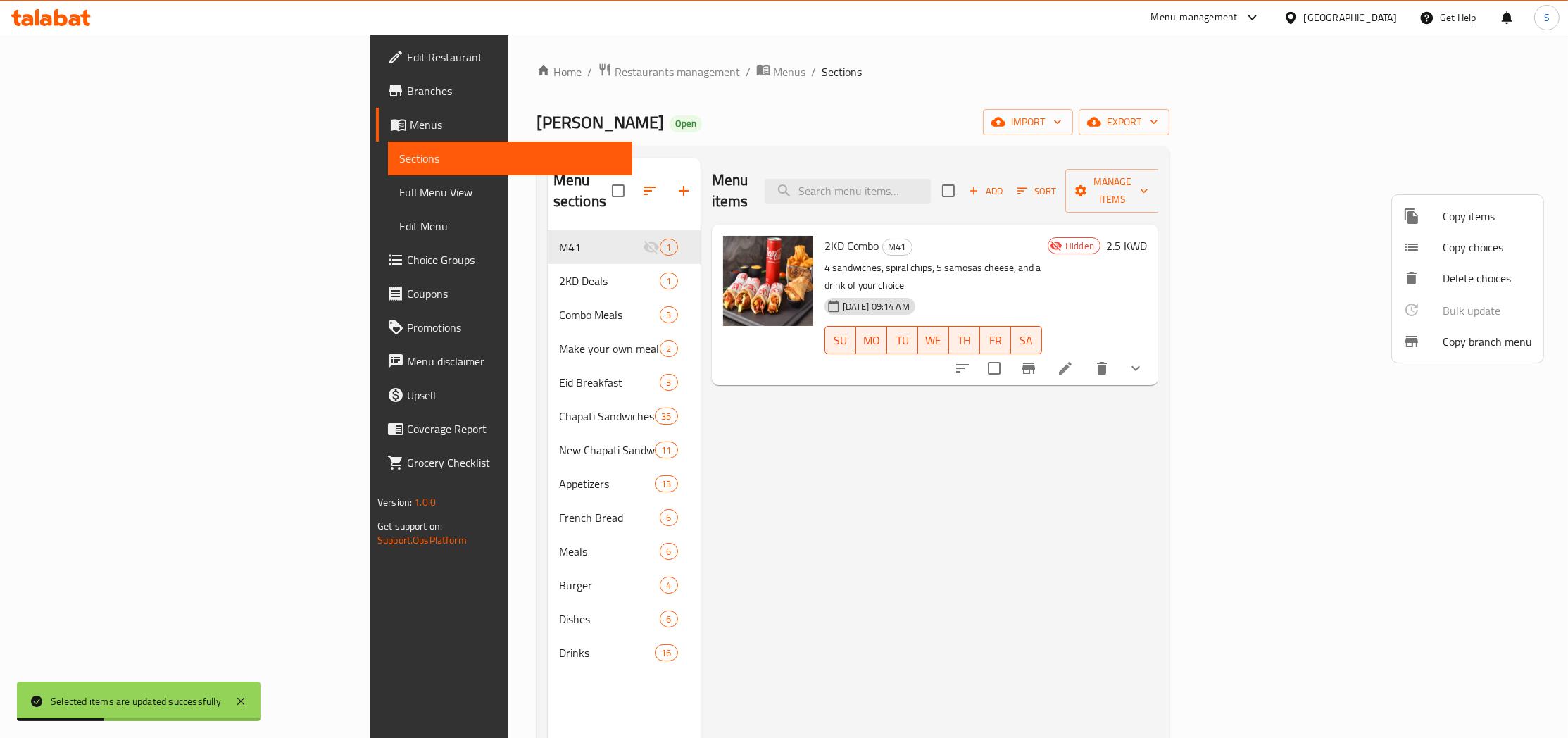
click at [447, 67] on div at bounding box center [784, 369] width 1568 height 738
click at [508, 61] on div "Home / Restaurants management / Menus / Sections Chapatti Rashid khan Open impo…" at bounding box center [853, 484] width 689 height 901
click at [614, 76] on span "Restaurants management" at bounding box center [677, 72] width 126 height 17
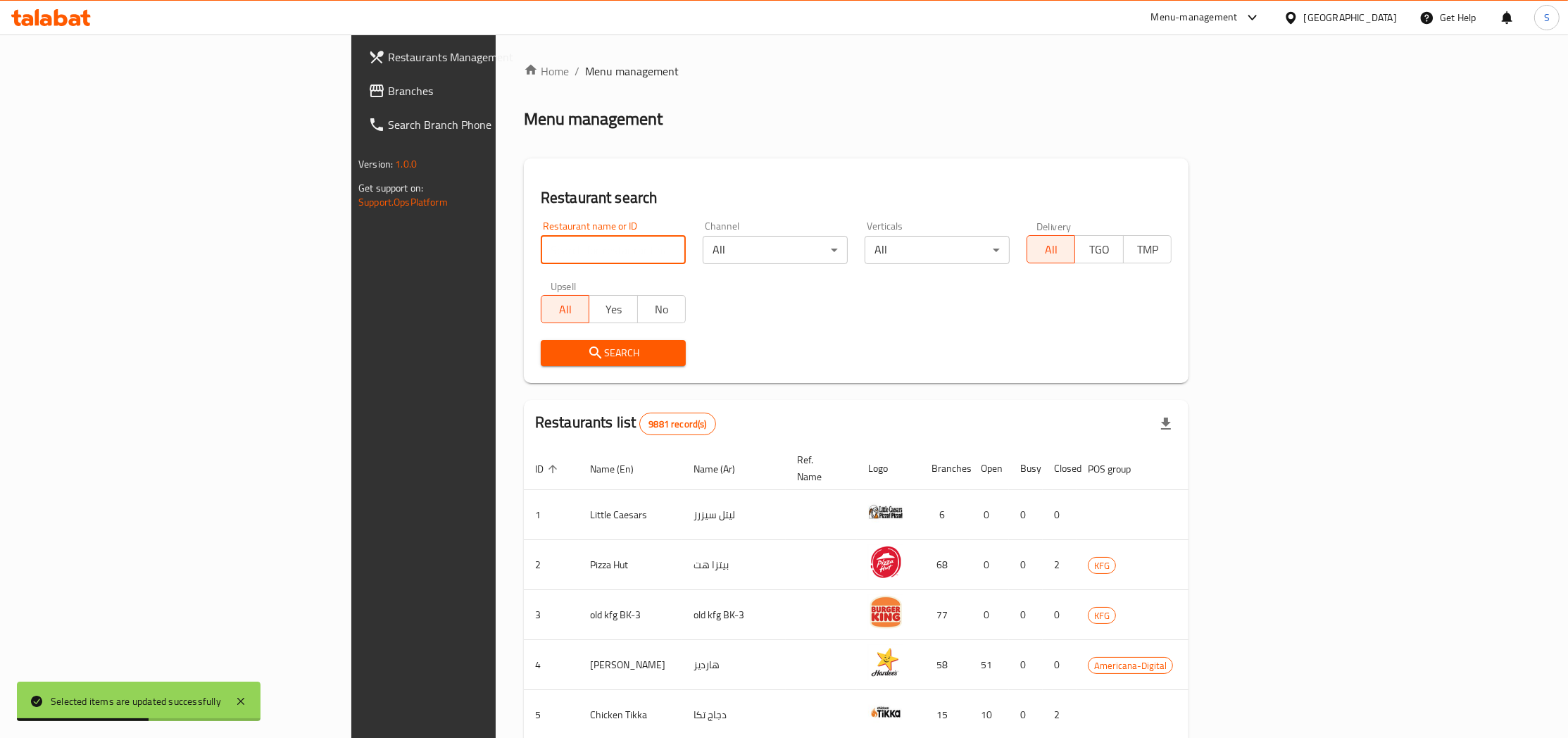
click at [541, 257] on input "search" at bounding box center [613, 249] width 145 height 28
paste input "666026"
type input "666026"
click button "Search" at bounding box center [613, 353] width 145 height 26
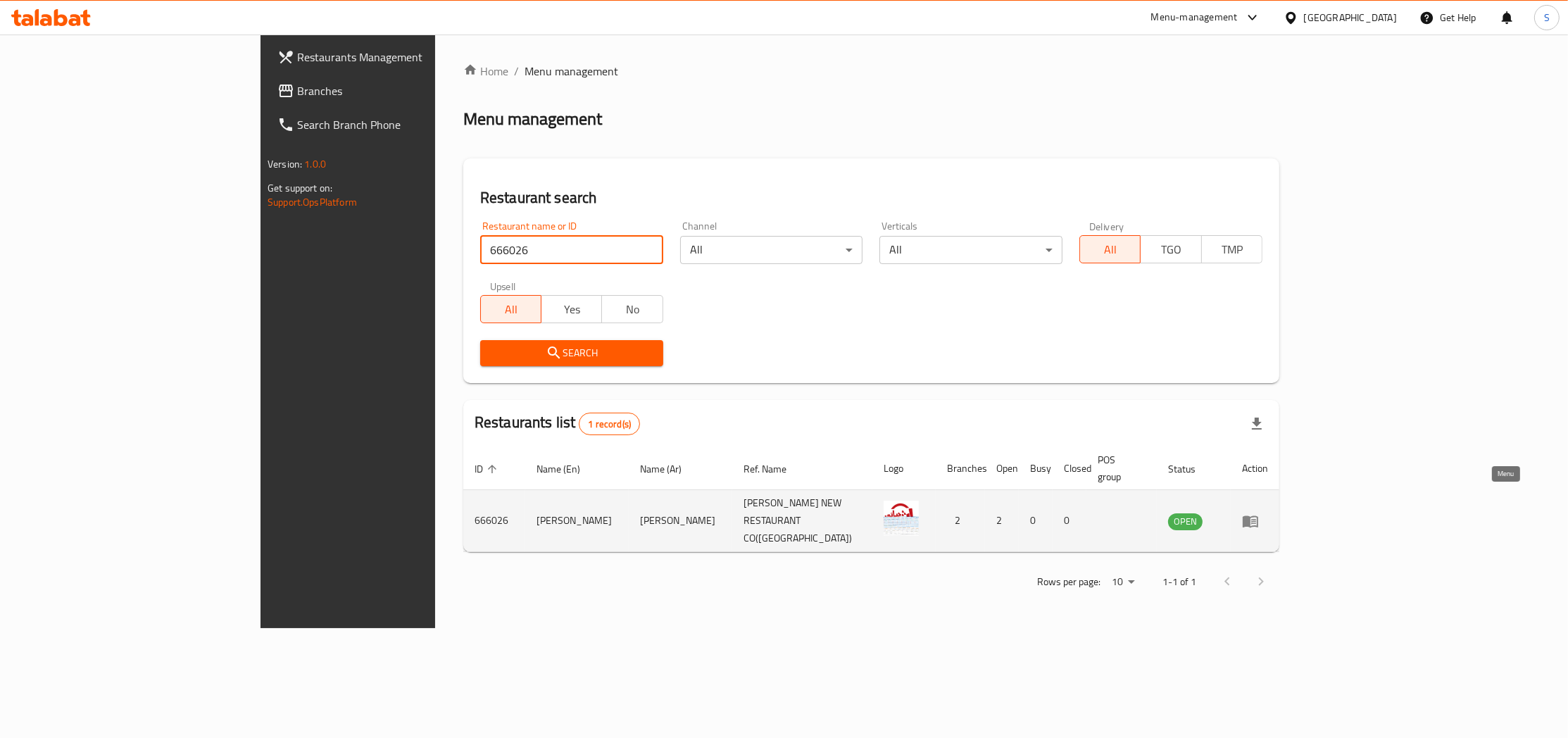
click at [1258, 513] on icon "enhanced table" at bounding box center [1250, 521] width 17 height 17
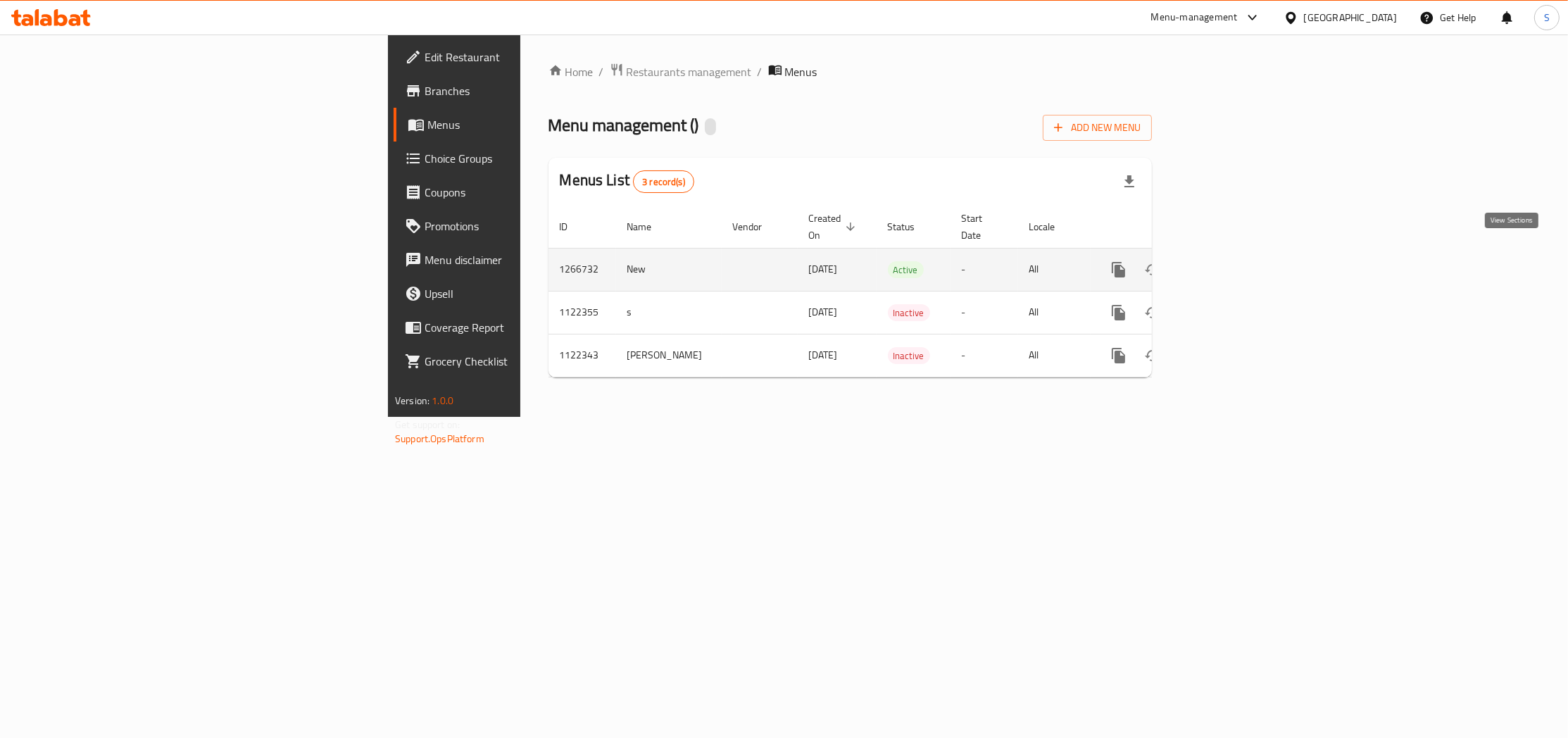
click at [1229, 261] on icon "enhanced table" at bounding box center [1220, 270] width 17 height 17
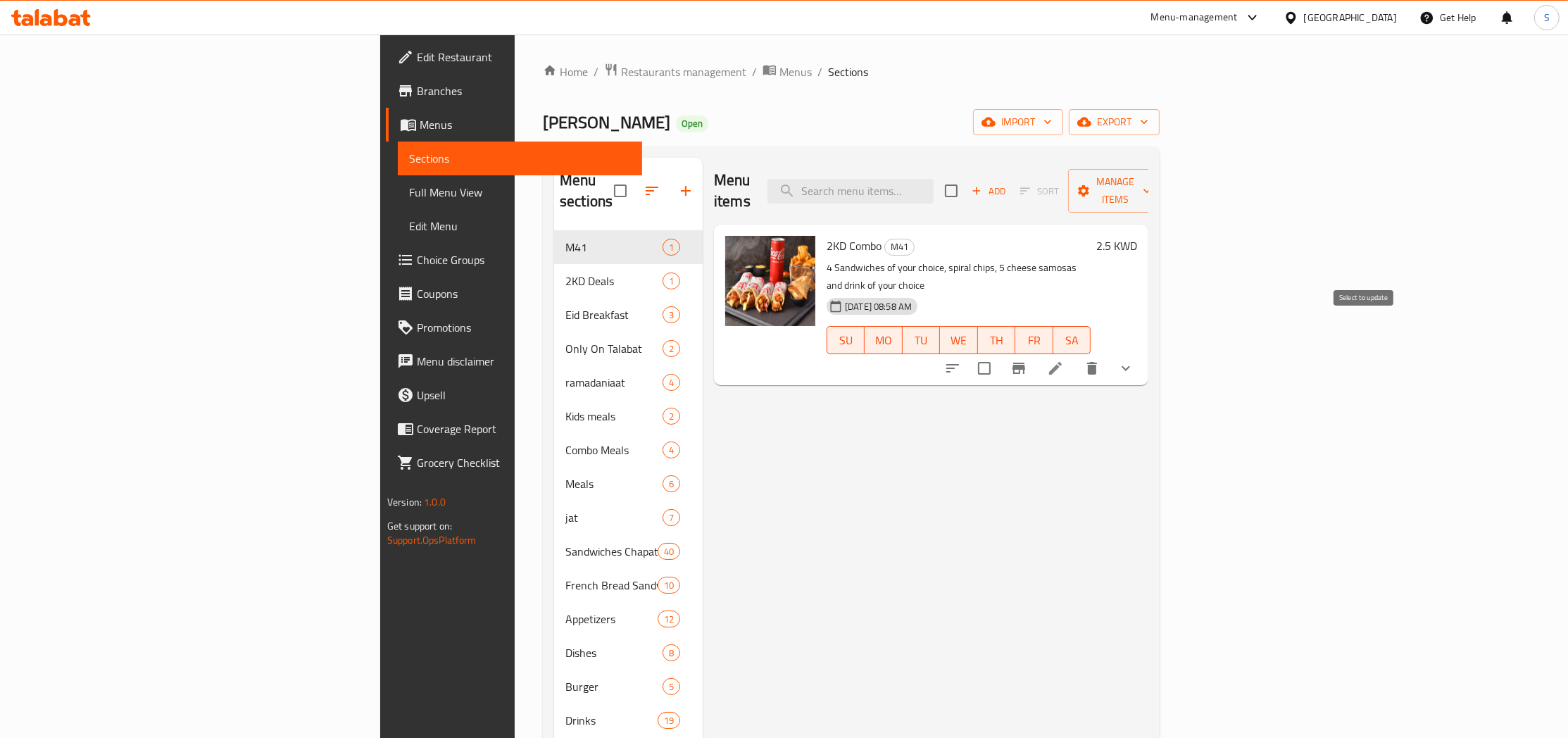
click at [999, 354] on input "checkbox" at bounding box center [984, 369] width 30 height 30
checkbox input "true"
click at [1151, 178] on span "Manage items" at bounding box center [1115, 190] width 72 height 35
click at [1481, 302] on span "Bulk update" at bounding box center [1471, 310] width 57 height 17
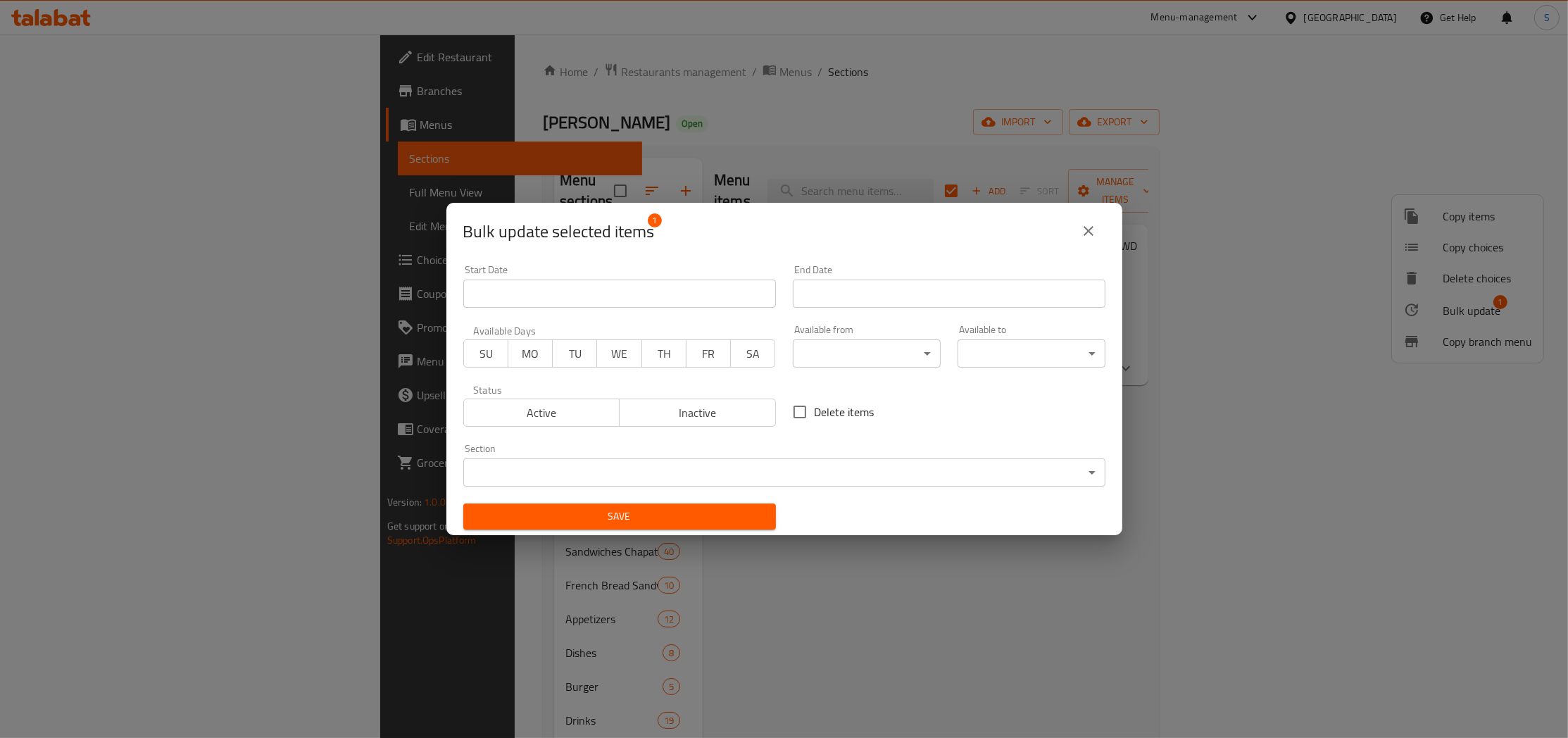
click at [717, 410] on span "Inactive" at bounding box center [698, 413] width 145 height 20
click at [702, 519] on span "Save" at bounding box center [620, 515] width 290 height 18
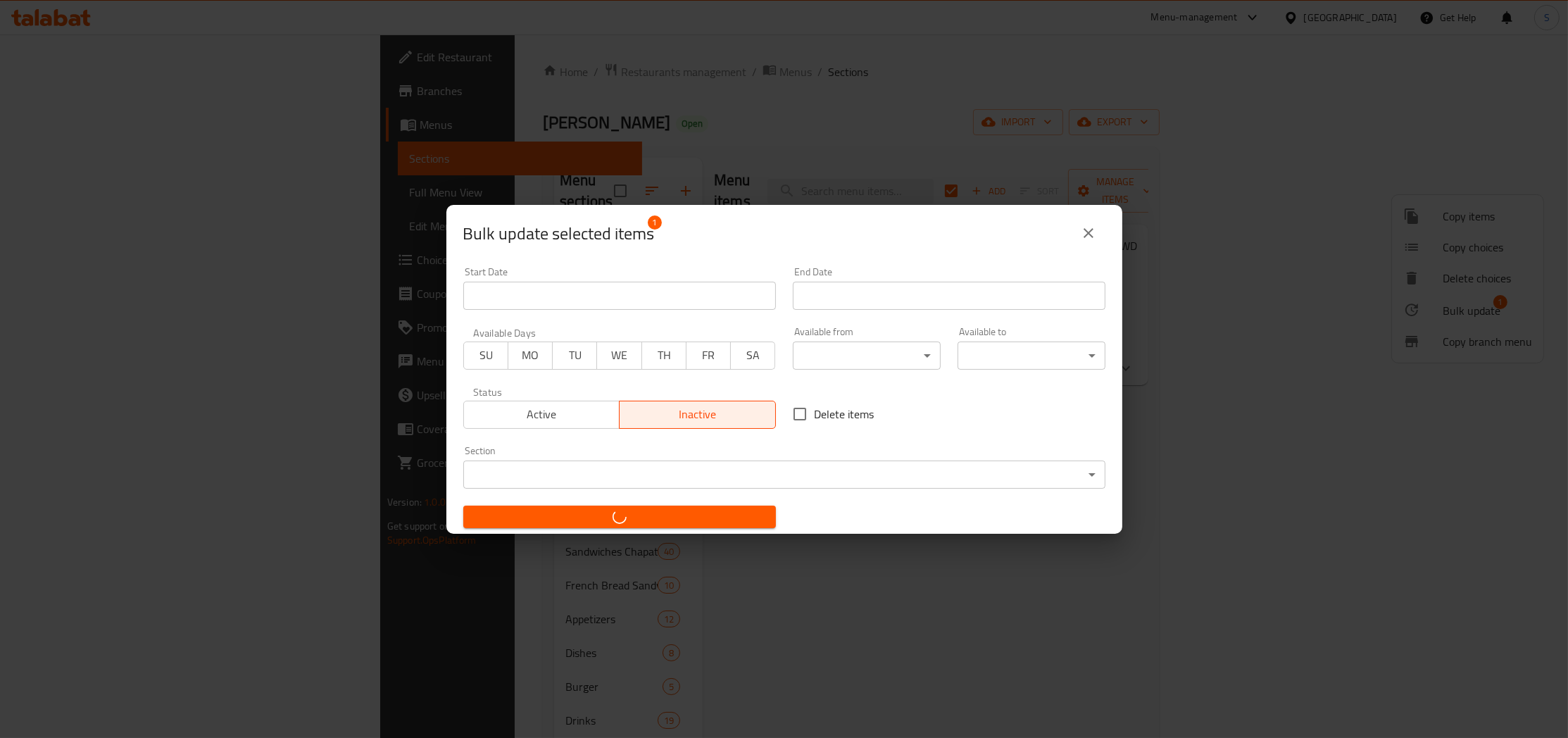
checkbox input "false"
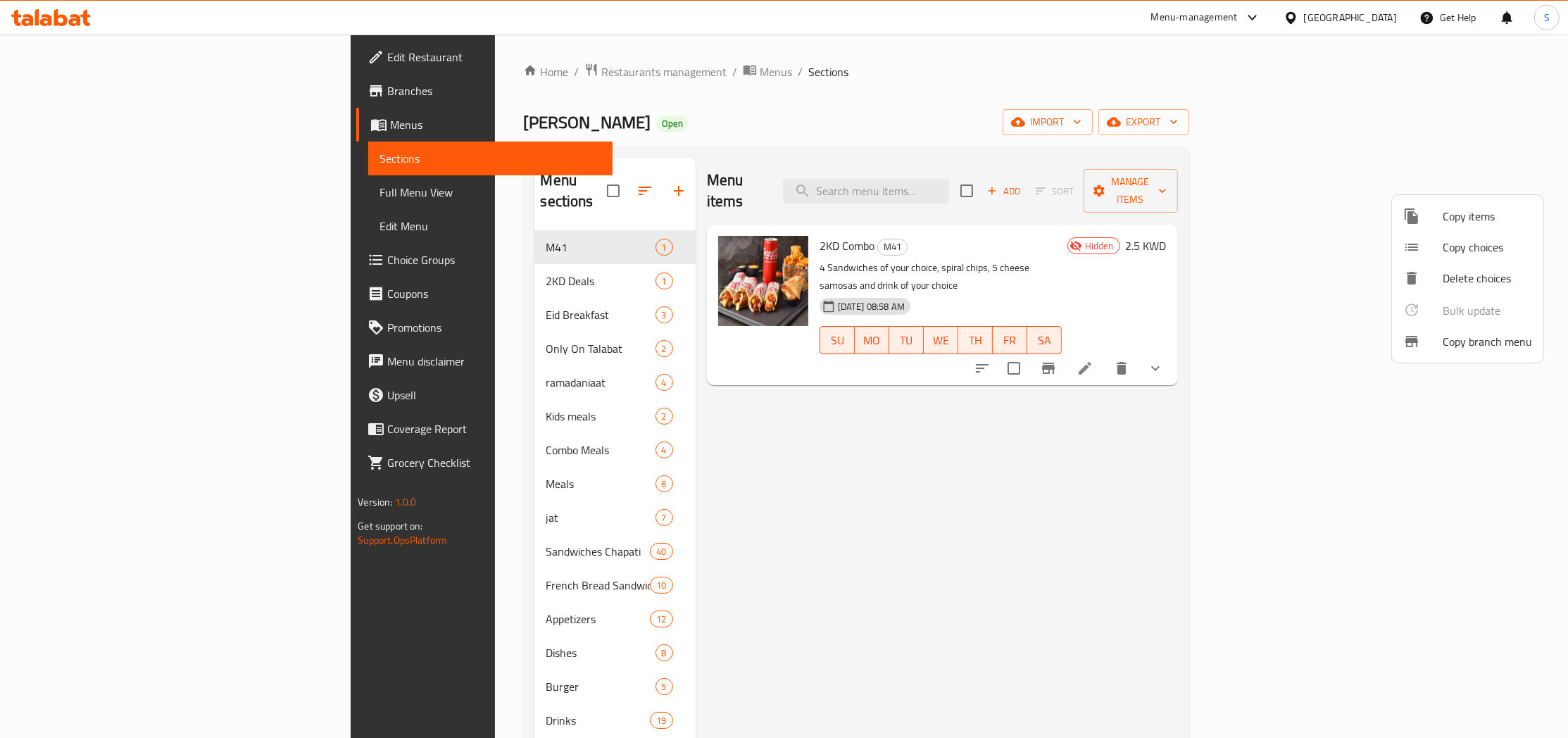
click at [1315, 249] on div at bounding box center [784, 369] width 1568 height 738
click at [981, 182] on input "checkbox" at bounding box center [966, 191] width 30 height 30
checkbox input "true"
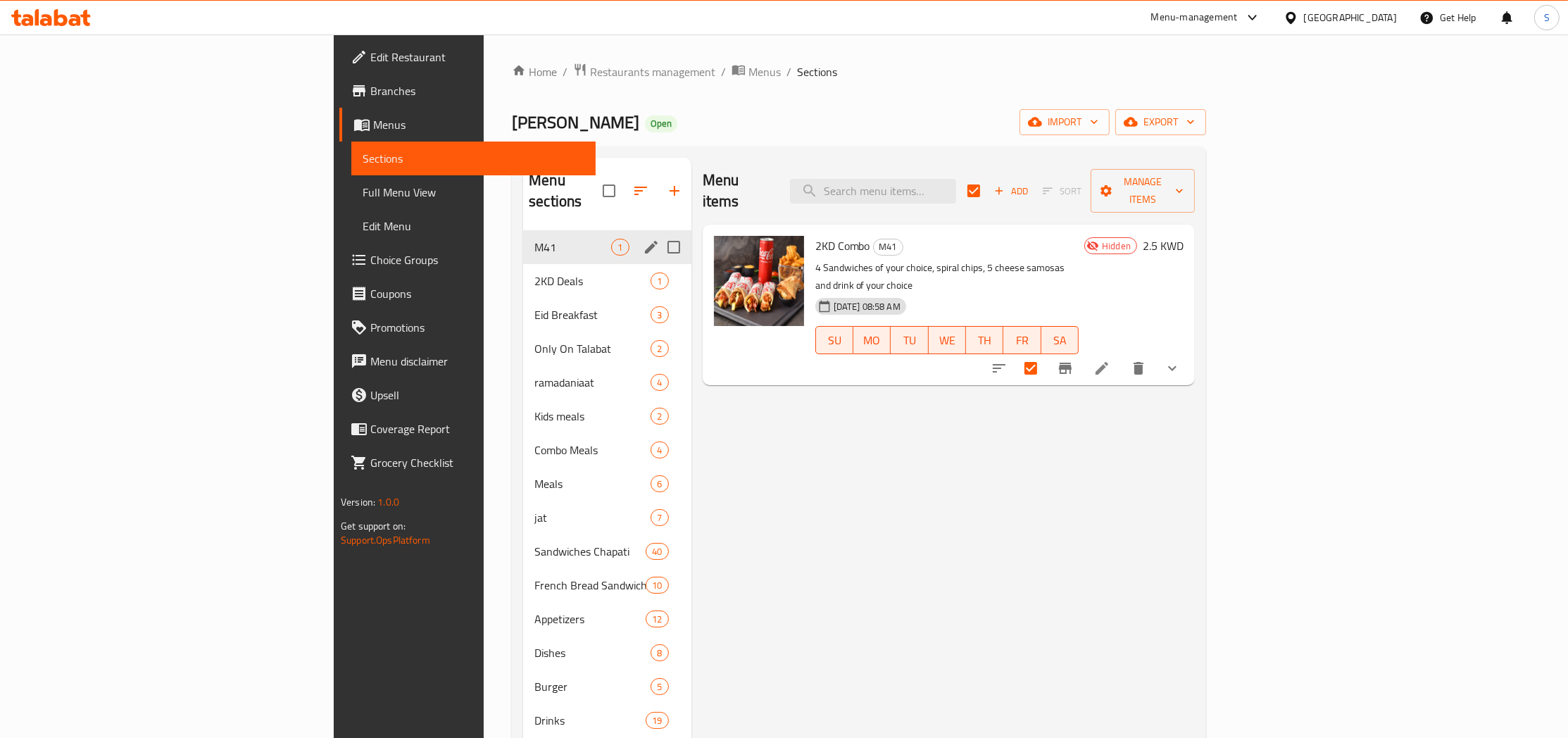
click at [659, 232] on input "Menu sections" at bounding box center [674, 247] width 30 height 30
checkbox input "true"
click at [614, 185] on icon "button" at bounding box center [620, 191] width 13 height 13
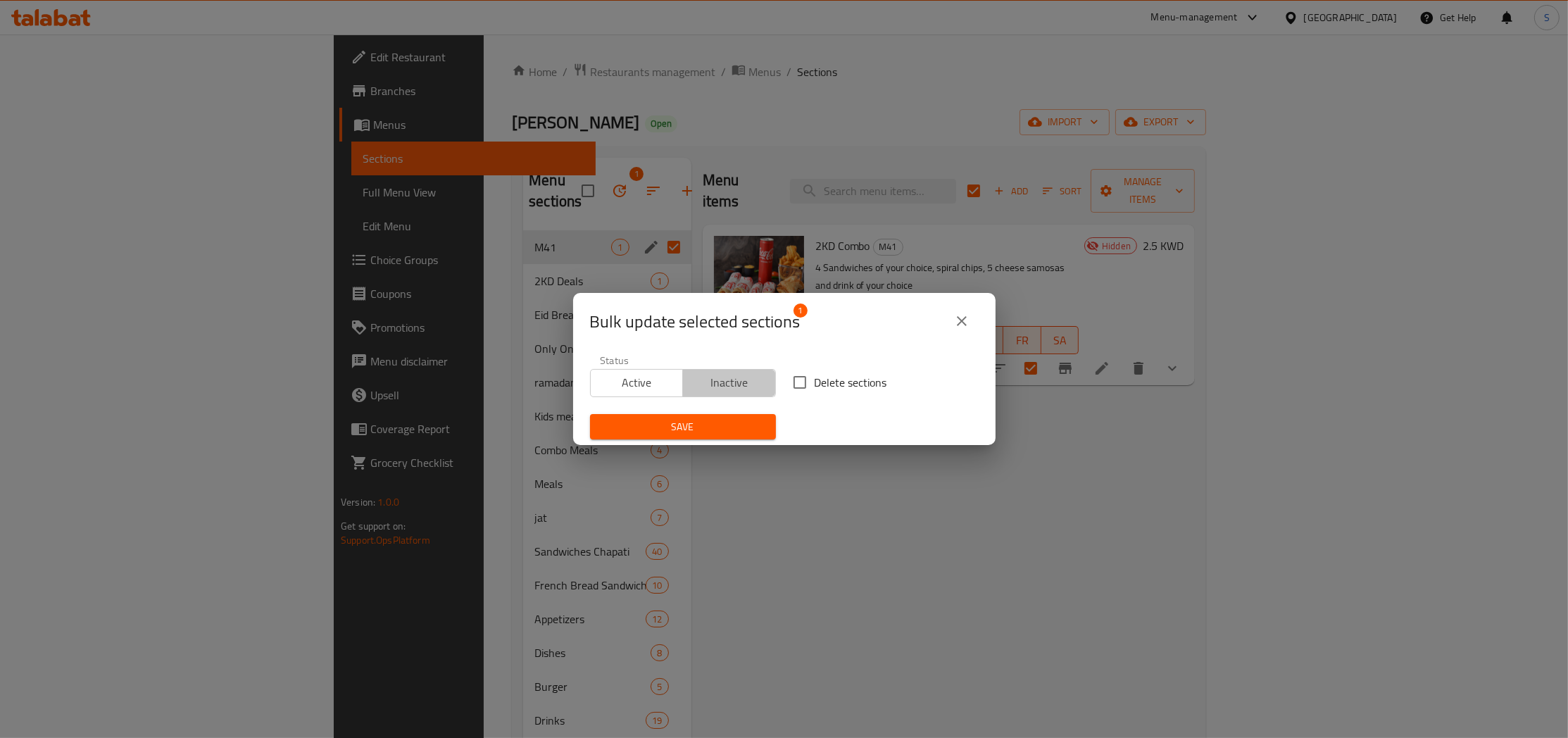
click at [744, 385] on span "Inactive" at bounding box center [729, 382] width 81 height 20
click at [714, 434] on span "Save" at bounding box center [683, 427] width 164 height 18
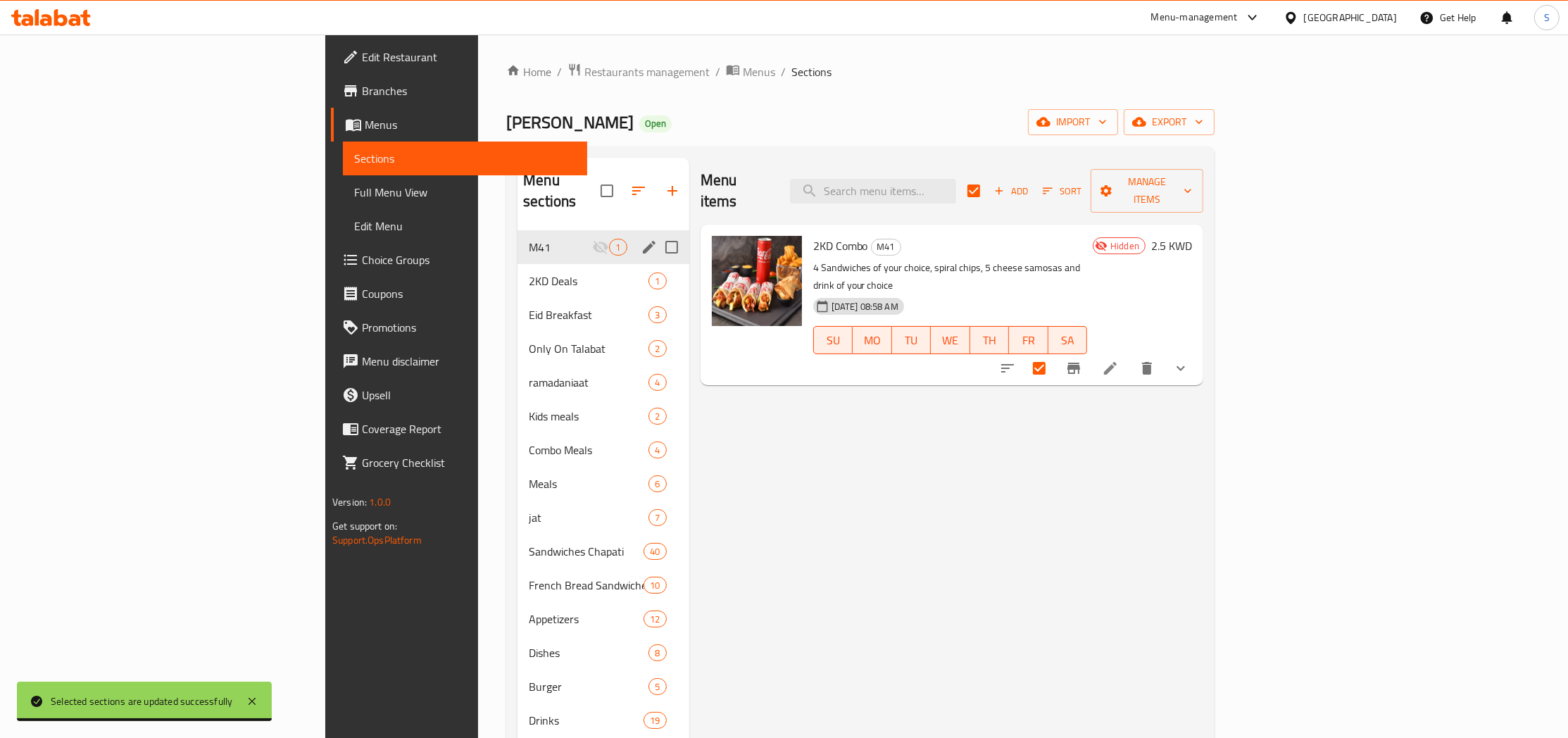
click at [657, 232] on input "Menu sections" at bounding box center [672, 247] width 30 height 30
checkbox input "true"
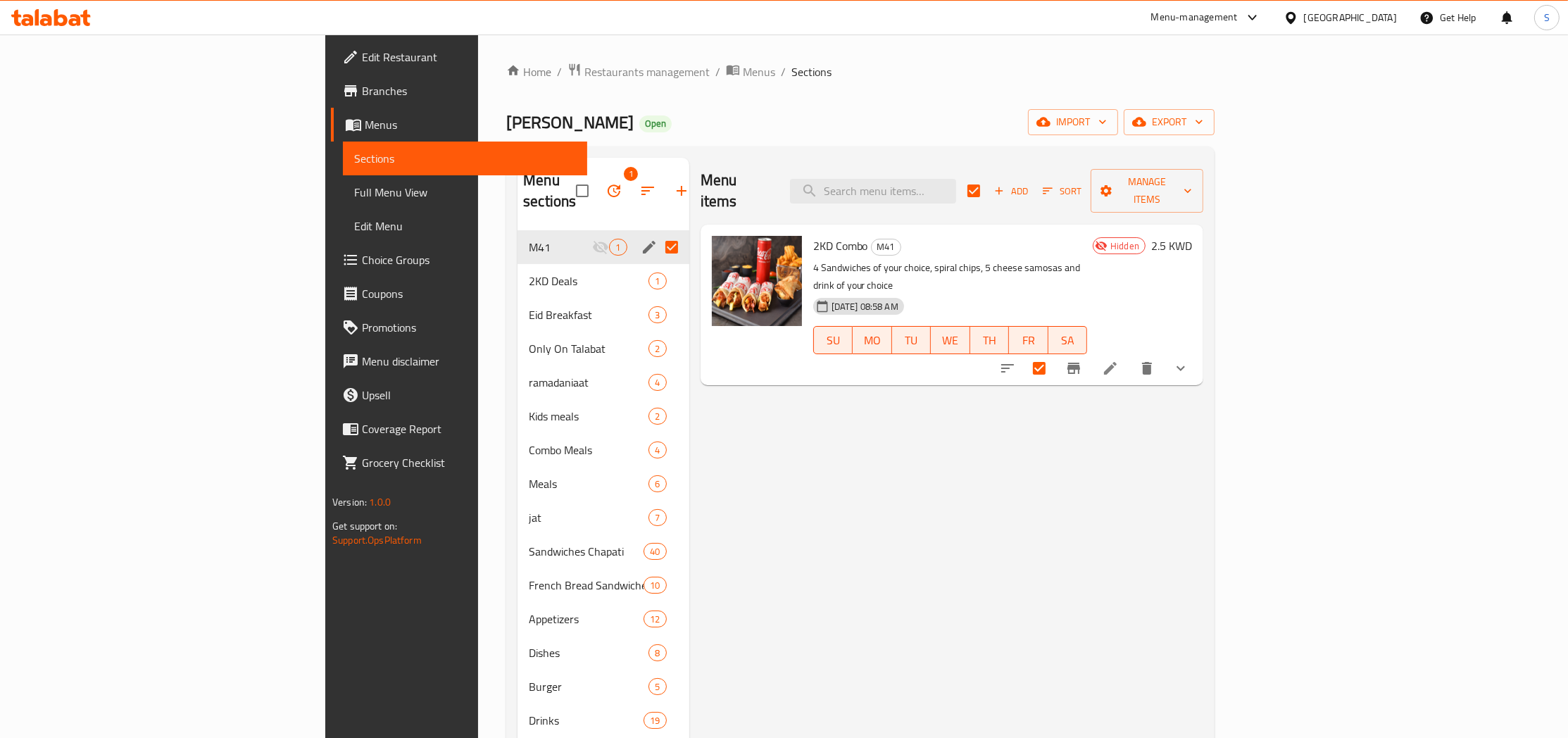
click at [717, 137] on div "Home / Restaurants management / Menus / Sections Chapatti Rashid Open import ex…" at bounding box center [860, 485] width 709 height 844
click at [584, 67] on span "Restaurants management" at bounding box center [647, 72] width 126 height 17
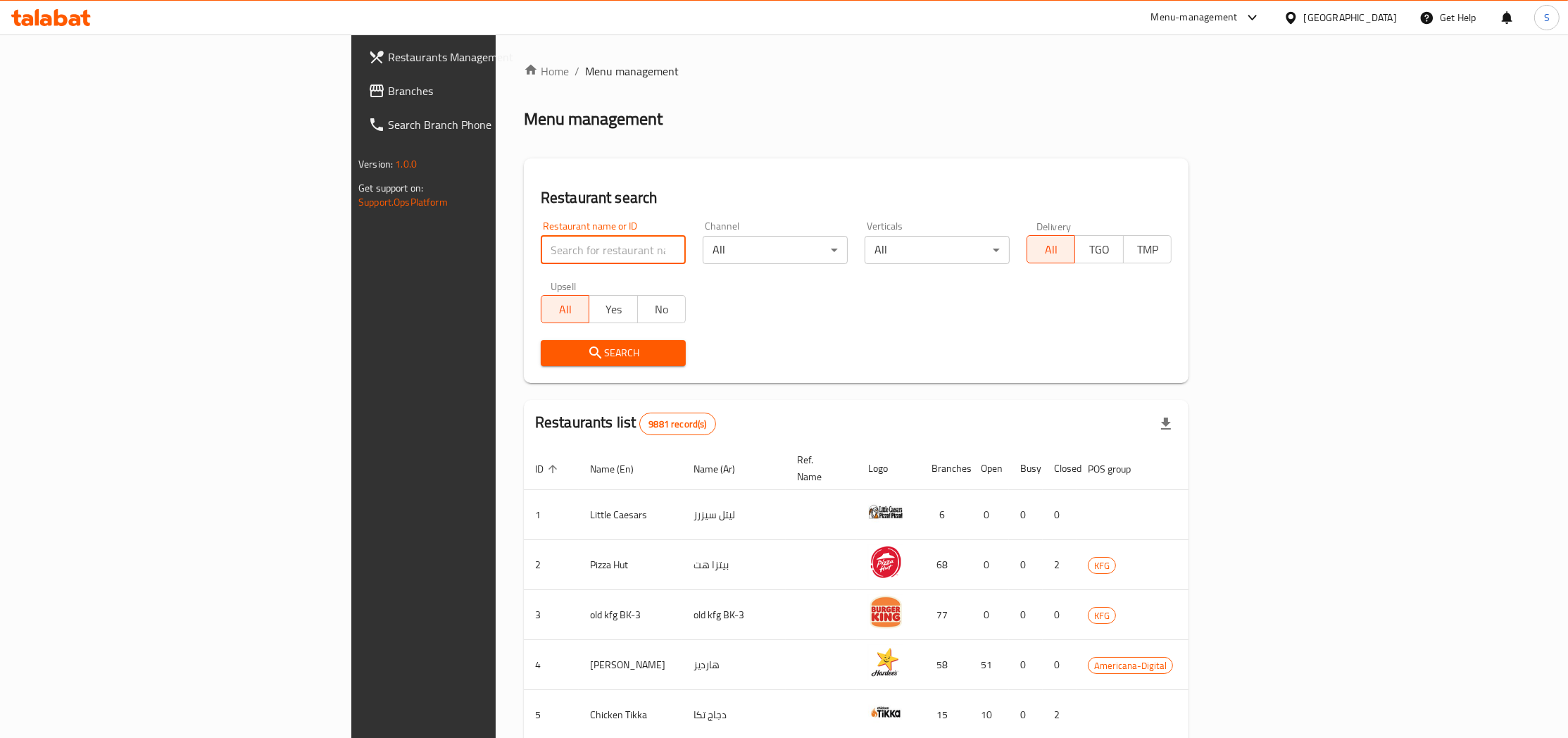
click at [569, 242] on input "search" at bounding box center [613, 249] width 145 height 28
paste input "666463"
type input "666463"
click button "Search" at bounding box center [613, 353] width 145 height 26
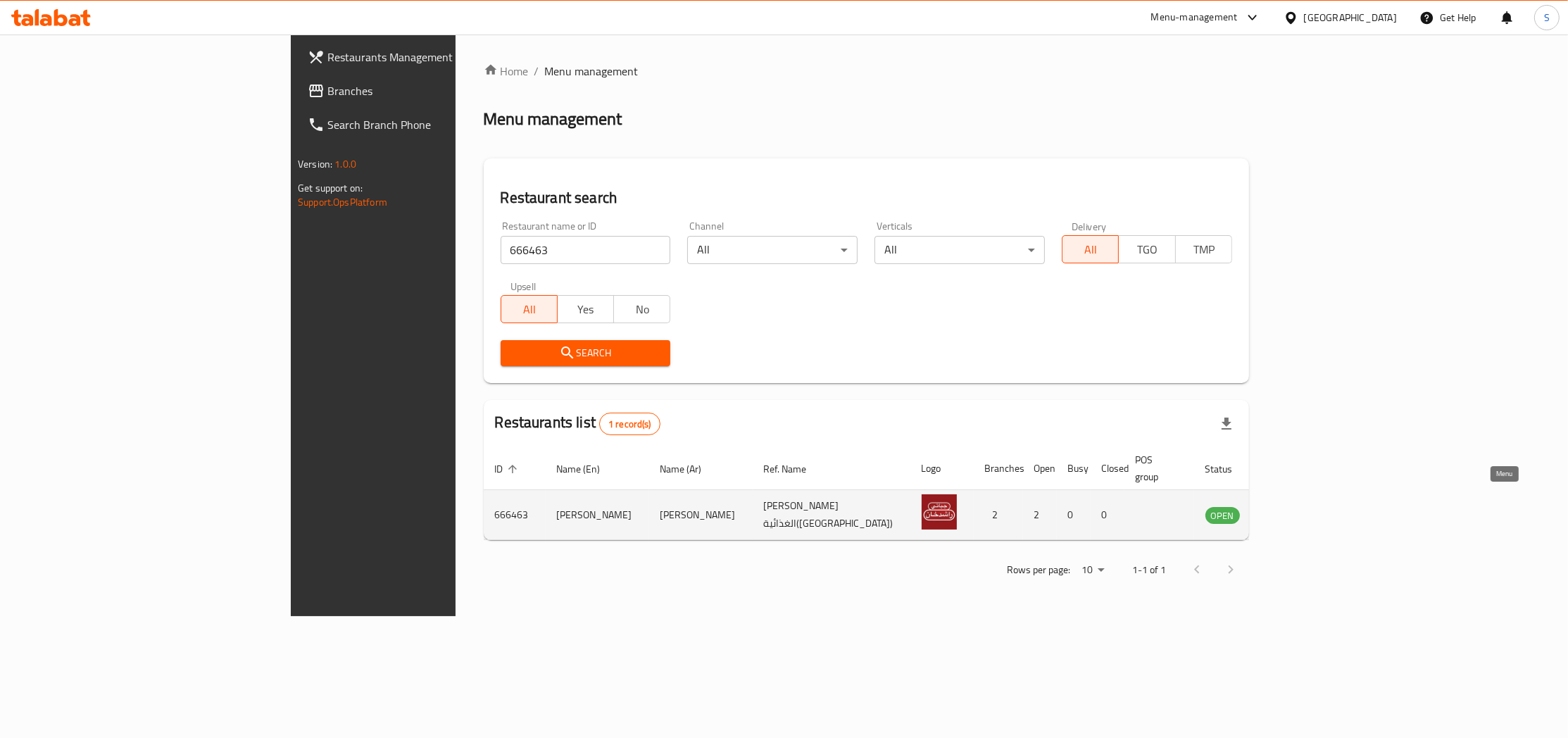
click at [1295, 510] on icon "enhanced table" at bounding box center [1287, 515] width 16 height 12
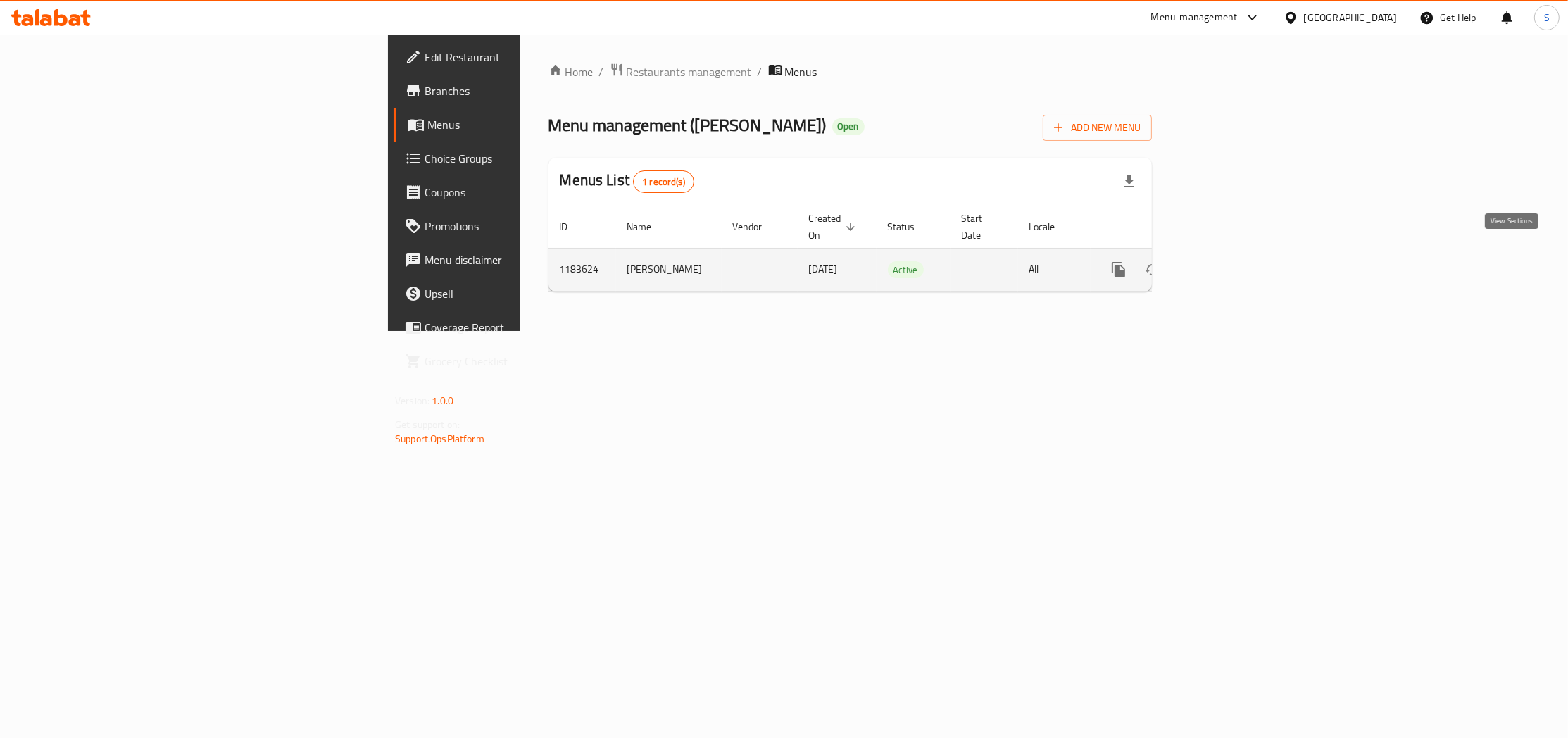
click at [1229, 261] on icon "enhanced table" at bounding box center [1220, 270] width 17 height 17
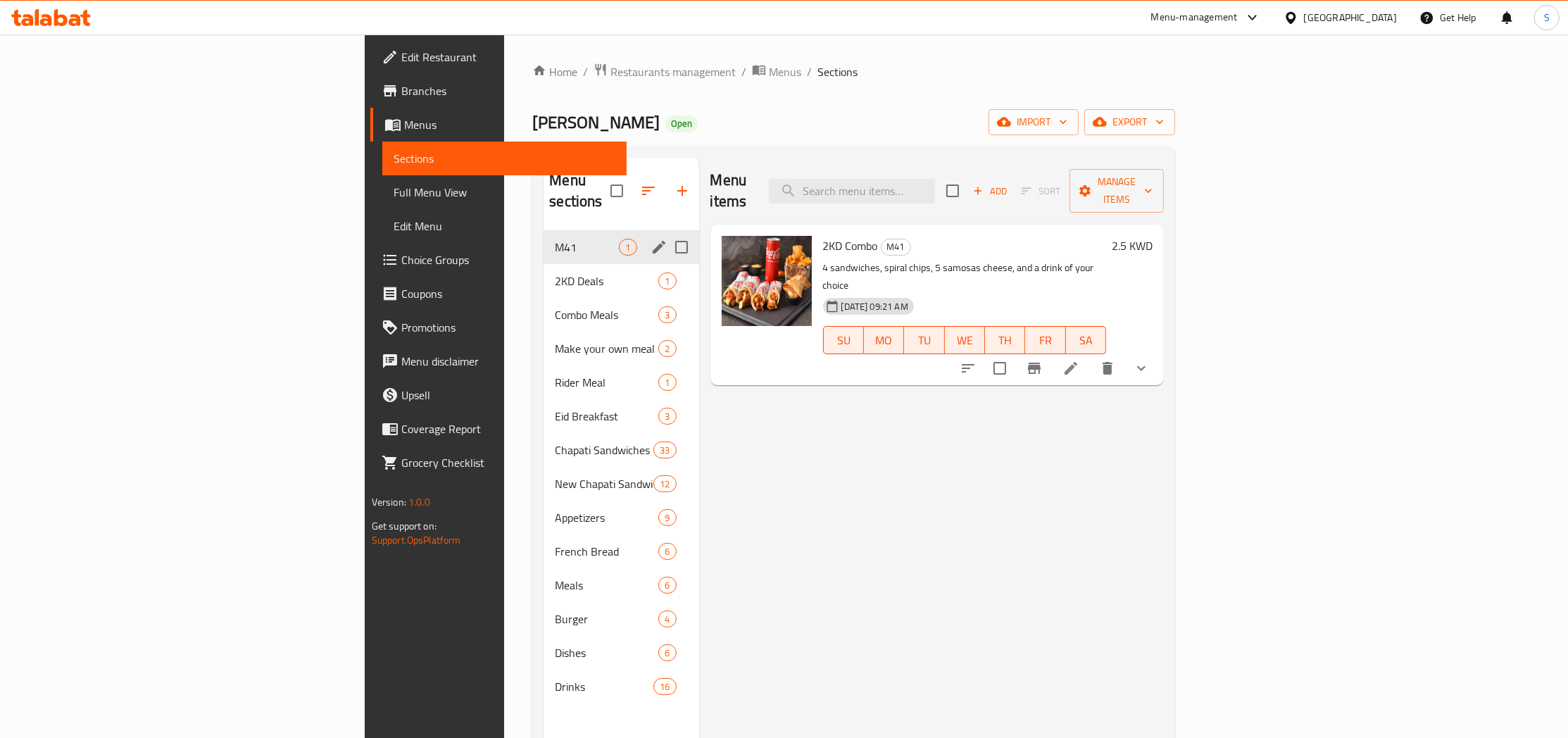
click at [667, 232] on input "Menu sections" at bounding box center [682, 247] width 30 height 30
checkbox input "true"
click at [632, 182] on icon "button" at bounding box center [640, 190] width 17 height 17
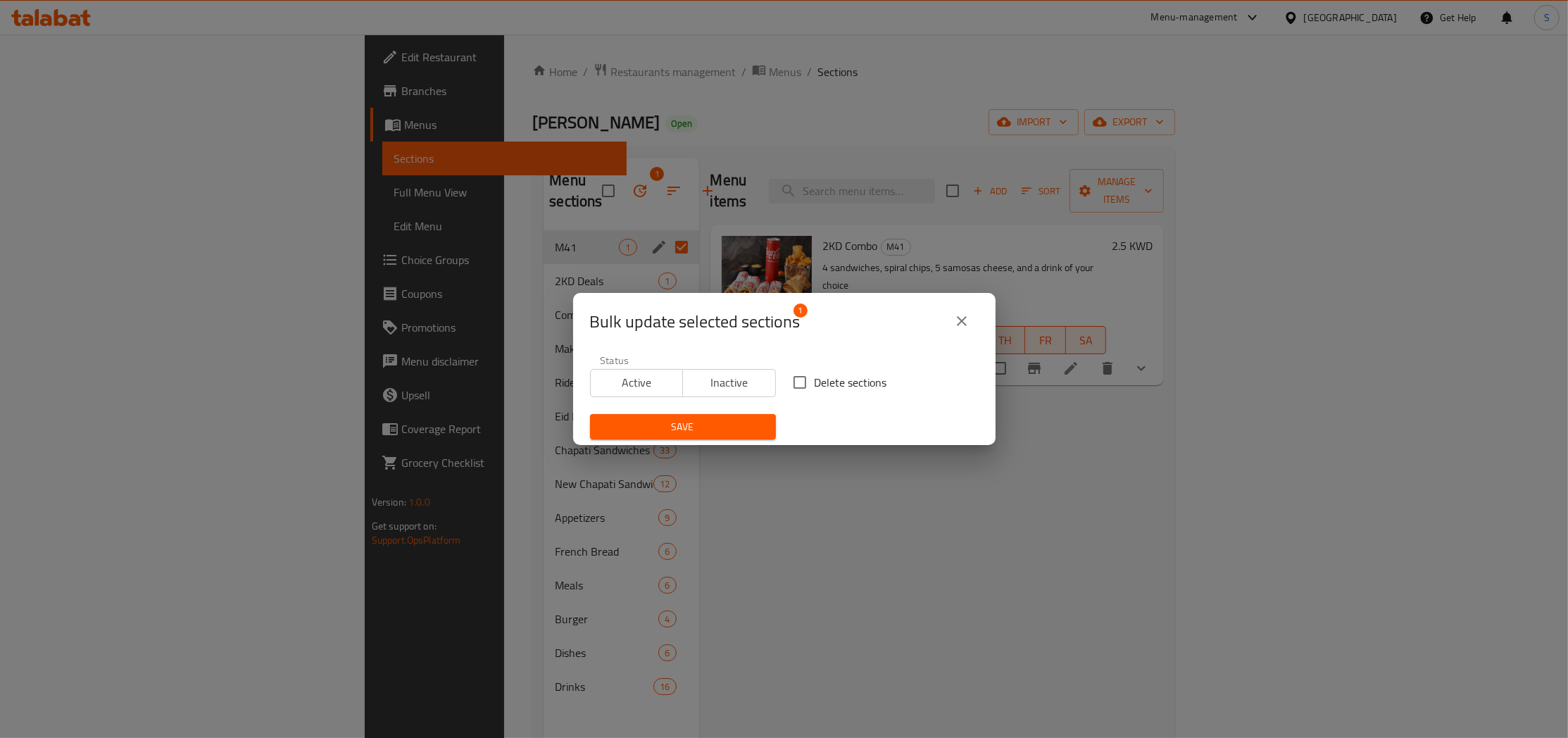
click at [730, 392] on span "Inactive" at bounding box center [729, 382] width 81 height 20
click at [685, 419] on span "Save" at bounding box center [683, 427] width 164 height 18
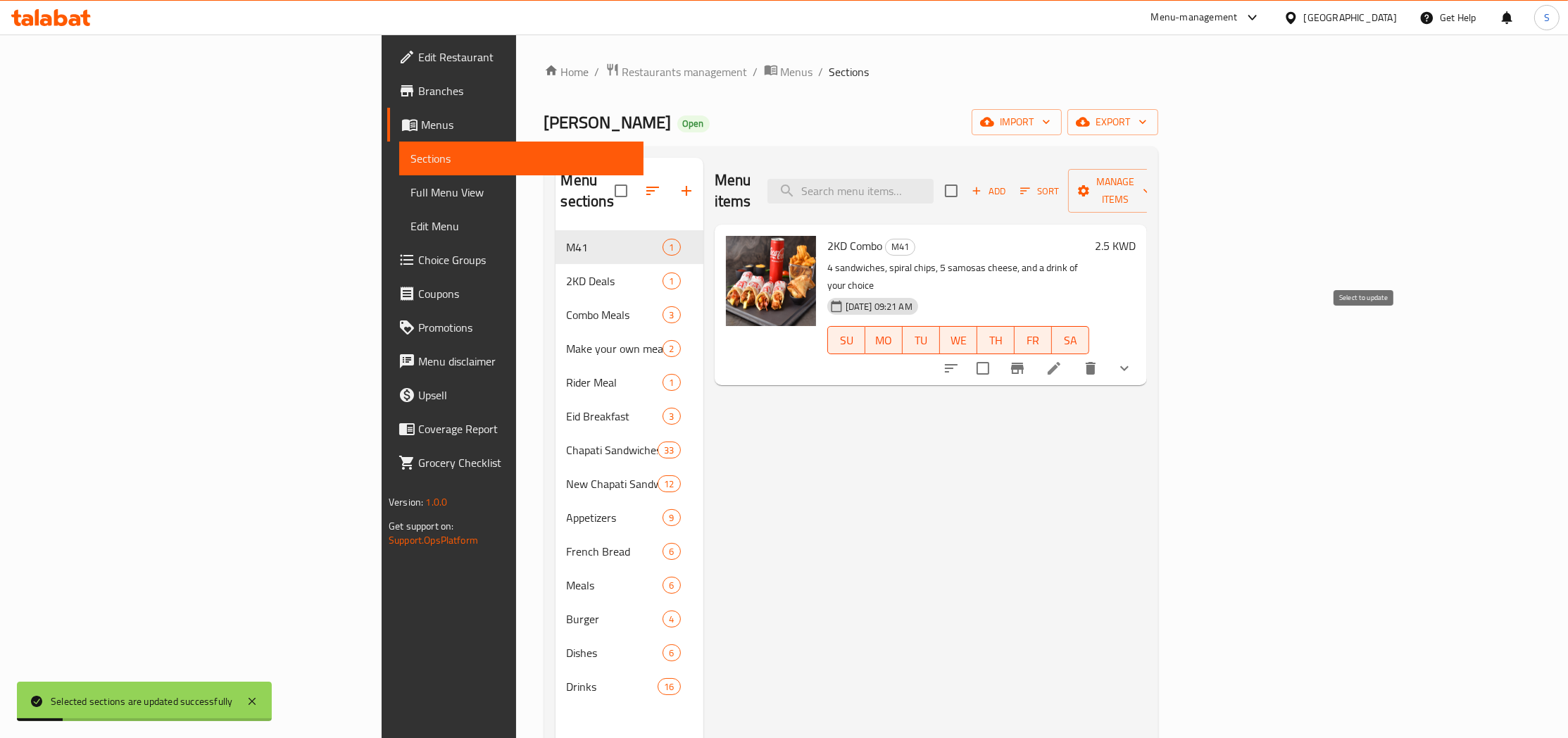
click at [998, 354] on input "checkbox" at bounding box center [983, 369] width 30 height 30
checkbox input "true"
click at [1151, 176] on span "Manage items" at bounding box center [1115, 190] width 72 height 35
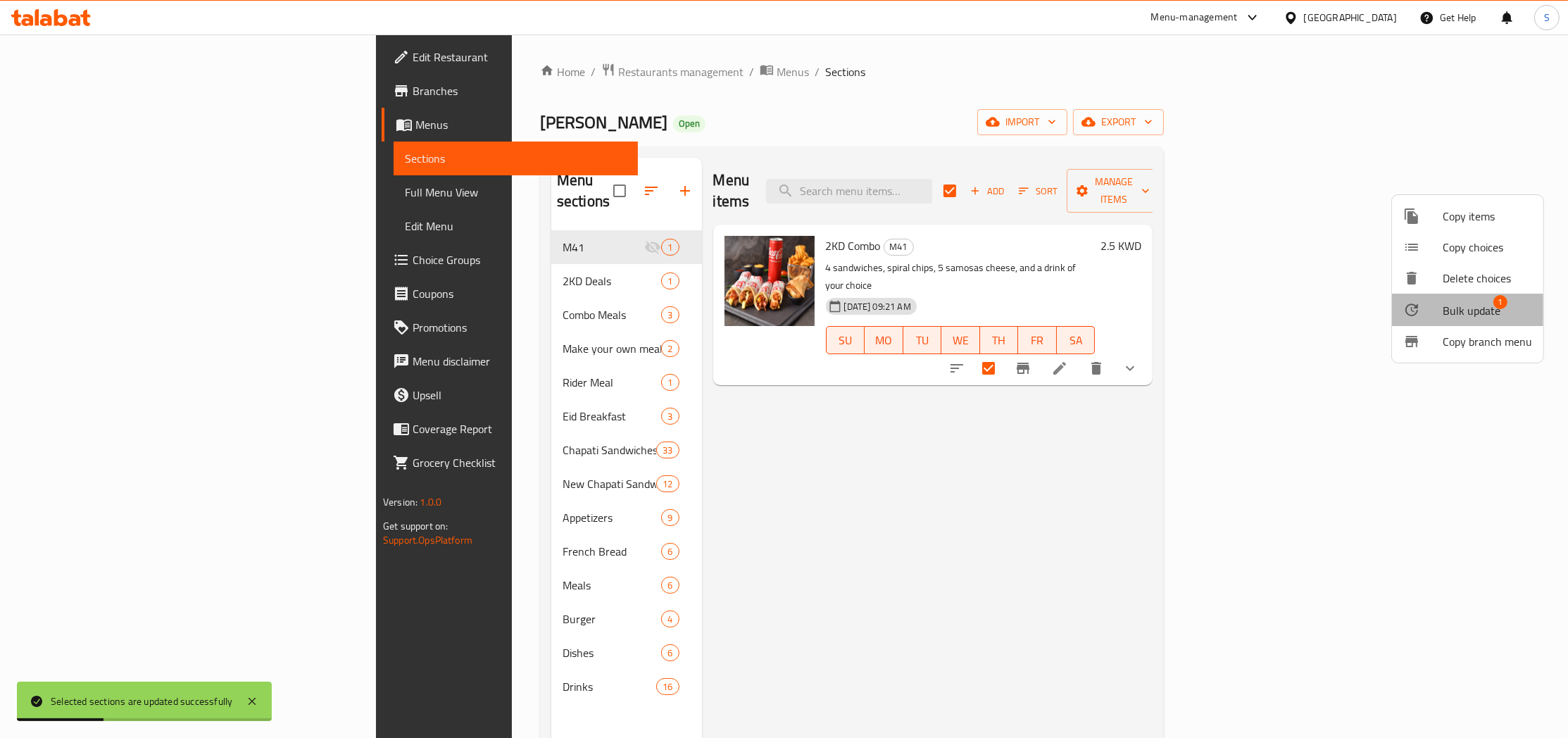
click at [1473, 303] on span "Bulk update" at bounding box center [1471, 310] width 57 height 17
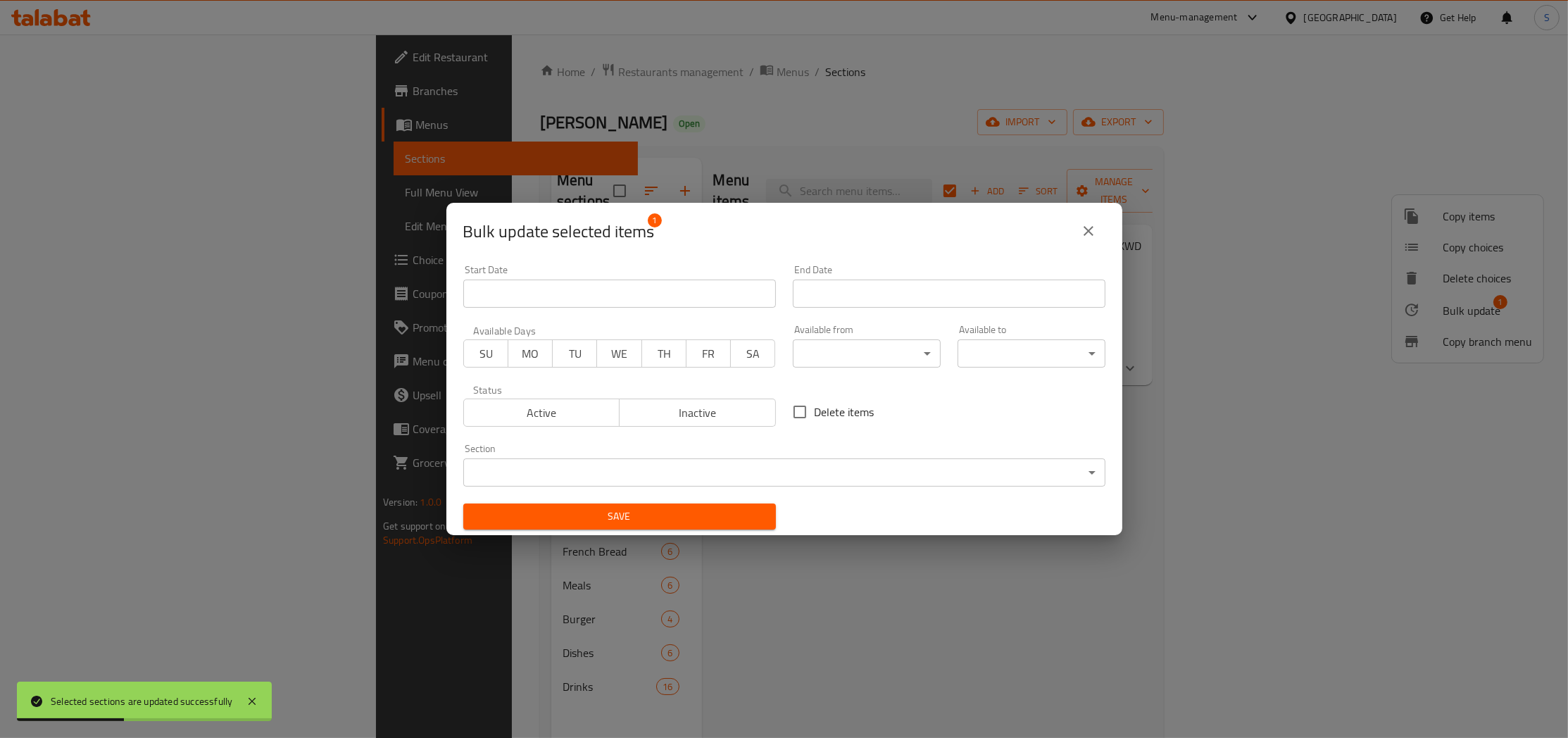
click at [699, 408] on span "Inactive" at bounding box center [698, 413] width 145 height 20
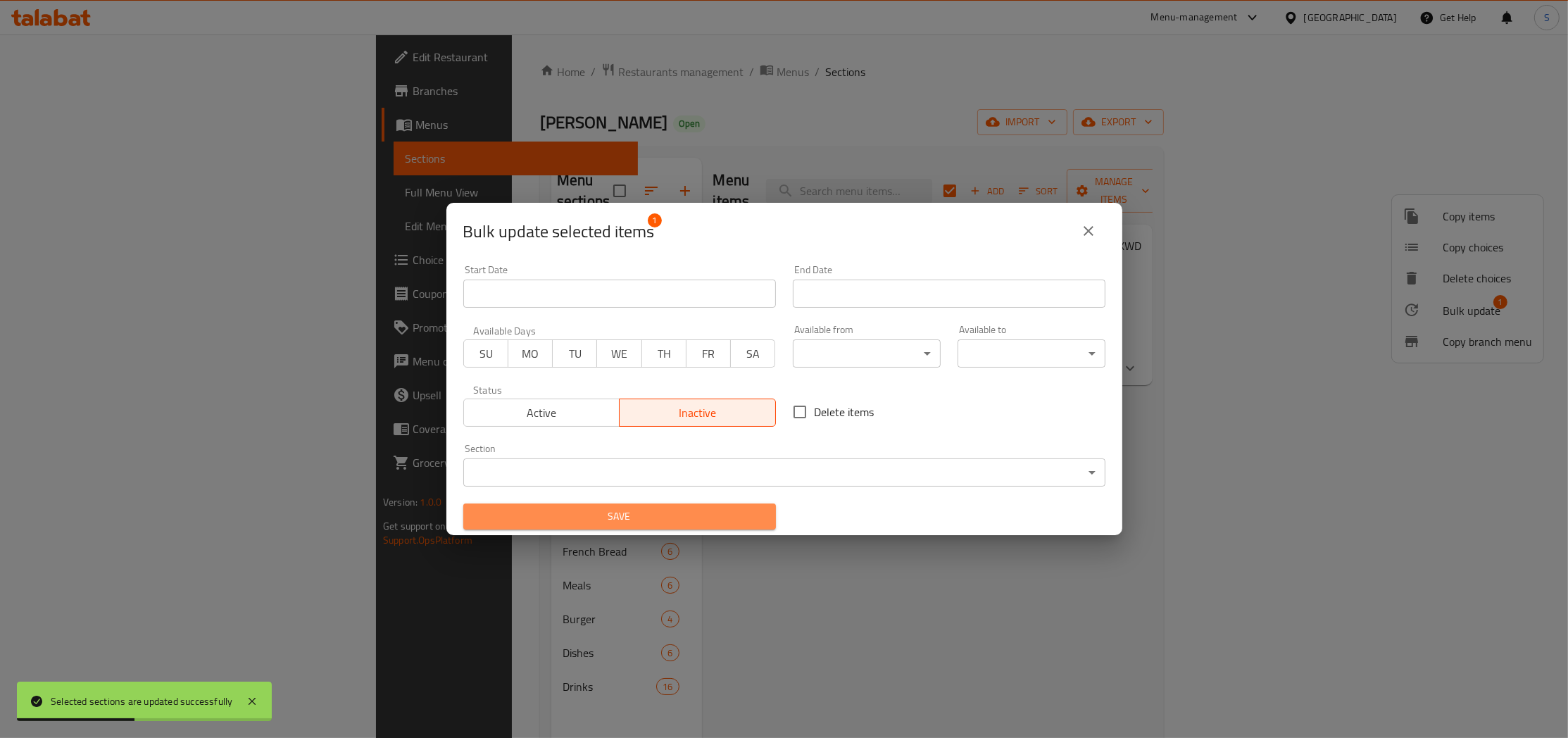
click at [667, 512] on span "Save" at bounding box center [620, 515] width 290 height 18
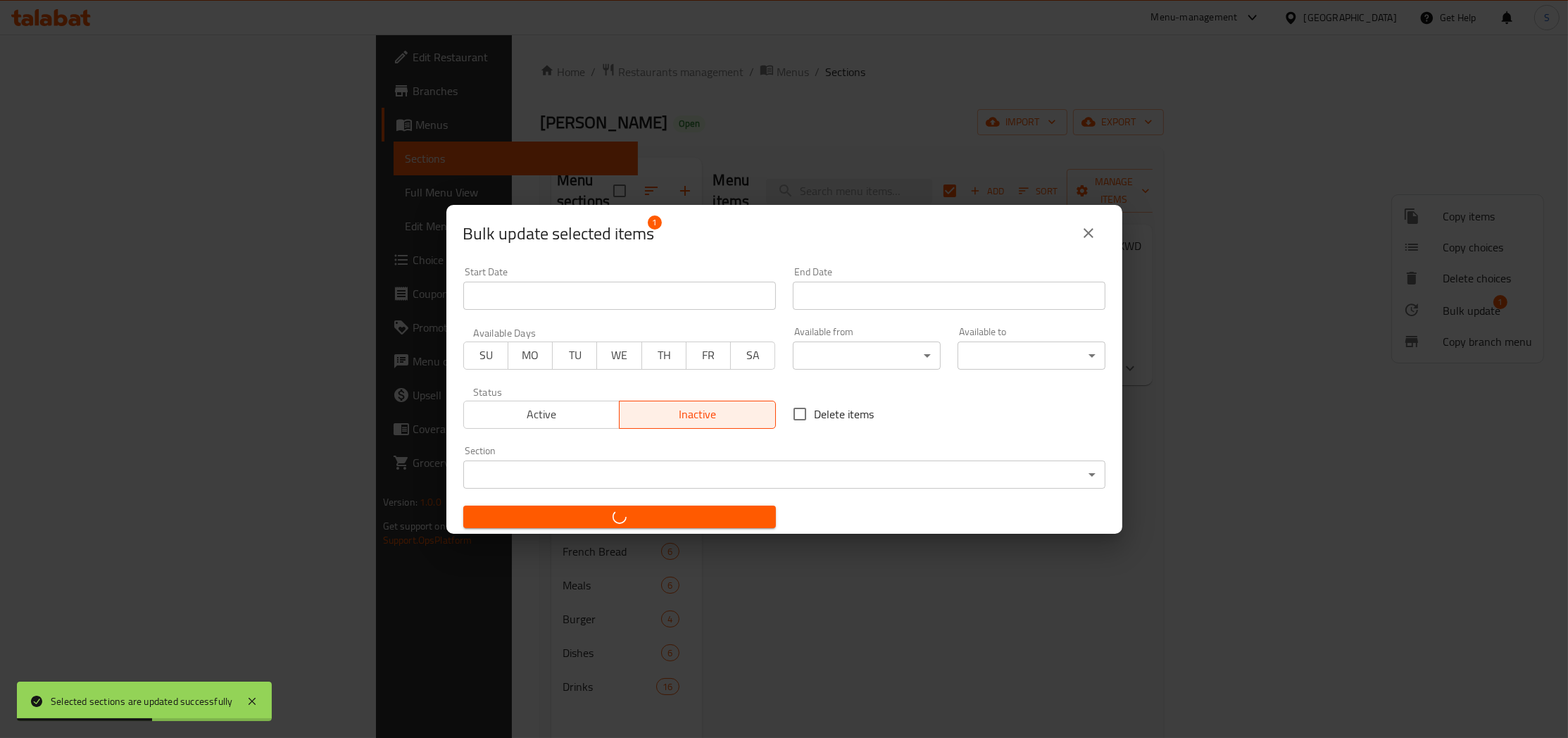
checkbox input "false"
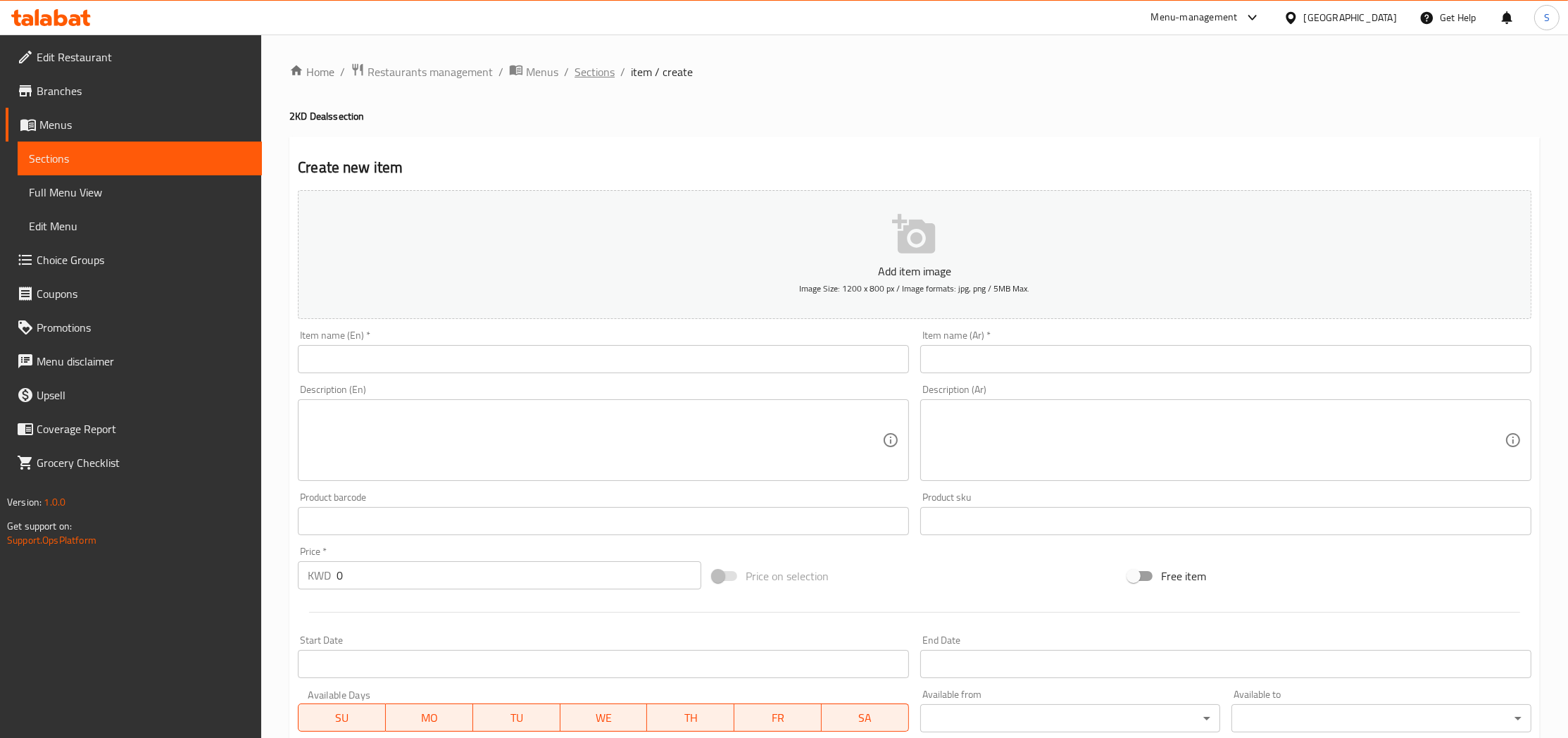
click at [581, 68] on span "Sections" at bounding box center [594, 72] width 40 height 17
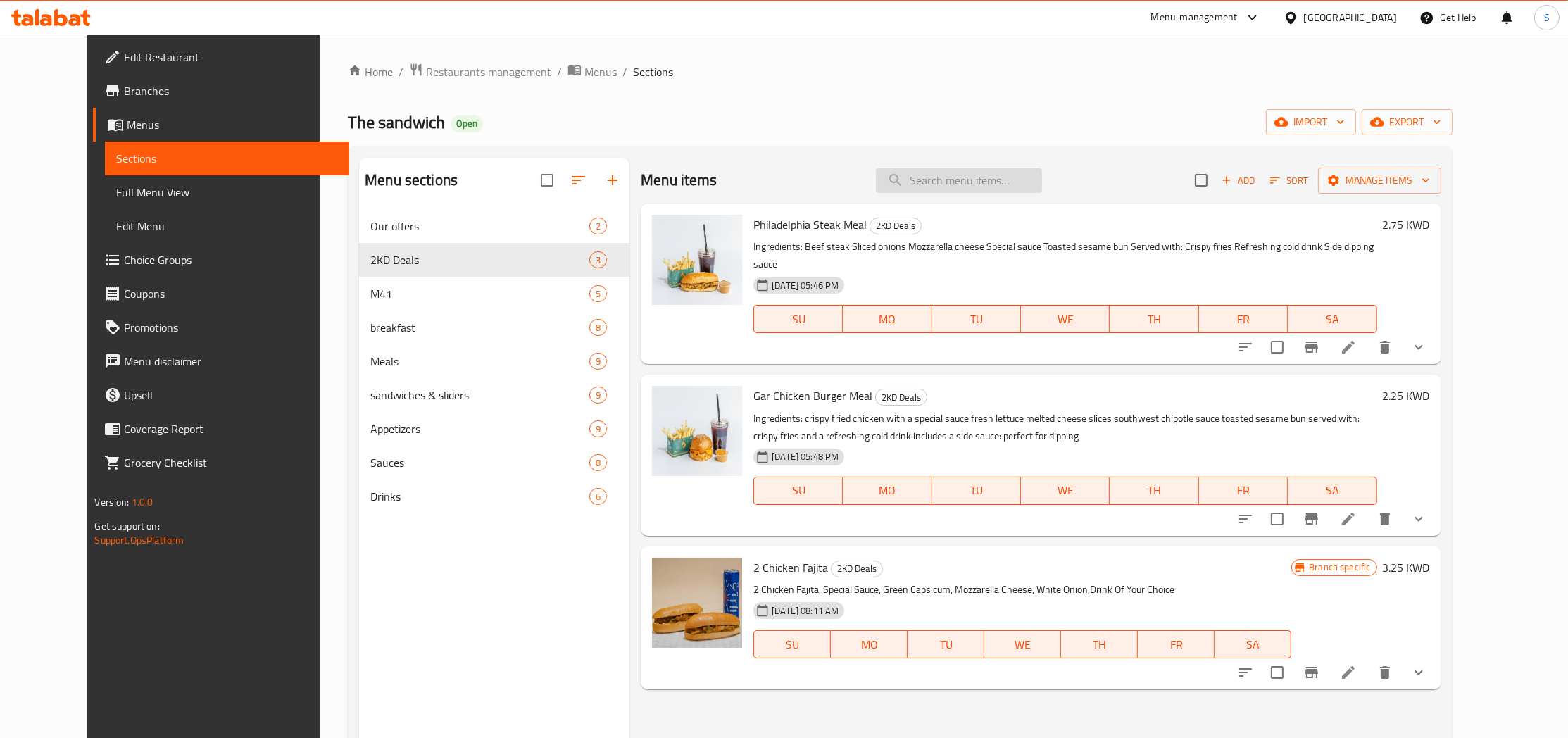
click at [942, 189] on input "search" at bounding box center [959, 180] width 166 height 25
paste input "Chicken Fajita"
type input "Chicken Fajita"
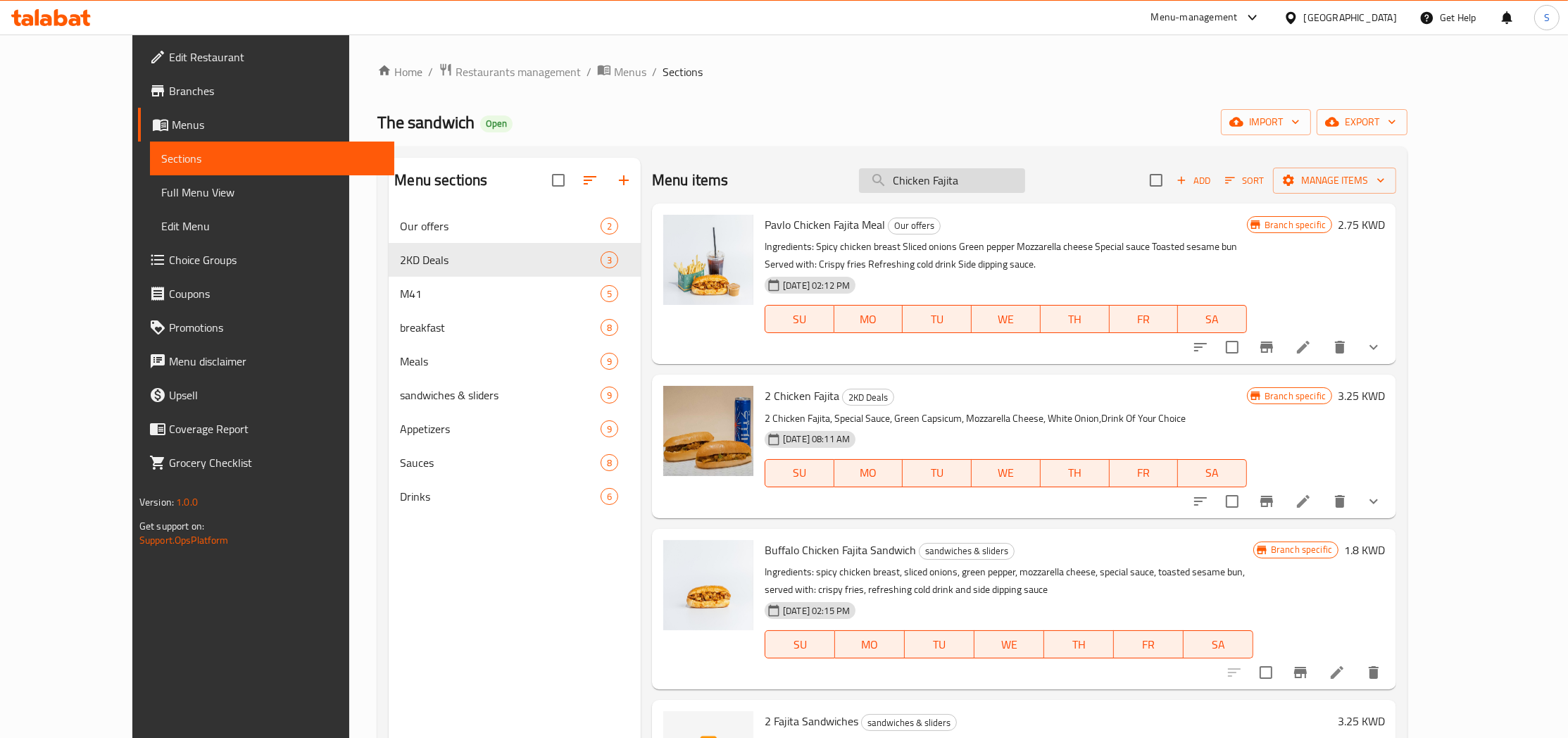
drag, startPoint x: 1049, startPoint y: 173, endPoint x: 728, endPoint y: 188, distance: 321.4
click at [859, 188] on input "Chicken Fajita" at bounding box center [942, 180] width 166 height 25
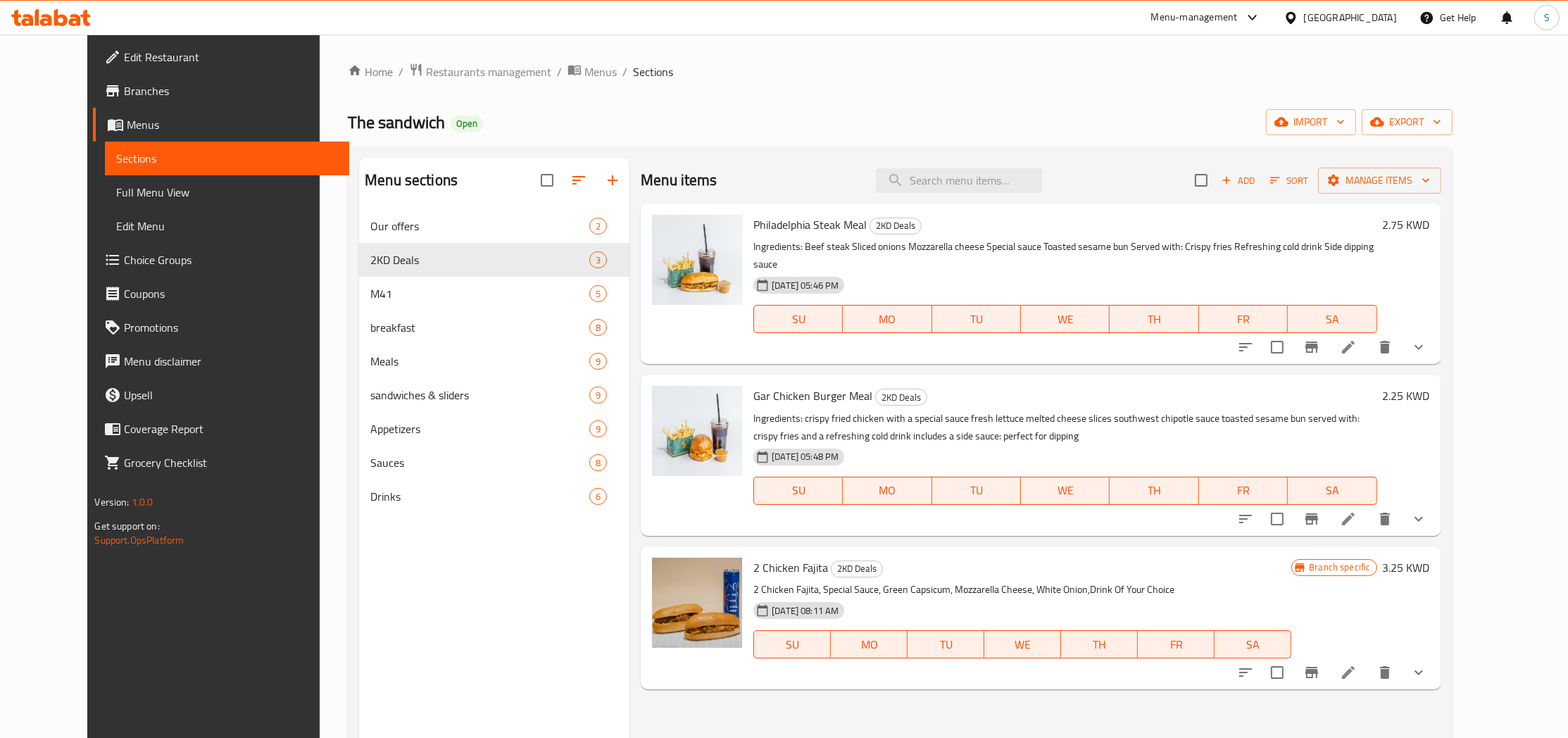
click at [1320, 664] on icon "Branch-specific-item" at bounding box center [1311, 672] width 17 height 17
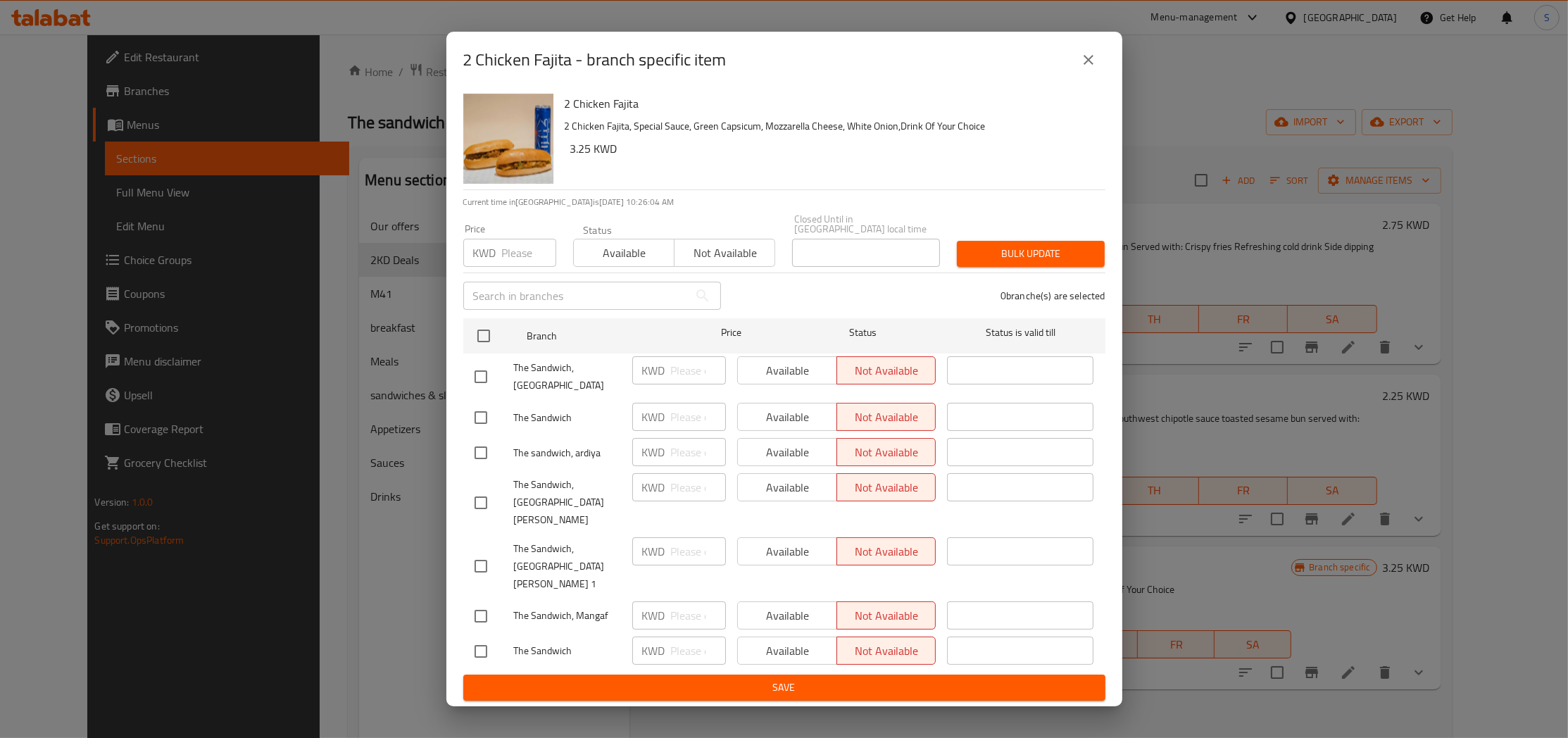
click at [1088, 68] on icon "close" at bounding box center [1088, 60] width 17 height 17
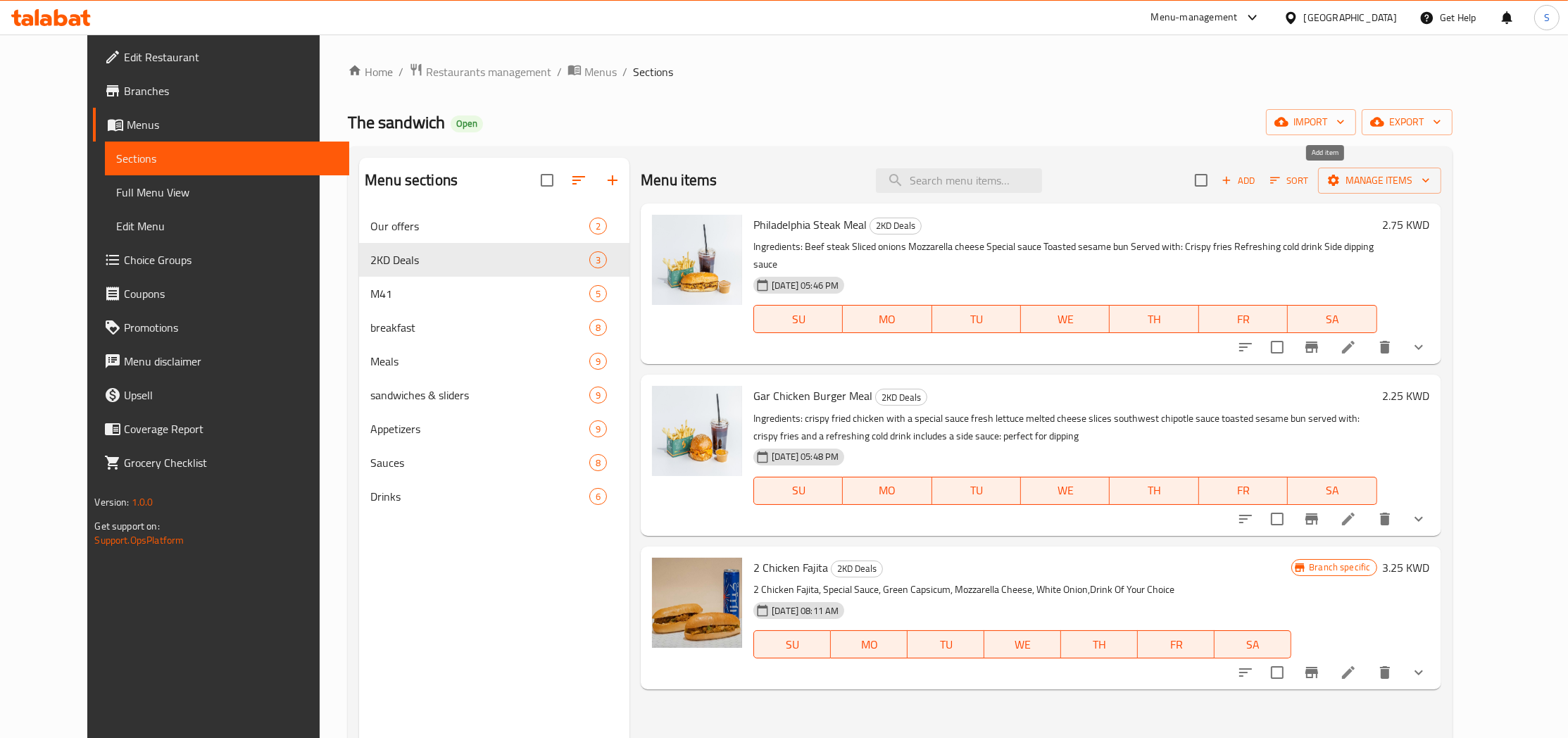
click at [1258, 178] on span "Add" at bounding box center [1238, 181] width 38 height 17
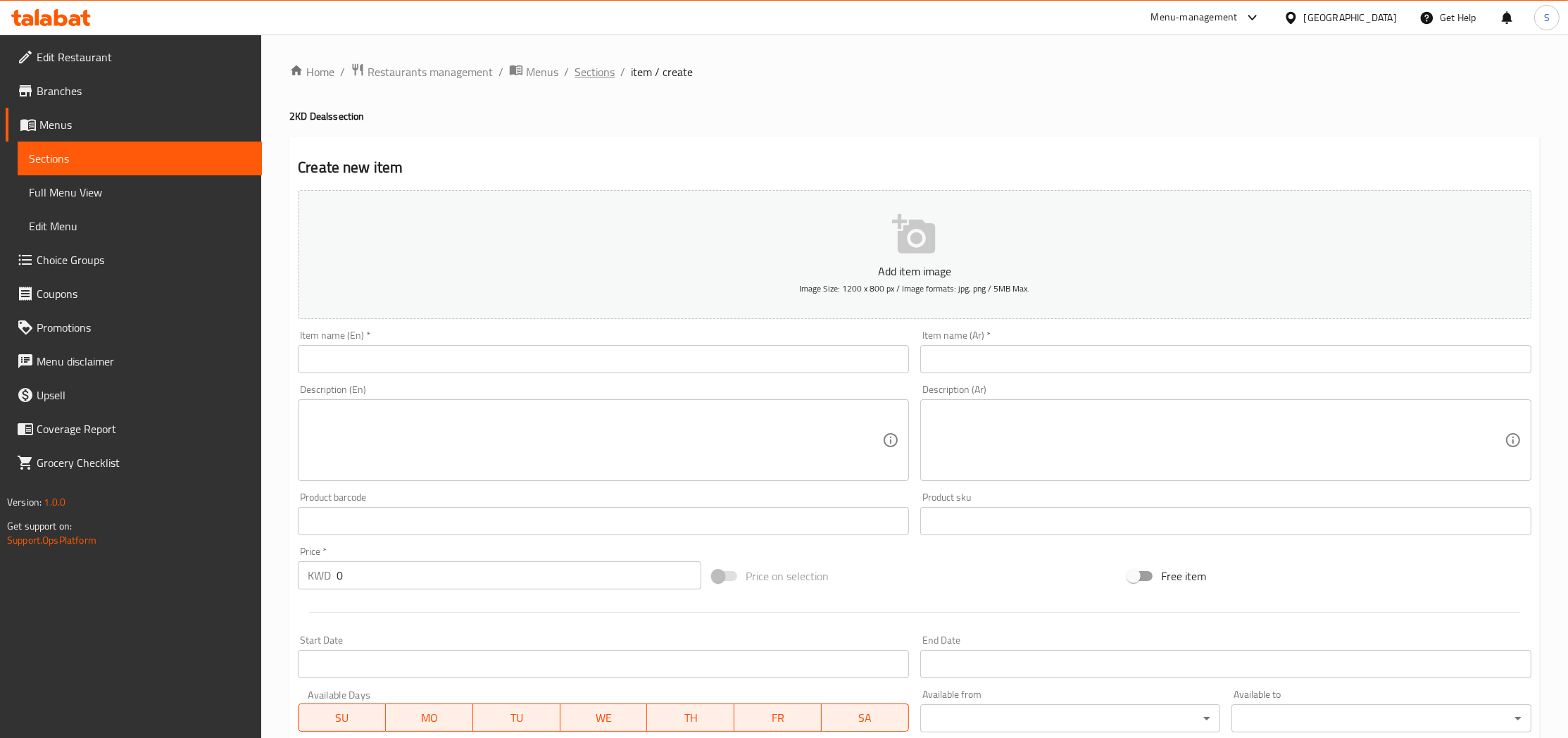
click at [596, 73] on span "Sections" at bounding box center [594, 72] width 40 height 17
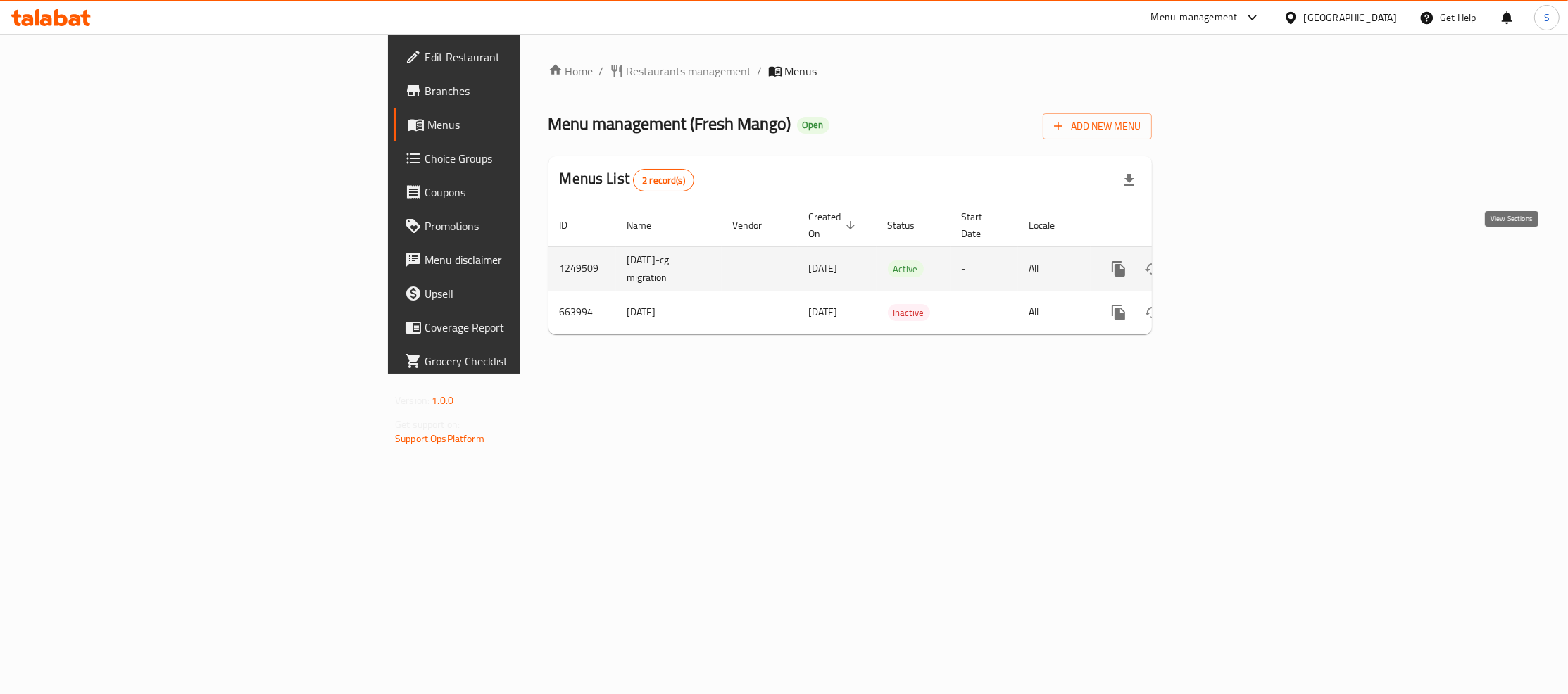
click at [1237, 252] on link "enhanced table" at bounding box center [1220, 269] width 34 height 34
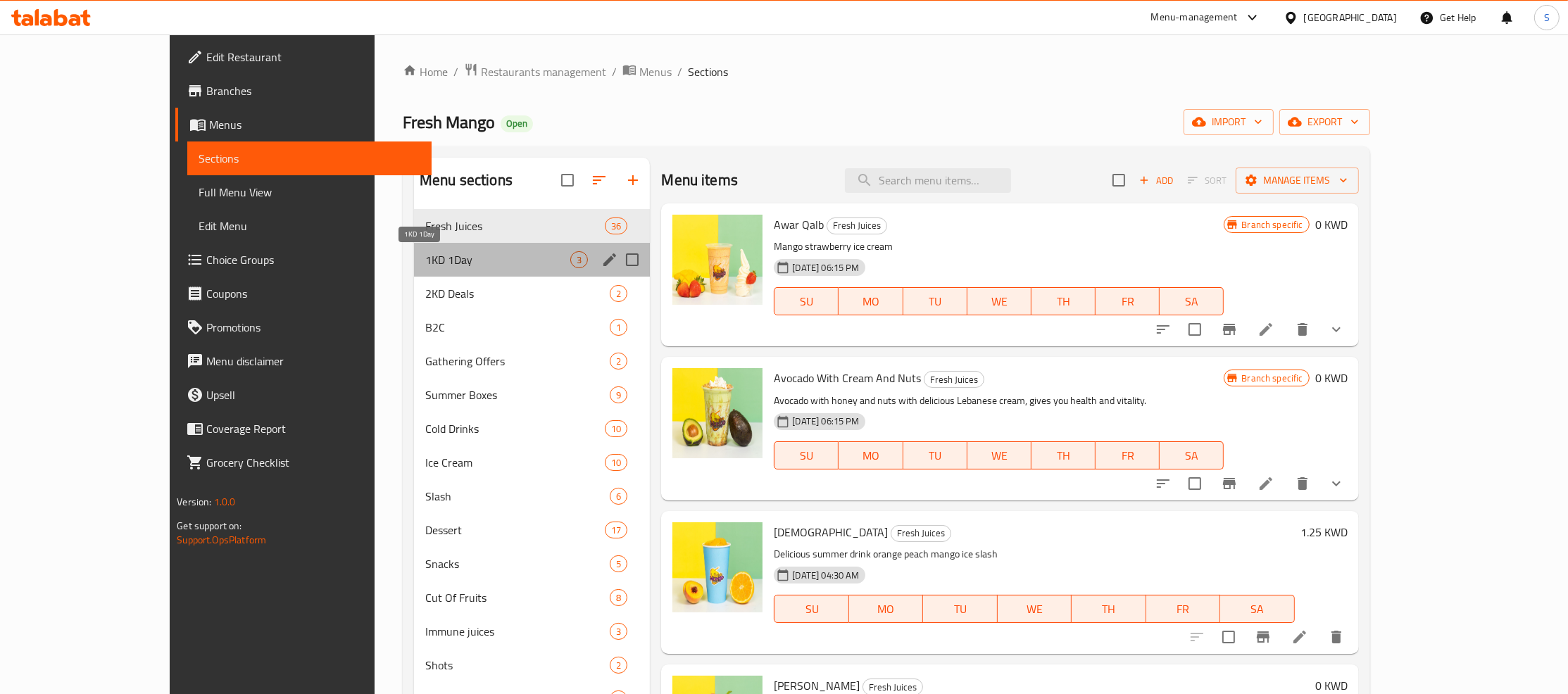
click at [425, 261] on span "1KD 1Day" at bounding box center [497, 260] width 145 height 17
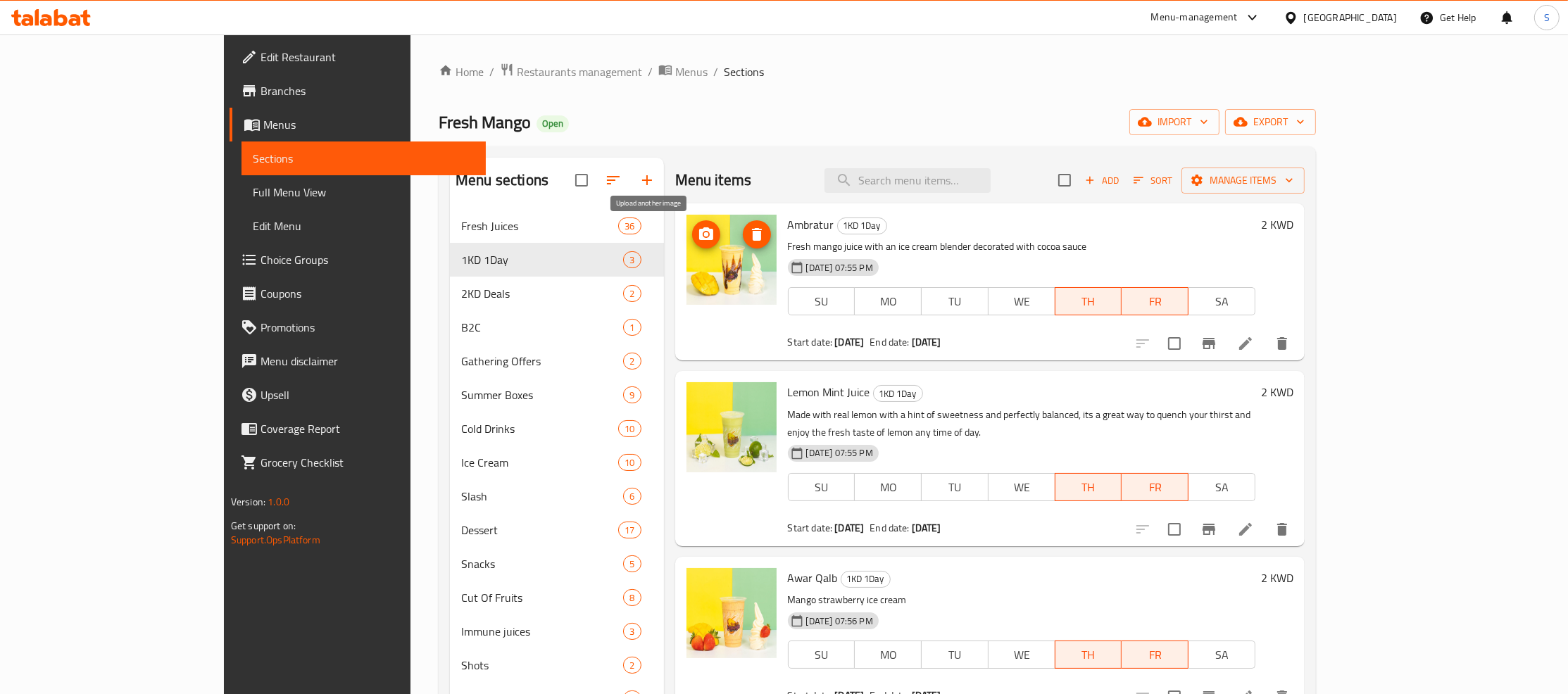
click at [703, 234] on circle "upload picture" at bounding box center [705, 234] width 5 height 5
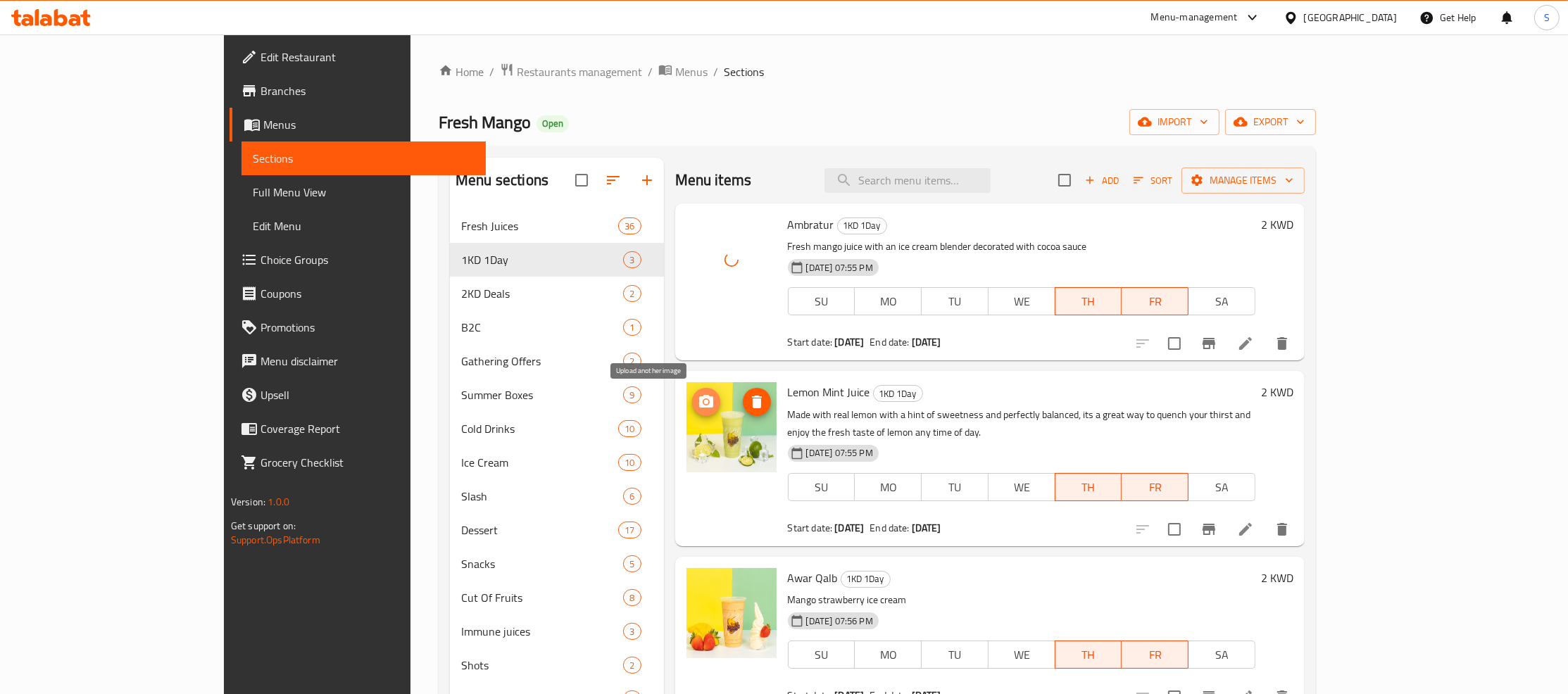
click at [699, 407] on icon "upload picture" at bounding box center [706, 401] width 14 height 13
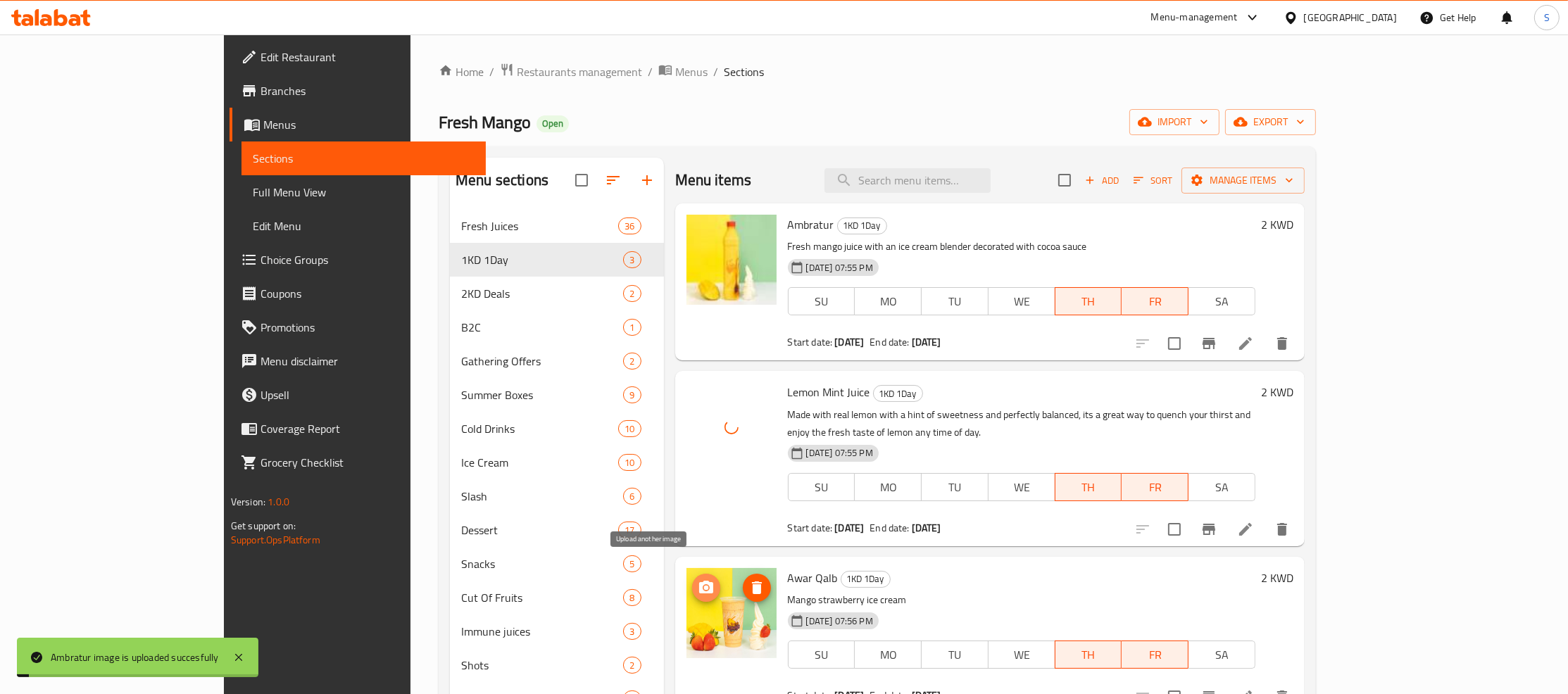
click at [698, 579] on icon "upload picture" at bounding box center [706, 588] width 17 height 17
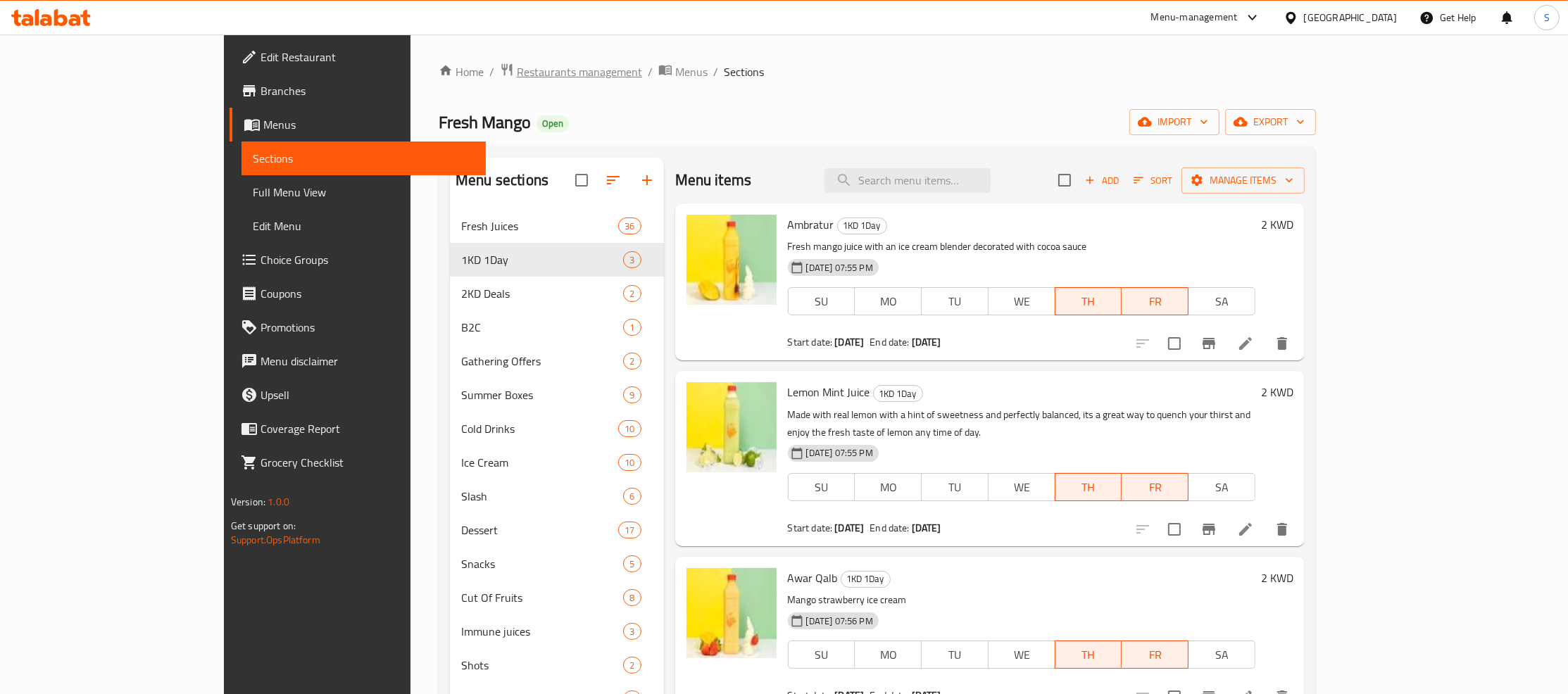
click at [517, 65] on span "Restaurants management" at bounding box center [579, 72] width 126 height 17
